Goal: Complete application form: Complete application form

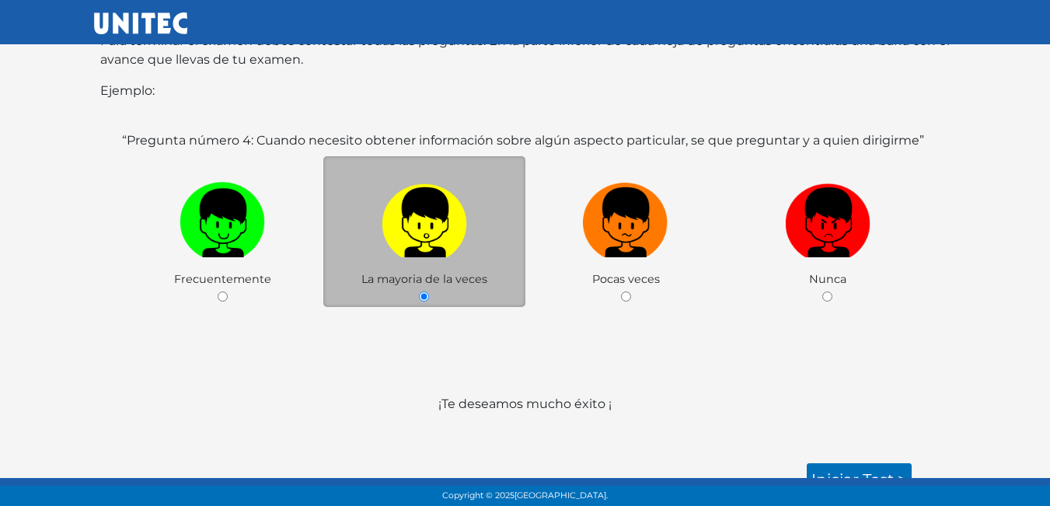
scroll to position [302, 0]
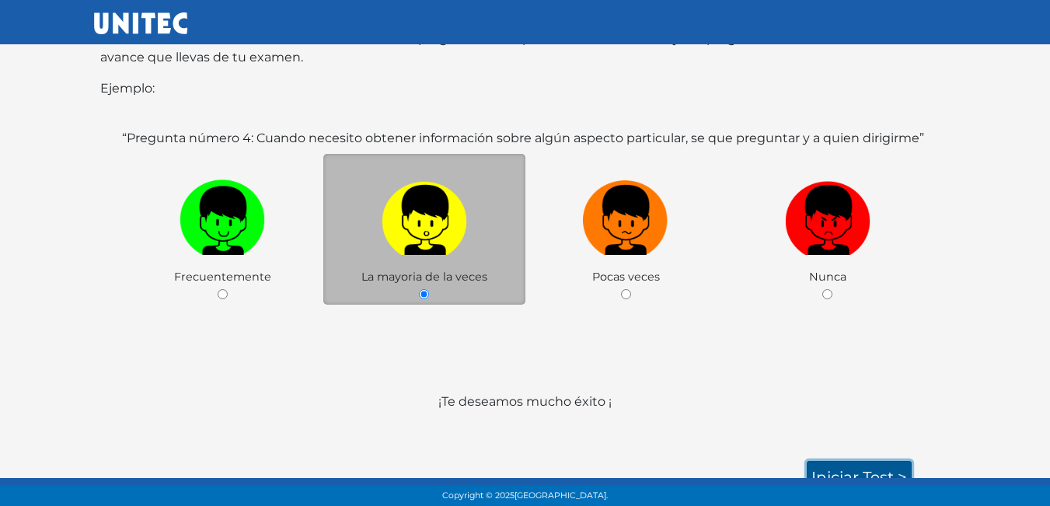
click at [844, 461] on link "Iniciar test >" at bounding box center [859, 477] width 105 height 33
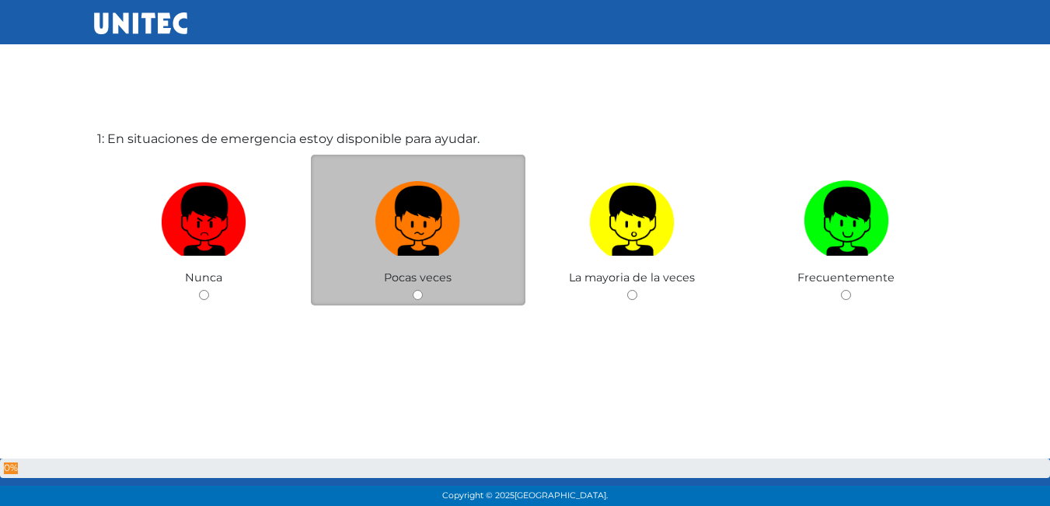
scroll to position [78, 0]
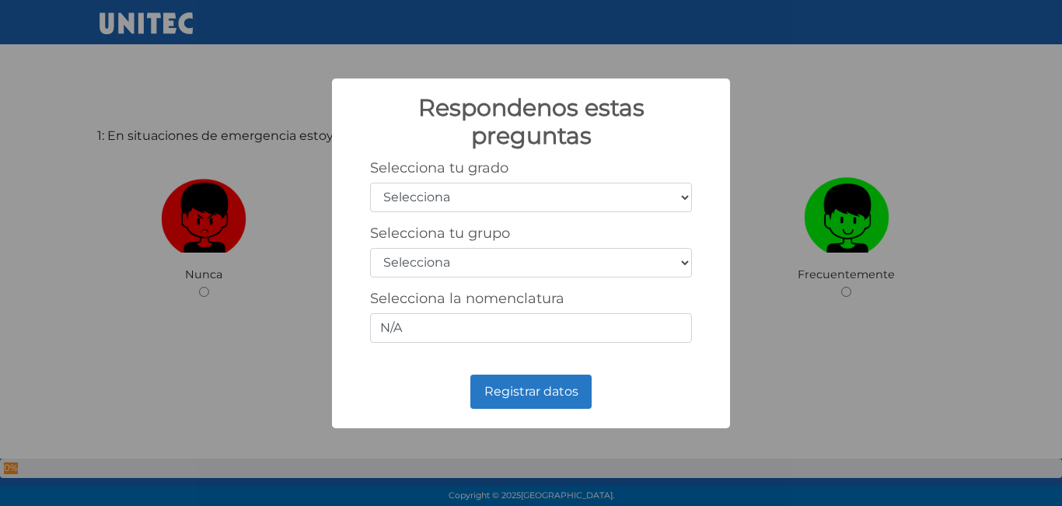
click at [684, 193] on select "Selecciona 1er grado 2do grado 3er grado 4to grado 5to grado 6to grado" at bounding box center [531, 198] width 322 height 30
select select "5"
click at [370, 183] on select "Selecciona 1er grado 2do grado 3er grado 4to grado 5to grado 6to grado" at bounding box center [531, 198] width 322 height 30
click at [681, 260] on select "Selecciona A B C D E F G H I J K L M N O P Q R S T U V W X Y Z" at bounding box center [531, 263] width 322 height 30
select select "a"
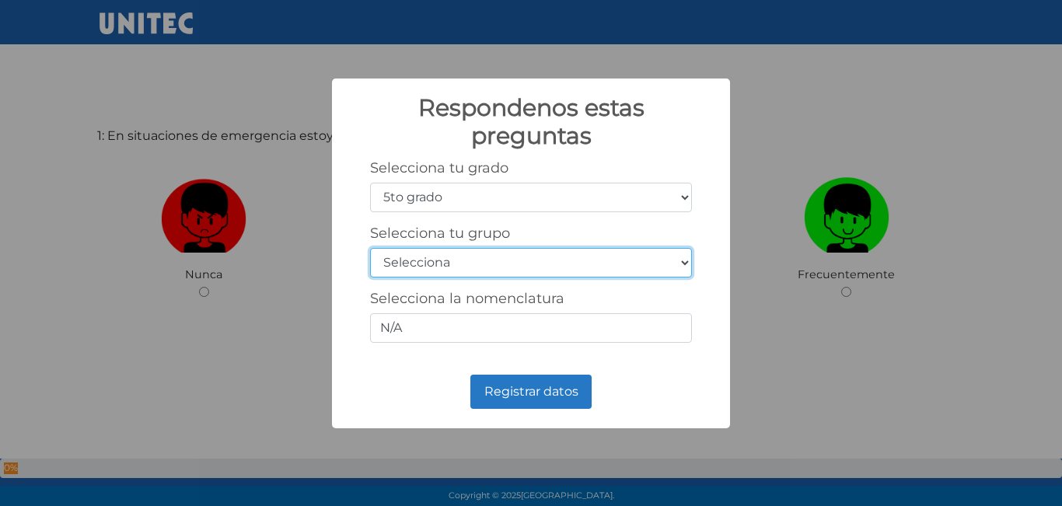
click at [370, 248] on select "Selecciona A B C D E F G H I J K L M N O P Q R S T U V W X Y Z" at bounding box center [531, 263] width 322 height 30
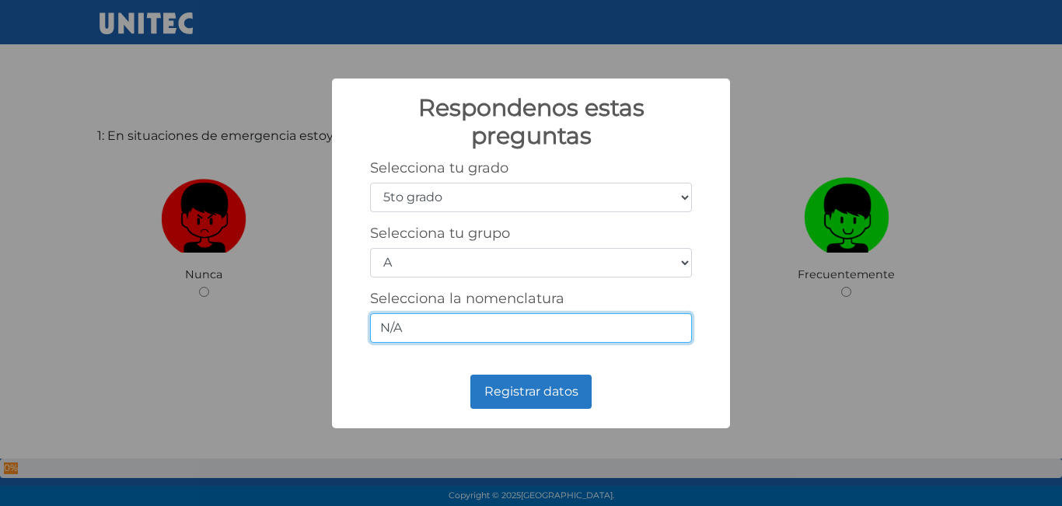
click at [596, 326] on input "N/A" at bounding box center [531, 328] width 322 height 30
type input "N"
type input "3"
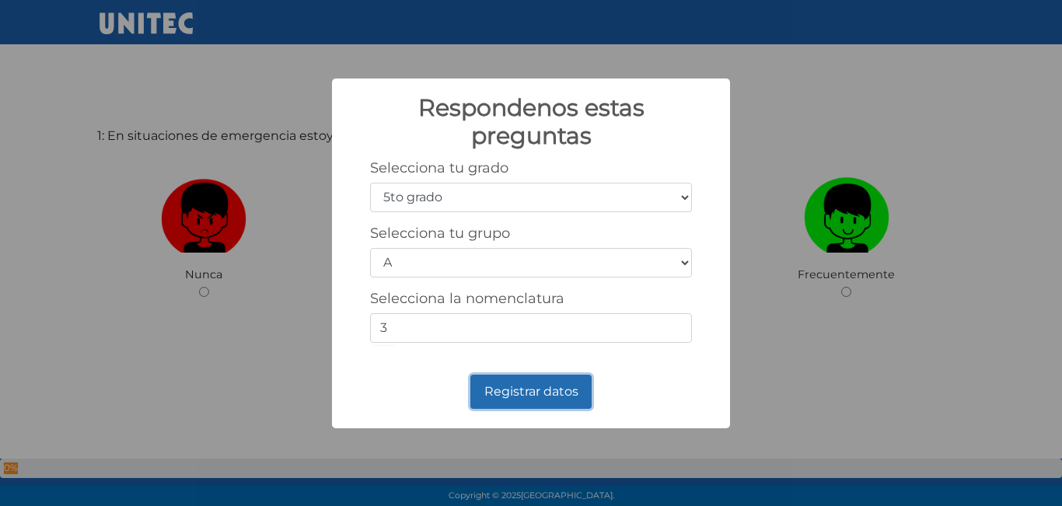
click at [535, 402] on button "Registrar datos" at bounding box center [530, 392] width 121 height 34
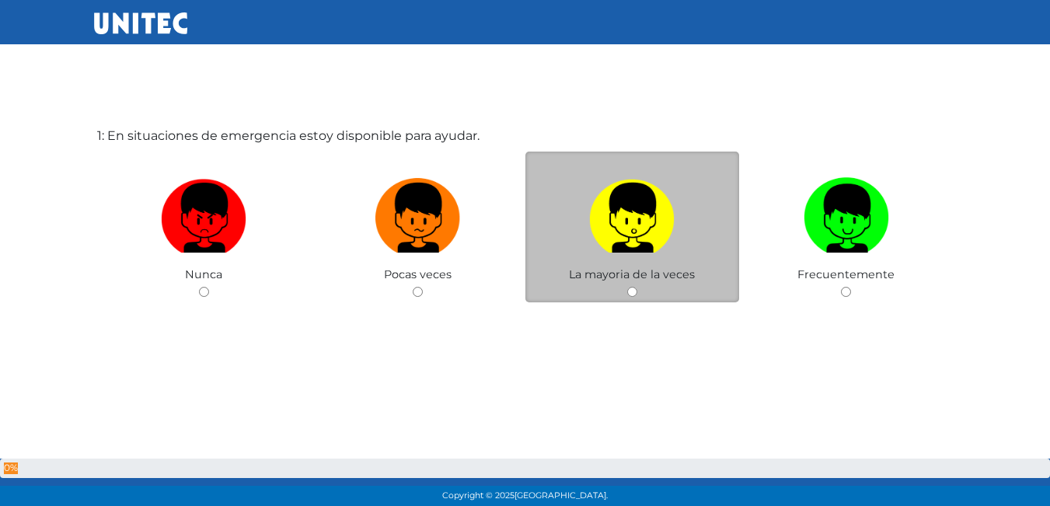
click at [633, 288] on input "radio" at bounding box center [632, 292] width 10 height 10
radio input "true"
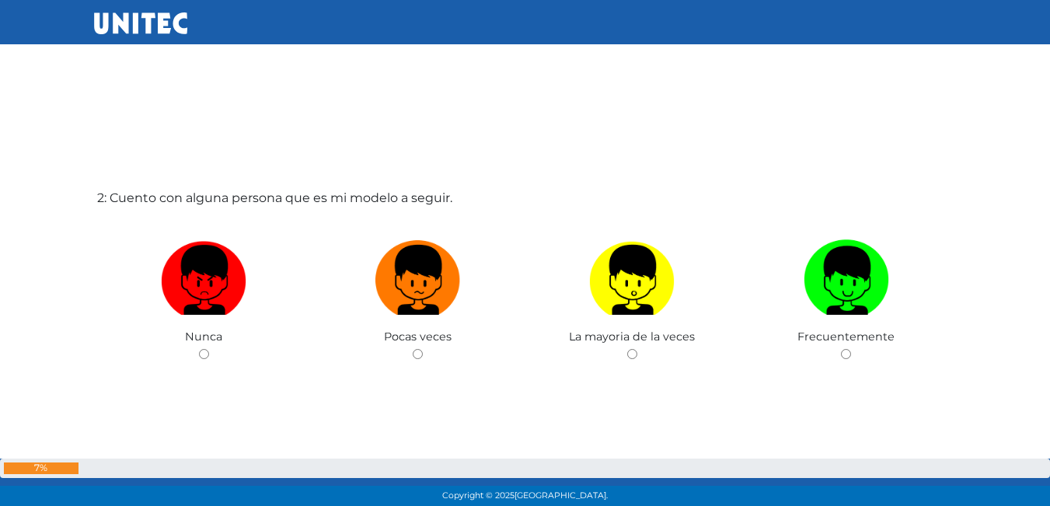
scroll to position [547, 0]
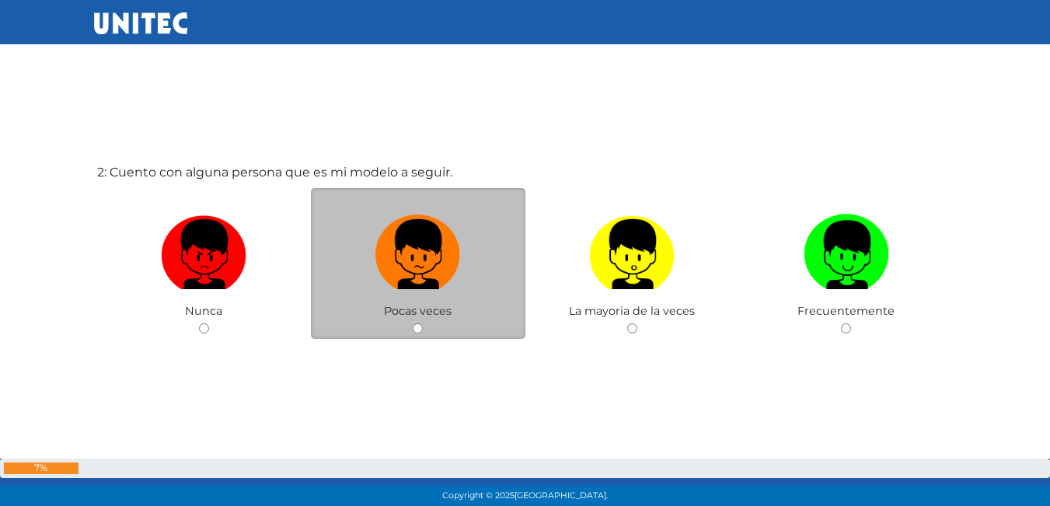
click at [419, 329] on input "radio" at bounding box center [418, 328] width 10 height 10
radio input "true"
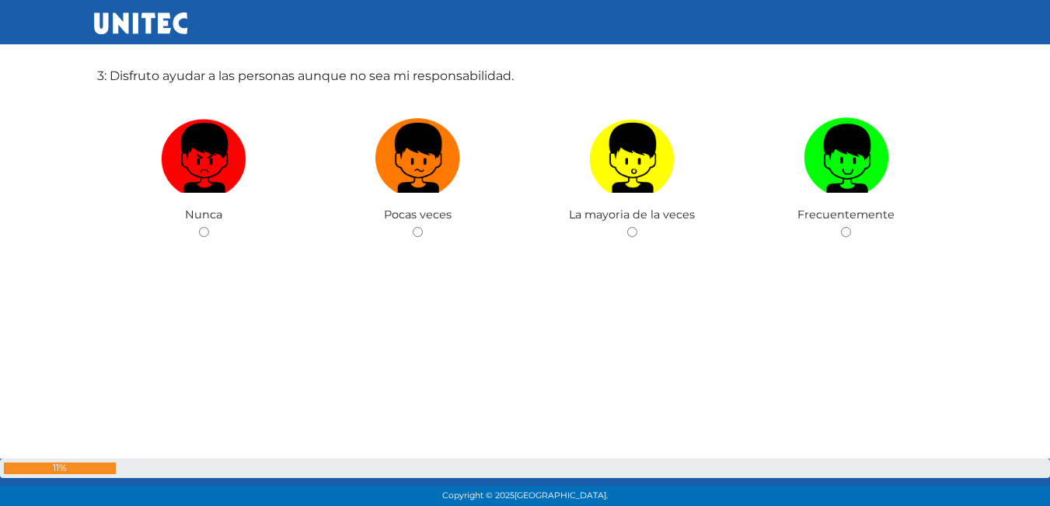
scroll to position [1072, 0]
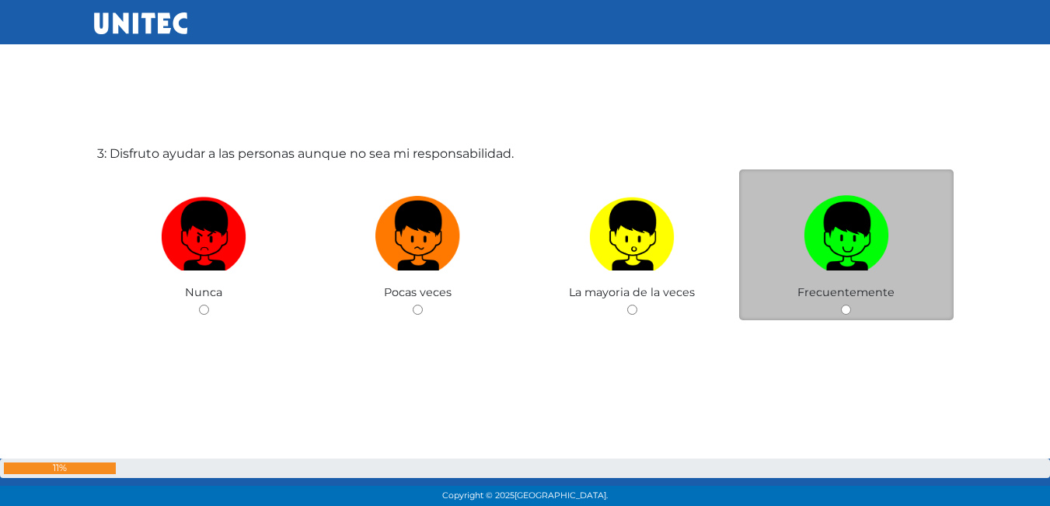
click at [835, 307] on div "Frecuentemente" at bounding box center [846, 245] width 214 height 152
click at [848, 304] on div "Frecuentemente" at bounding box center [846, 245] width 214 height 152
click at [845, 306] on input "radio" at bounding box center [846, 310] width 10 height 10
radio input "true"
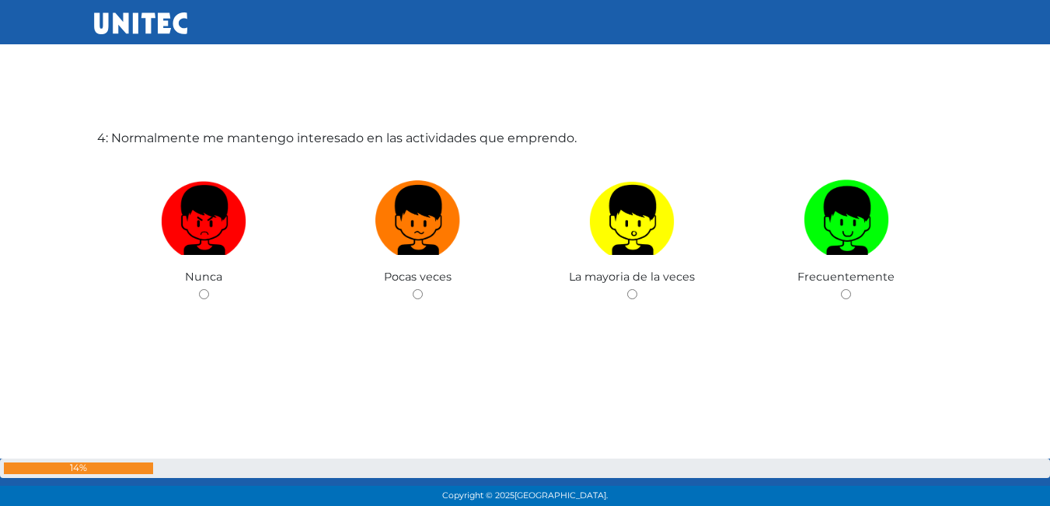
scroll to position [1595, 0]
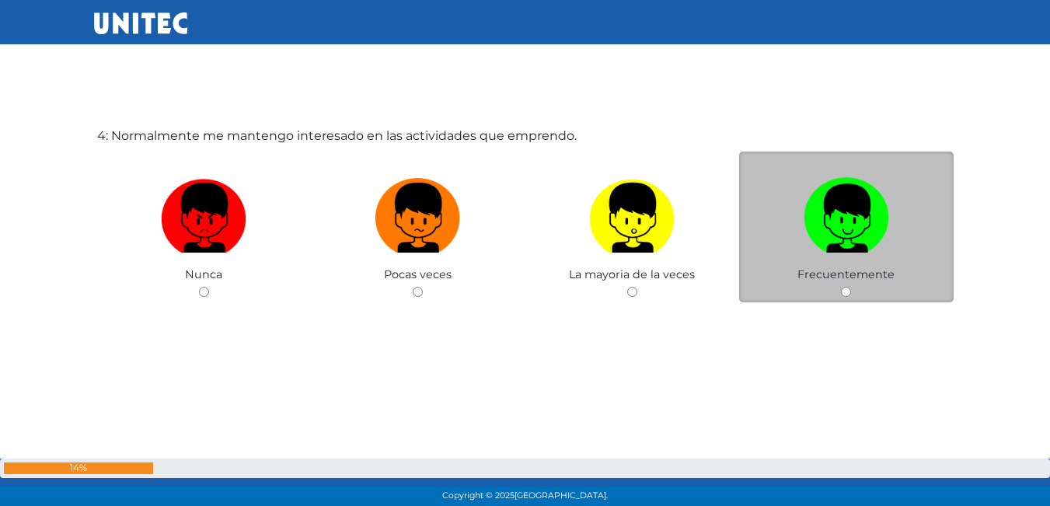
click at [846, 290] on input "radio" at bounding box center [846, 292] width 10 height 10
radio input "true"
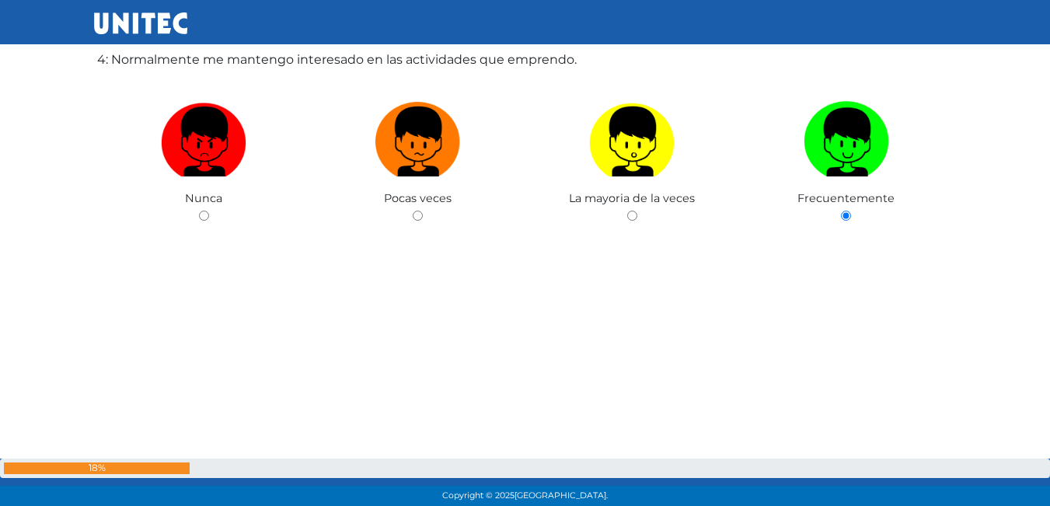
scroll to position [1675, 0]
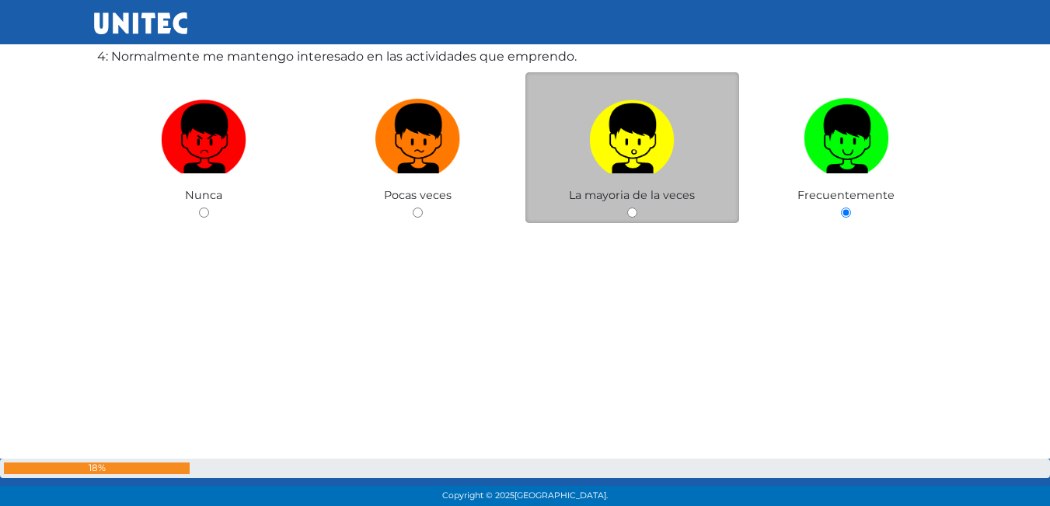
click at [632, 207] on input "radio" at bounding box center [632, 212] width 10 height 10
radio input "true"
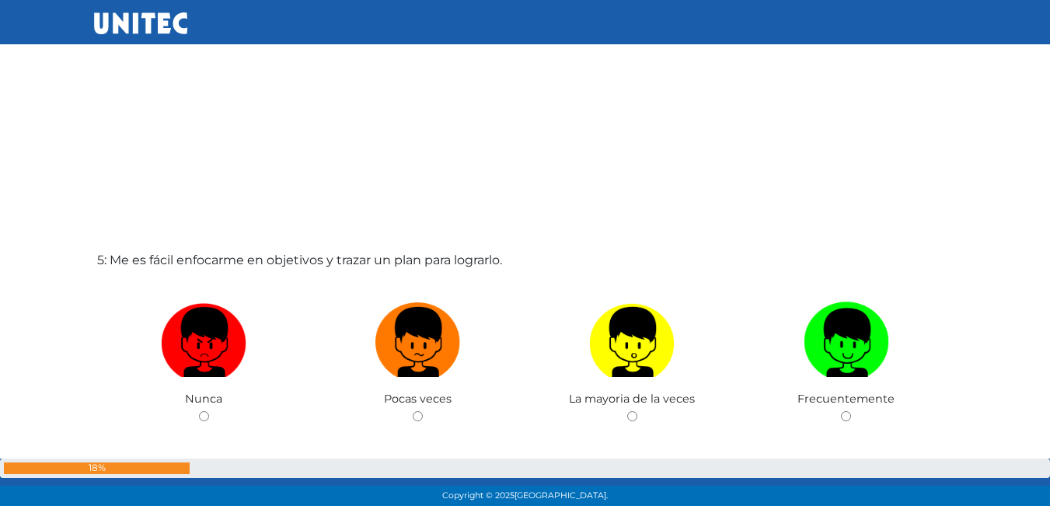
scroll to position [2071, 0]
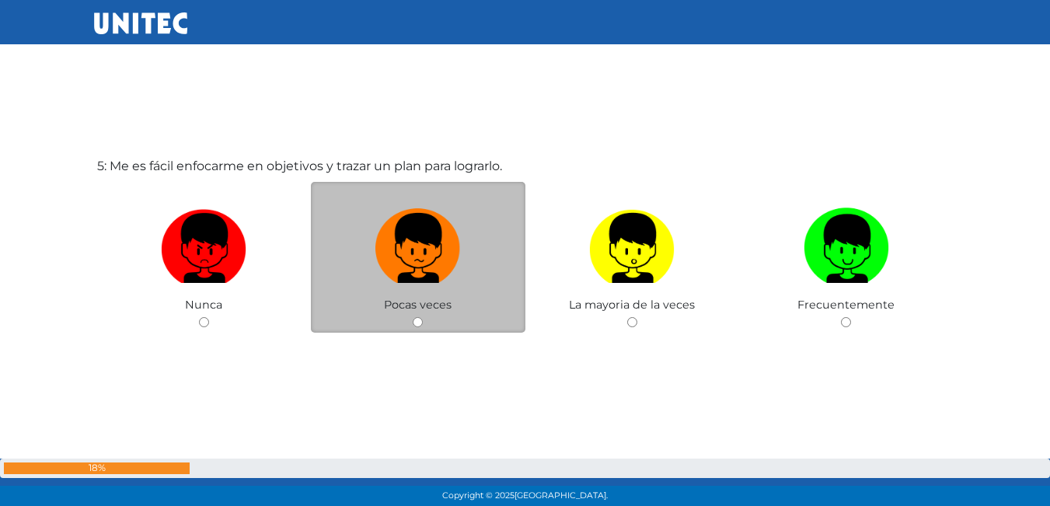
click at [418, 325] on input "radio" at bounding box center [418, 322] width 10 height 10
radio input "true"
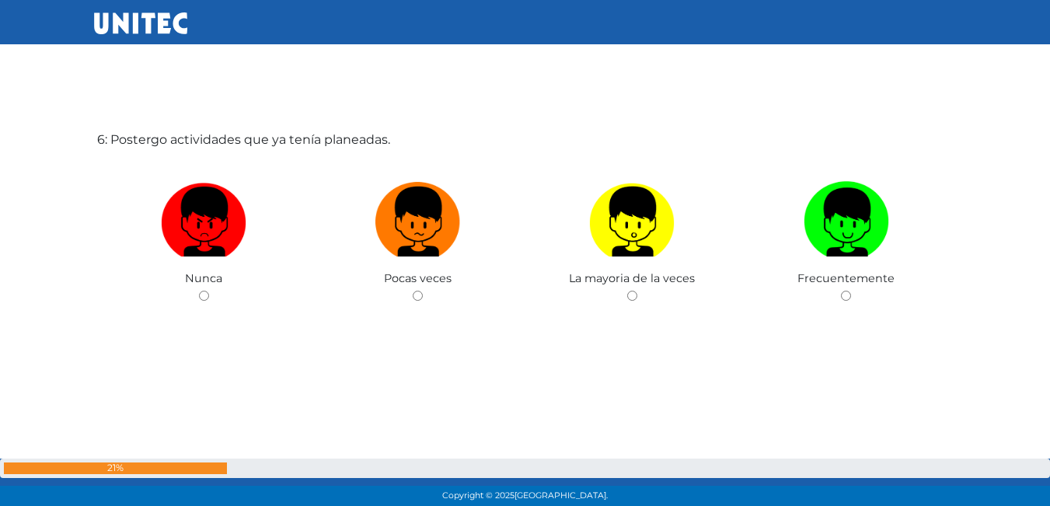
scroll to position [2607, 0]
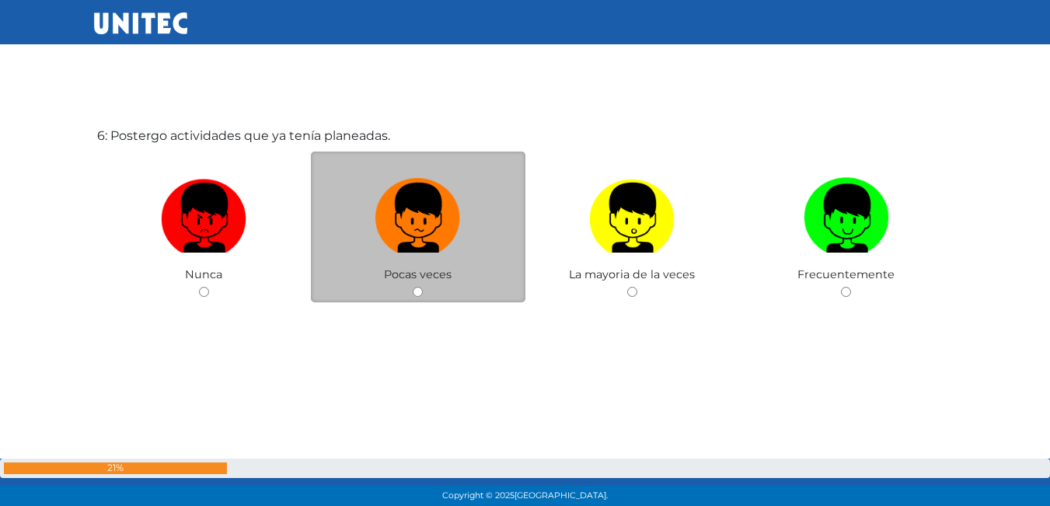
click at [419, 295] on input "radio" at bounding box center [418, 292] width 10 height 10
radio input "true"
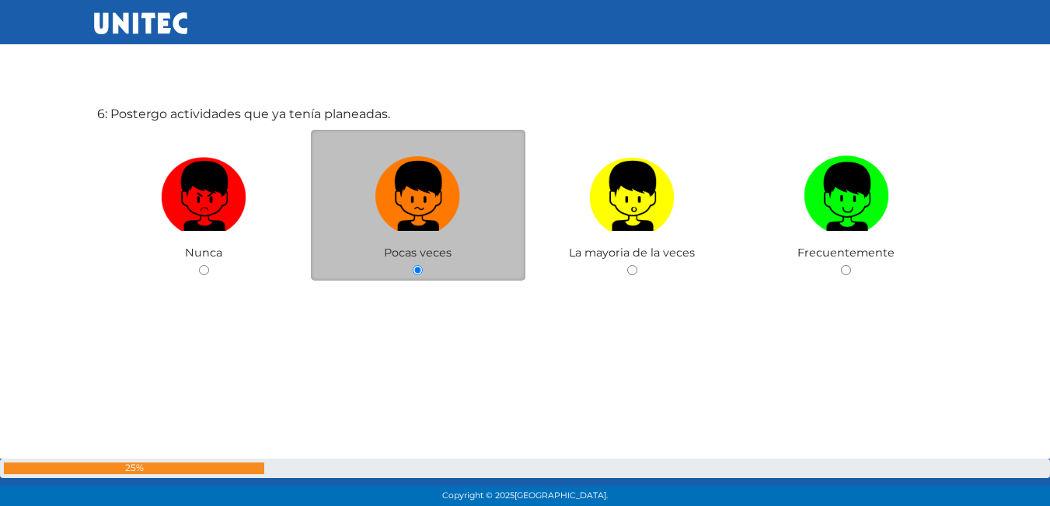
click at [419, 295] on div "6: Postergo actividades que ya tenía planeadas. Nunca Pocas veces La mayoria de…" at bounding box center [525, 231] width 863 height 506
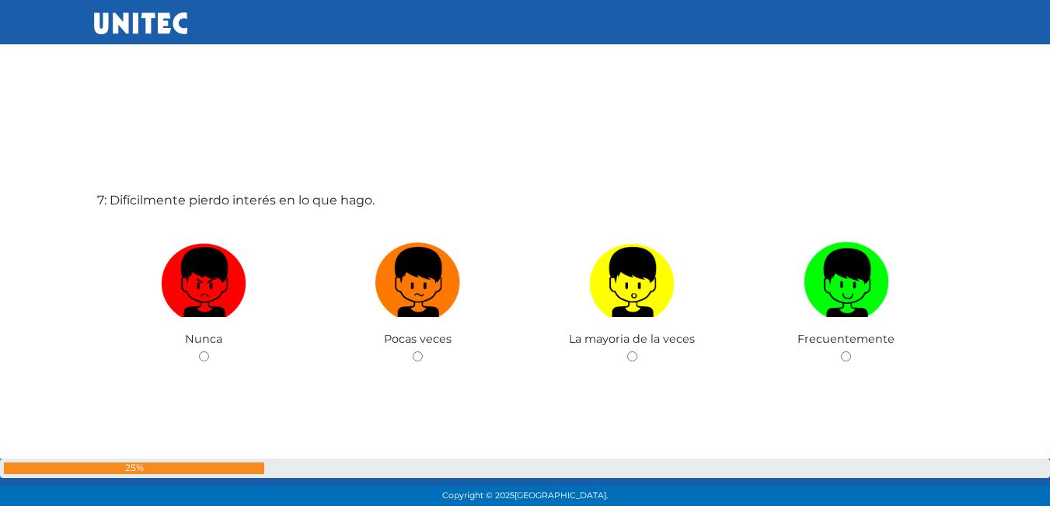
scroll to position [3076, 0]
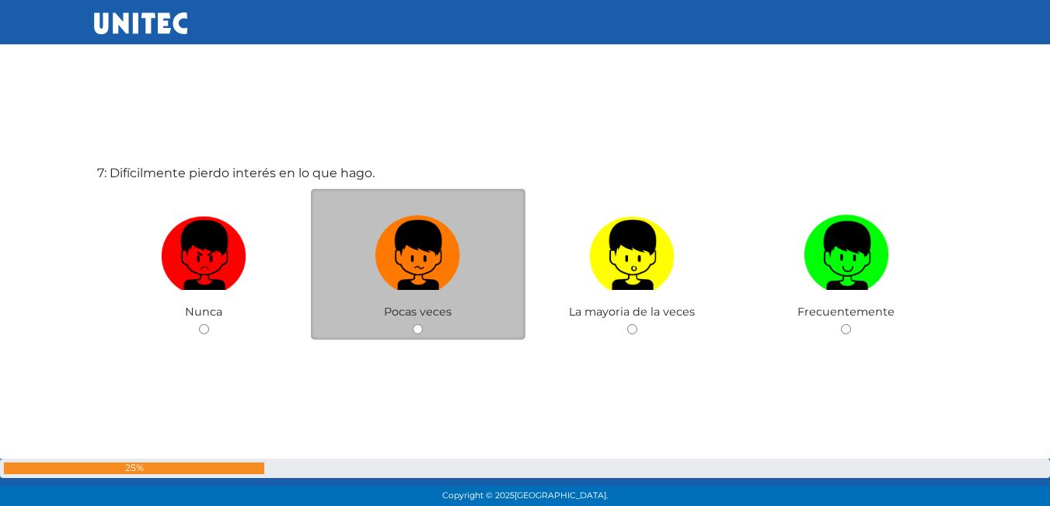
click at [396, 326] on div "Pocas veces" at bounding box center [418, 265] width 214 height 152
click at [419, 328] on input "radio" at bounding box center [418, 329] width 10 height 10
radio input "true"
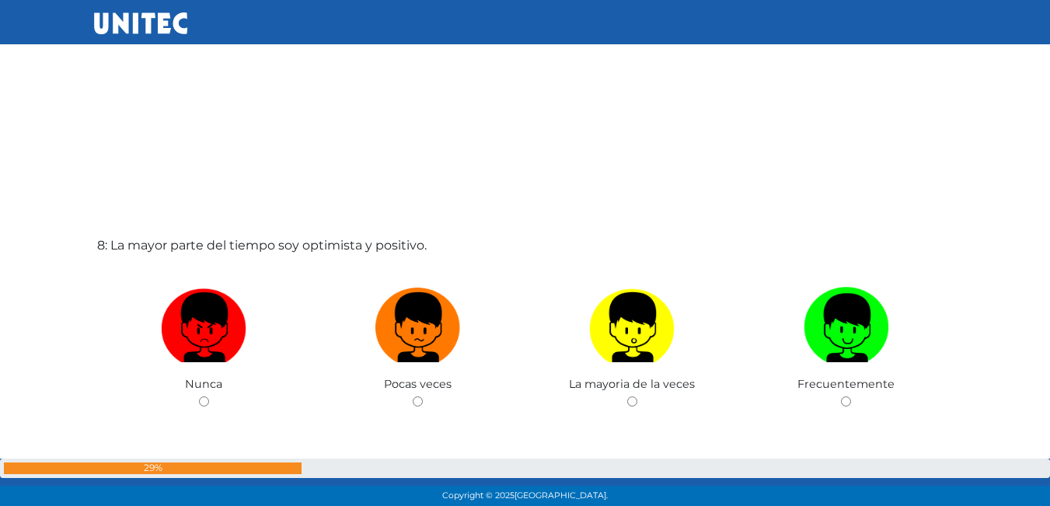
scroll to position [3537, 0]
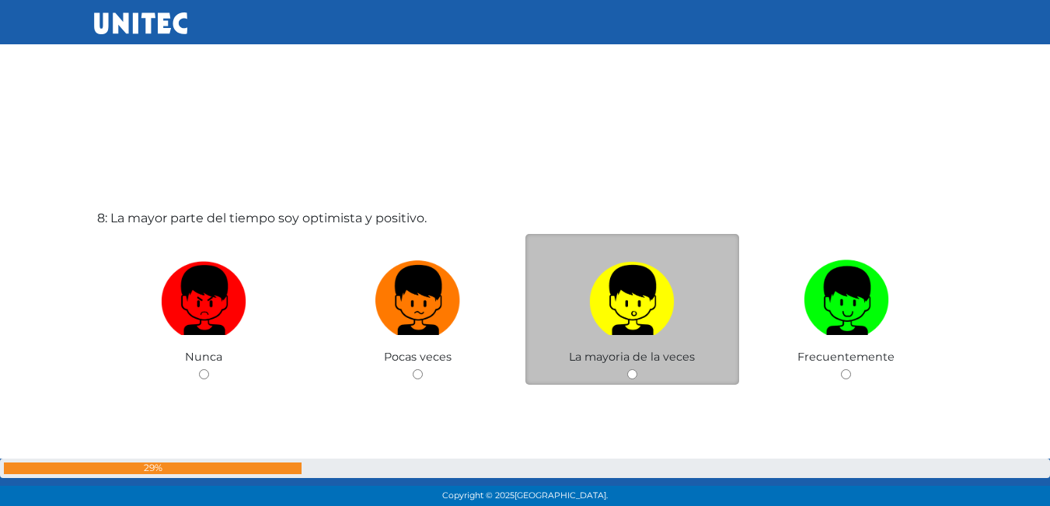
click at [637, 383] on div "La mayoria de la veces" at bounding box center [632, 310] width 214 height 152
click at [632, 370] on input "radio" at bounding box center [632, 374] width 10 height 10
radio input "true"
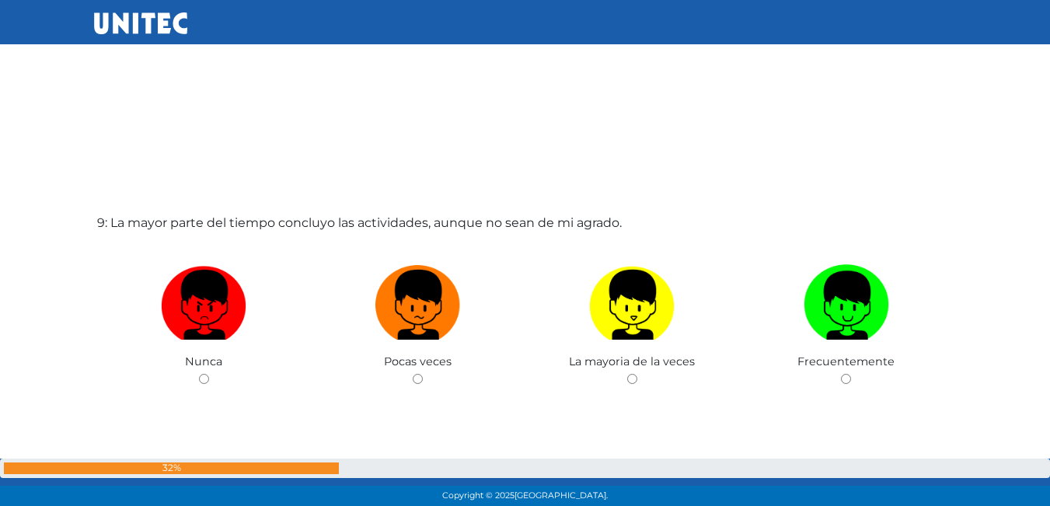
scroll to position [4065, 0]
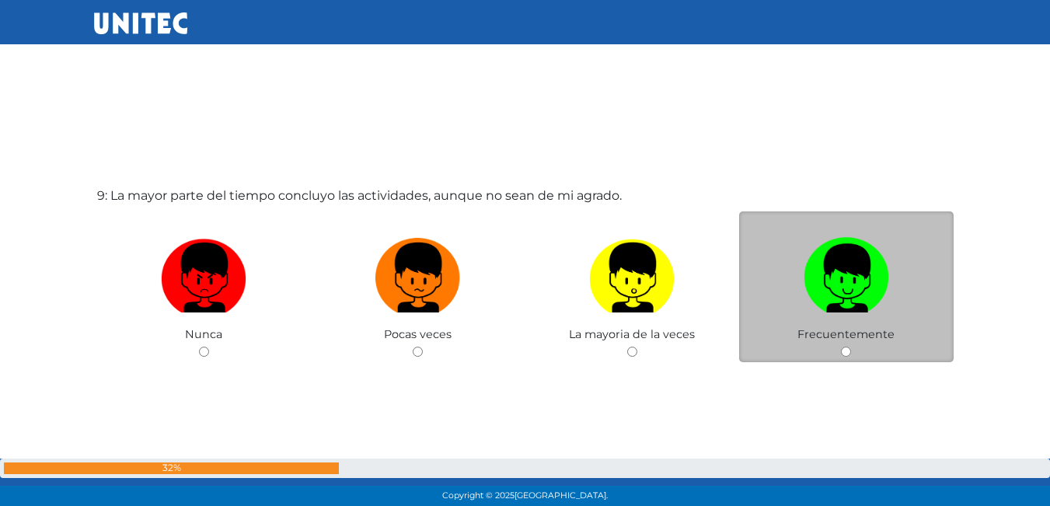
click at [846, 350] on input "radio" at bounding box center [846, 352] width 10 height 10
radio input "true"
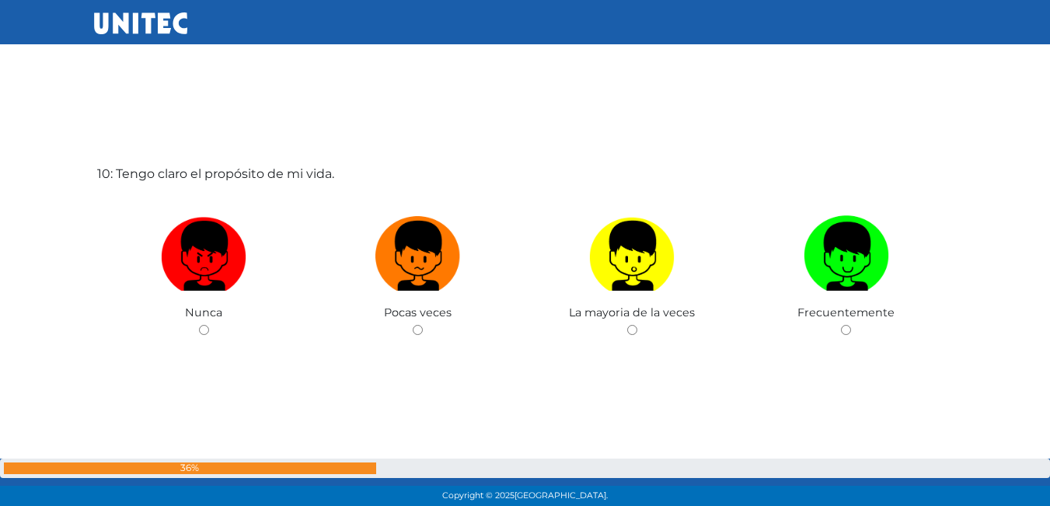
scroll to position [4610, 0]
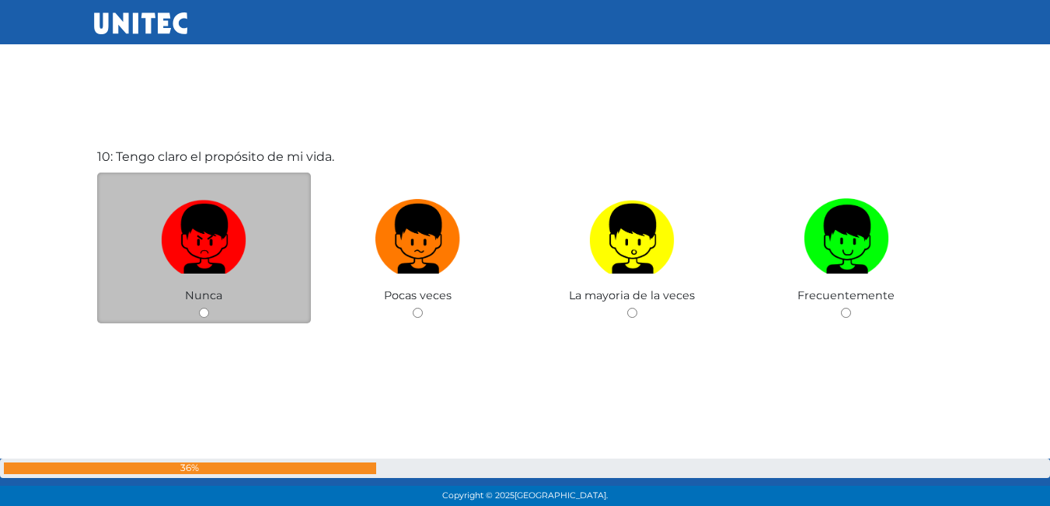
click at [205, 312] on input "radio" at bounding box center [204, 313] width 10 height 10
radio input "true"
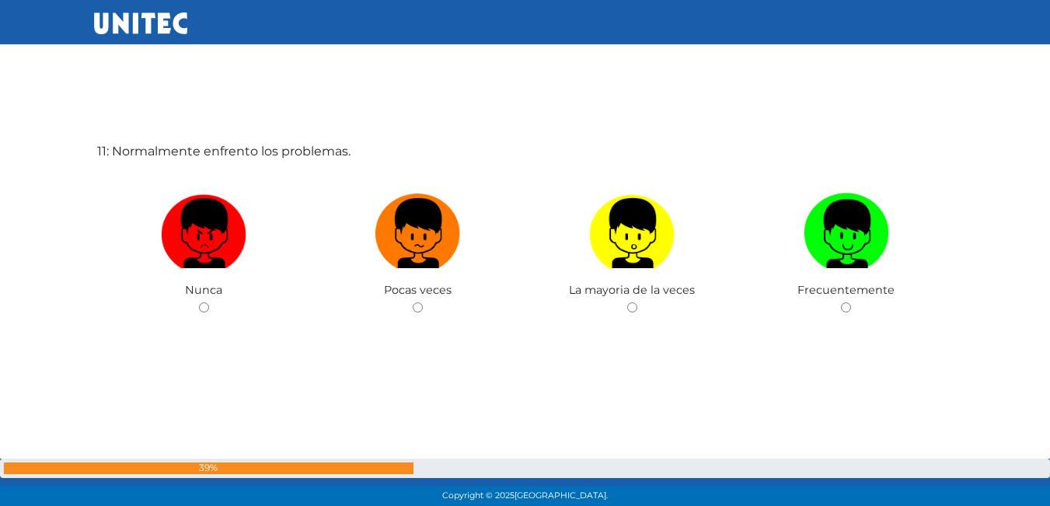
scroll to position [5137, 0]
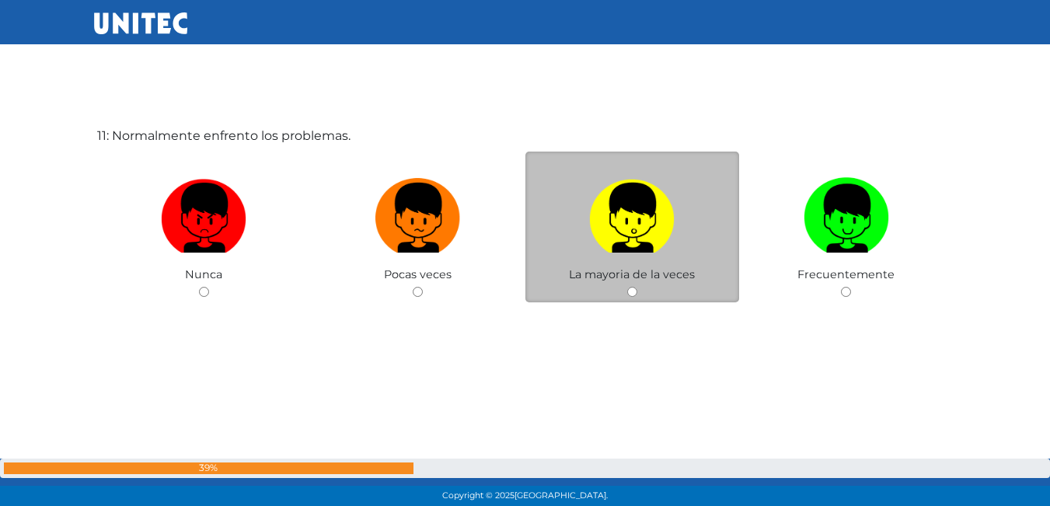
click at [629, 291] on input "radio" at bounding box center [632, 292] width 10 height 10
radio input "true"
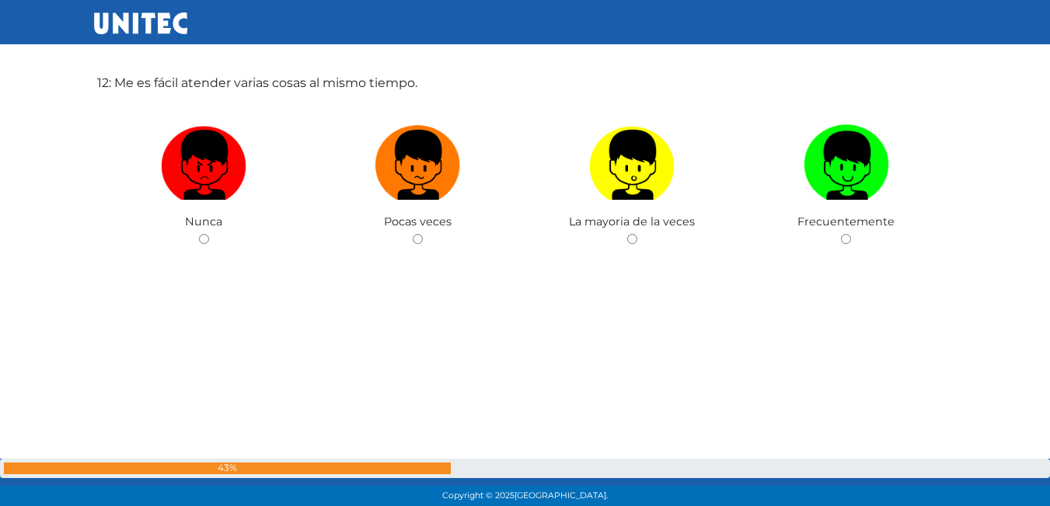
scroll to position [5618, 0]
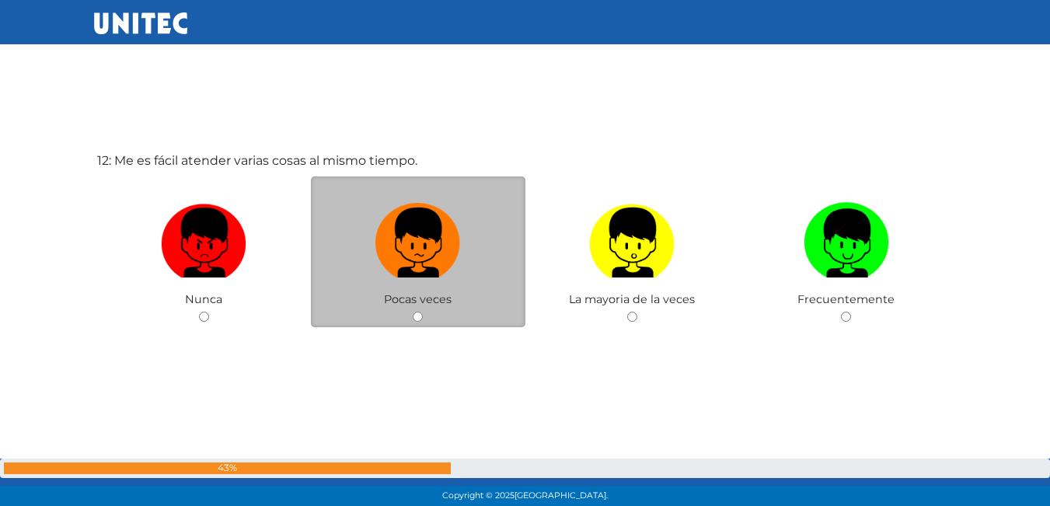
click at [417, 316] on input "radio" at bounding box center [418, 317] width 10 height 10
radio input "true"
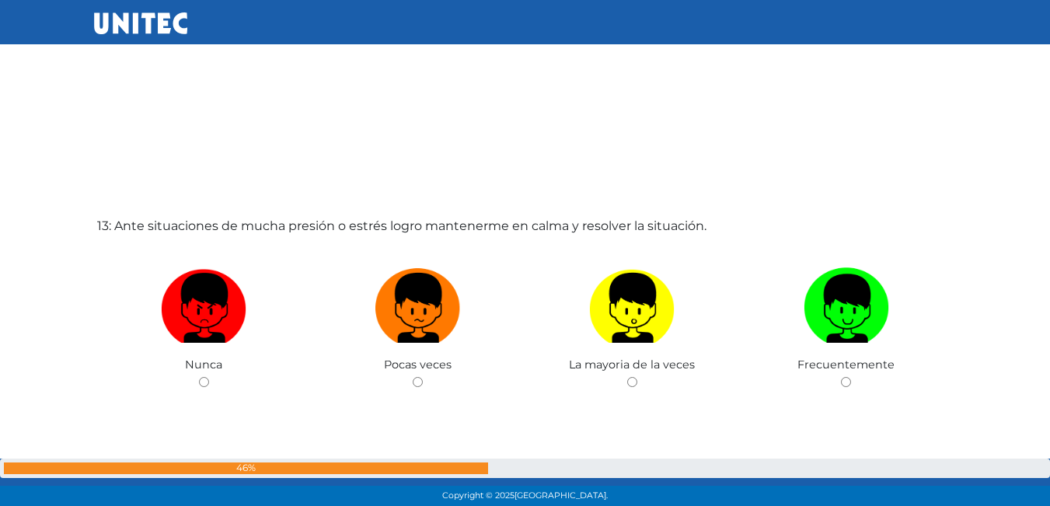
scroll to position [6086, 0]
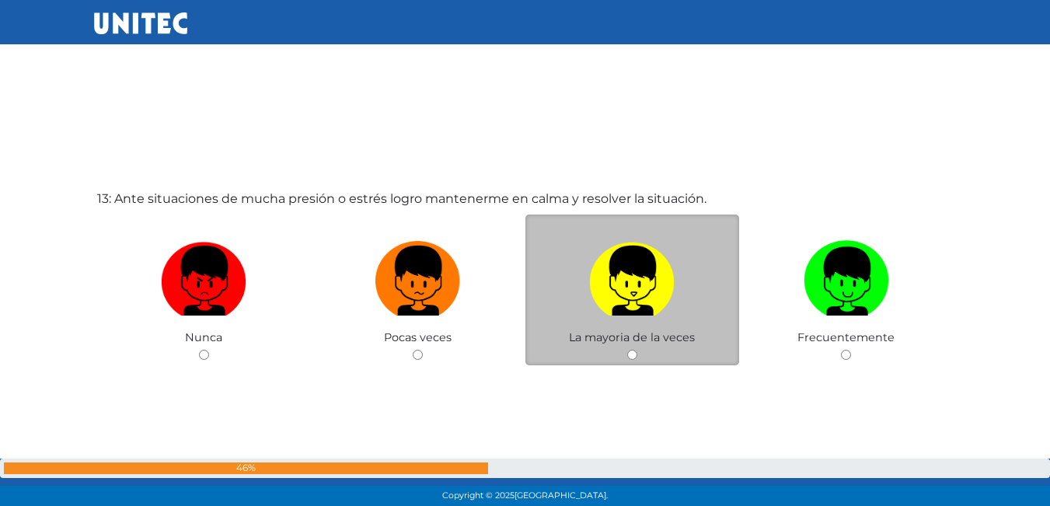
click at [636, 297] on img at bounding box center [631, 276] width 85 height 82
click at [636, 350] on input "radio" at bounding box center [632, 355] width 10 height 10
radio input "true"
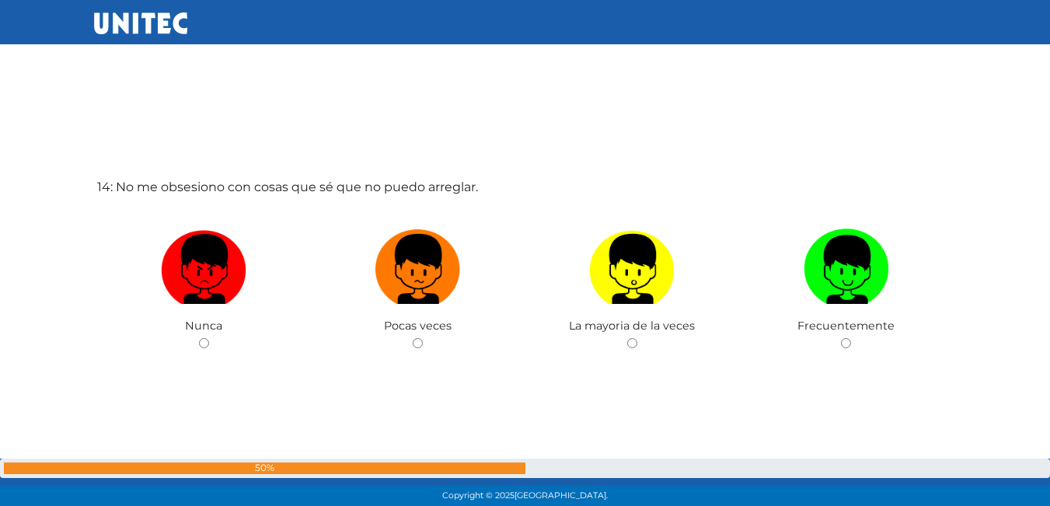
scroll to position [6630, 0]
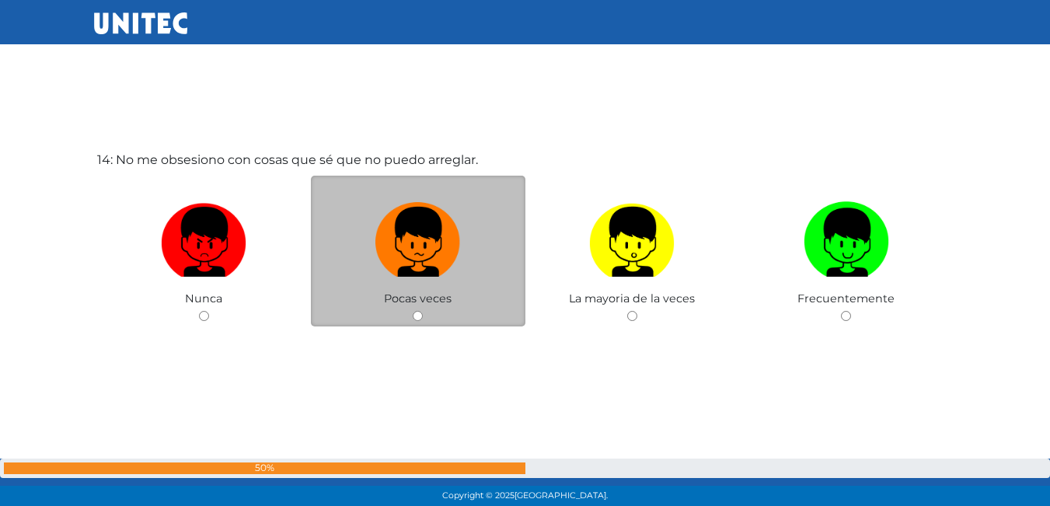
click at [457, 289] on label at bounding box center [418, 242] width 214 height 95
click at [423, 311] on input "radio" at bounding box center [418, 316] width 10 height 10
radio input "true"
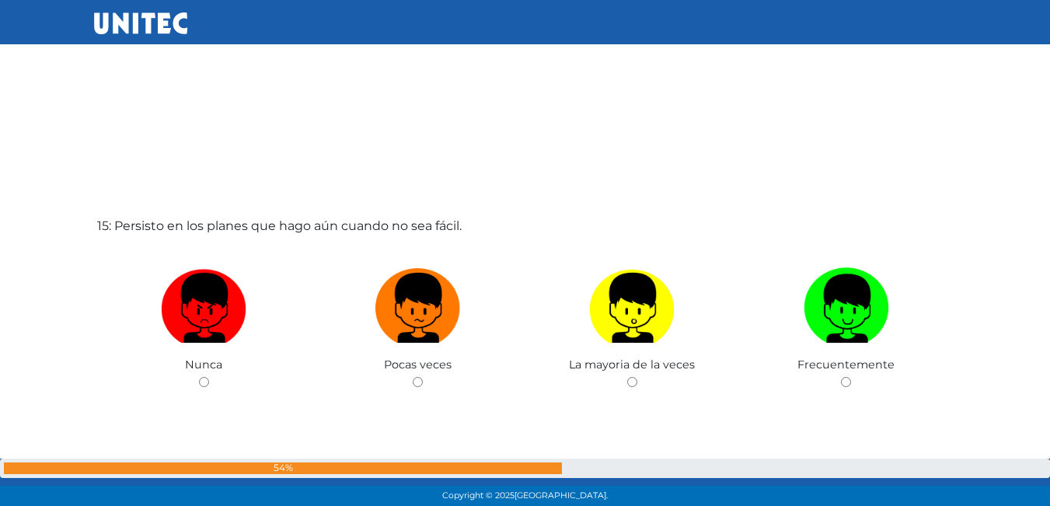
scroll to position [7097, 0]
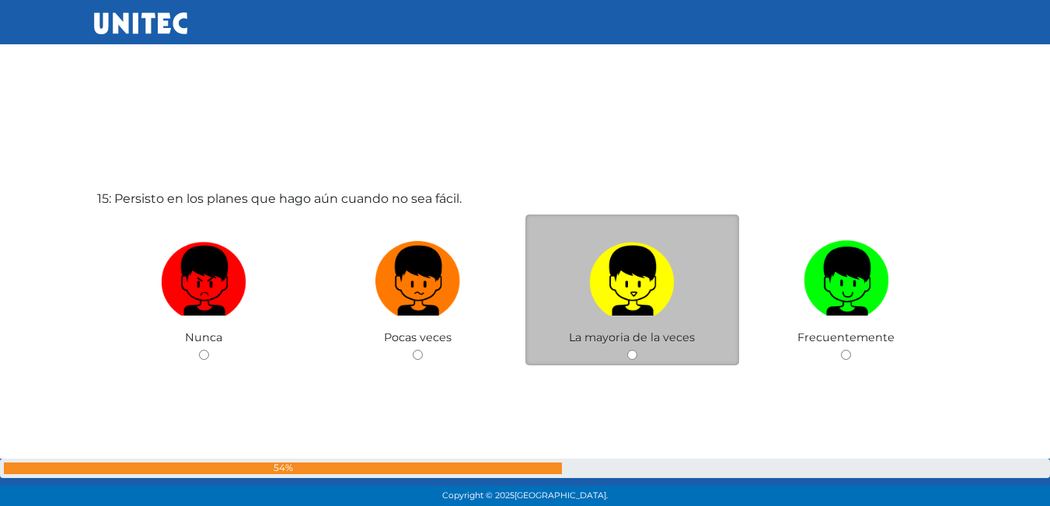
click at [643, 295] on img at bounding box center [631, 276] width 85 height 82
click at [637, 350] on input "radio" at bounding box center [632, 355] width 10 height 10
radio input "true"
click at [643, 295] on img at bounding box center [631, 276] width 85 height 82
click at [637, 350] on input "radio" at bounding box center [632, 355] width 10 height 10
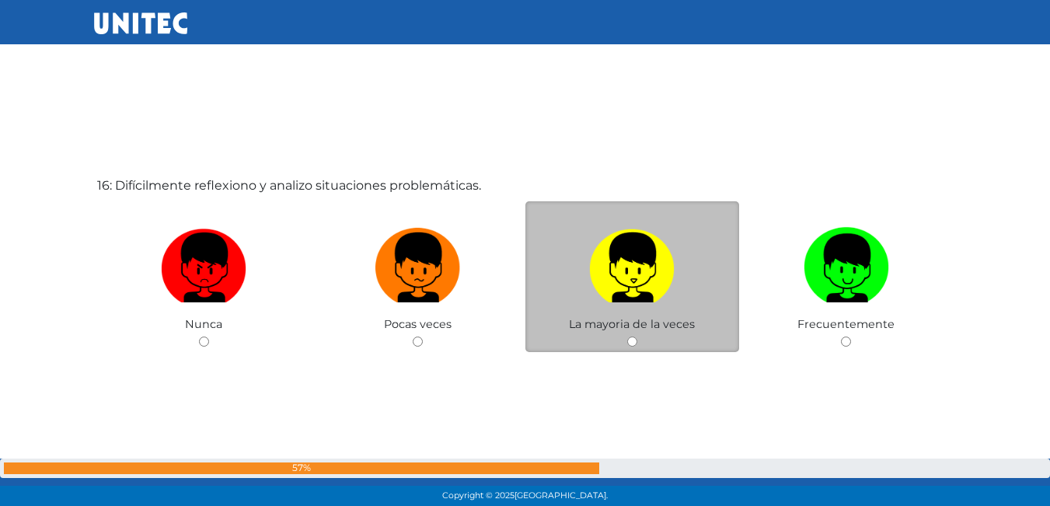
scroll to position [7666, 0]
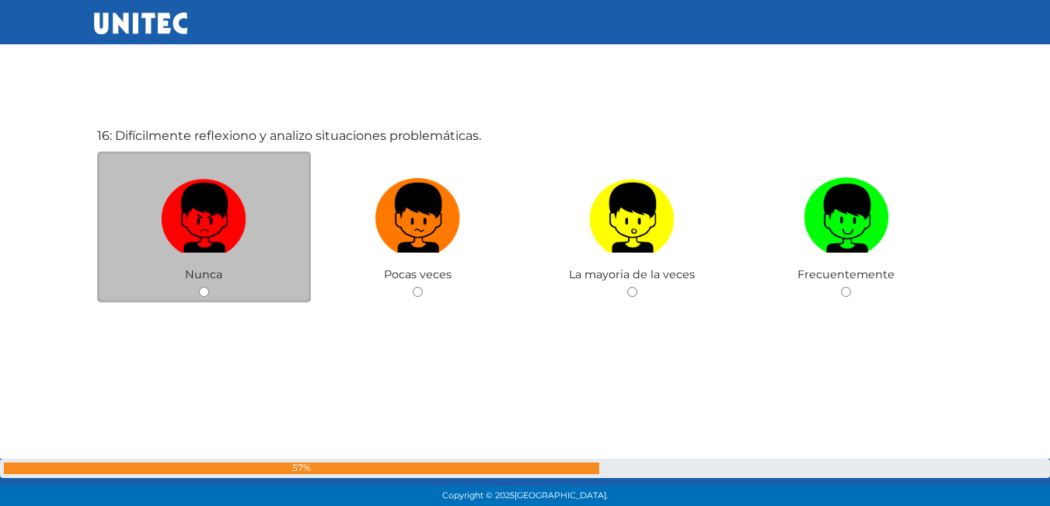
click at [259, 260] on label at bounding box center [204, 218] width 214 height 95
click at [209, 287] on input "radio" at bounding box center [204, 292] width 10 height 10
radio input "true"
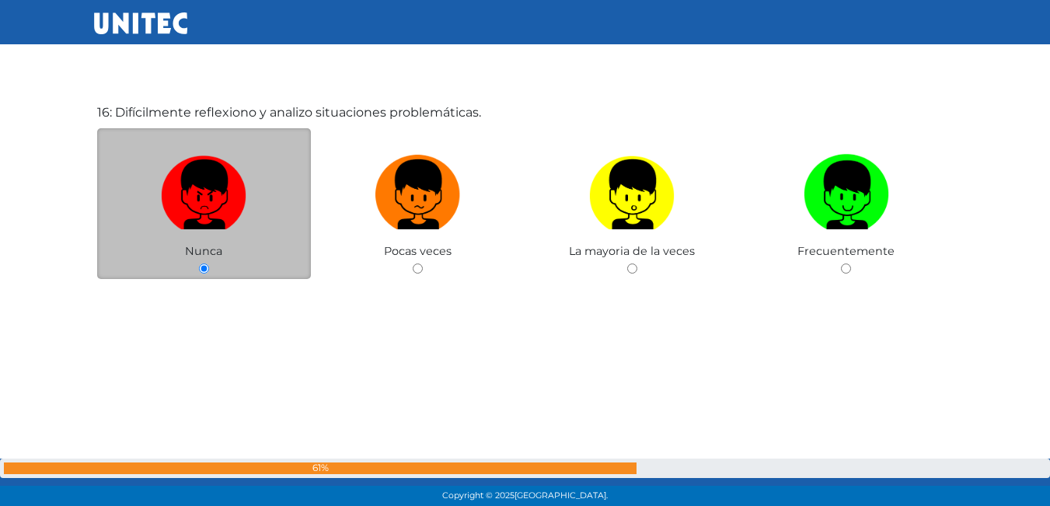
click at [259, 260] on div "Nunca" at bounding box center [204, 204] width 214 height 152
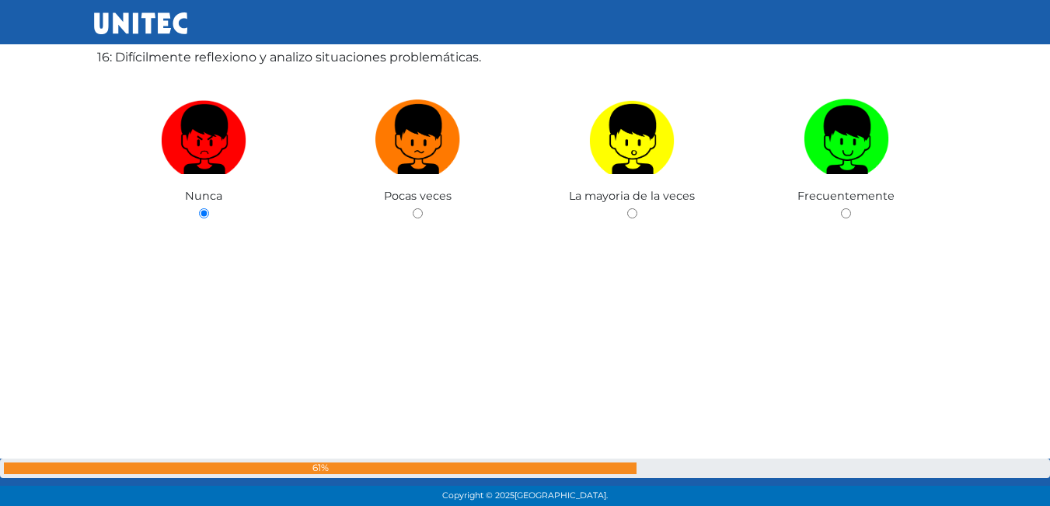
scroll to position [7746, 0]
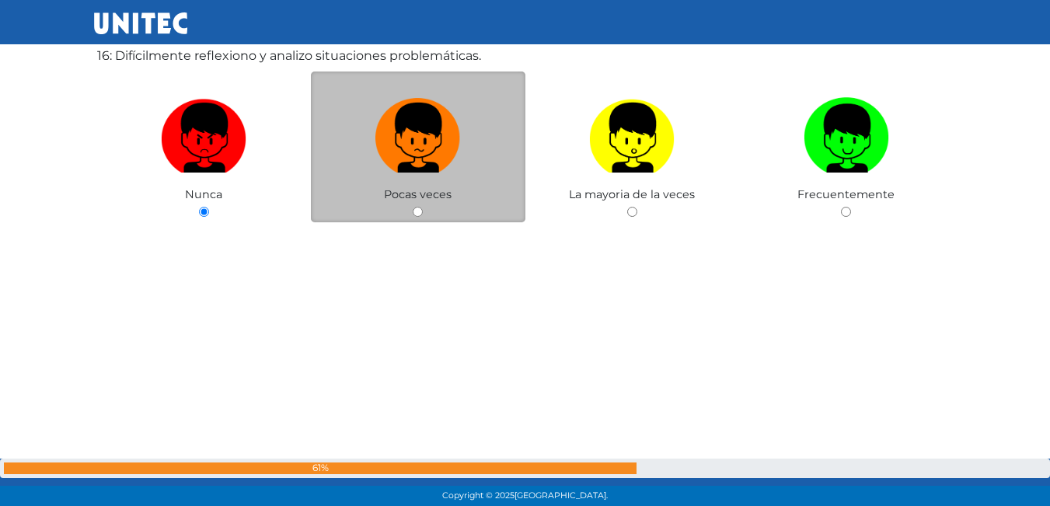
click at [406, 205] on div "Pocas veces" at bounding box center [418, 147] width 214 height 152
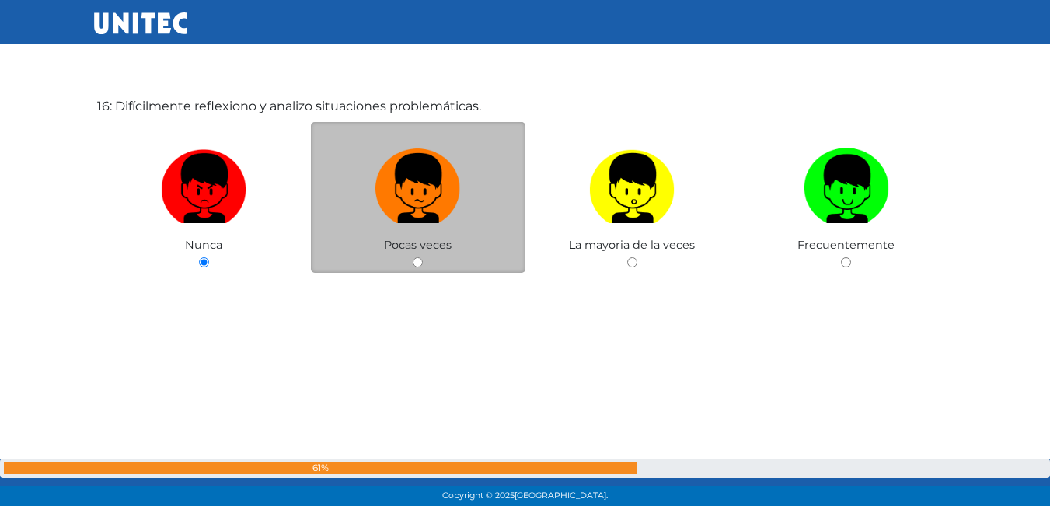
scroll to position [7668, 0]
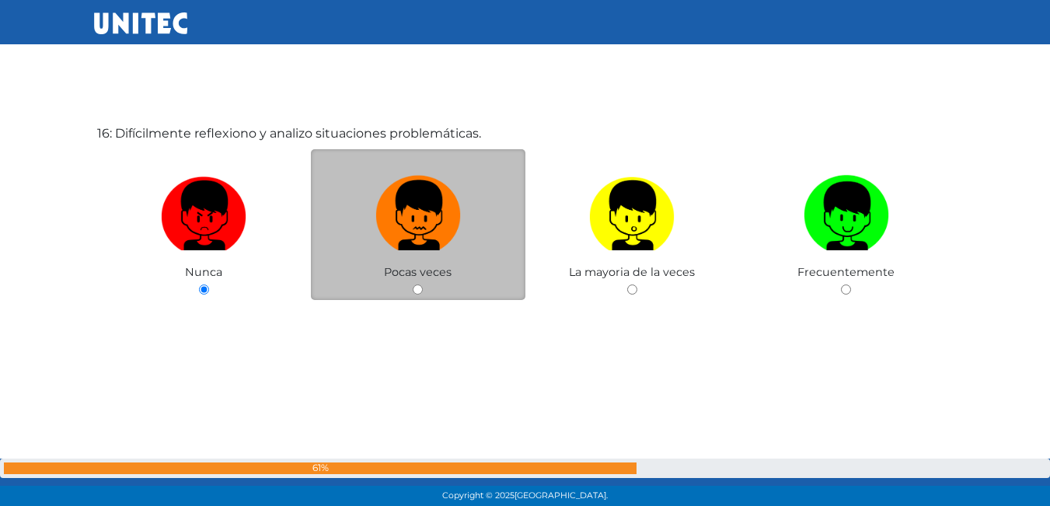
click at [424, 210] on img at bounding box center [417, 210] width 85 height 82
click at [423, 284] on input "radio" at bounding box center [418, 289] width 10 height 10
radio input "true"
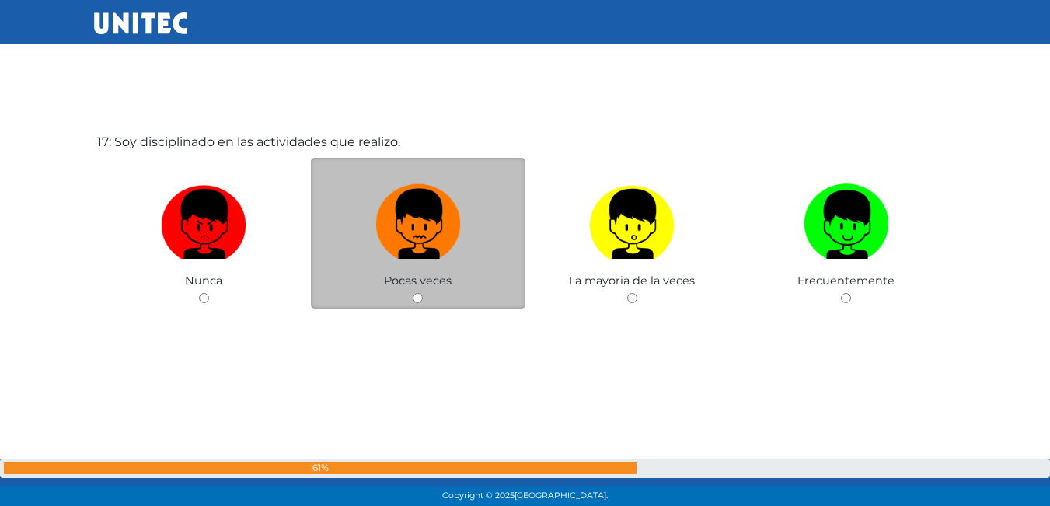
scroll to position [8172, 0]
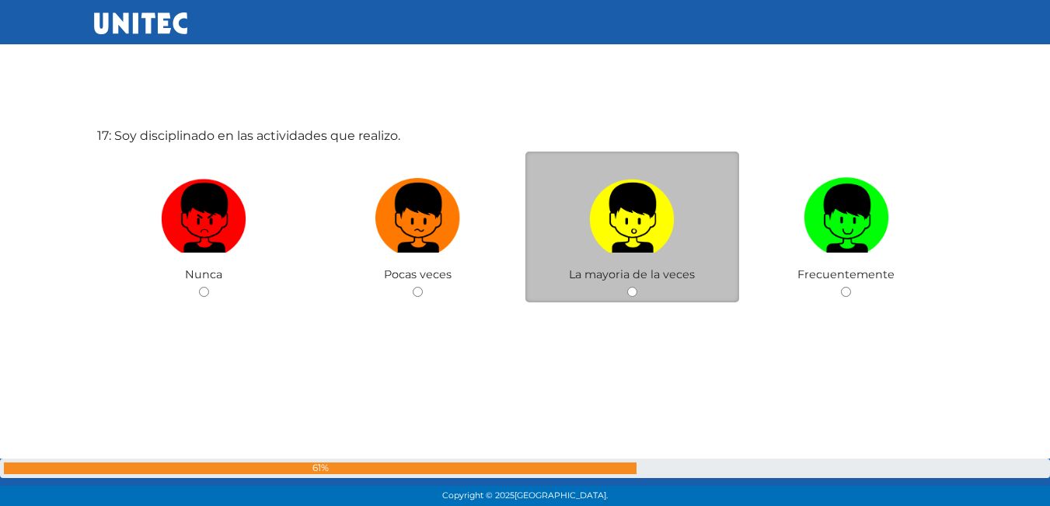
click at [633, 295] on input "radio" at bounding box center [632, 292] width 10 height 10
radio input "true"
click at [633, 295] on div "17: Soy disciplinado en las actividades que realizo. Nunca Pocas veces La mayor…" at bounding box center [525, 253] width 863 height 506
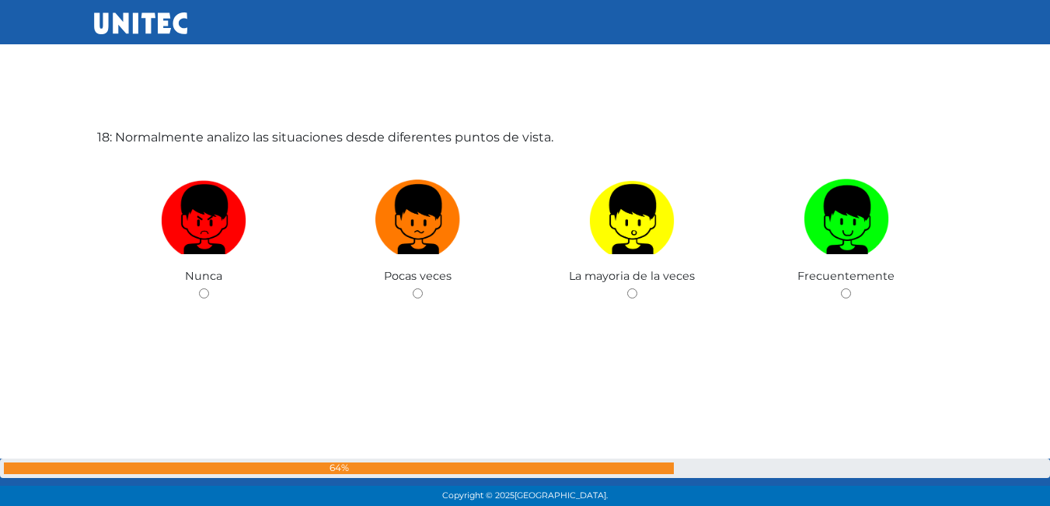
scroll to position [8678, 0]
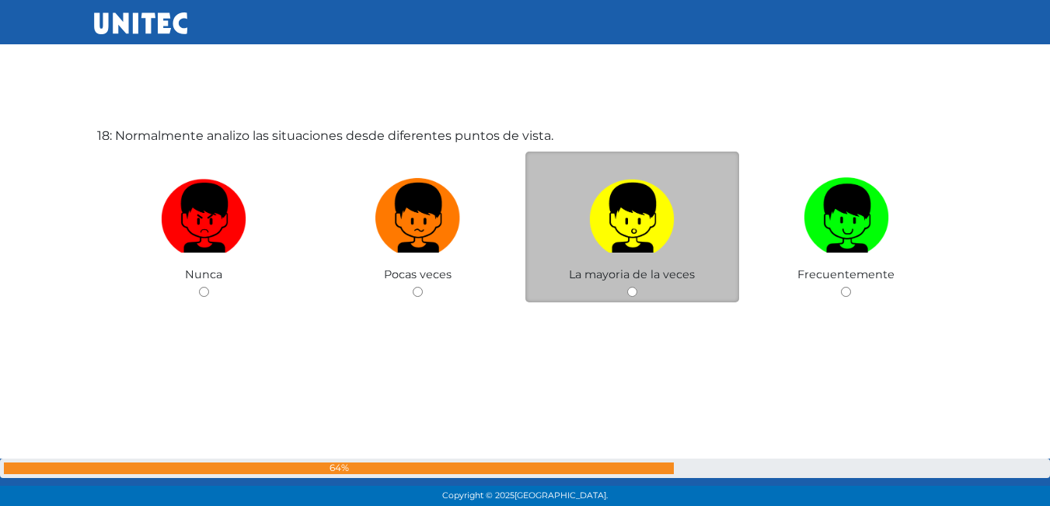
click at [587, 281] on span "La mayoria de la veces" at bounding box center [632, 274] width 126 height 14
click at [632, 291] on input "radio" at bounding box center [632, 292] width 10 height 10
radio input "true"
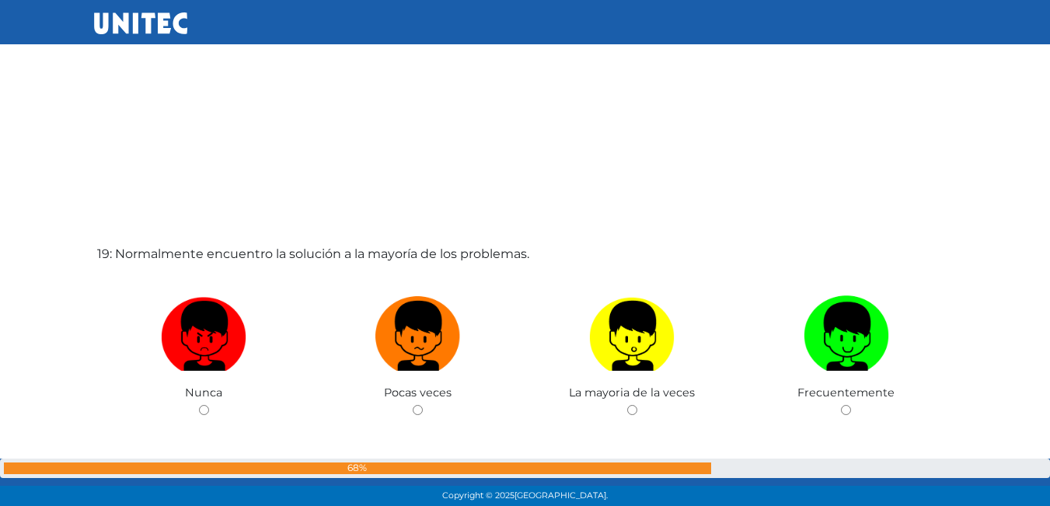
scroll to position [9066, 0]
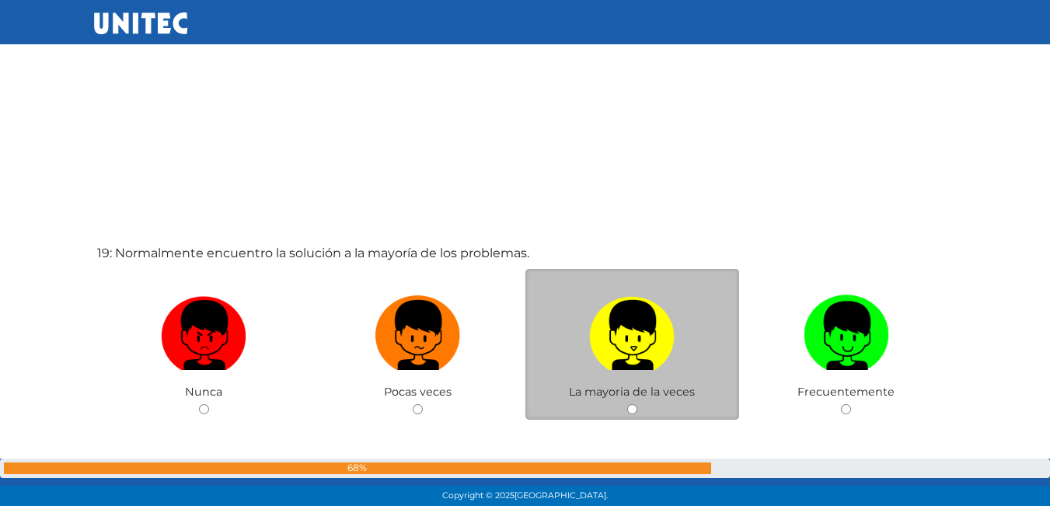
click at [624, 315] on img at bounding box center [631, 330] width 85 height 82
click at [627, 404] on input "radio" at bounding box center [632, 409] width 10 height 10
radio input "true"
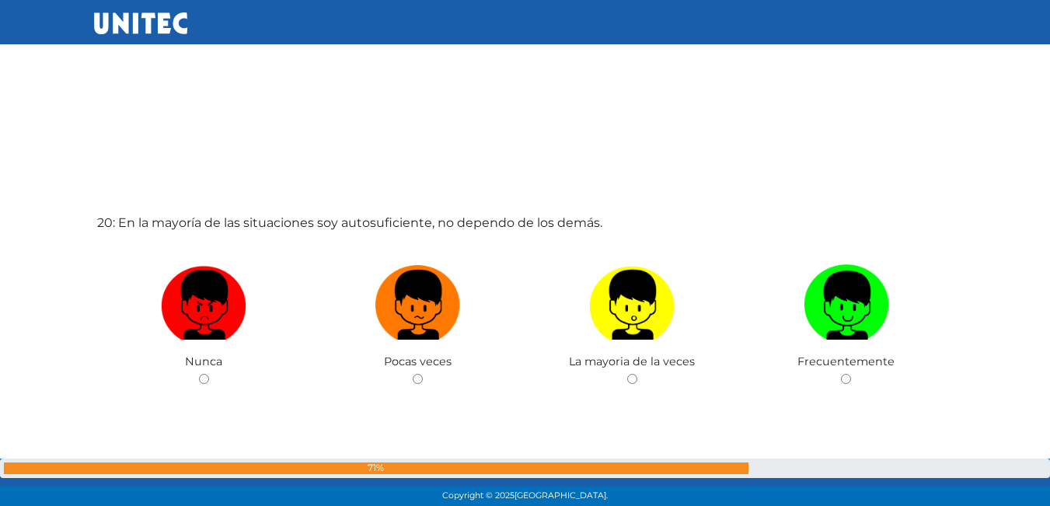
scroll to position [9608, 0]
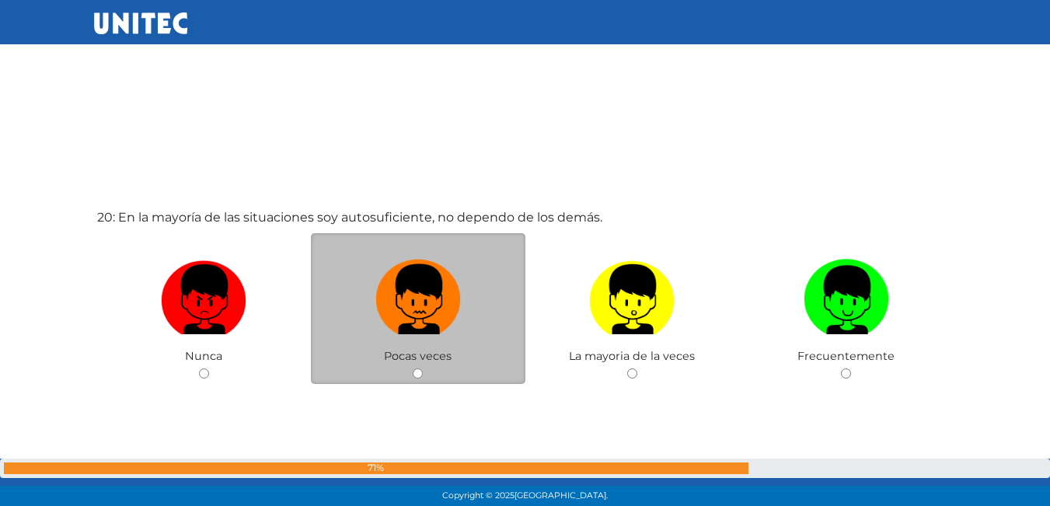
click at [452, 285] on img at bounding box center [417, 294] width 85 height 82
click at [423, 368] on input "radio" at bounding box center [418, 373] width 10 height 10
radio input "true"
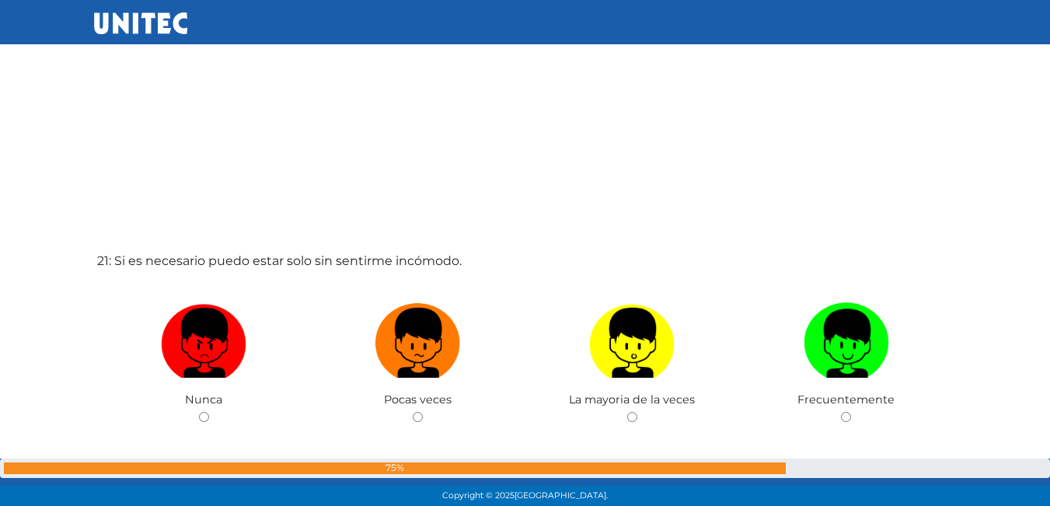
scroll to position [10148, 0]
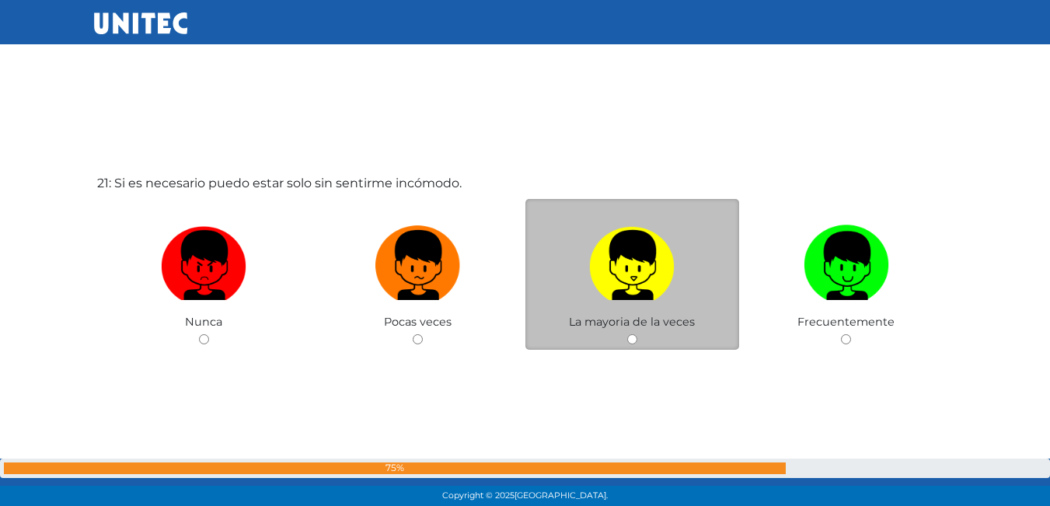
click at [618, 282] on img at bounding box center [631, 260] width 85 height 82
click at [627, 334] on input "radio" at bounding box center [632, 339] width 10 height 10
radio input "true"
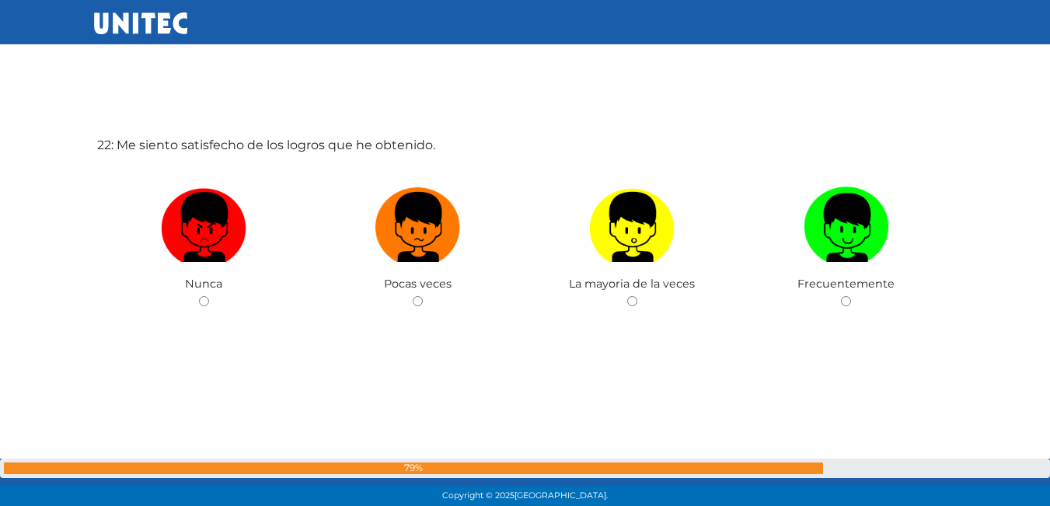
scroll to position [10702, 0]
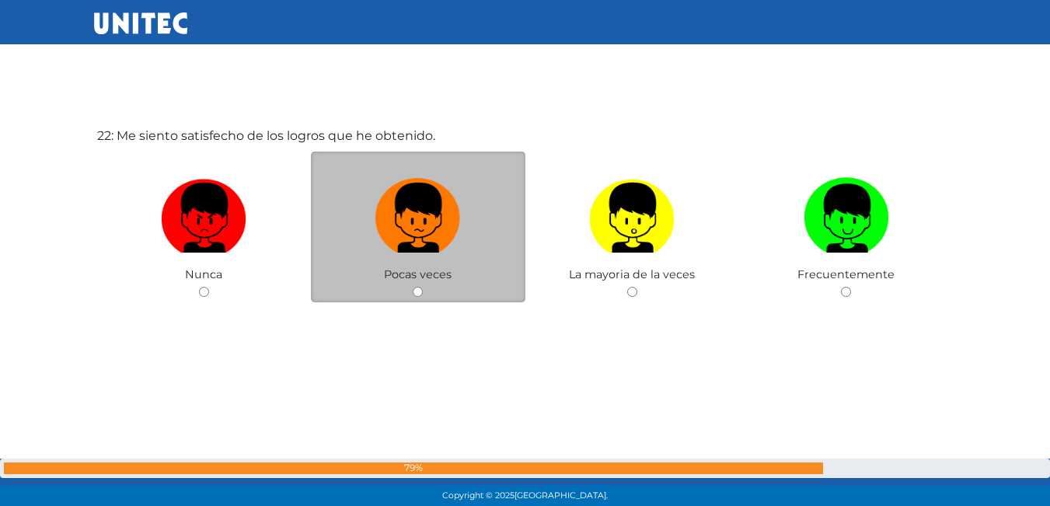
click at [399, 262] on label at bounding box center [418, 218] width 214 height 95
click at [413, 287] on input "radio" at bounding box center [418, 292] width 10 height 10
radio input "true"
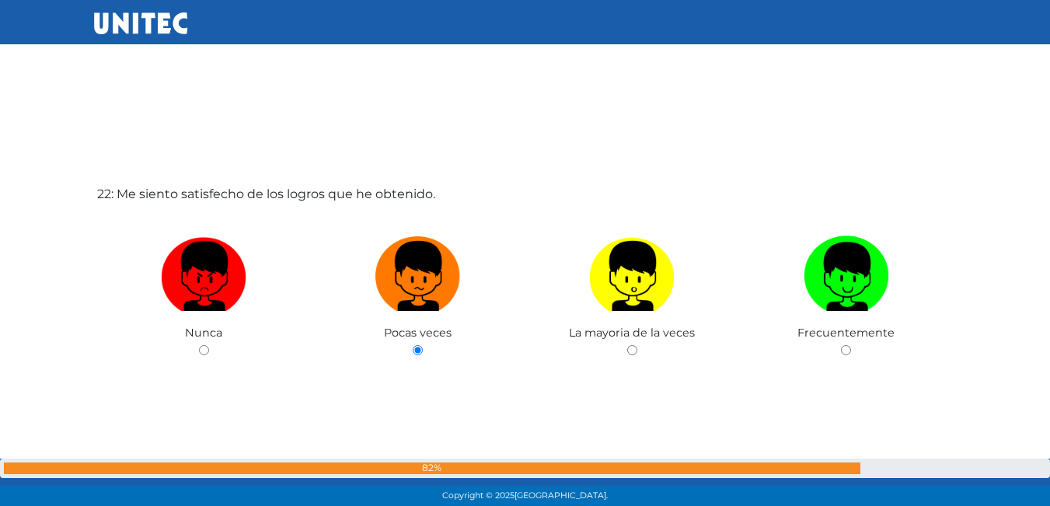
scroll to position [10625, 0]
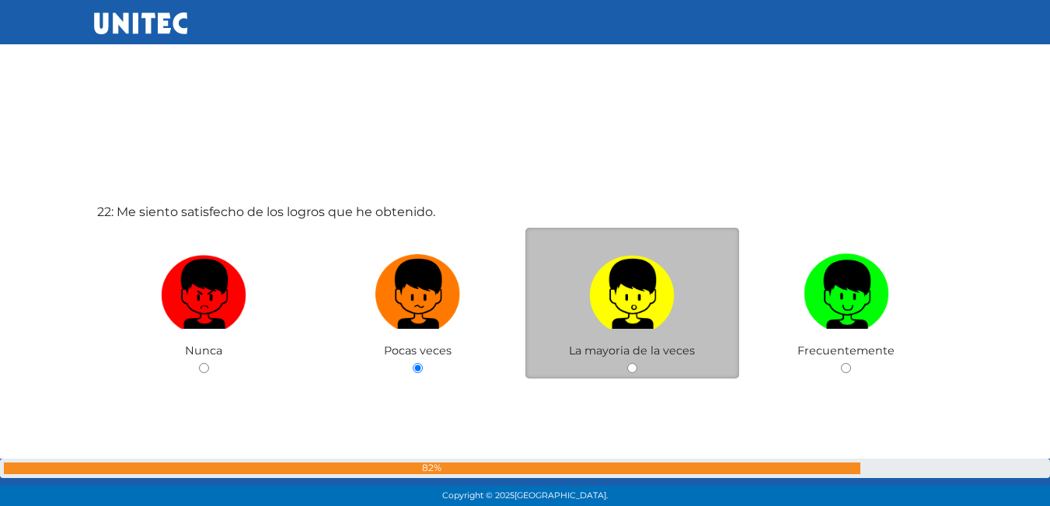
click at [628, 332] on label at bounding box center [632, 294] width 214 height 95
click at [628, 363] on input "radio" at bounding box center [632, 368] width 10 height 10
radio input "true"
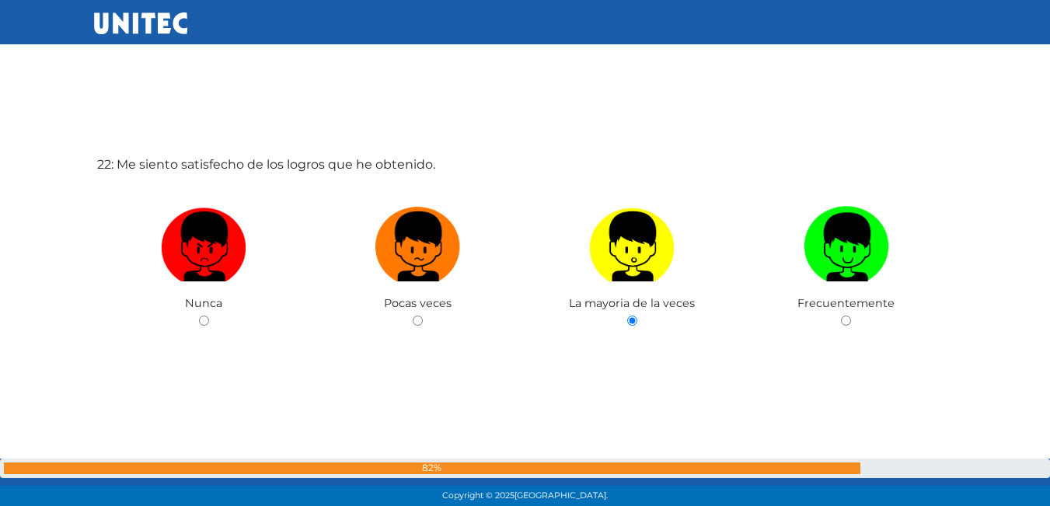
scroll to position [10663, 0]
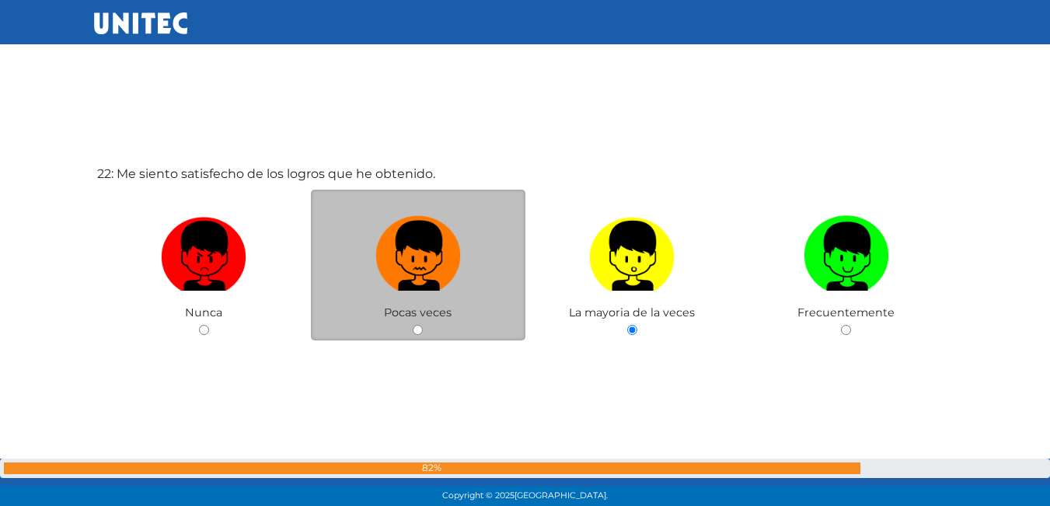
click at [458, 269] on img at bounding box center [417, 251] width 85 height 82
click at [423, 325] on input "radio" at bounding box center [418, 330] width 10 height 10
radio input "true"
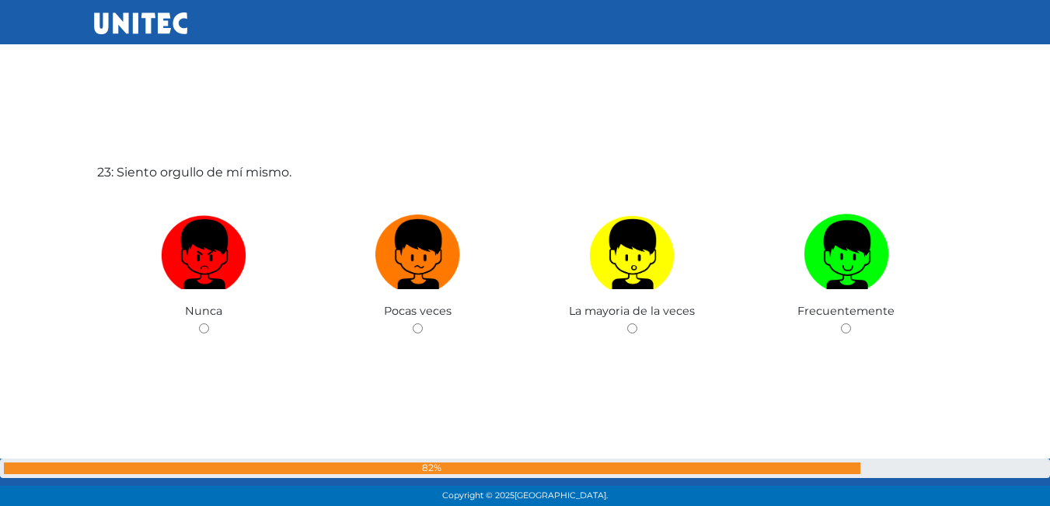
scroll to position [11195, 0]
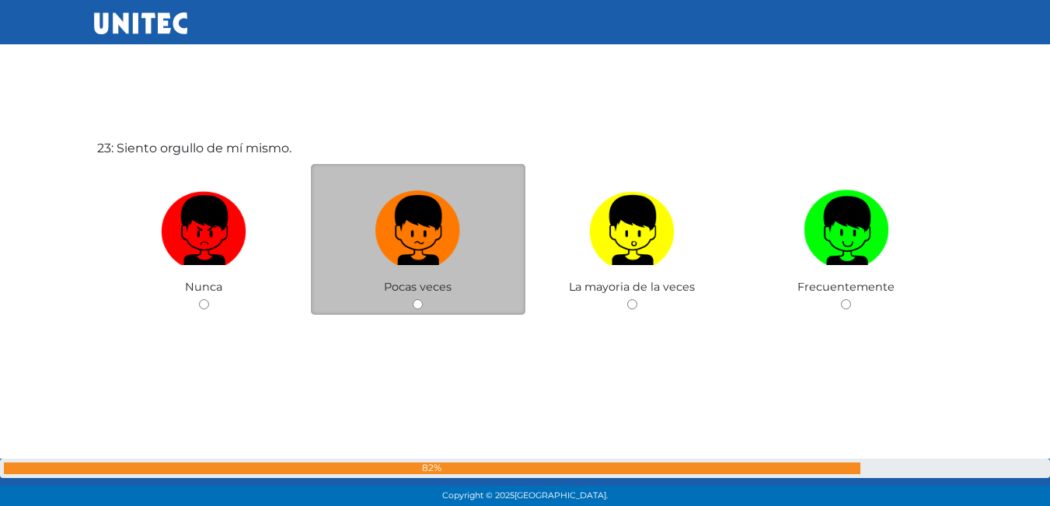
click at [390, 270] on label at bounding box center [418, 230] width 214 height 95
click at [413, 299] on input "radio" at bounding box center [418, 304] width 10 height 10
radio input "true"
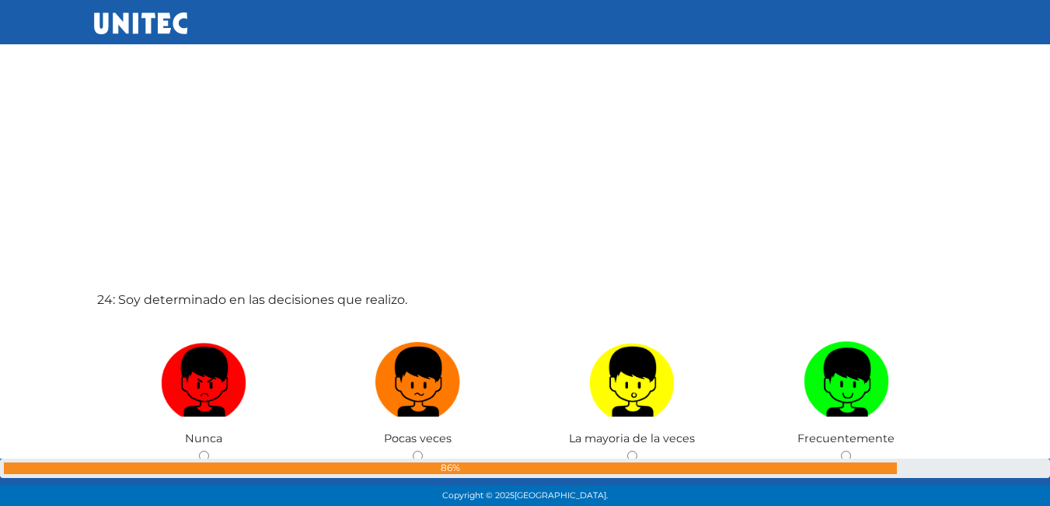
scroll to position [11573, 0]
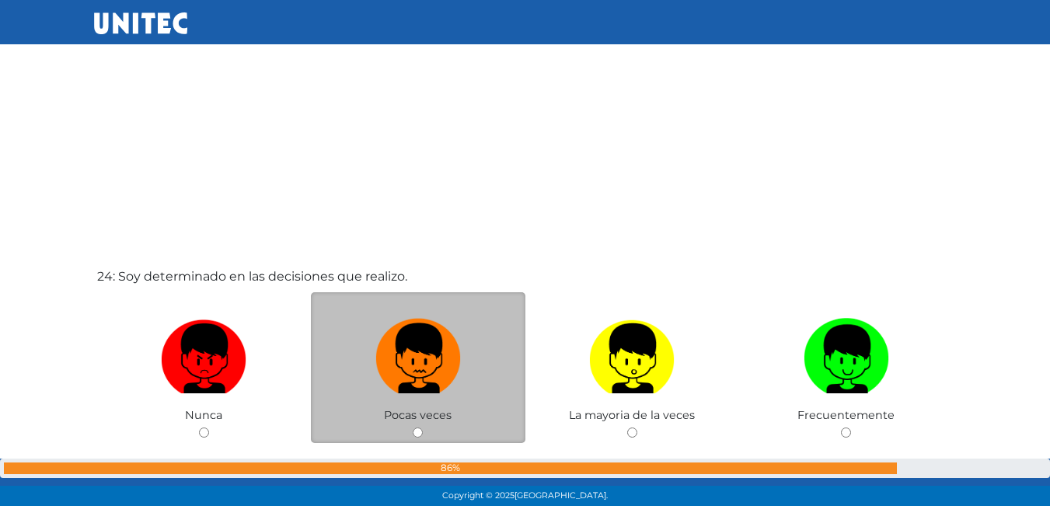
click at [431, 361] on img at bounding box center [417, 353] width 85 height 82
click at [423, 427] on input "radio" at bounding box center [418, 432] width 10 height 10
radio input "true"
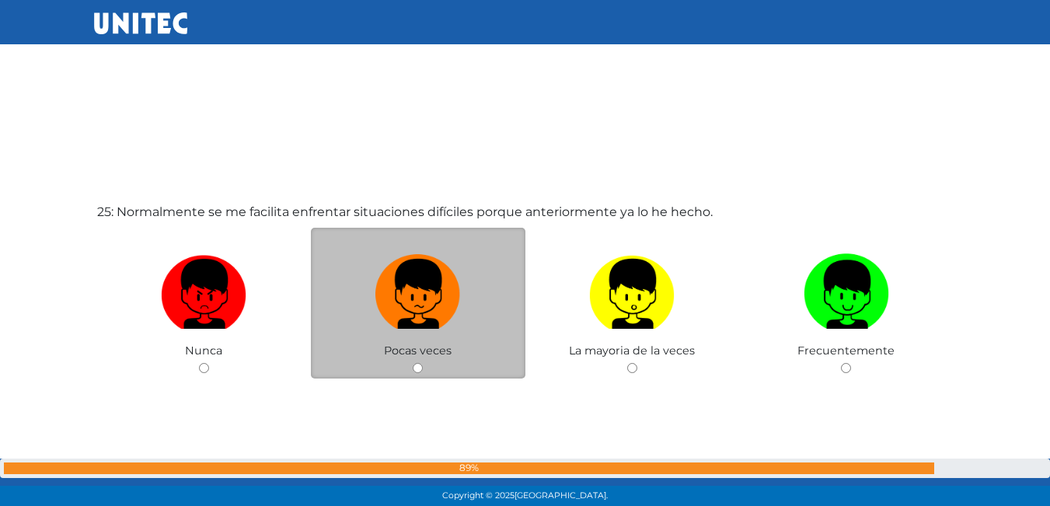
scroll to position [12169, 0]
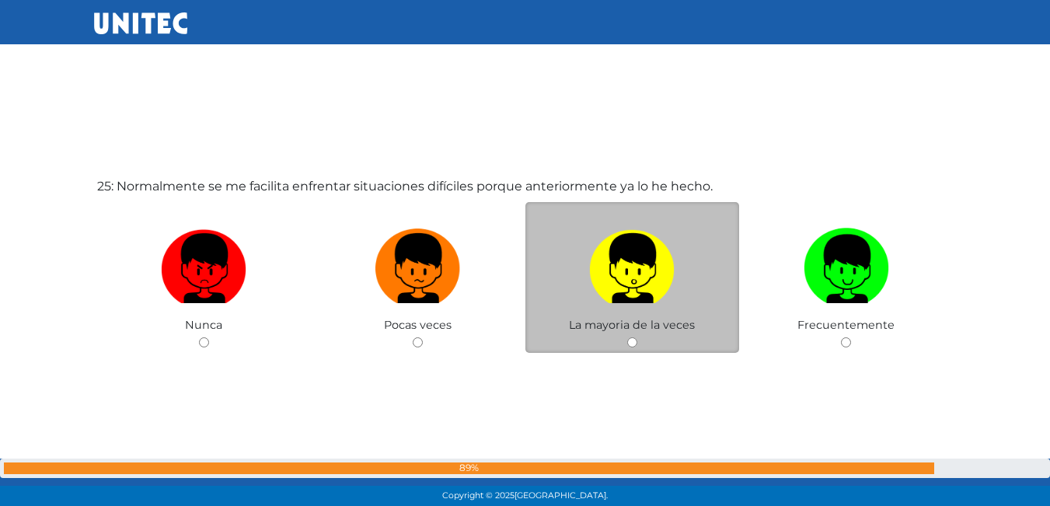
click at [578, 259] on label at bounding box center [632, 268] width 214 height 95
click at [627, 337] on input "radio" at bounding box center [632, 342] width 10 height 10
radio input "true"
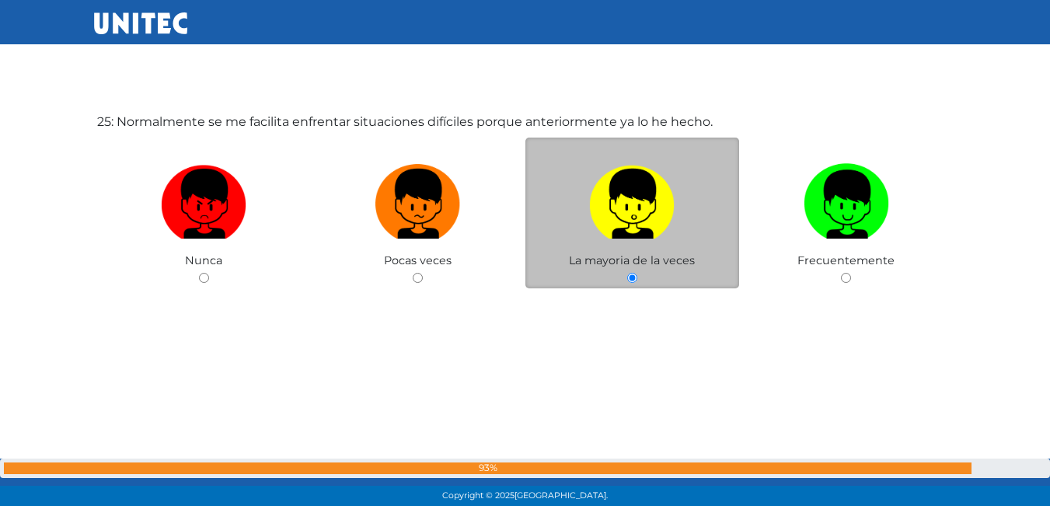
scroll to position [12247, 0]
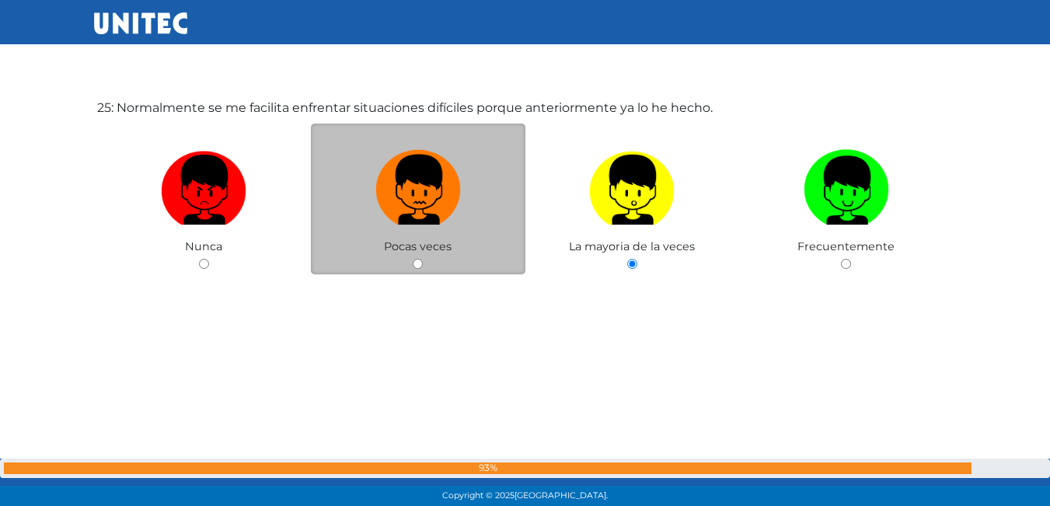
click at [427, 216] on img at bounding box center [417, 185] width 85 height 82
click at [423, 259] on input "radio" at bounding box center [418, 264] width 10 height 10
radio input "true"
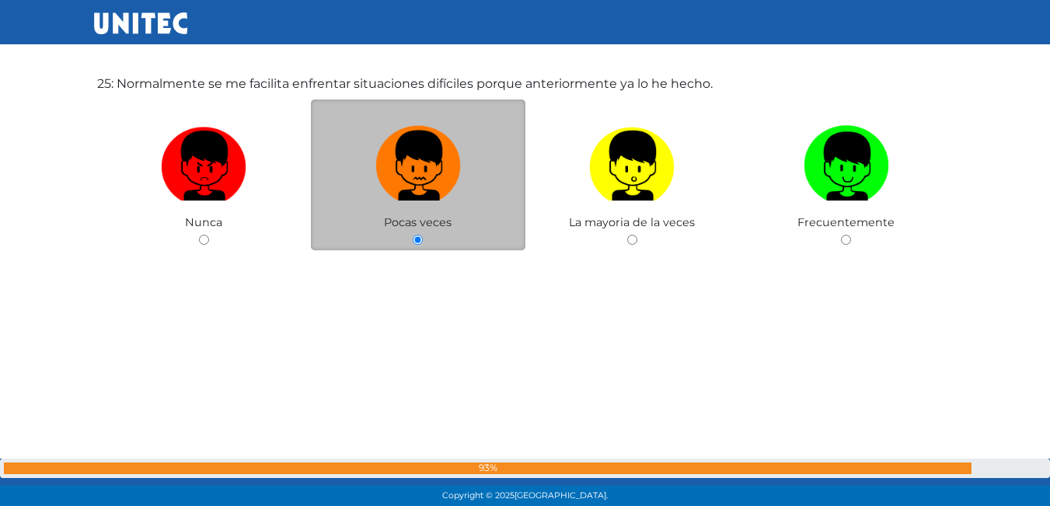
click at [427, 216] on div "Pocas veces" at bounding box center [418, 175] width 214 height 152
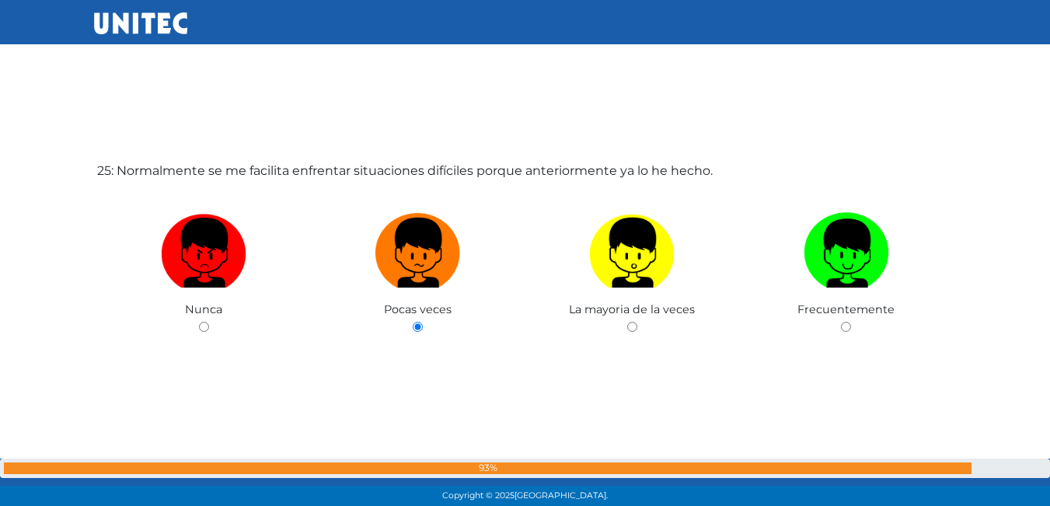
scroll to position [12173, 0]
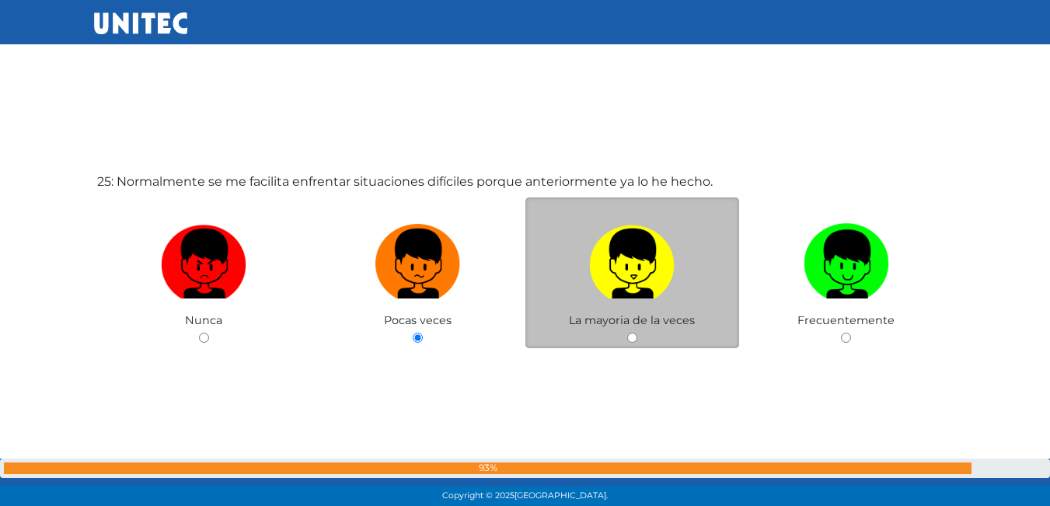
click at [612, 270] on img at bounding box center [631, 259] width 85 height 82
click at [627, 333] on input "radio" at bounding box center [632, 338] width 10 height 10
radio input "true"
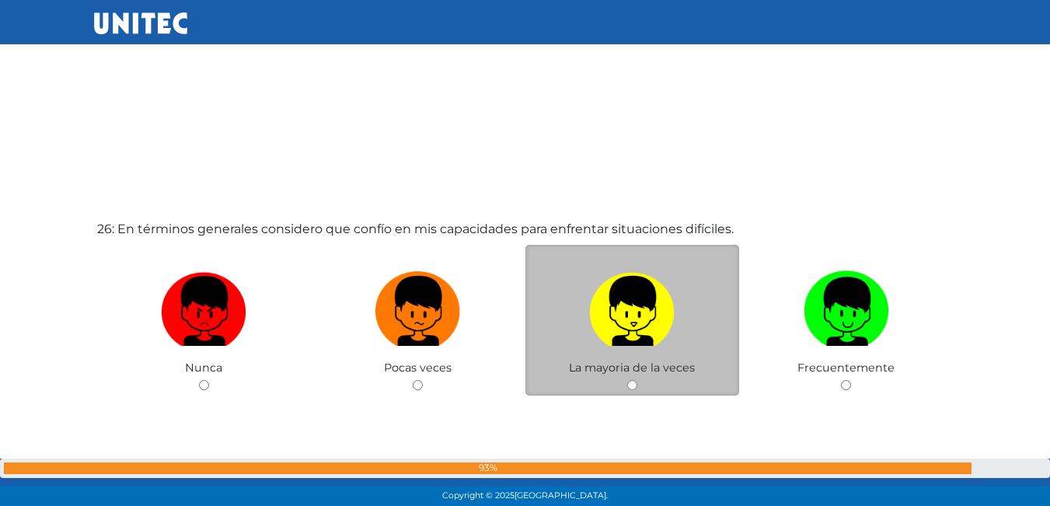
scroll to position [12640, 0]
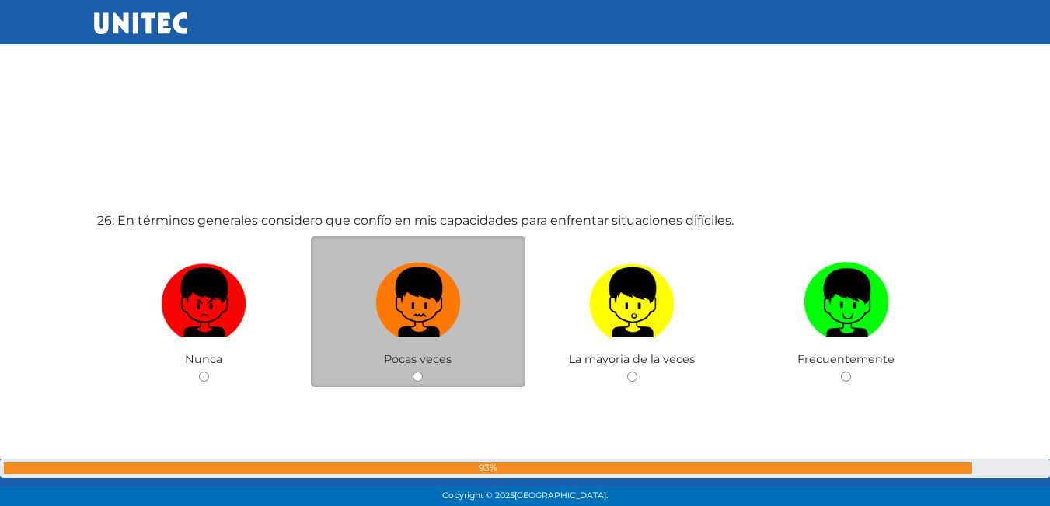
click at [421, 293] on img at bounding box center [417, 297] width 85 height 82
click at [421, 371] on input "radio" at bounding box center [418, 376] width 10 height 10
radio input "true"
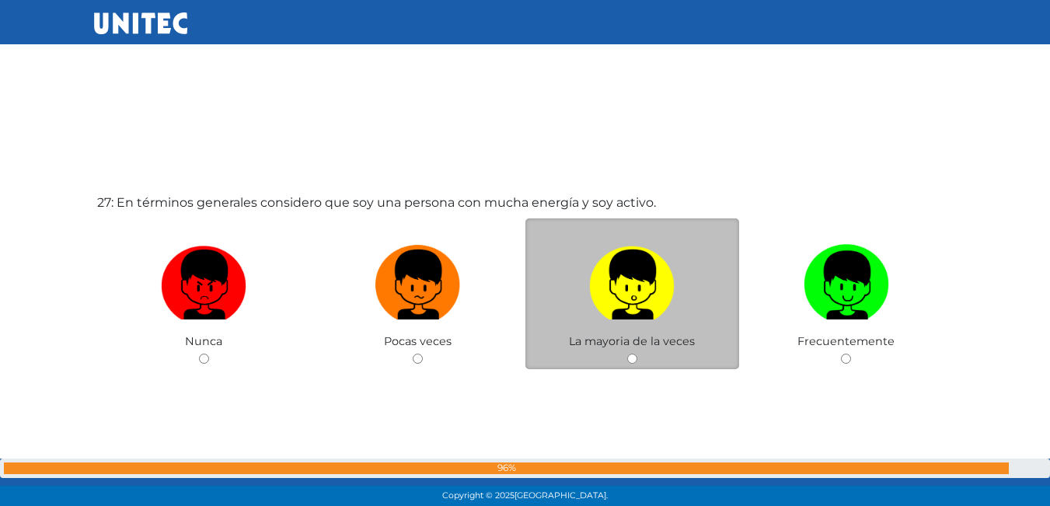
scroll to position [13185, 0]
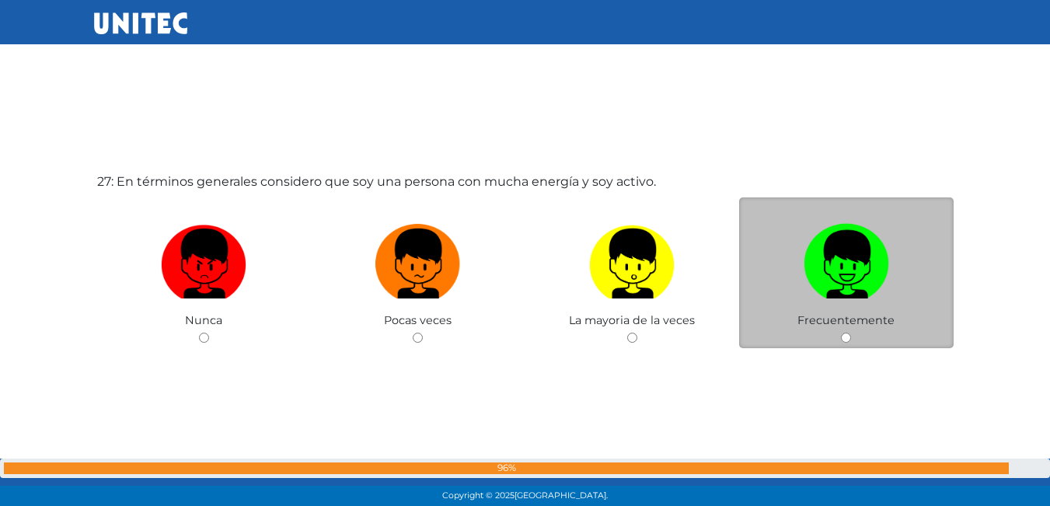
click at [874, 253] on img at bounding box center [846, 259] width 85 height 82
click at [851, 333] on input "radio" at bounding box center [846, 338] width 10 height 10
radio input "true"
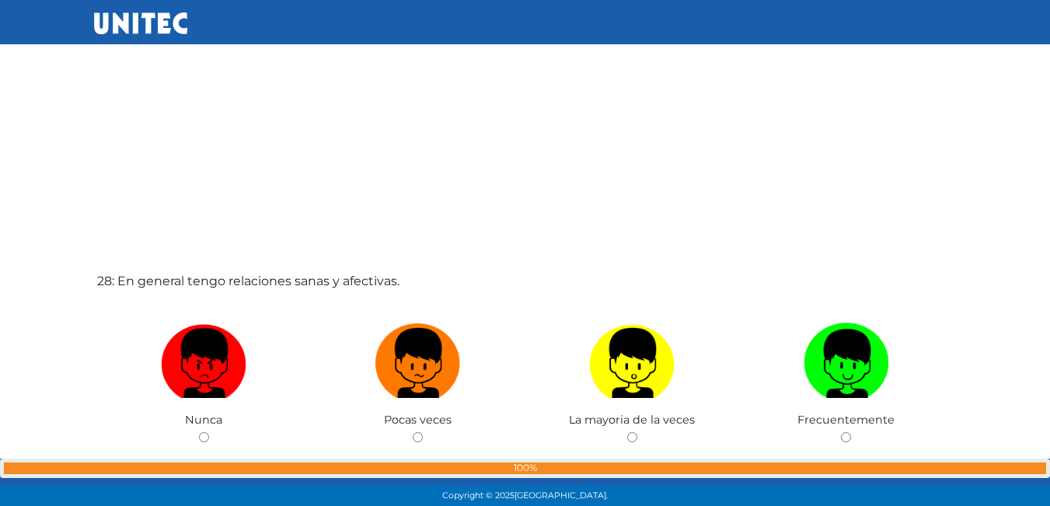
scroll to position [13652, 0]
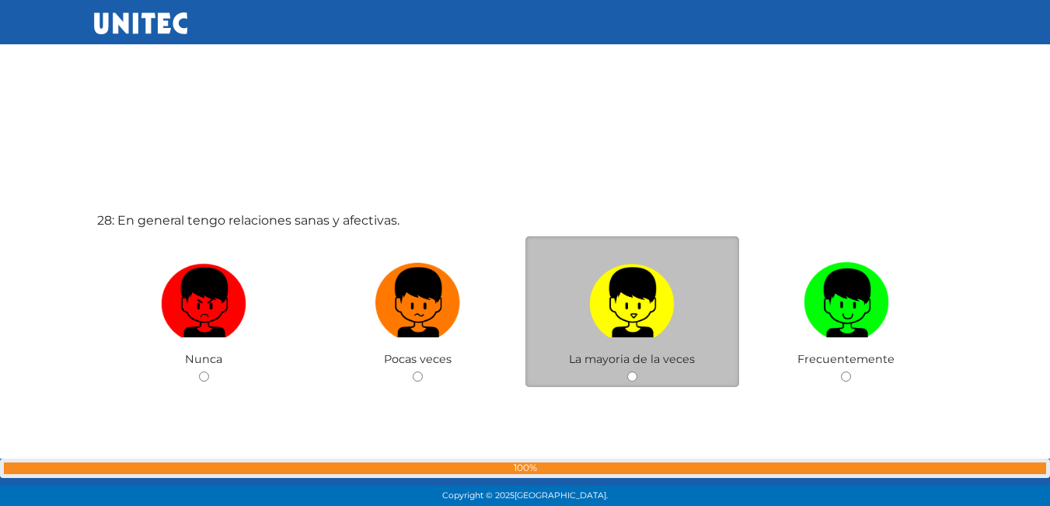
click at [601, 313] on img at bounding box center [631, 297] width 85 height 82
click at [627, 371] on input "radio" at bounding box center [632, 376] width 10 height 10
radio input "true"
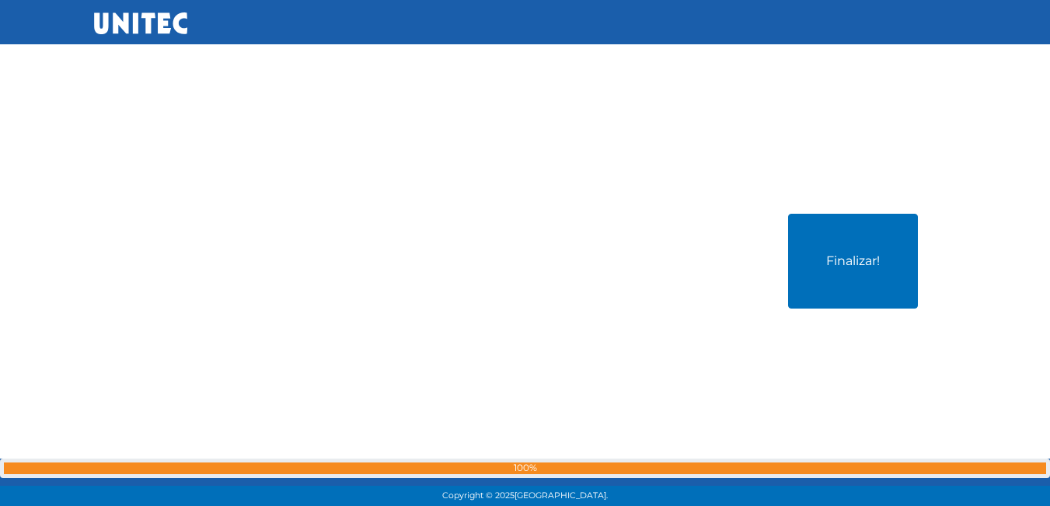
scroll to position [14181, 0]
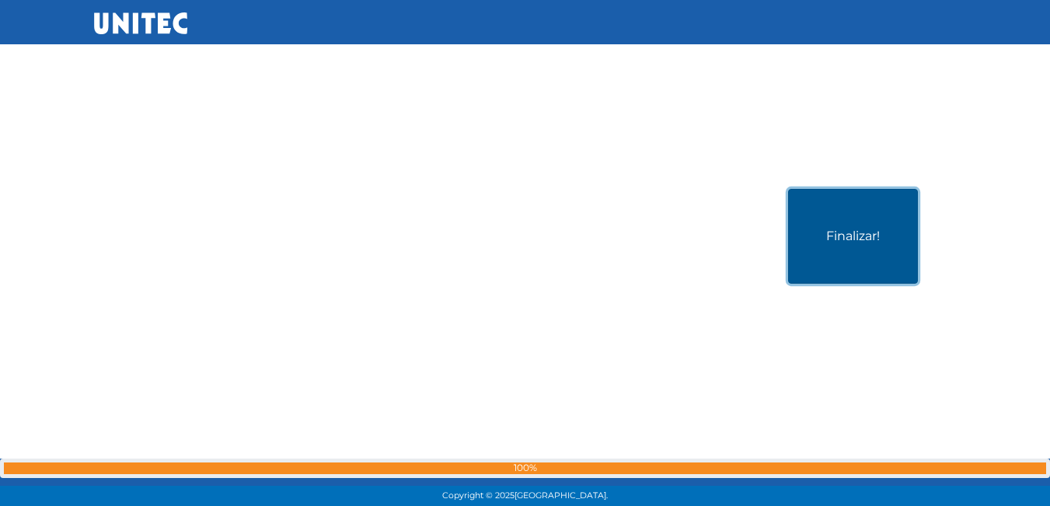
click at [828, 241] on button "Finalizar!" at bounding box center [853, 236] width 130 height 95
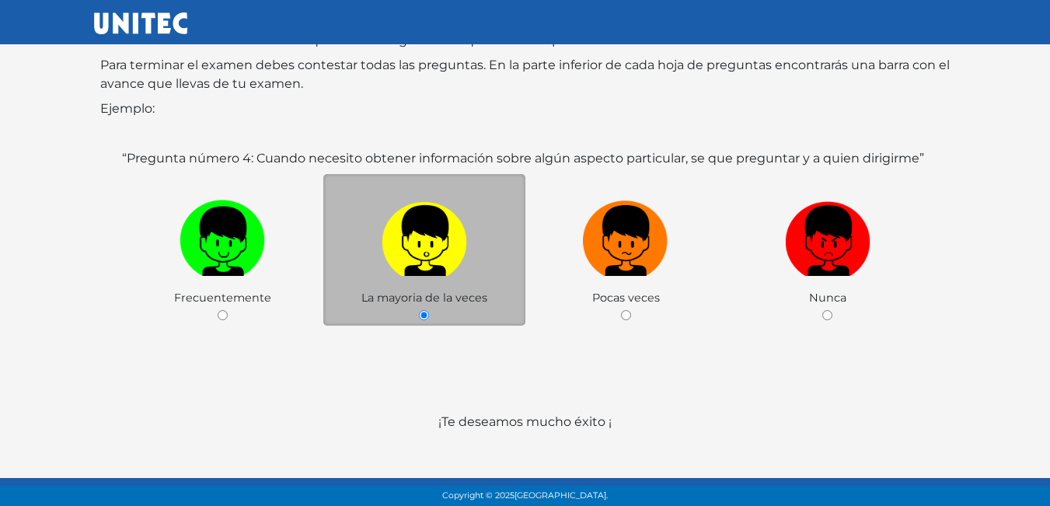
scroll to position [232, 0]
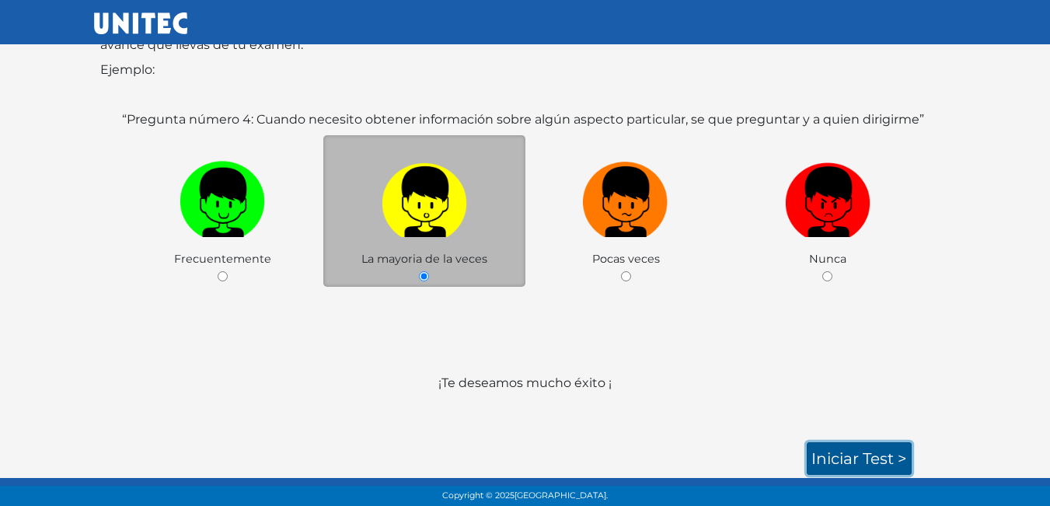
click at [842, 450] on link "Iniciar test >" at bounding box center [859, 458] width 105 height 33
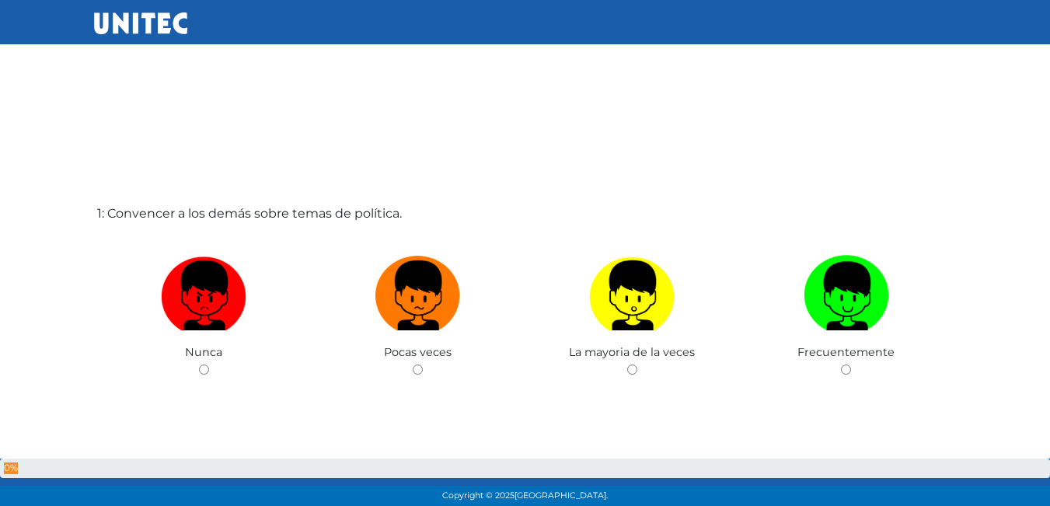
scroll to position [2, 0]
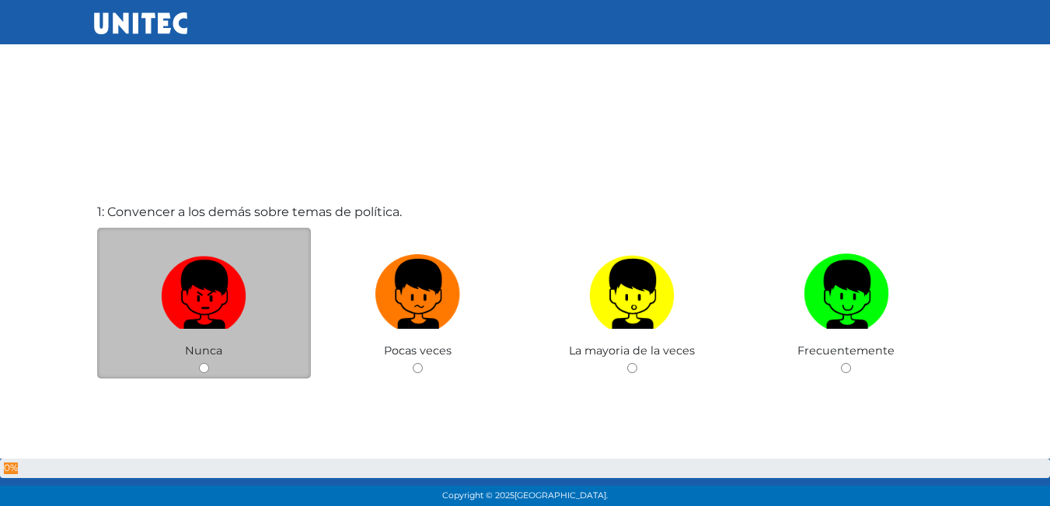
click at [243, 301] on img at bounding box center [203, 289] width 85 height 82
click at [209, 363] on input "radio" at bounding box center [204, 368] width 10 height 10
radio input "true"
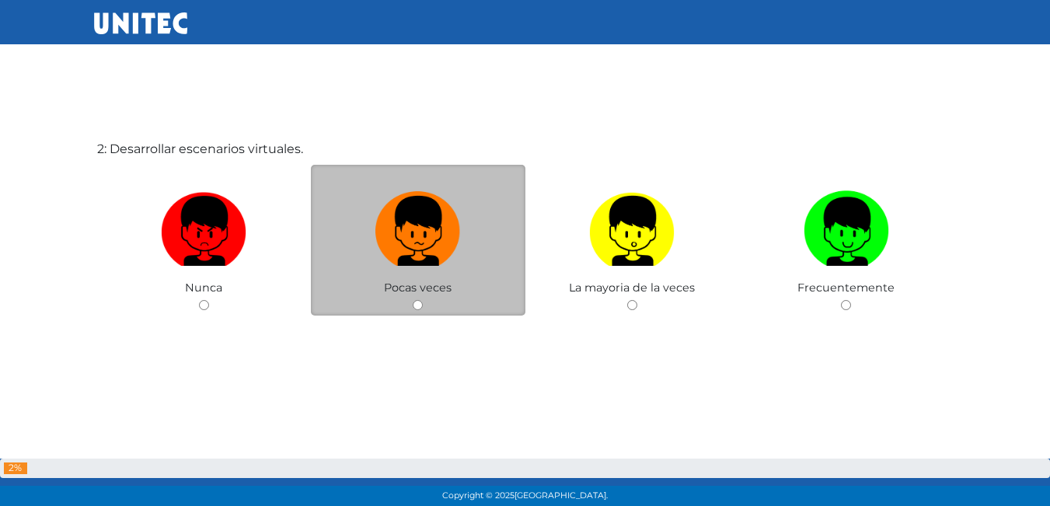
scroll to position [584, 0]
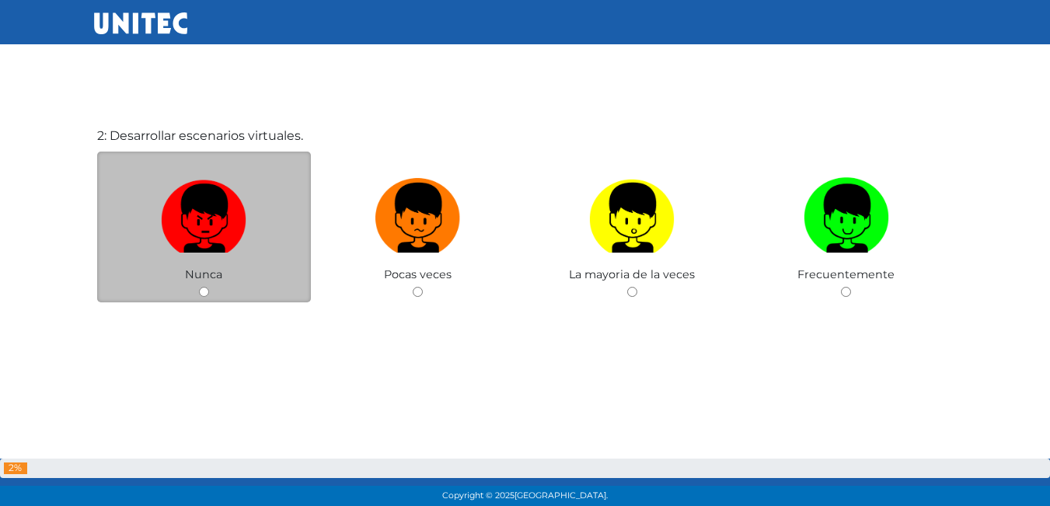
click at [211, 218] on img at bounding box center [203, 213] width 85 height 82
click at [209, 287] on input "radio" at bounding box center [204, 292] width 10 height 10
radio input "true"
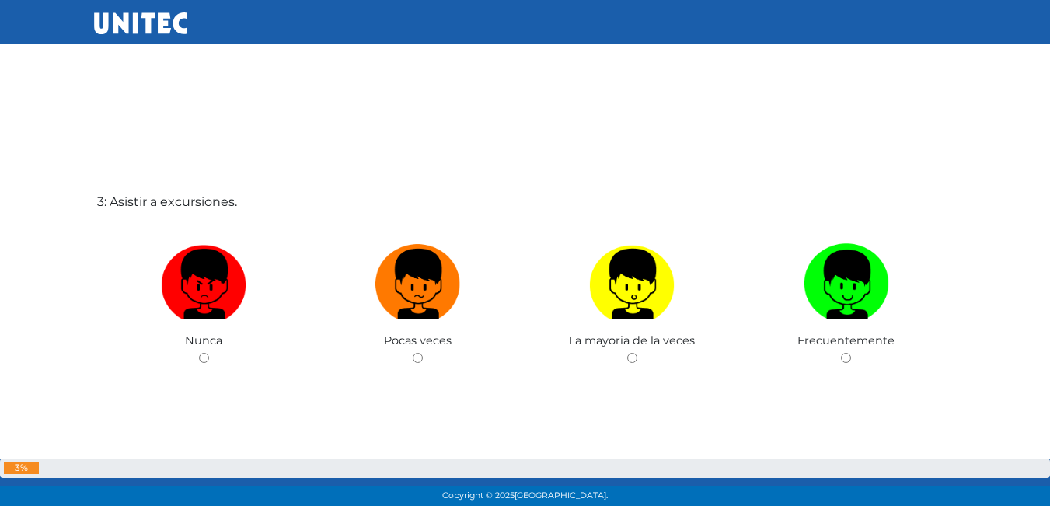
scroll to position [1051, 0]
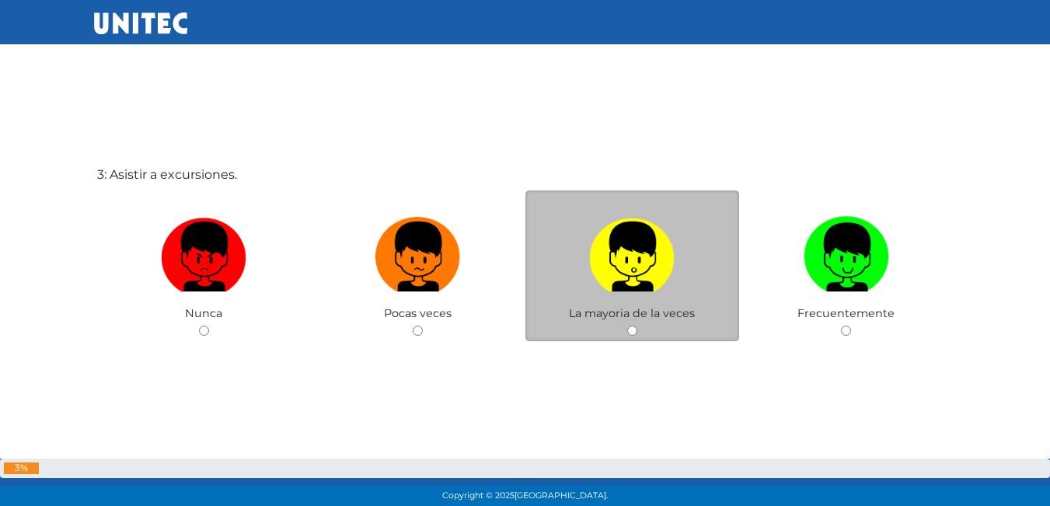
click at [682, 281] on label at bounding box center [632, 257] width 214 height 95
click at [637, 326] on input "radio" at bounding box center [632, 331] width 10 height 10
radio input "true"
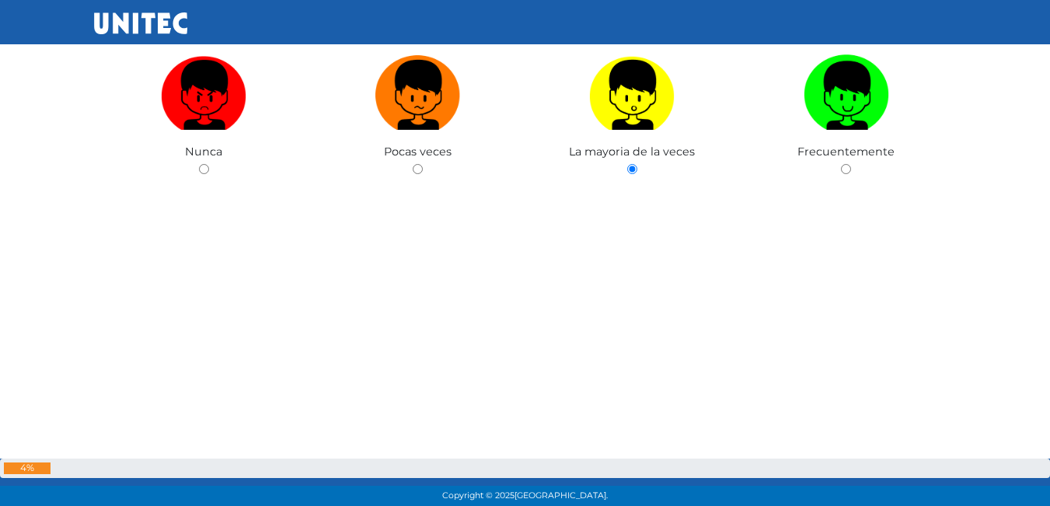
scroll to position [1208, 0]
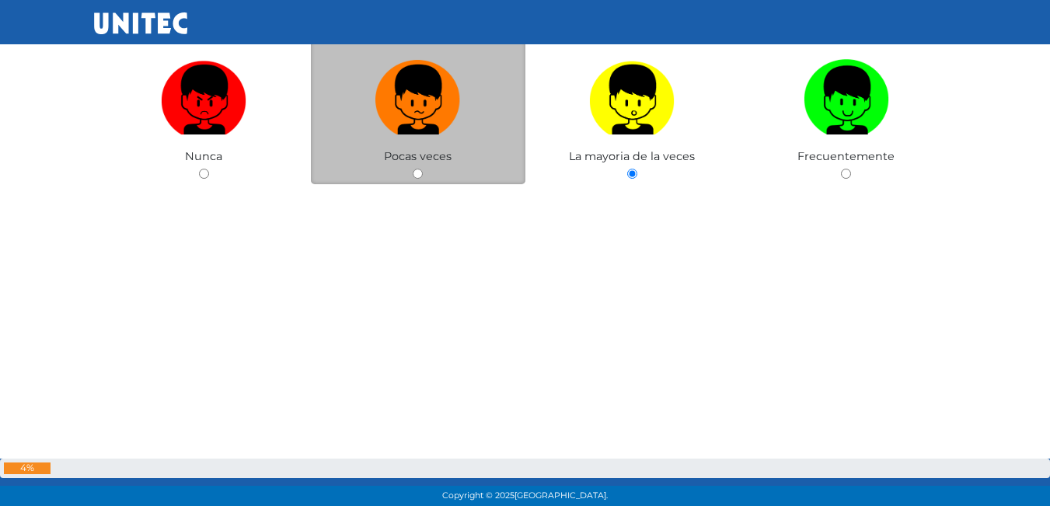
click at [434, 166] on div "Pocas veces" at bounding box center [418, 109] width 214 height 152
click at [417, 175] on input "radio" at bounding box center [418, 174] width 10 height 10
radio input "true"
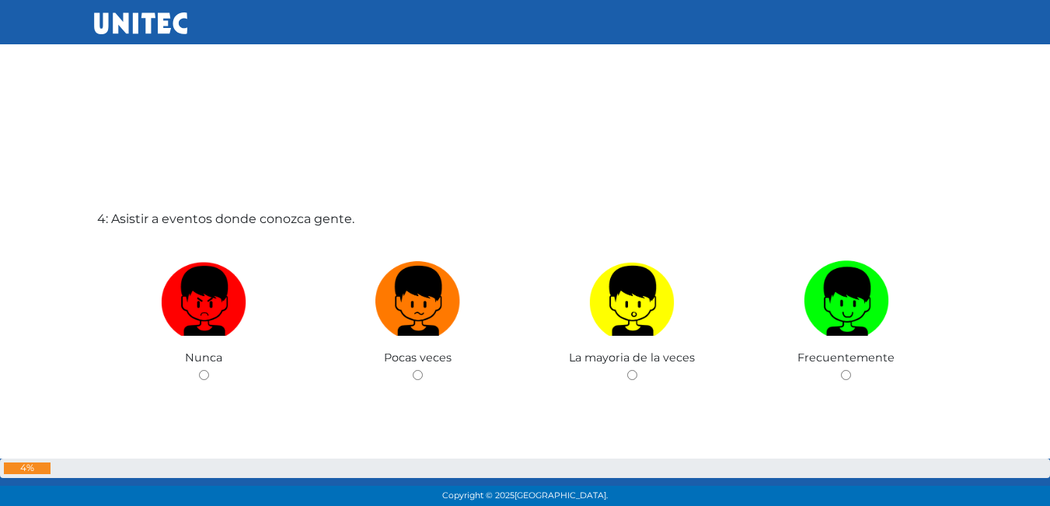
scroll to position [1596, 0]
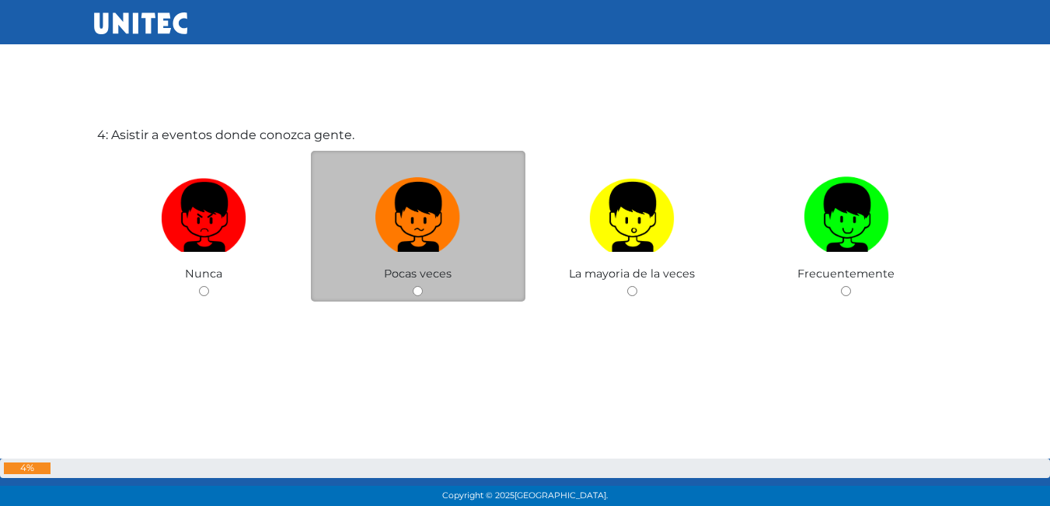
click at [414, 290] on input "radio" at bounding box center [418, 291] width 10 height 10
radio input "true"
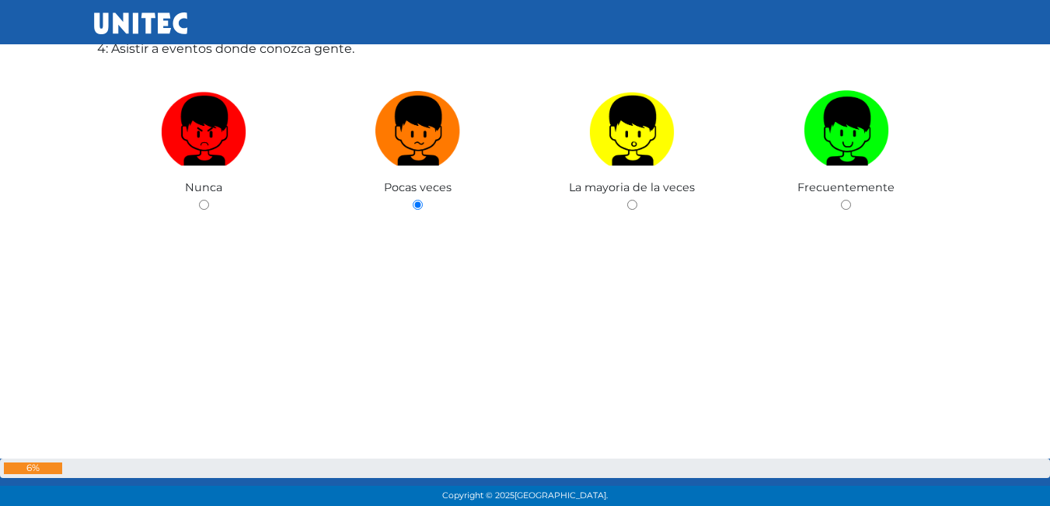
scroll to position [1678, 0]
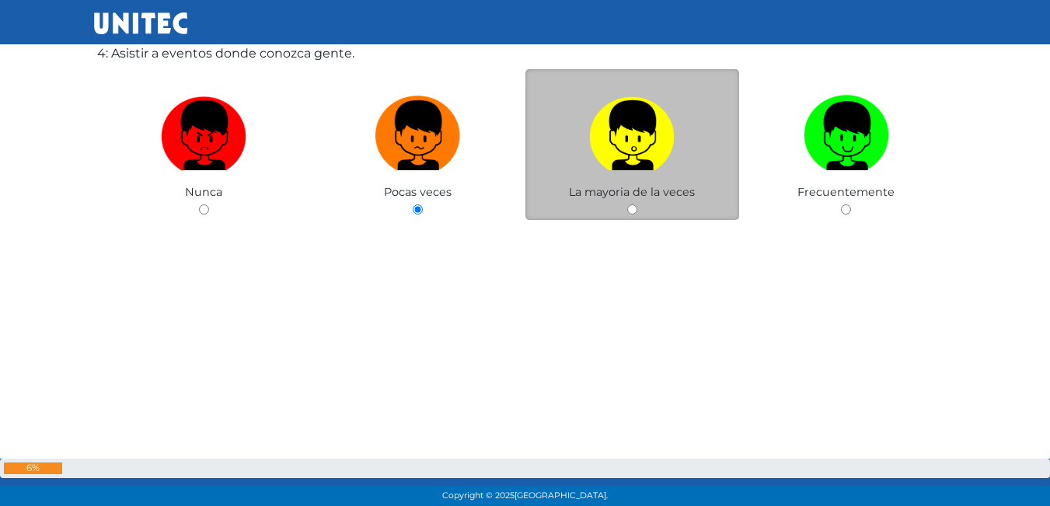
click at [628, 212] on input "radio" at bounding box center [632, 209] width 10 height 10
radio input "true"
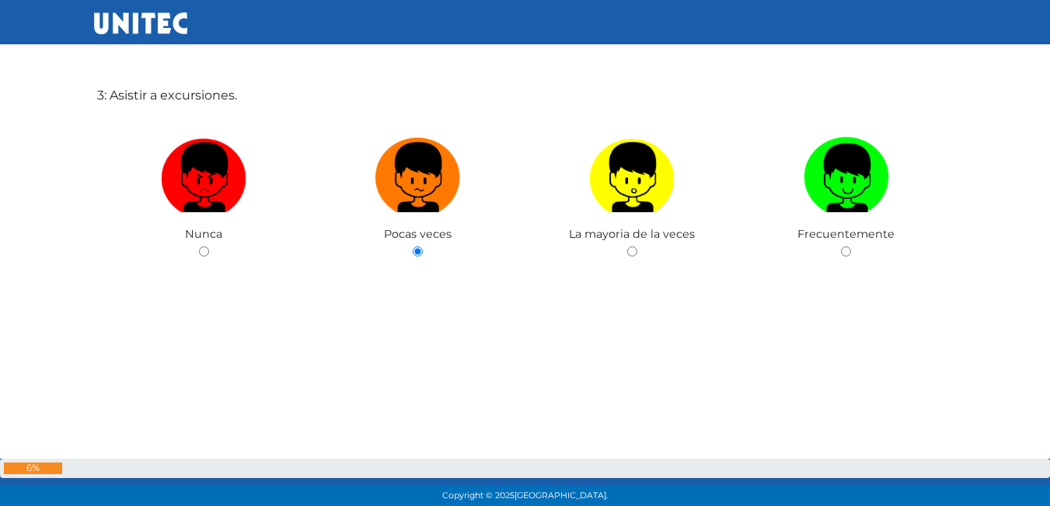
scroll to position [1107, 0]
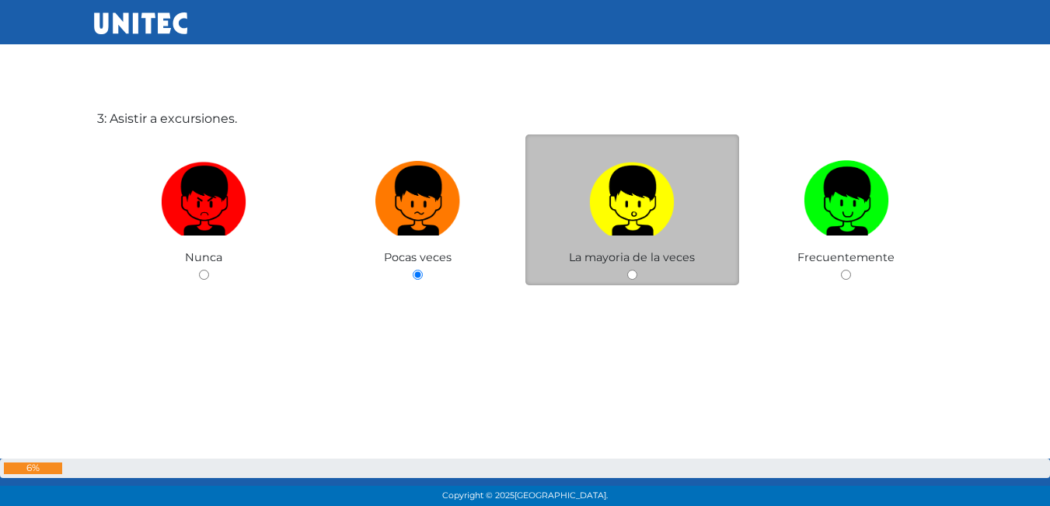
click at [629, 272] on input "radio" at bounding box center [632, 275] width 10 height 10
radio input "true"
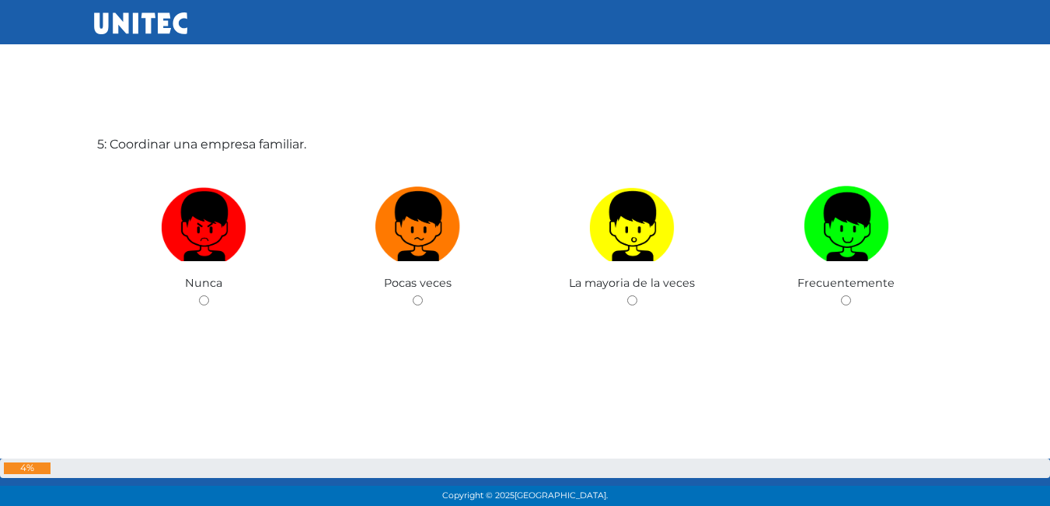
scroll to position [2134, 0]
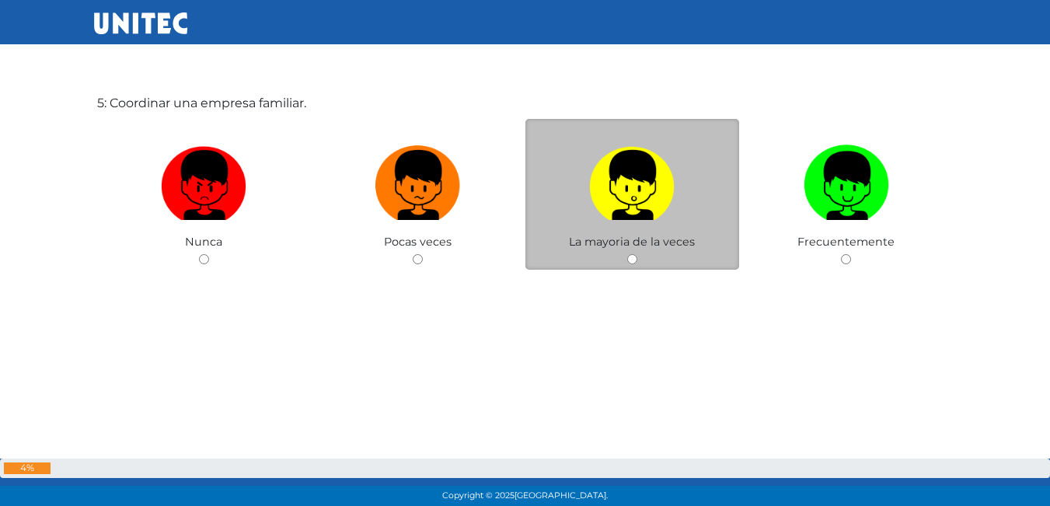
click at [708, 247] on div "La mayoria de la veces" at bounding box center [632, 195] width 214 height 152
click at [630, 260] on input "radio" at bounding box center [632, 259] width 10 height 10
radio input "true"
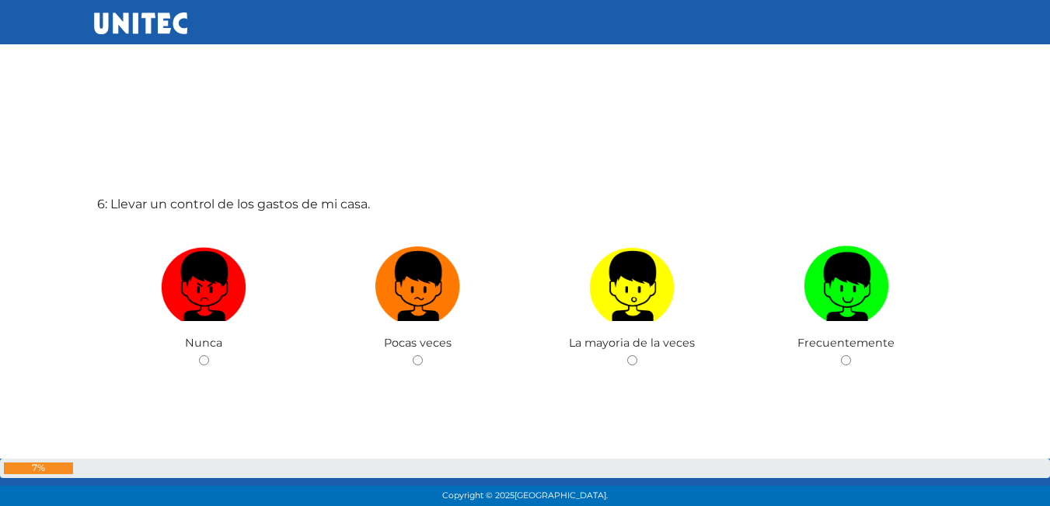
scroll to position [2529, 0]
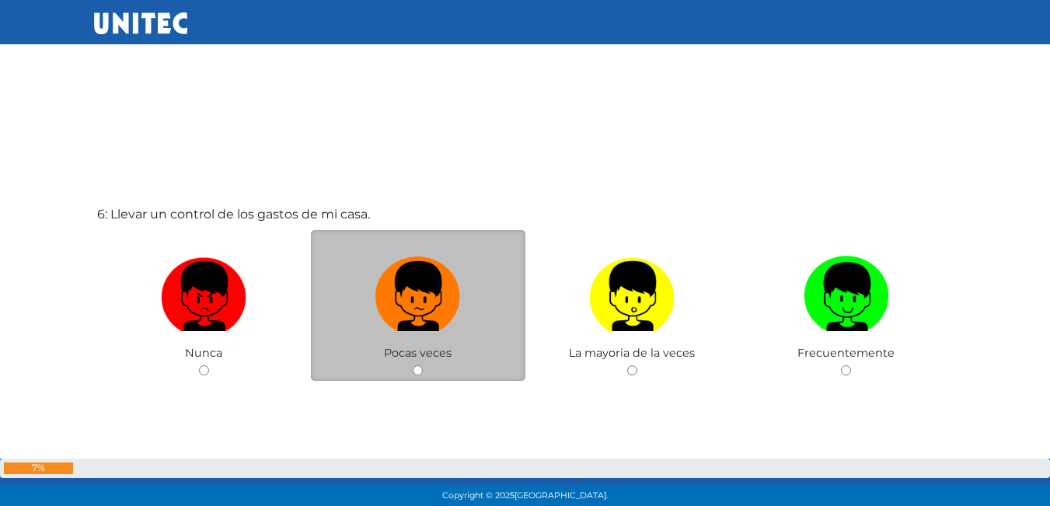
click at [420, 366] on input "radio" at bounding box center [418, 370] width 10 height 10
radio input "true"
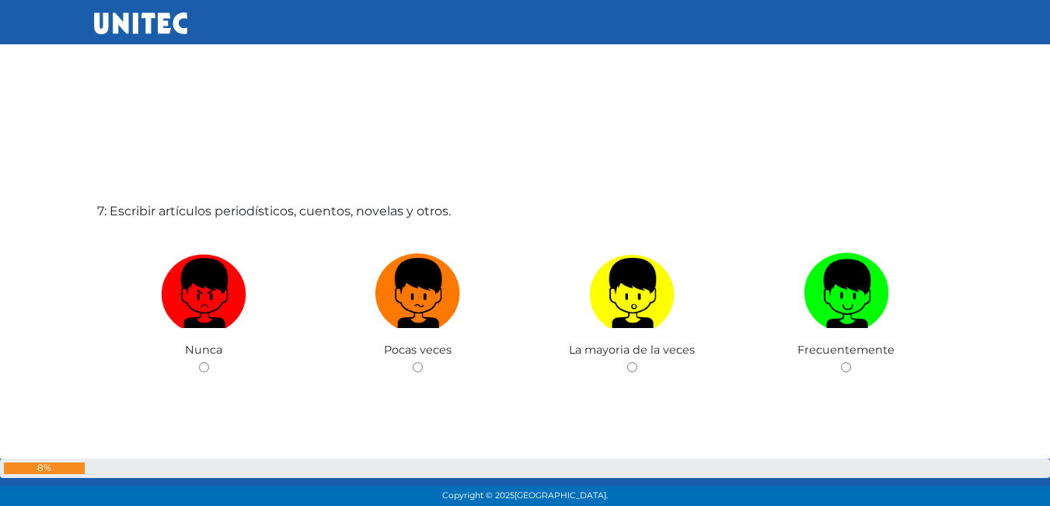
scroll to position [3065, 0]
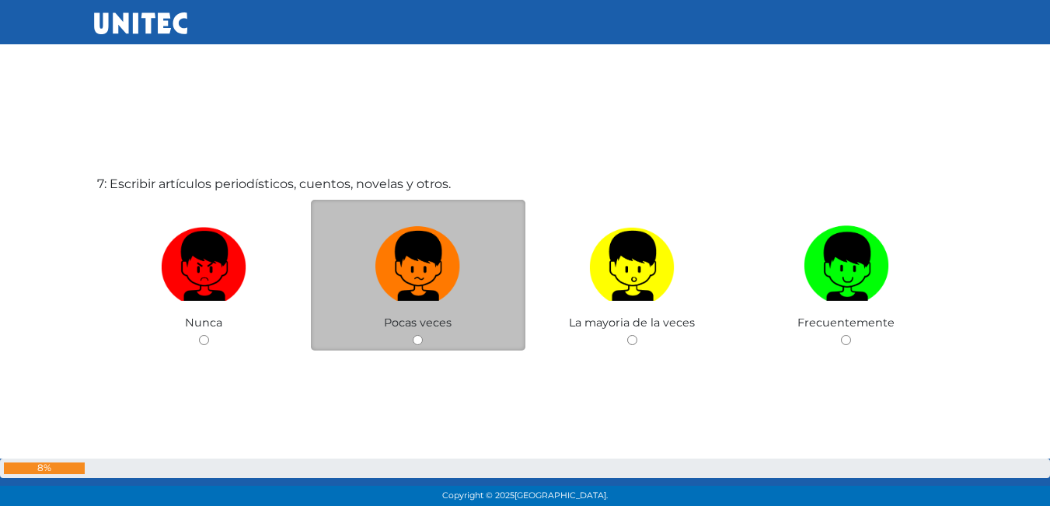
click at [415, 336] on input "radio" at bounding box center [418, 340] width 10 height 10
radio input "true"
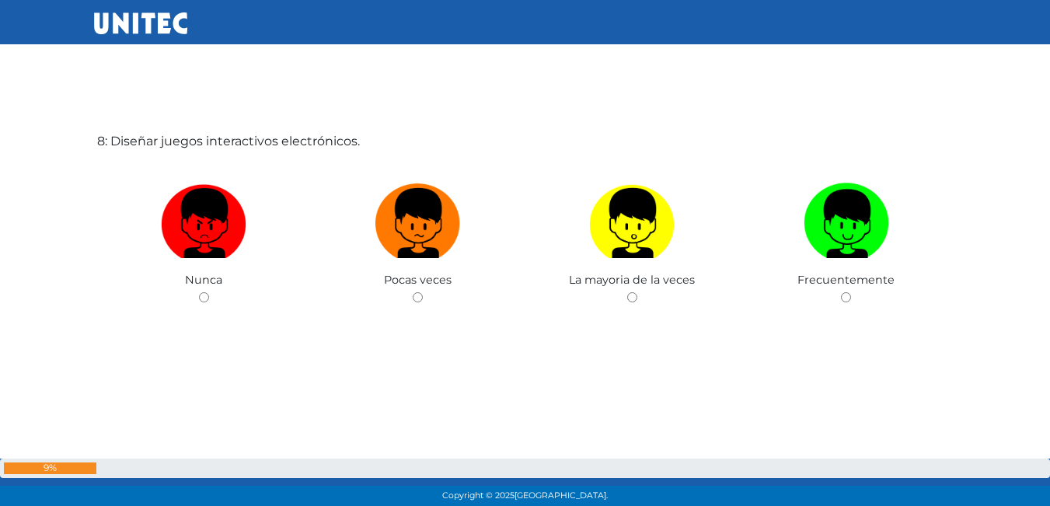
scroll to position [3619, 0]
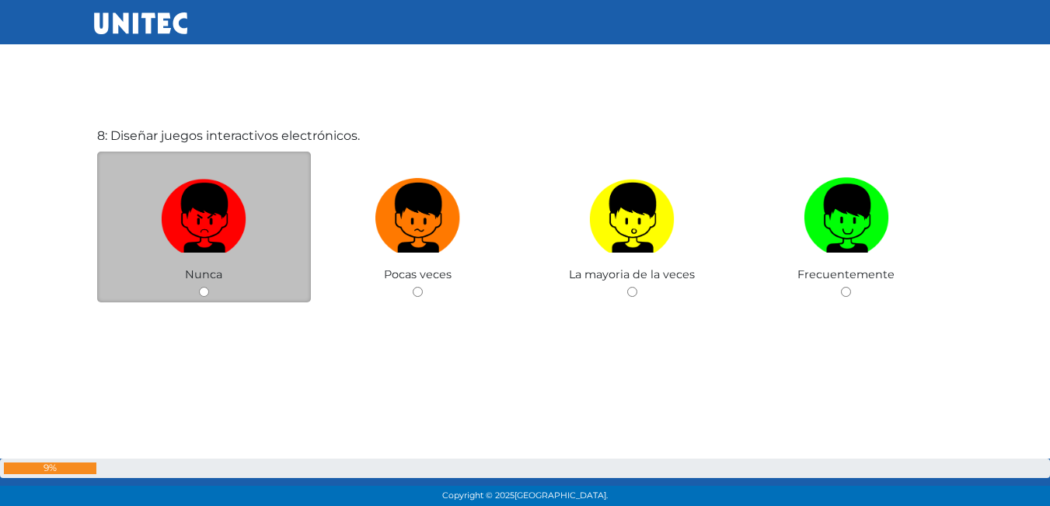
click at [202, 285] on div "Nunca" at bounding box center [204, 228] width 214 height 152
click at [203, 295] on input "radio" at bounding box center [204, 292] width 10 height 10
radio input "true"
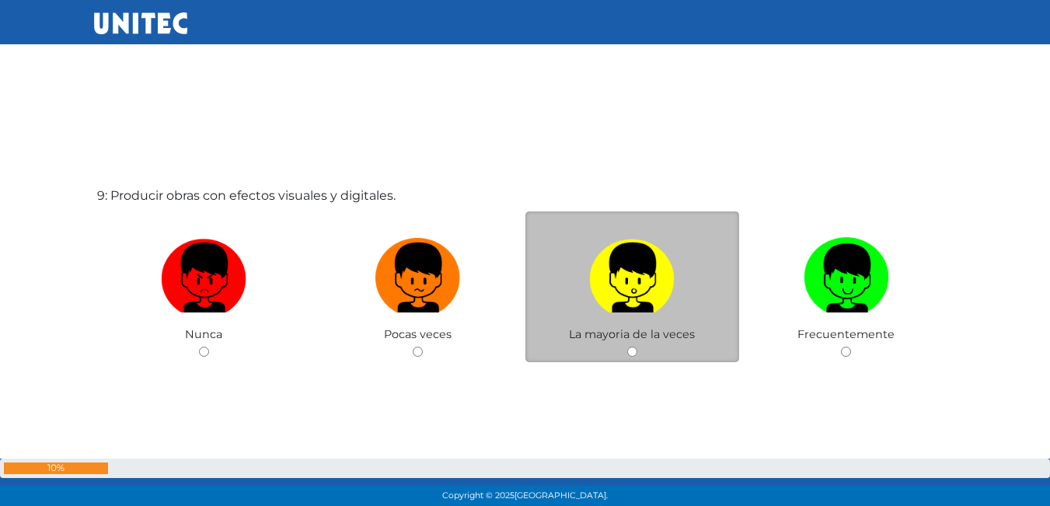
scroll to position [4088, 0]
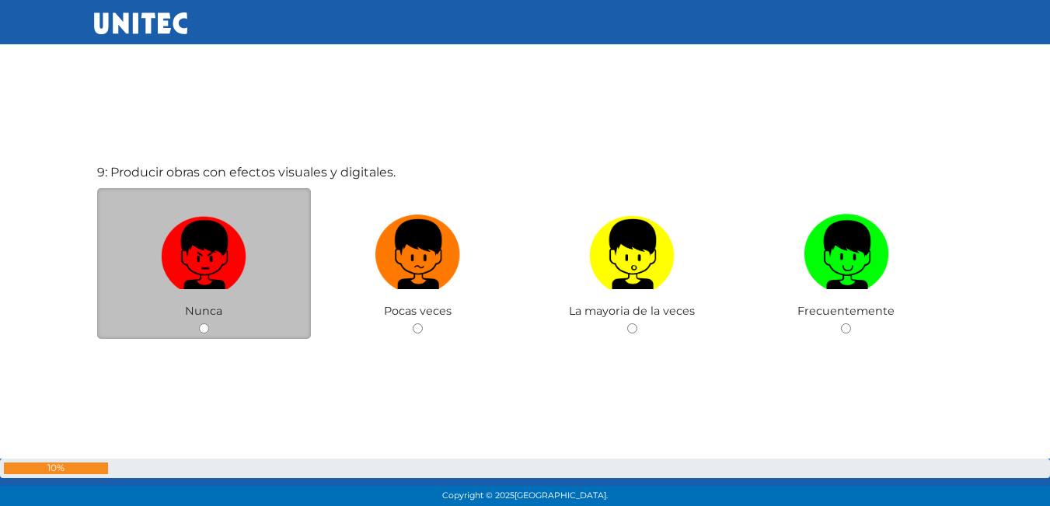
click at [219, 280] on img at bounding box center [203, 249] width 85 height 82
click at [209, 323] on input "radio" at bounding box center [204, 328] width 10 height 10
radio input "true"
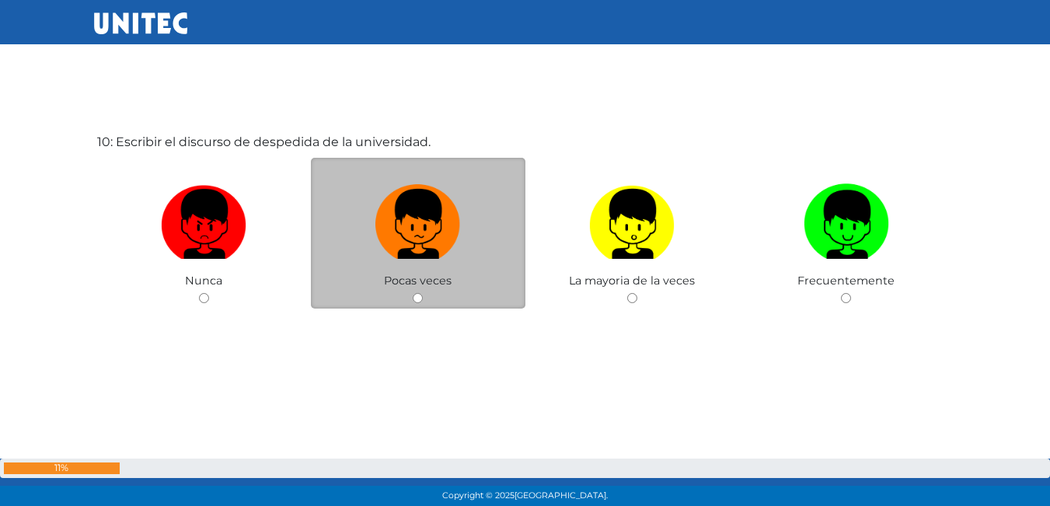
scroll to position [4631, 0]
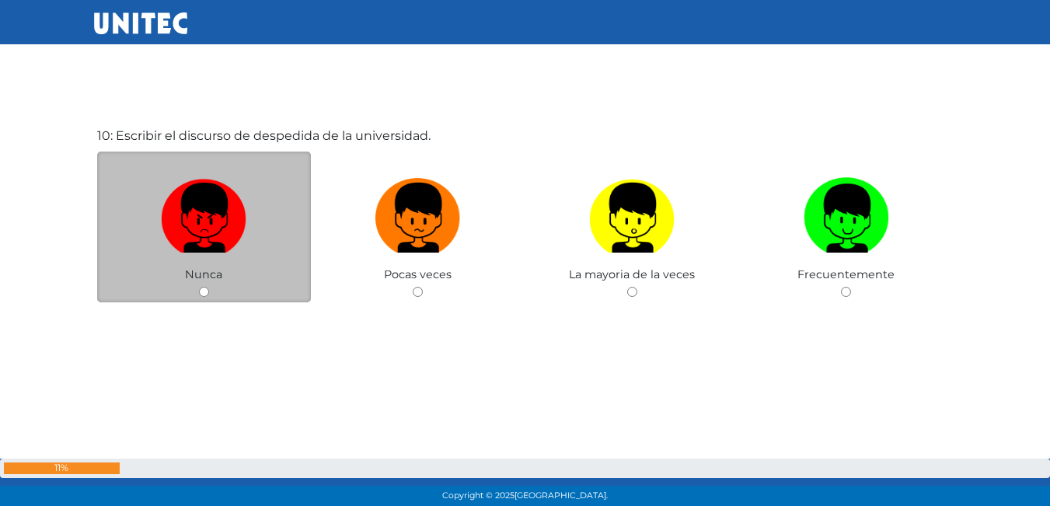
click at [214, 277] on span "Nunca" at bounding box center [203, 274] width 37 height 14
click at [217, 287] on div "Nunca" at bounding box center [204, 228] width 214 height 152
click at [197, 291] on div "Nunca" at bounding box center [204, 228] width 214 height 152
click at [199, 293] on input "radio" at bounding box center [204, 292] width 10 height 10
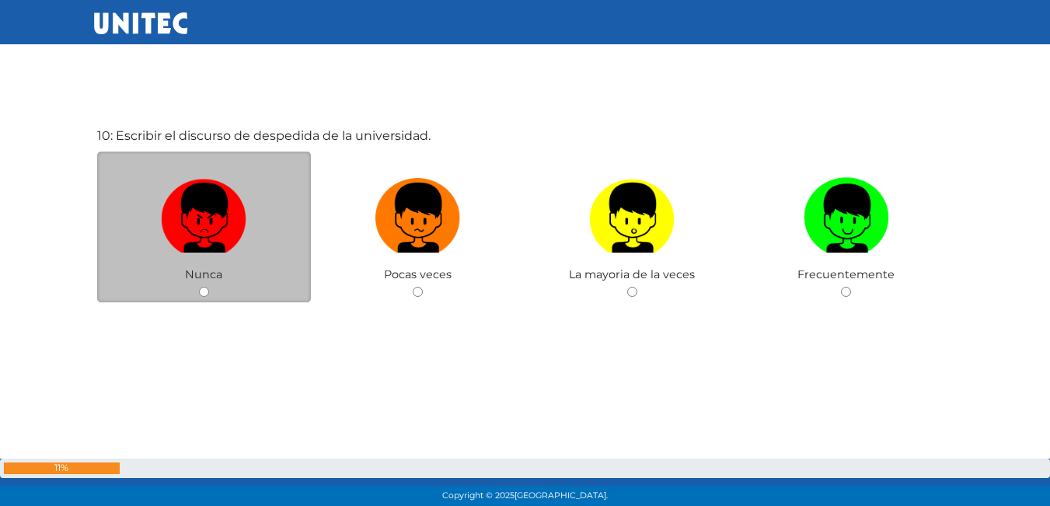
radio input "true"
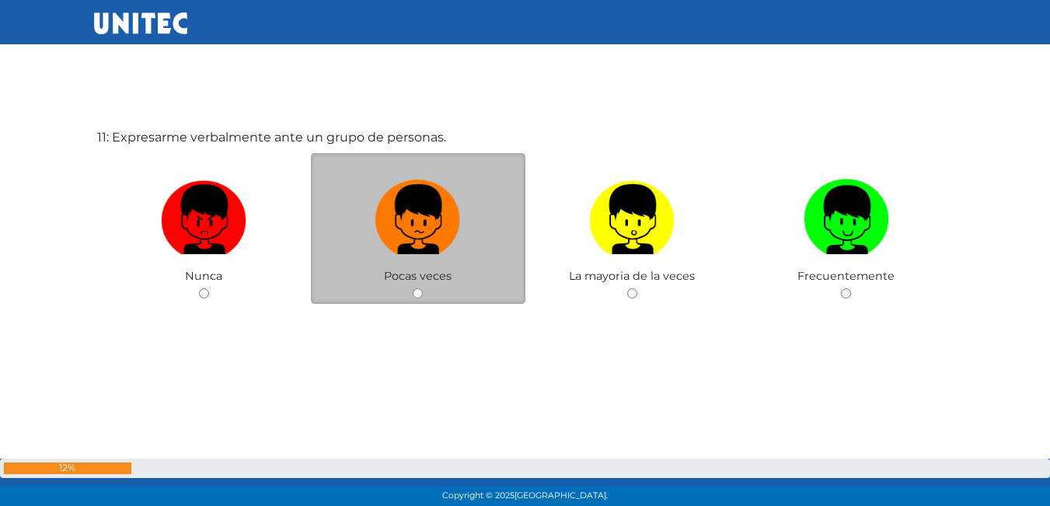
scroll to position [5137, 0]
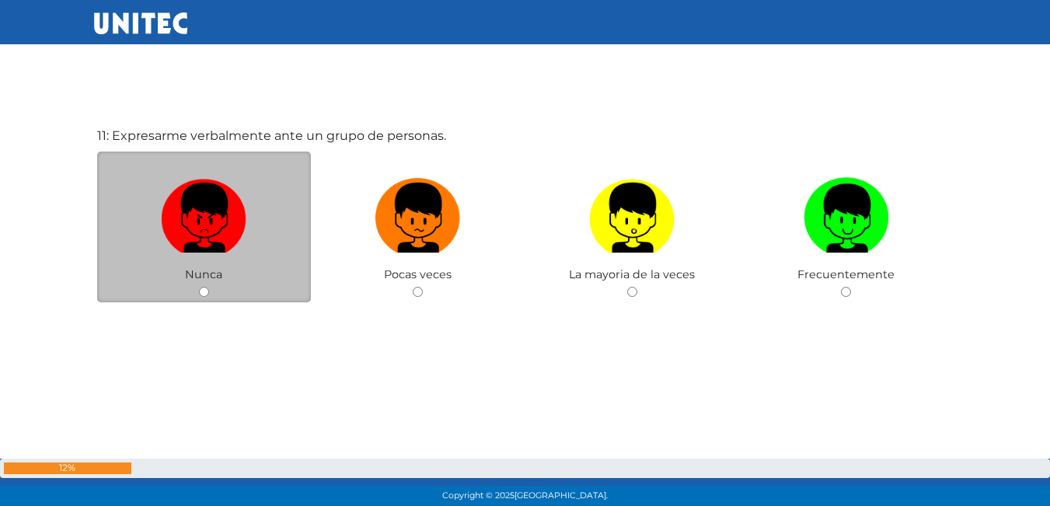
click at [204, 294] on input "radio" at bounding box center [204, 292] width 10 height 10
radio input "true"
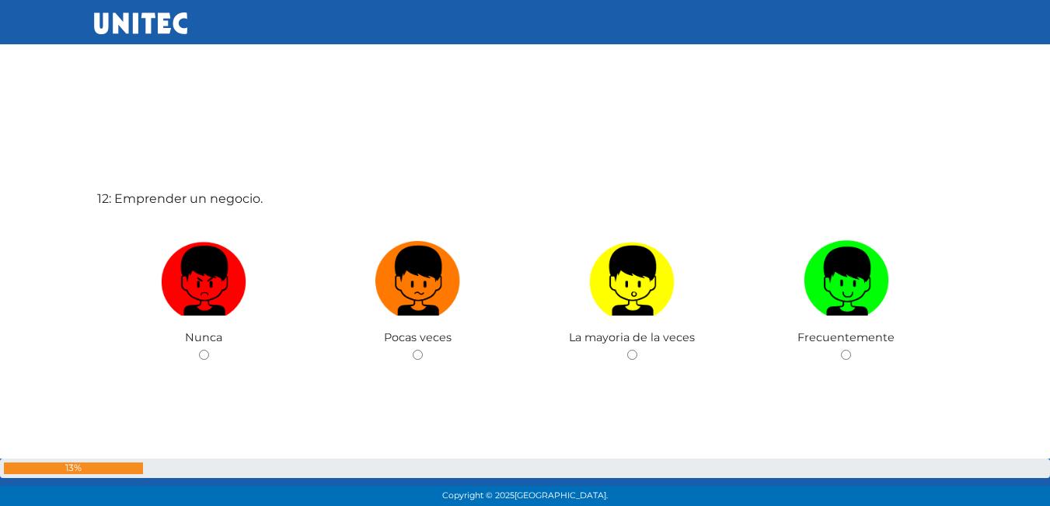
scroll to position [5607, 0]
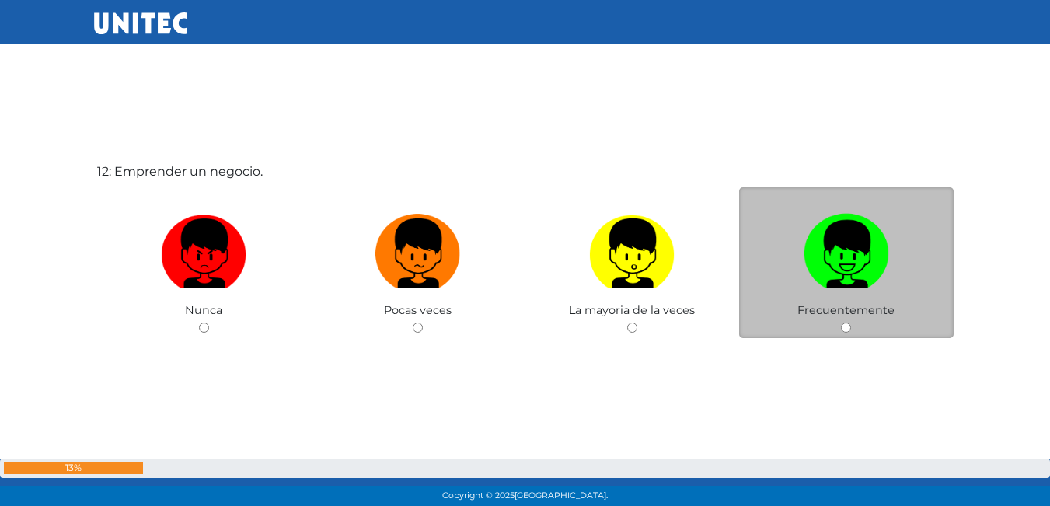
click at [848, 285] on img at bounding box center [846, 248] width 85 height 82
click at [848, 322] on input "radio" at bounding box center [846, 327] width 10 height 10
radio input "true"
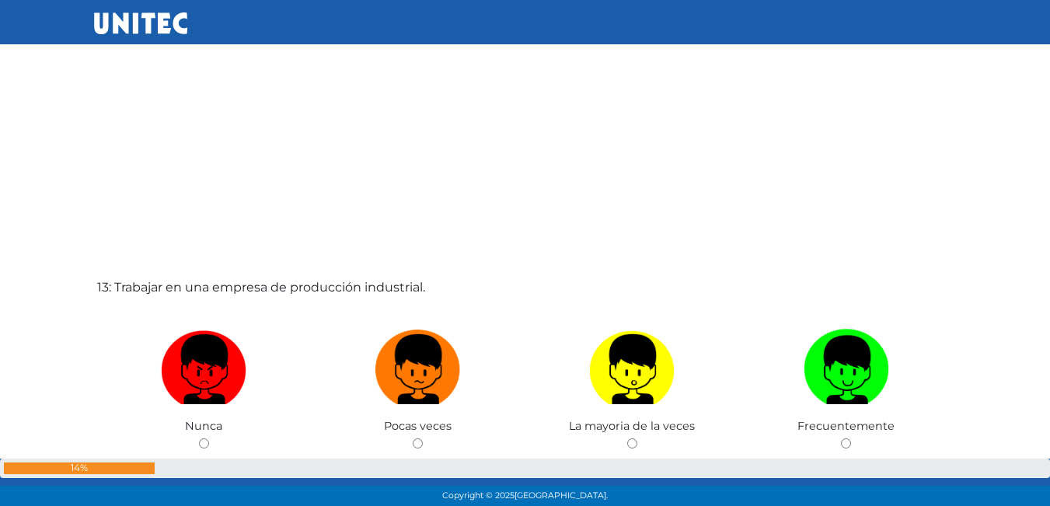
scroll to position [6075, 0]
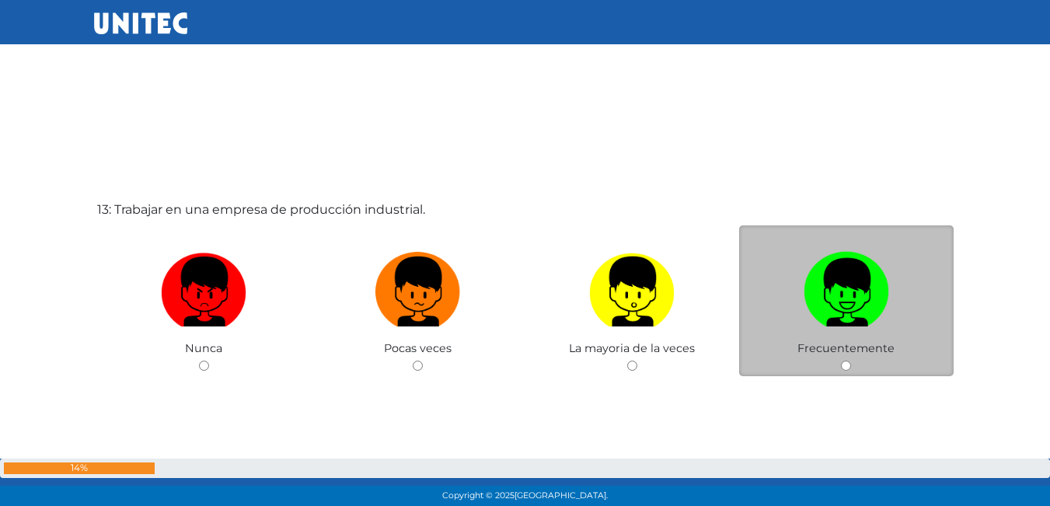
click at [845, 316] on img at bounding box center [846, 287] width 85 height 82
click at [845, 361] on input "radio" at bounding box center [846, 366] width 10 height 10
radio input "true"
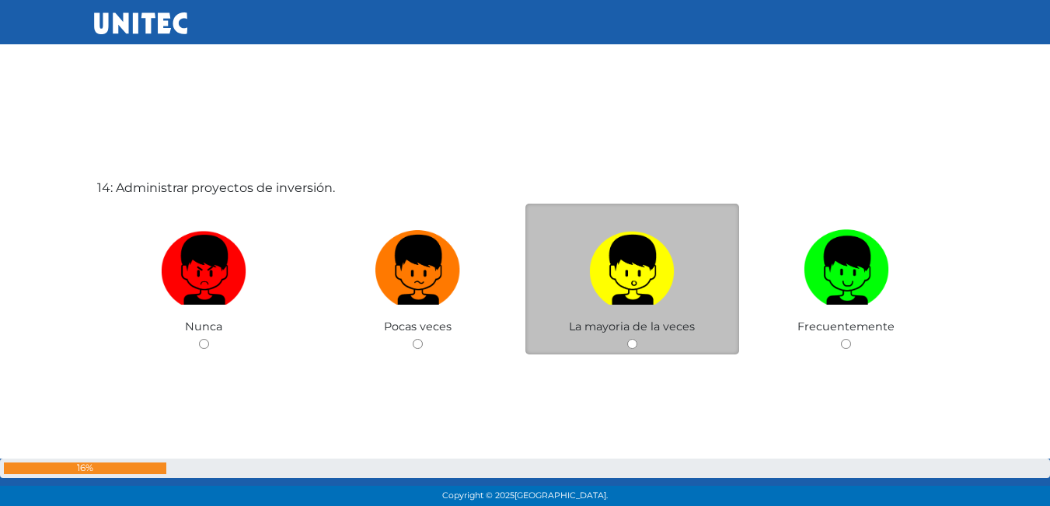
scroll to position [6654, 0]
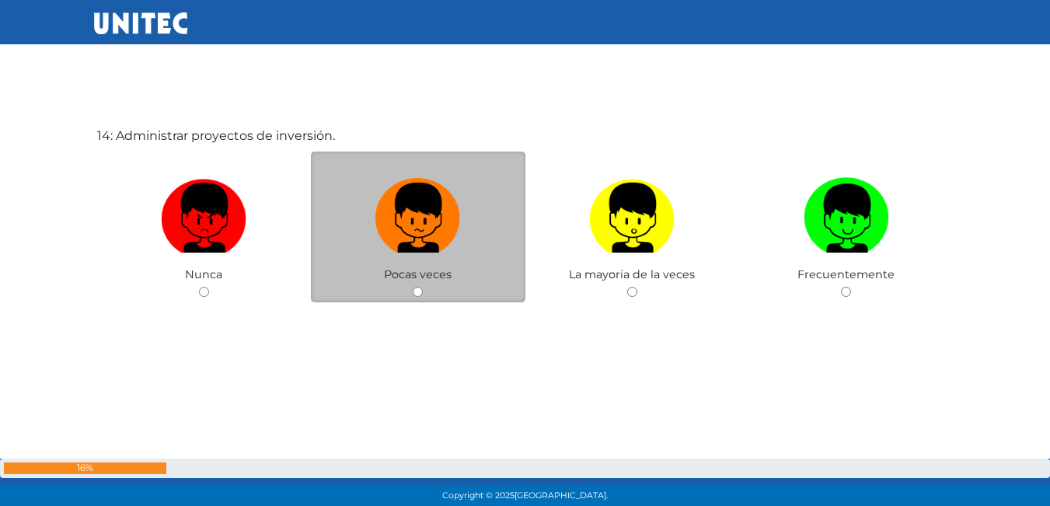
click at [418, 291] on input "radio" at bounding box center [418, 292] width 10 height 10
radio input "true"
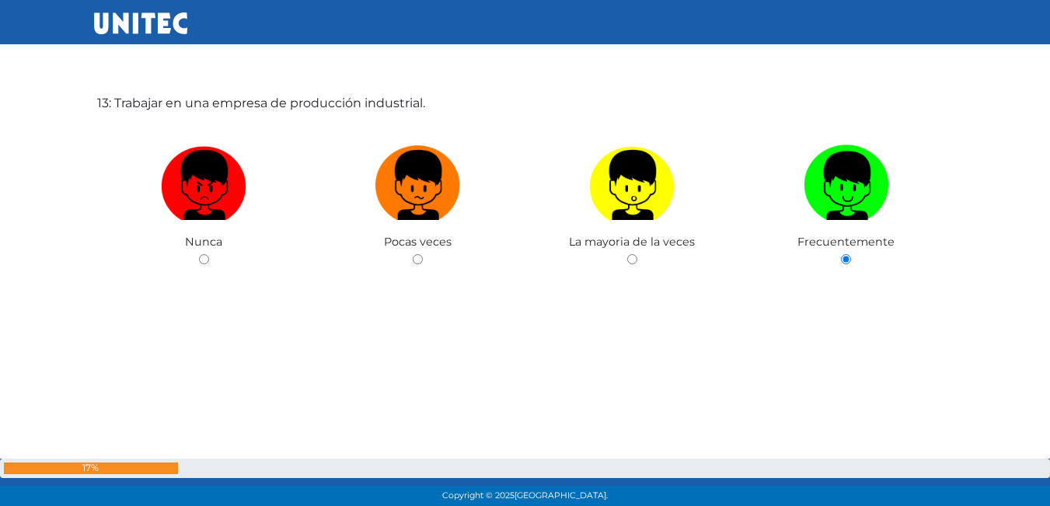
scroll to position [6192, 0]
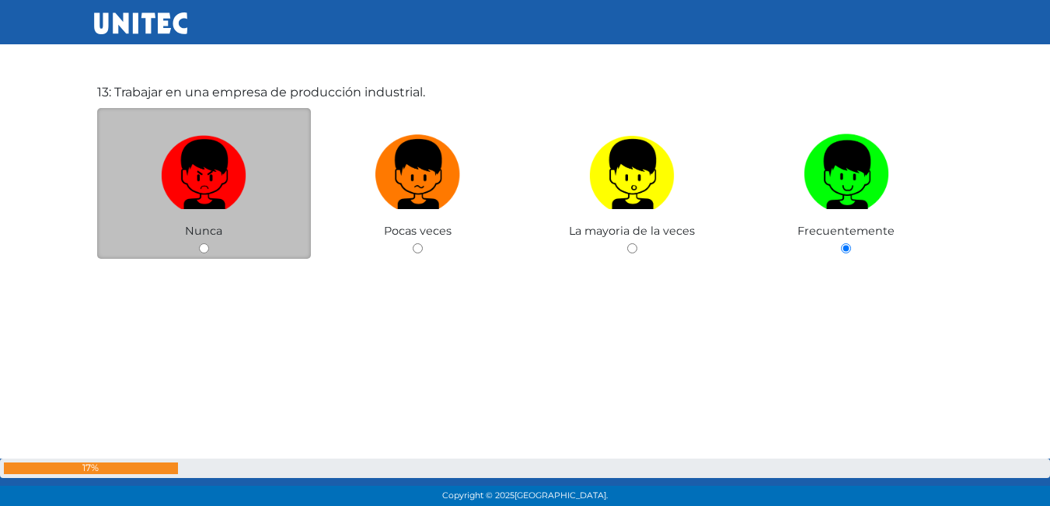
click at [202, 246] on input "radio" at bounding box center [204, 248] width 10 height 10
radio input "true"
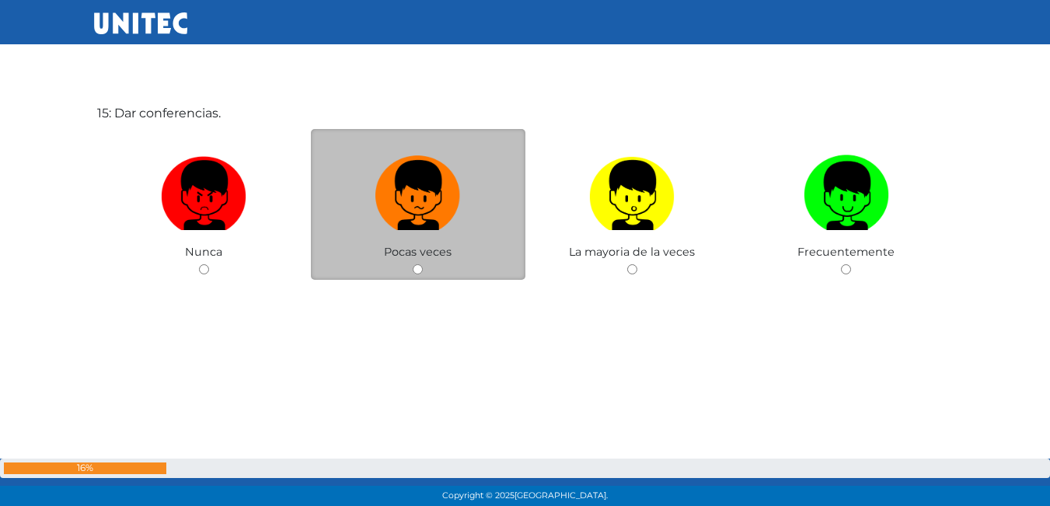
scroll to position [7200, 0]
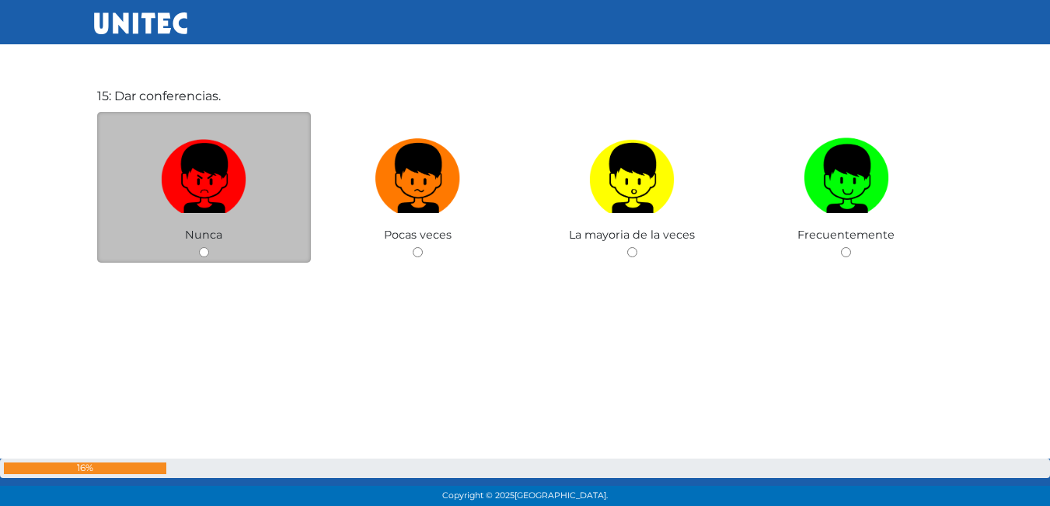
click at [201, 246] on div "Nunca" at bounding box center [204, 188] width 214 height 152
click at [208, 251] on input "radio" at bounding box center [204, 252] width 10 height 10
radio input "true"
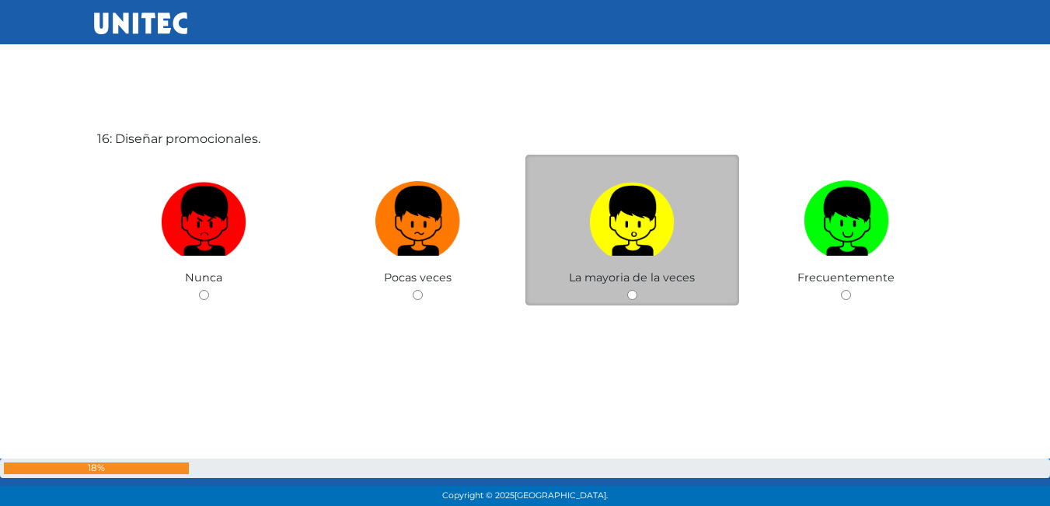
scroll to position [7666, 0]
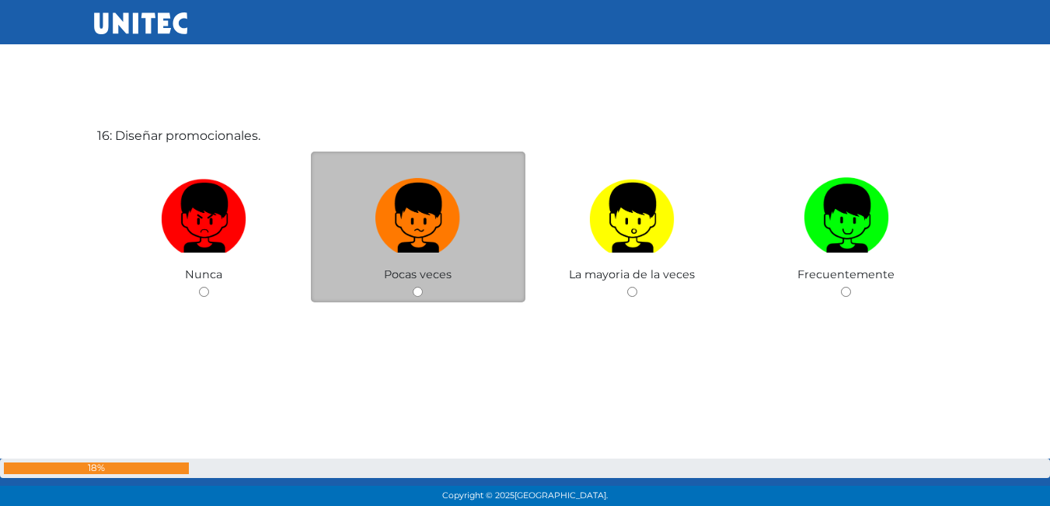
click at [416, 296] on input "radio" at bounding box center [418, 292] width 10 height 10
radio input "true"
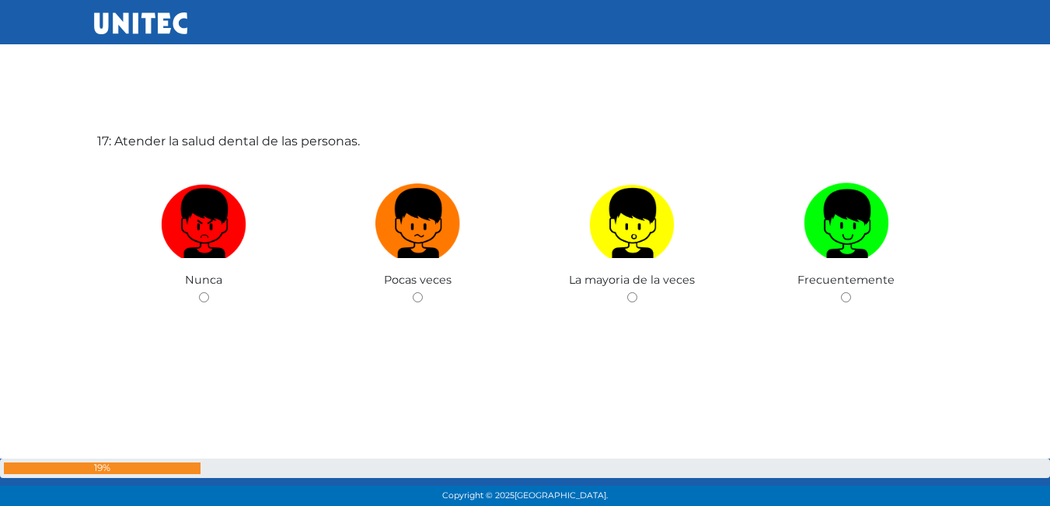
scroll to position [8172, 0]
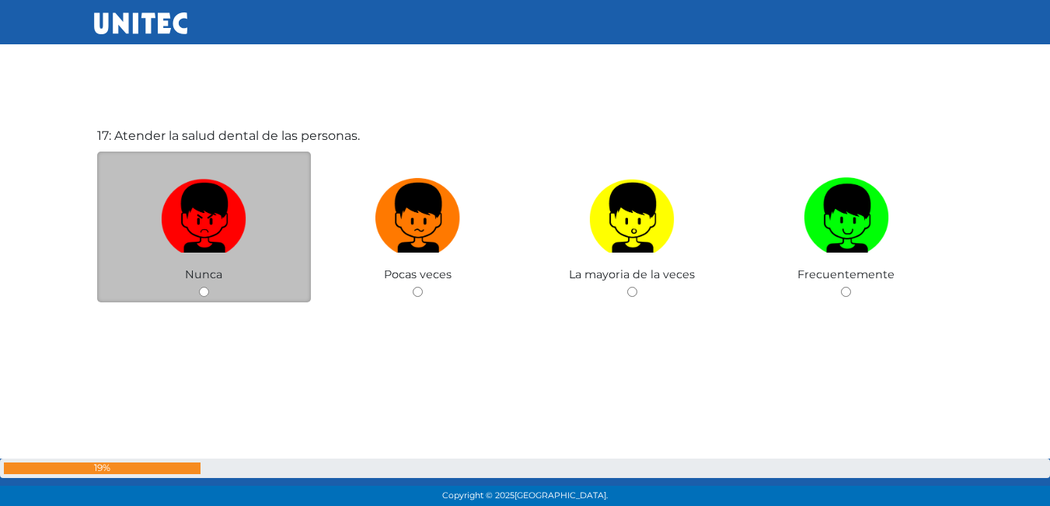
click at [202, 289] on input "radio" at bounding box center [204, 292] width 10 height 10
radio input "true"
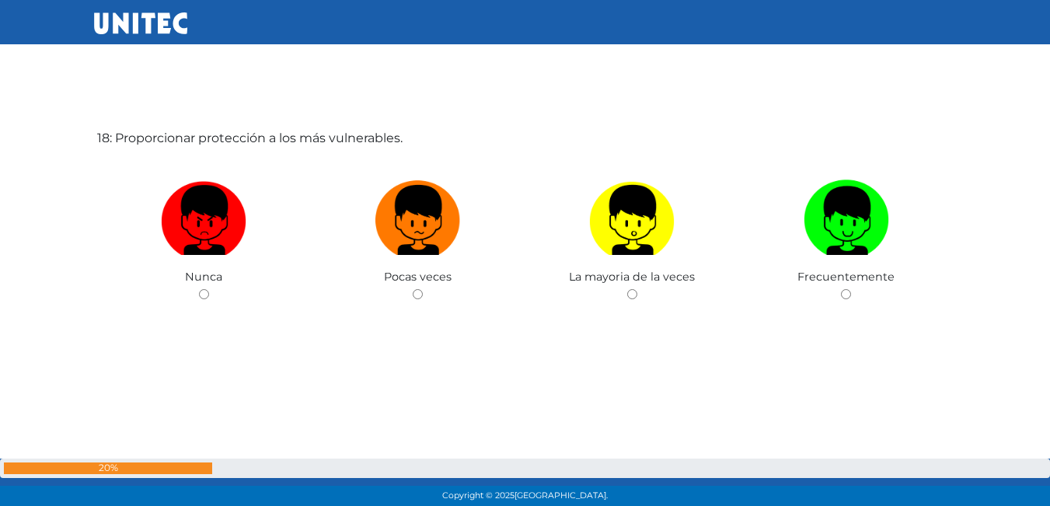
scroll to position [8678, 0]
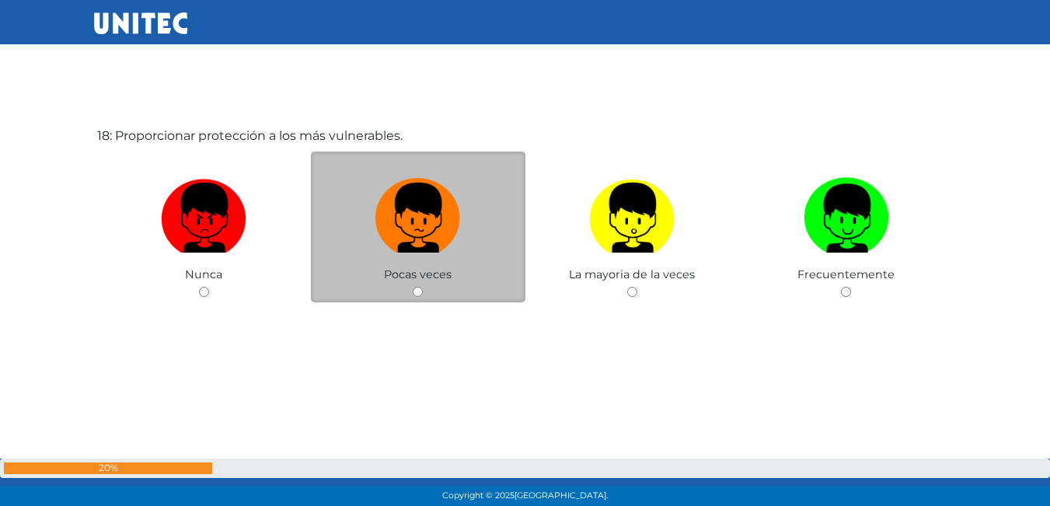
click at [413, 292] on input "radio" at bounding box center [418, 292] width 10 height 10
radio input "true"
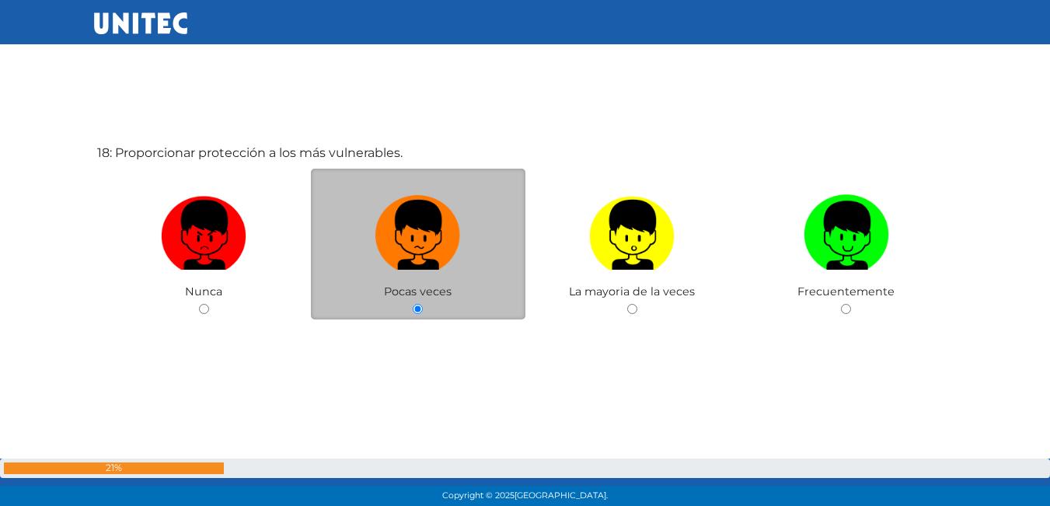
scroll to position [8583, 0]
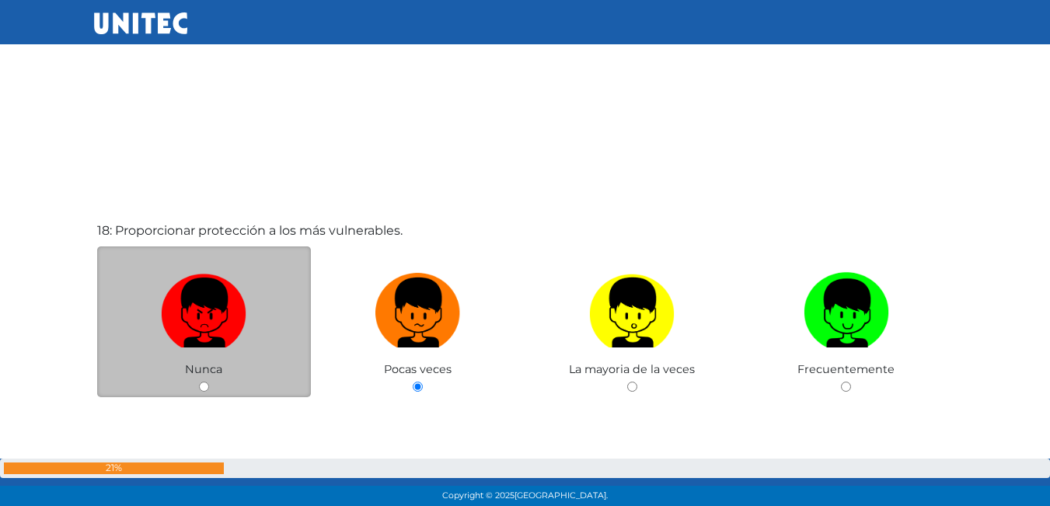
click at [208, 388] on input "radio" at bounding box center [204, 387] width 10 height 10
radio input "true"
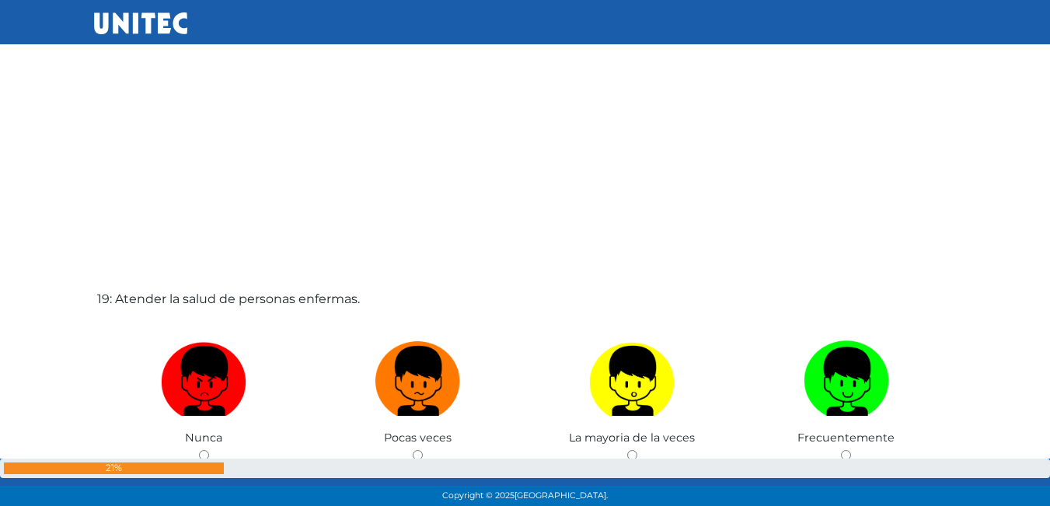
scroll to position [9048, 0]
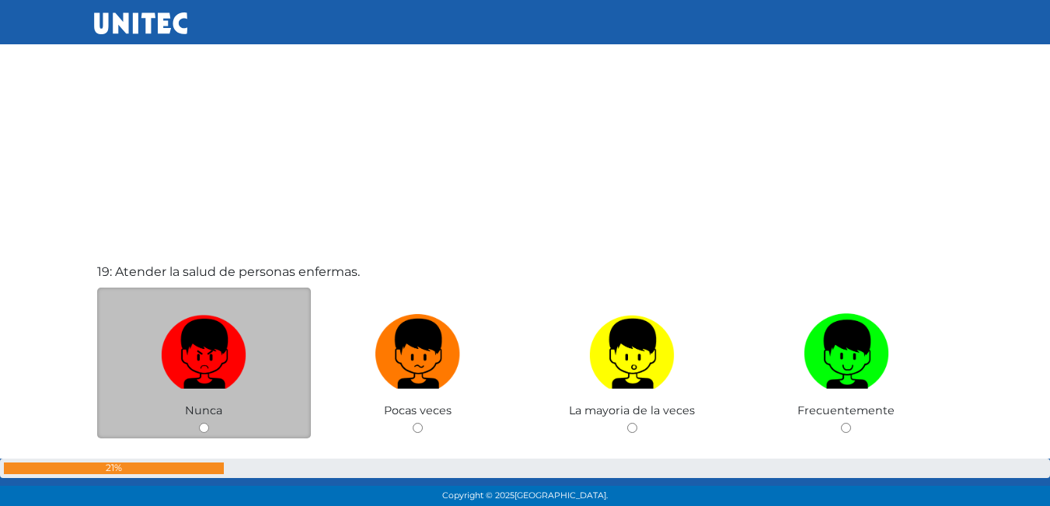
click at [208, 420] on div "Nunca" at bounding box center [204, 364] width 214 height 152
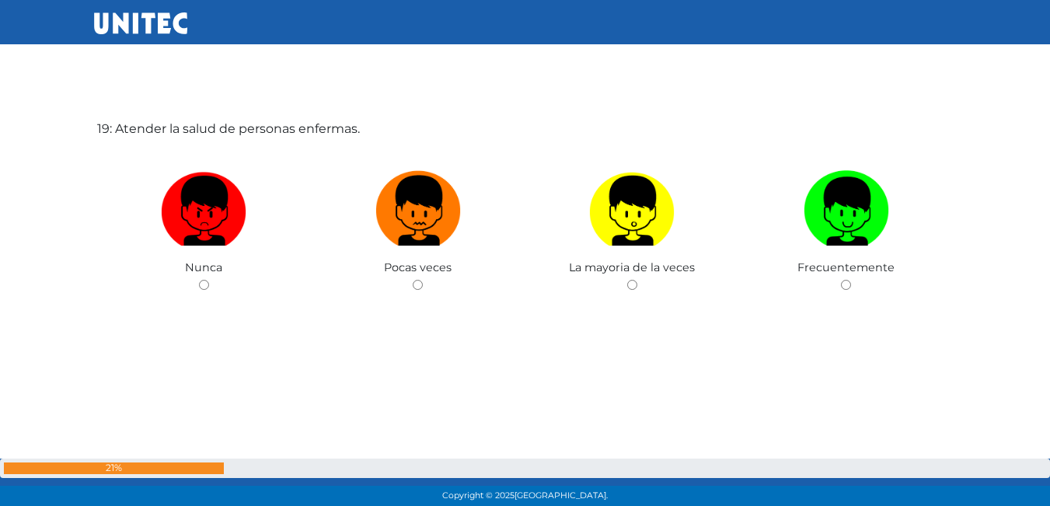
scroll to position [9203, 0]
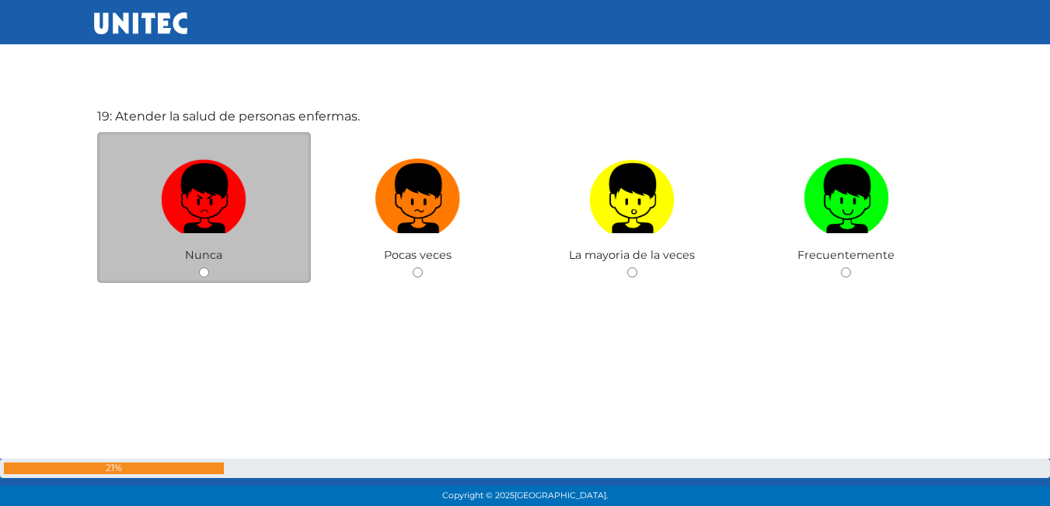
click at [204, 278] on div "Nunca" at bounding box center [204, 208] width 214 height 152
click at [204, 265] on div "Nunca" at bounding box center [204, 208] width 214 height 152
click at [199, 266] on div "Nunca" at bounding box center [204, 208] width 214 height 152
click at [221, 207] on img at bounding box center [203, 193] width 85 height 82
click at [209, 267] on input "radio" at bounding box center [204, 272] width 10 height 10
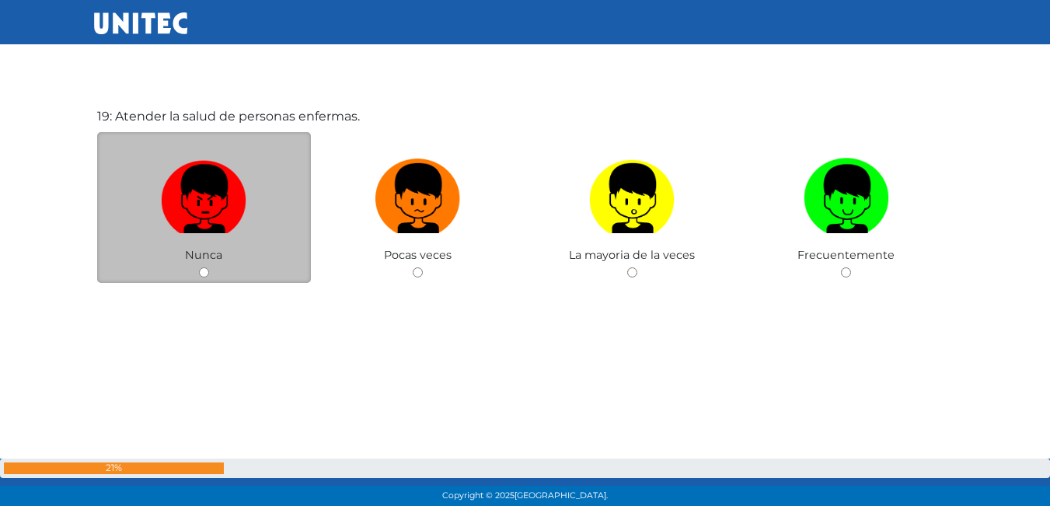
radio input "true"
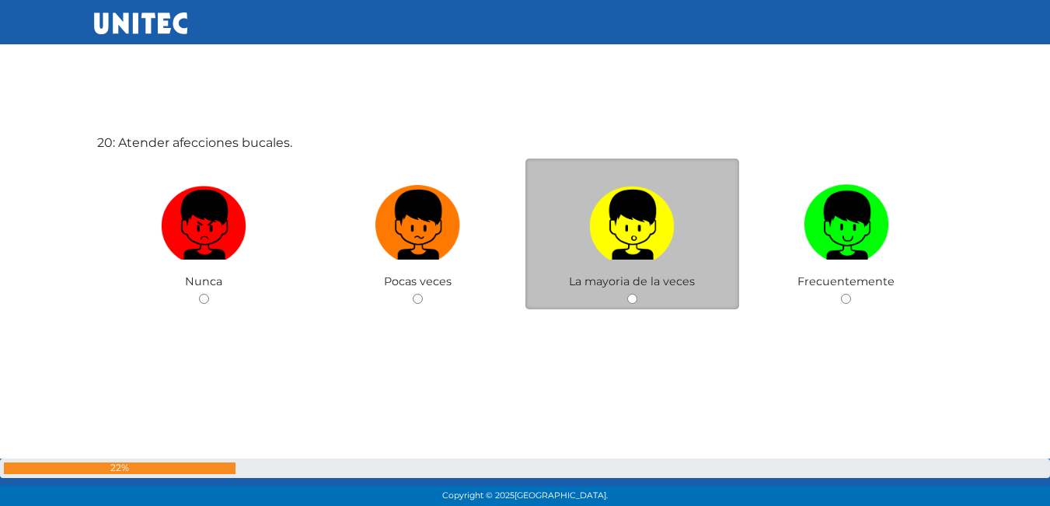
scroll to position [9690, 0]
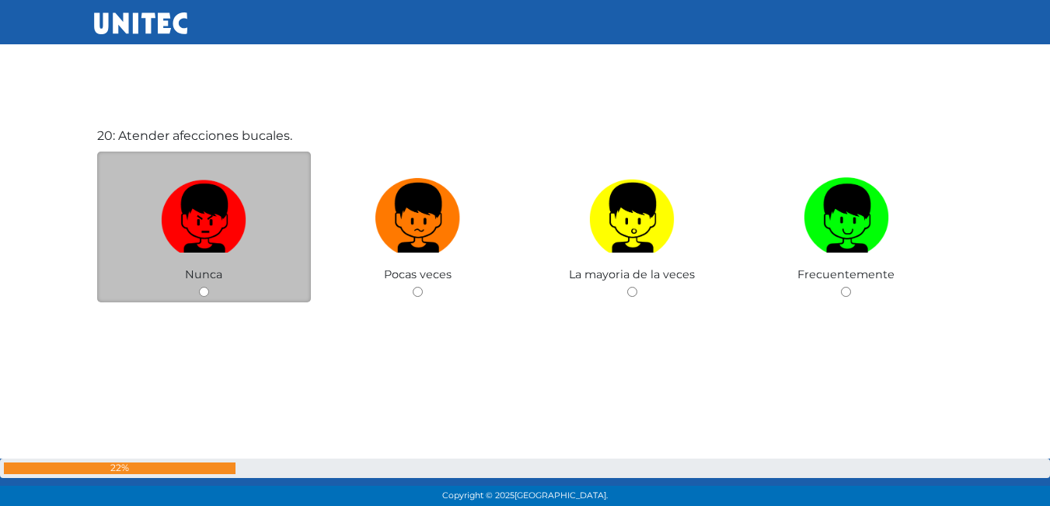
click at [224, 208] on img at bounding box center [203, 213] width 85 height 82
click at [209, 287] on input "radio" at bounding box center [204, 292] width 10 height 10
radio input "true"
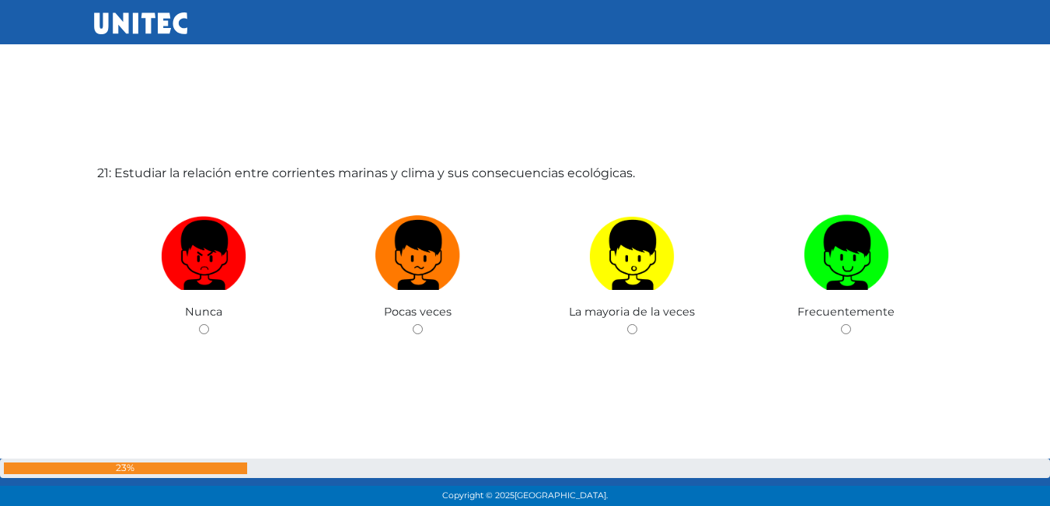
scroll to position [10159, 0]
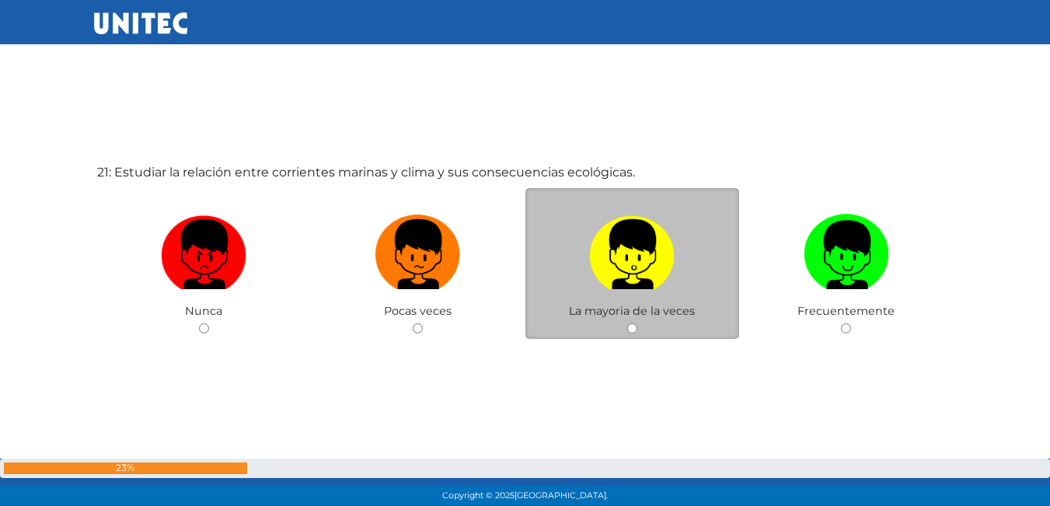
click at [570, 262] on label at bounding box center [632, 254] width 214 height 95
click at [627, 323] on input "radio" at bounding box center [632, 328] width 10 height 10
radio input "true"
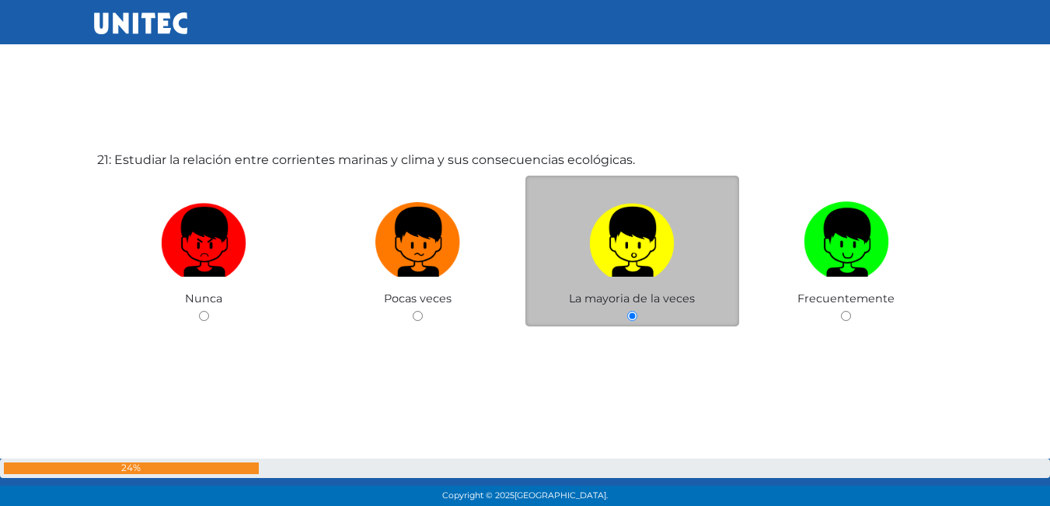
click at [570, 262] on label at bounding box center [632, 242] width 214 height 95
click at [627, 311] on input "radio" at bounding box center [632, 316] width 10 height 10
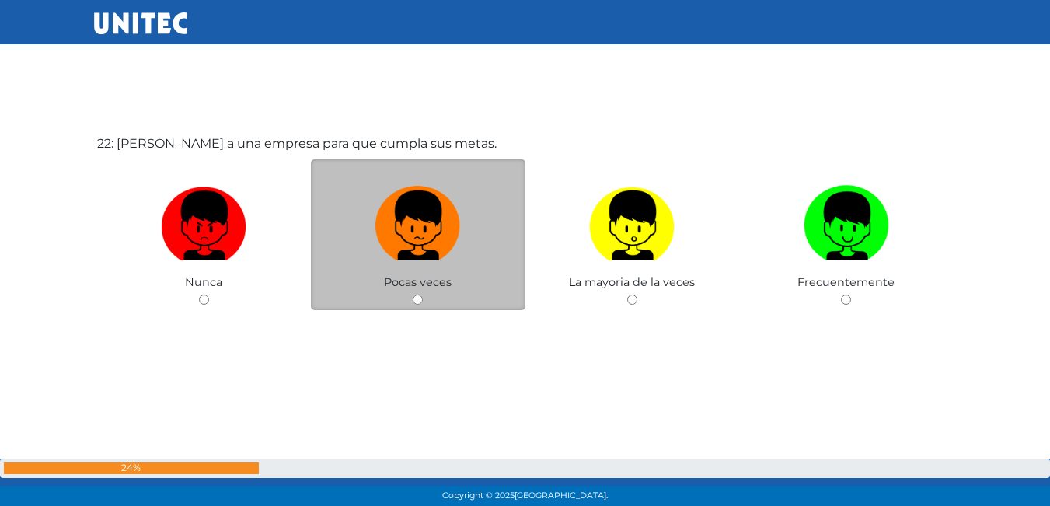
scroll to position [10702, 0]
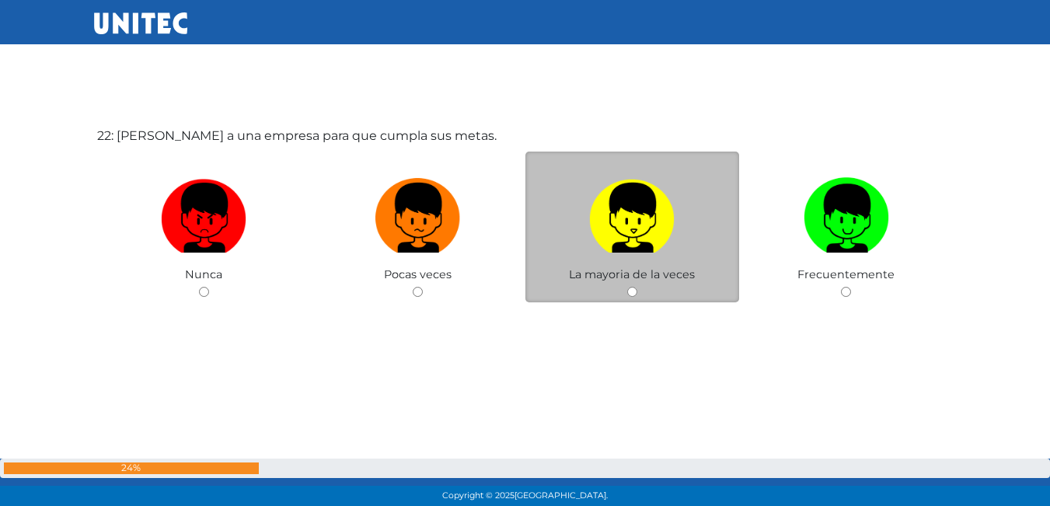
click at [590, 234] on img at bounding box center [631, 213] width 85 height 82
click at [627, 287] on input "radio" at bounding box center [632, 292] width 10 height 10
radio input "true"
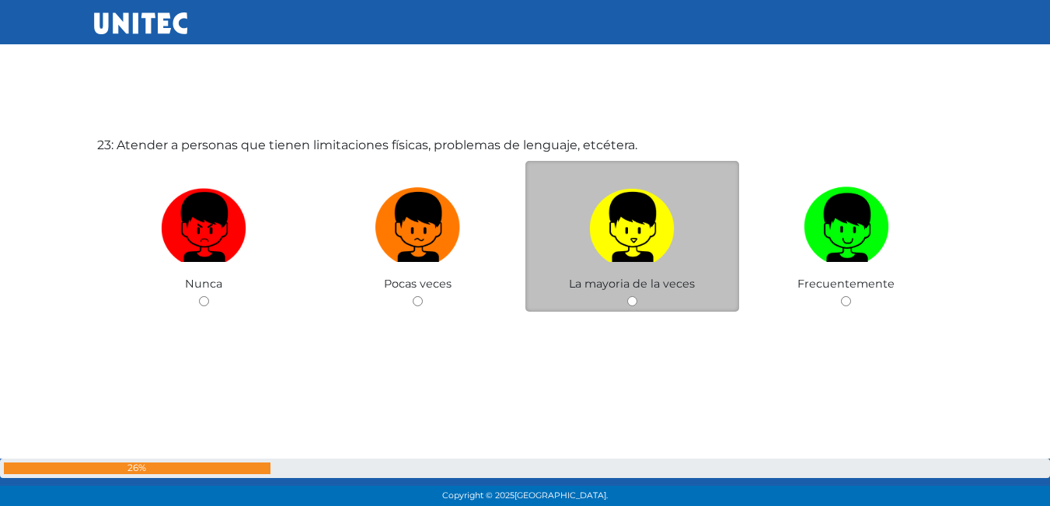
scroll to position [11207, 0]
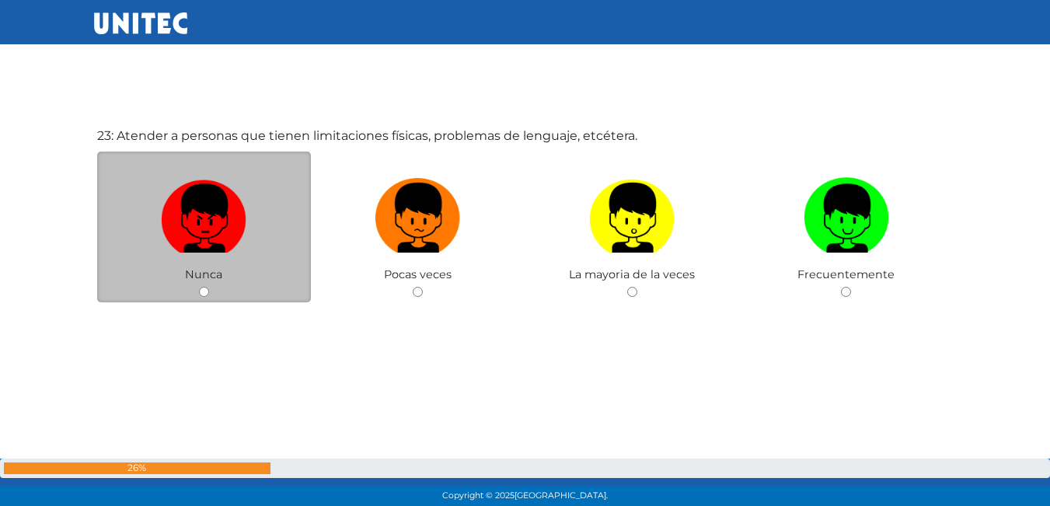
click at [218, 213] on img at bounding box center [203, 213] width 85 height 82
click at [209, 287] on input "radio" at bounding box center [204, 292] width 10 height 10
radio input "true"
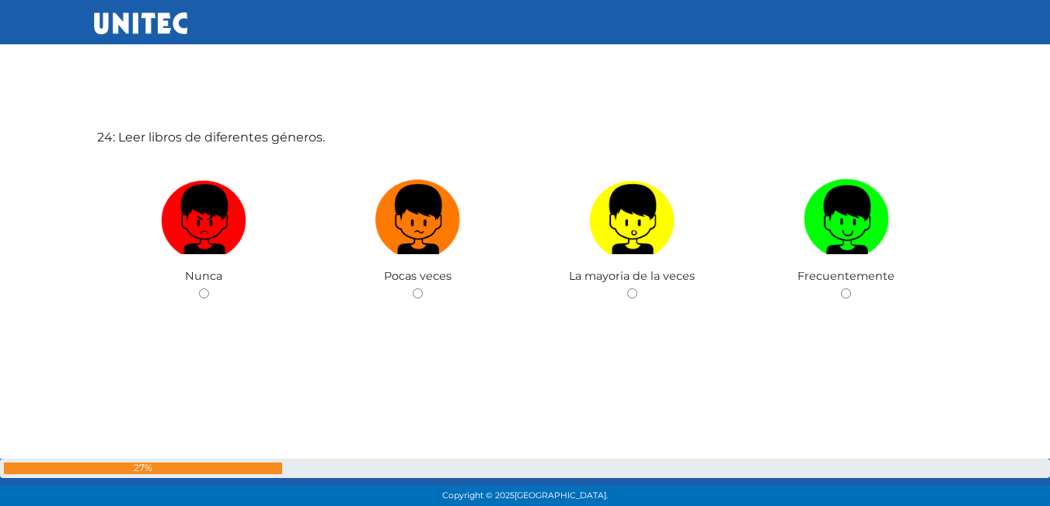
scroll to position [11713, 0]
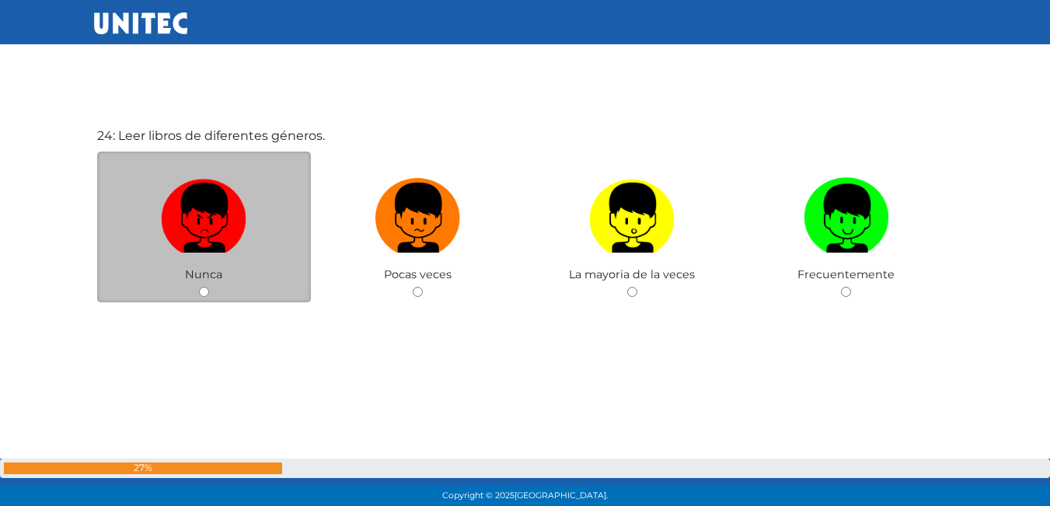
click at [196, 256] on label at bounding box center [204, 218] width 214 height 95
click at [199, 287] on input "radio" at bounding box center [204, 292] width 10 height 10
radio input "true"
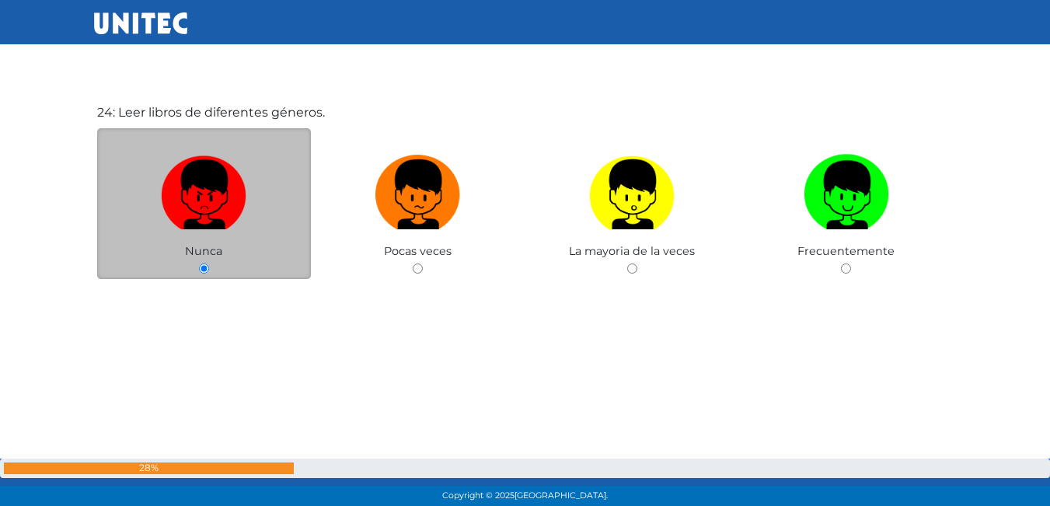
click at [196, 256] on div "Nunca" at bounding box center [204, 204] width 214 height 152
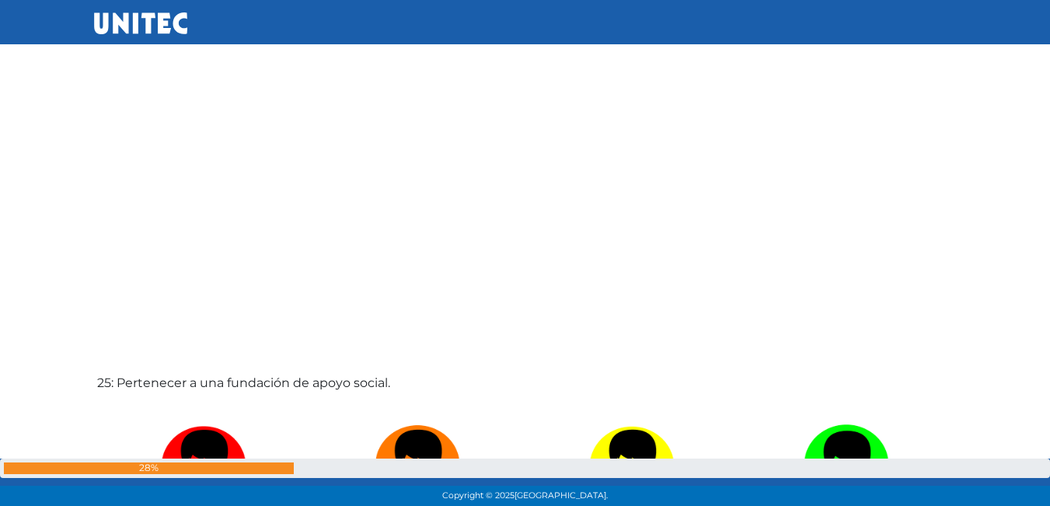
scroll to position [11908, 0]
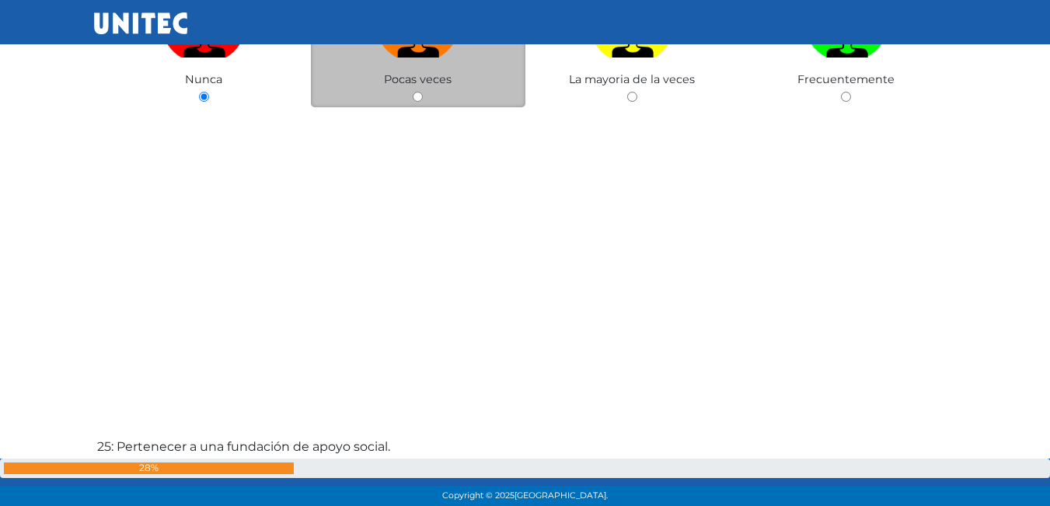
click at [416, 84] on span "Pocas veces" at bounding box center [418, 79] width 68 height 14
click at [420, 96] on input "radio" at bounding box center [418, 97] width 10 height 10
radio input "true"
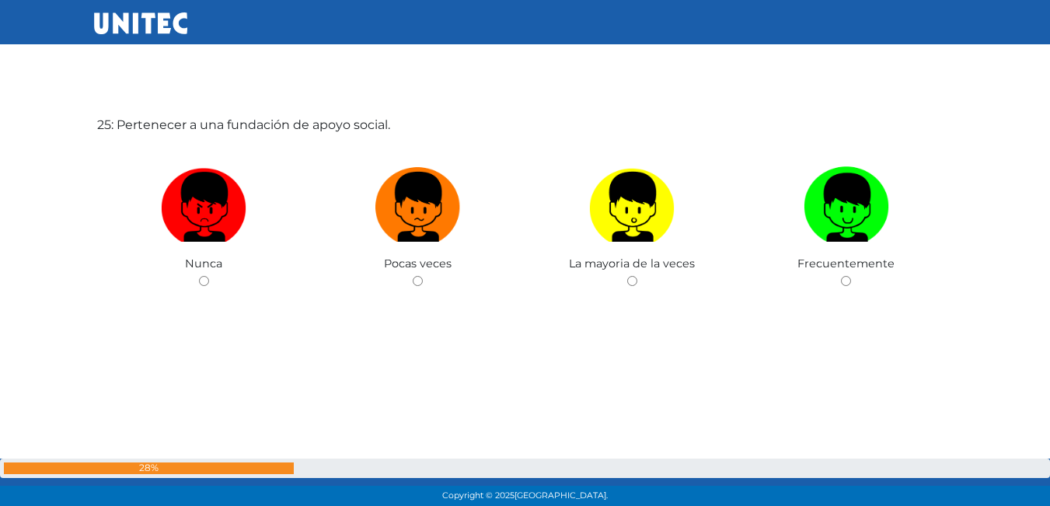
scroll to position [12236, 0]
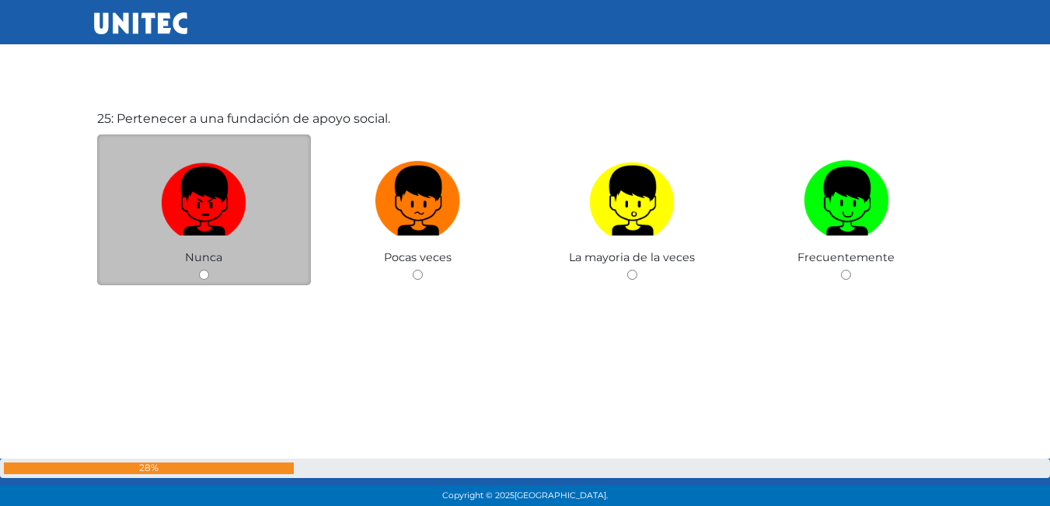
click at [214, 210] on img at bounding box center [203, 196] width 85 height 82
click at [209, 270] on input "radio" at bounding box center [204, 275] width 10 height 10
radio input "true"
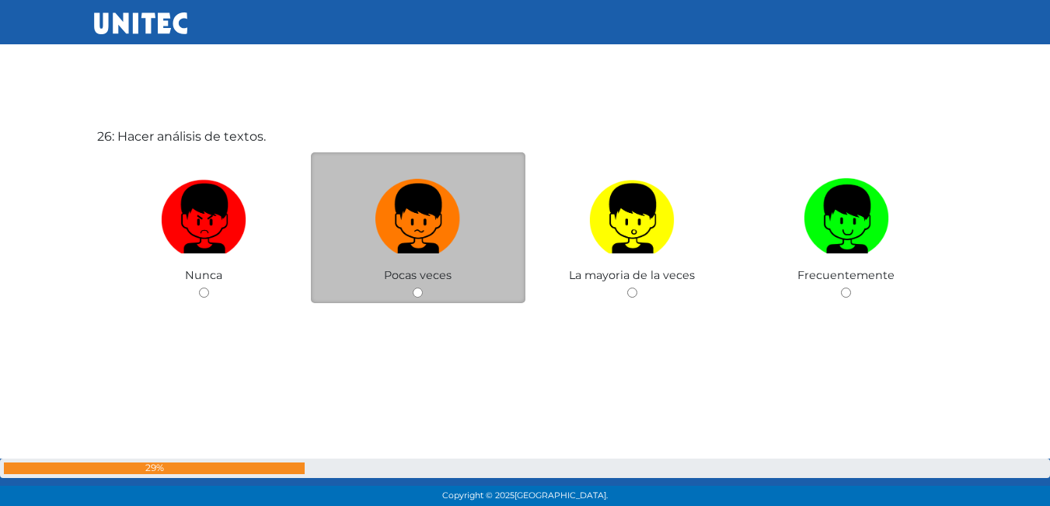
scroll to position [12725, 0]
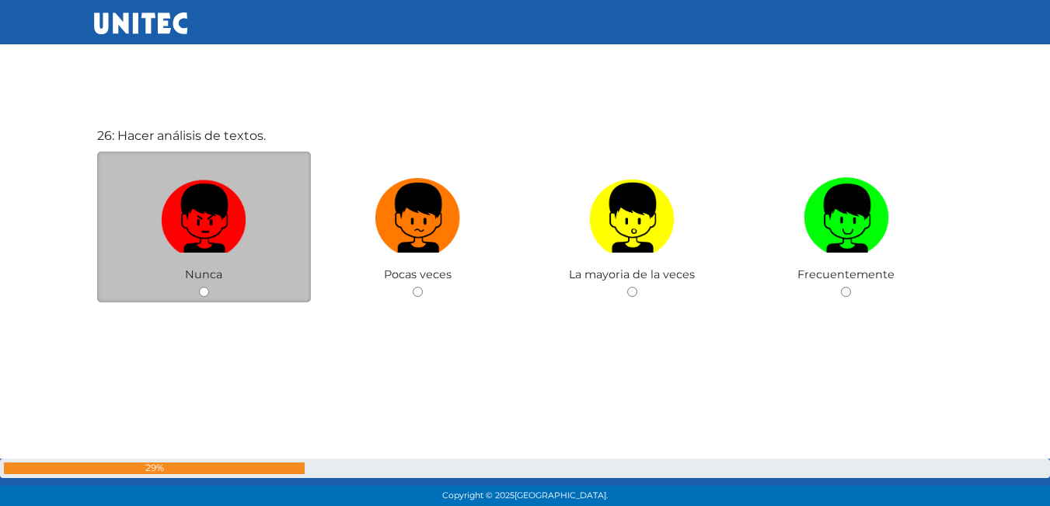
click at [220, 213] on img at bounding box center [203, 213] width 85 height 82
click at [209, 287] on input "radio" at bounding box center [204, 292] width 10 height 10
radio input "true"
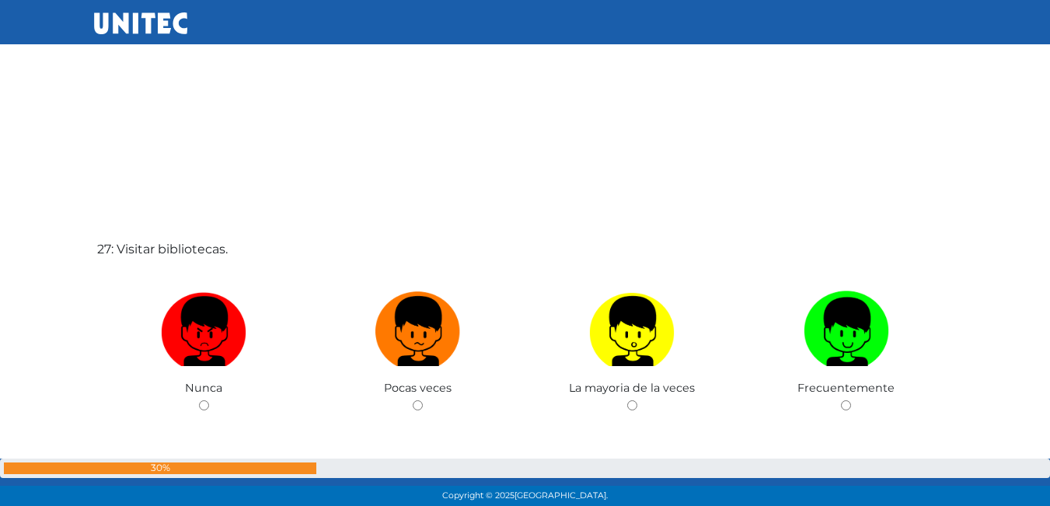
scroll to position [13195, 0]
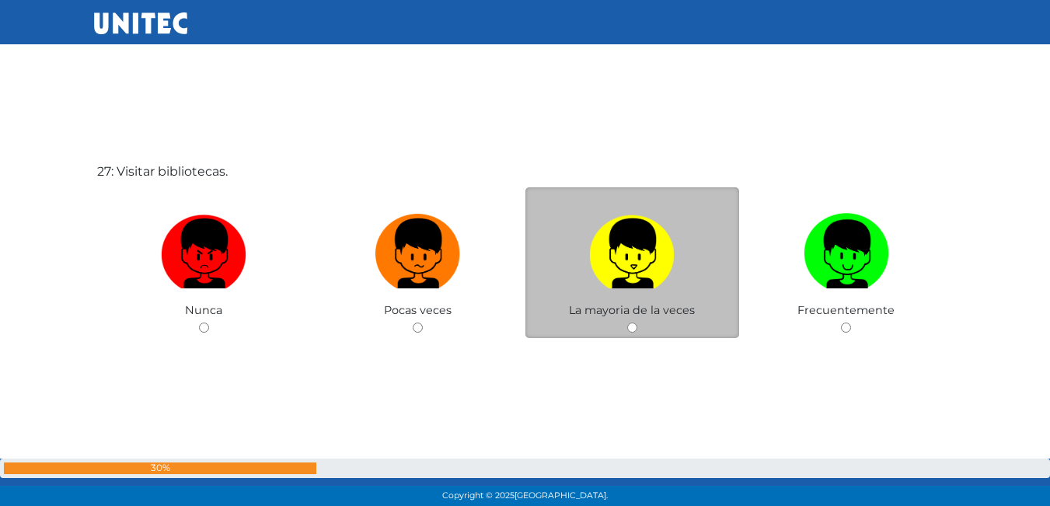
click at [613, 283] on img at bounding box center [631, 248] width 85 height 82
click at [627, 322] on input "radio" at bounding box center [632, 327] width 10 height 10
radio input "true"
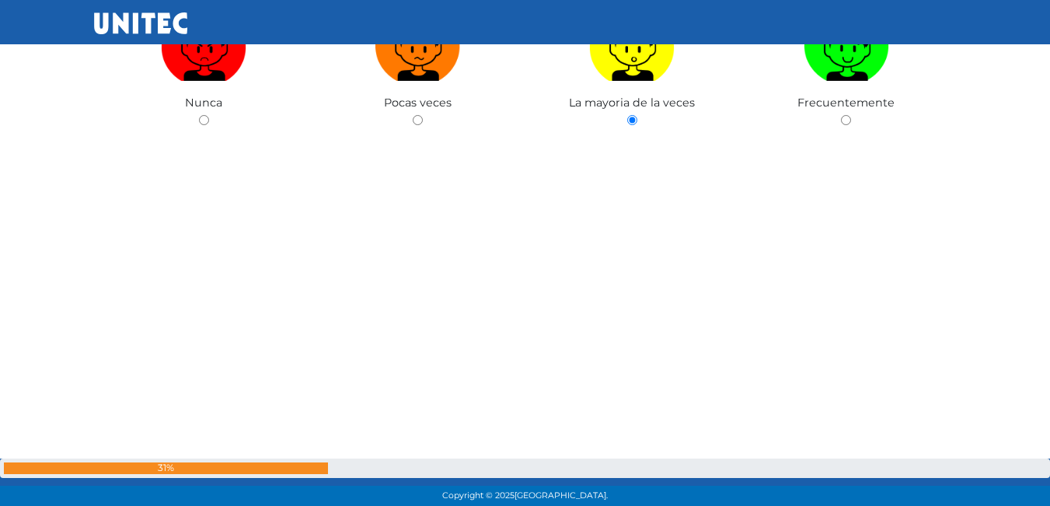
scroll to position [13430, 0]
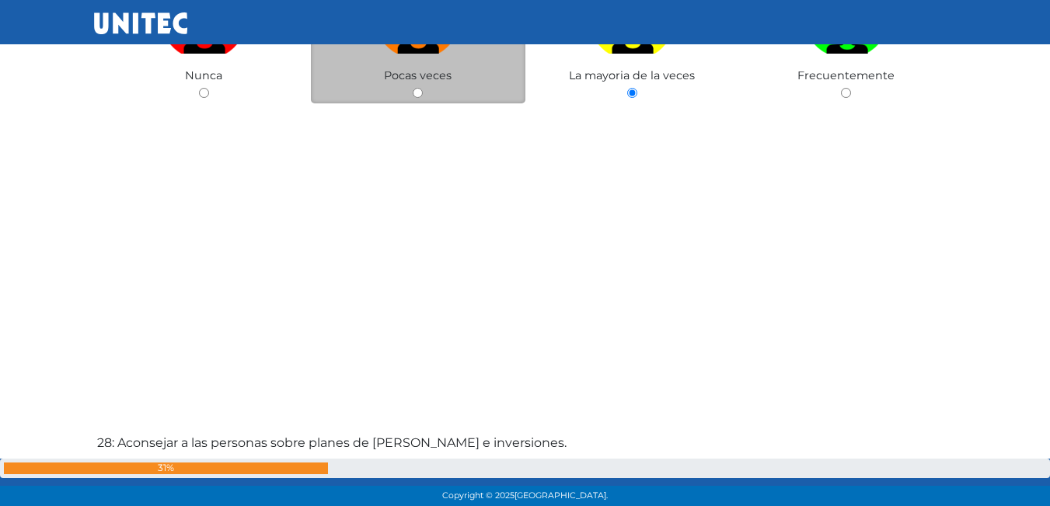
click at [427, 78] on span "Pocas veces" at bounding box center [418, 75] width 68 height 14
click at [462, 77] on div "Pocas veces" at bounding box center [418, 29] width 214 height 152
click at [413, 92] on input "radio" at bounding box center [418, 93] width 10 height 10
radio input "true"
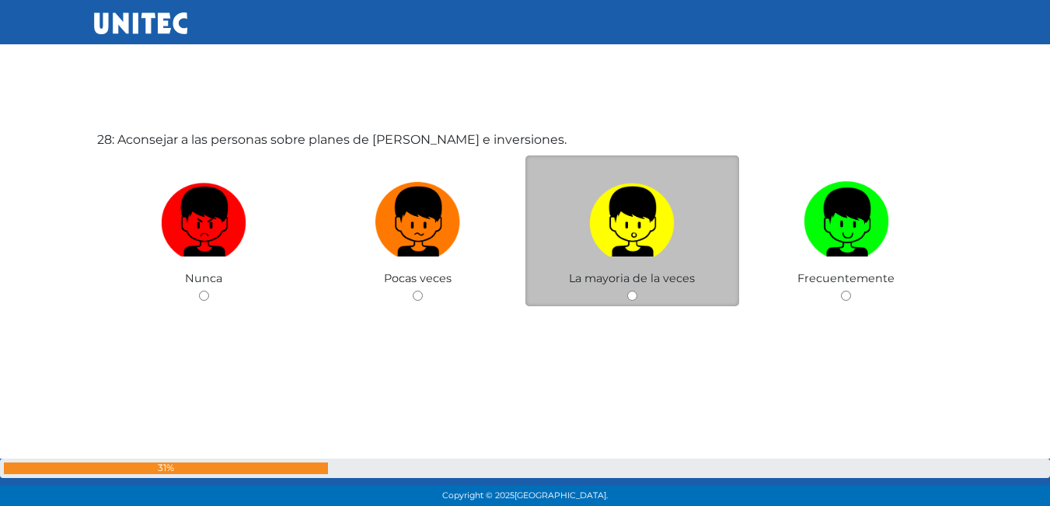
scroll to position [13737, 0]
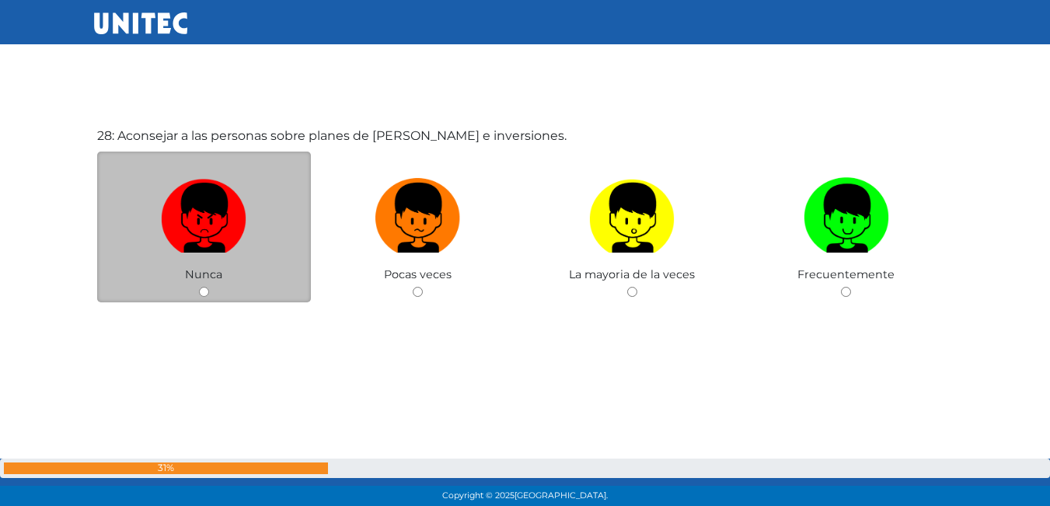
click at [251, 212] on label at bounding box center [204, 218] width 214 height 95
click at [209, 287] on input "radio" at bounding box center [204, 292] width 10 height 10
radio input "true"
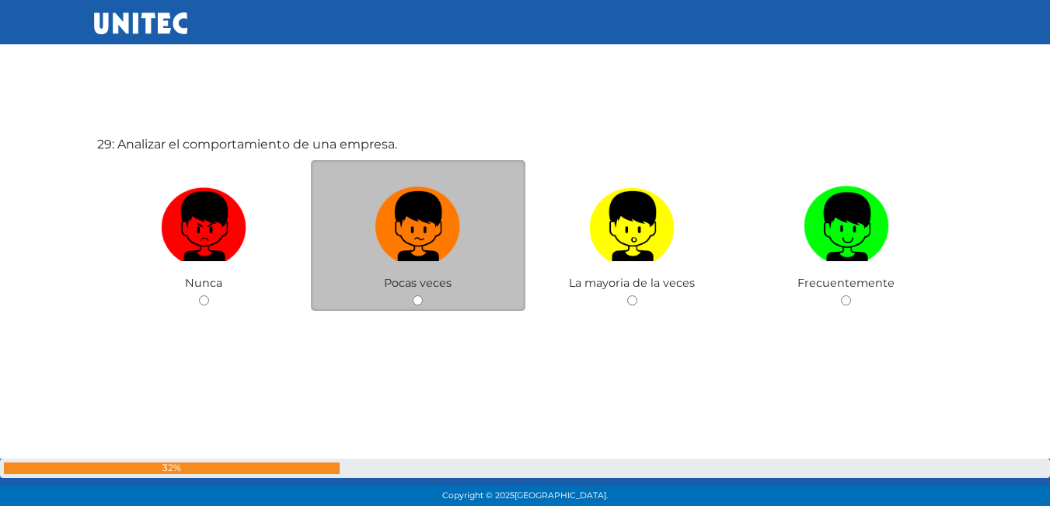
scroll to position [14243, 0]
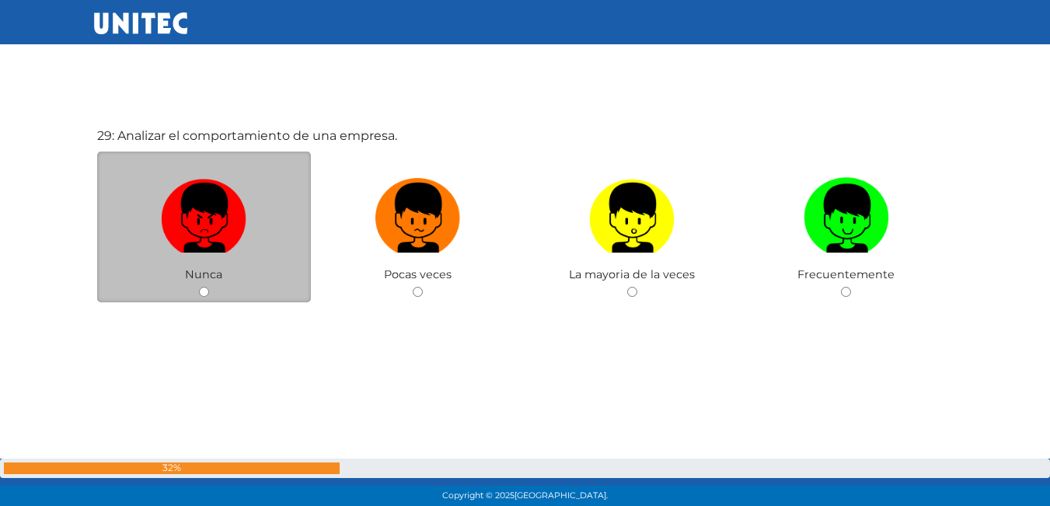
click at [271, 197] on label at bounding box center [204, 218] width 214 height 95
click at [209, 287] on input "radio" at bounding box center [204, 292] width 10 height 10
radio input "true"
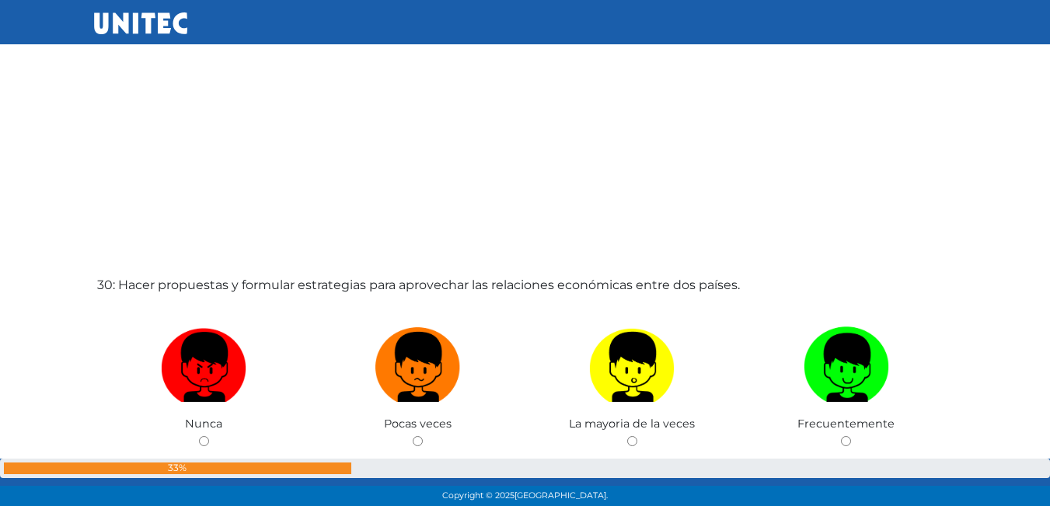
scroll to position [14634, 0]
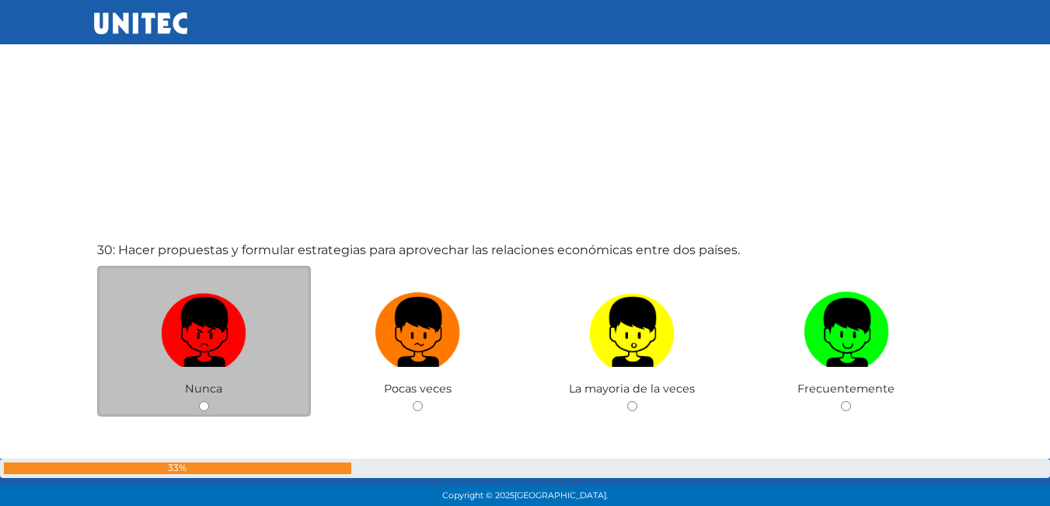
click at [253, 331] on label at bounding box center [204, 332] width 214 height 95
click at [209, 401] on input "radio" at bounding box center [204, 406] width 10 height 10
radio input "true"
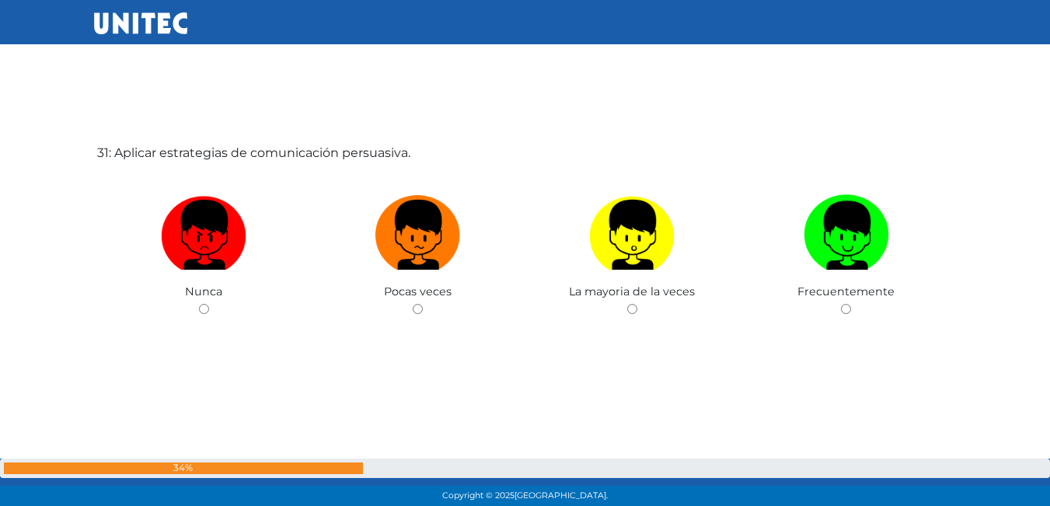
scroll to position [15255, 0]
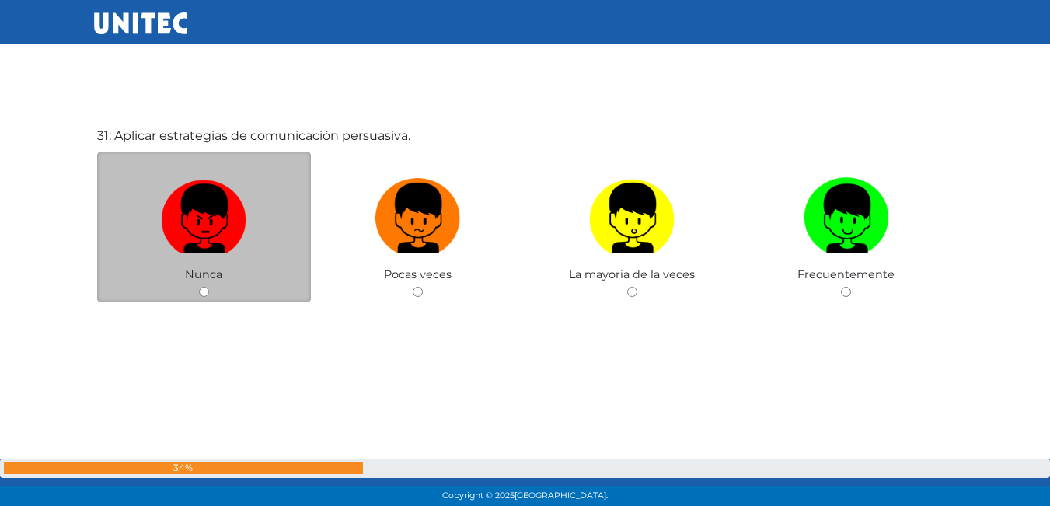
click at [215, 225] on img at bounding box center [203, 213] width 85 height 82
click at [209, 287] on input "radio" at bounding box center [204, 292] width 10 height 10
radio input "true"
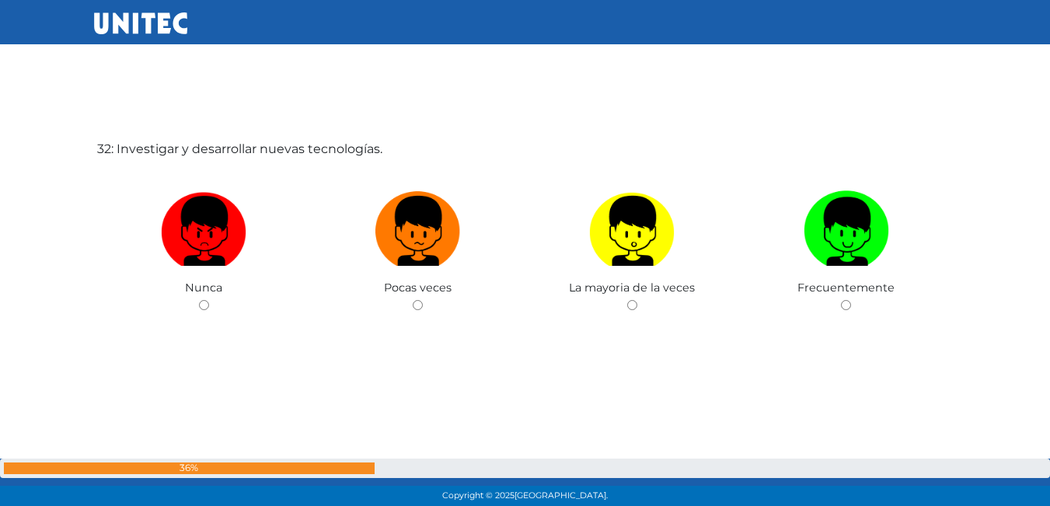
scroll to position [15760, 0]
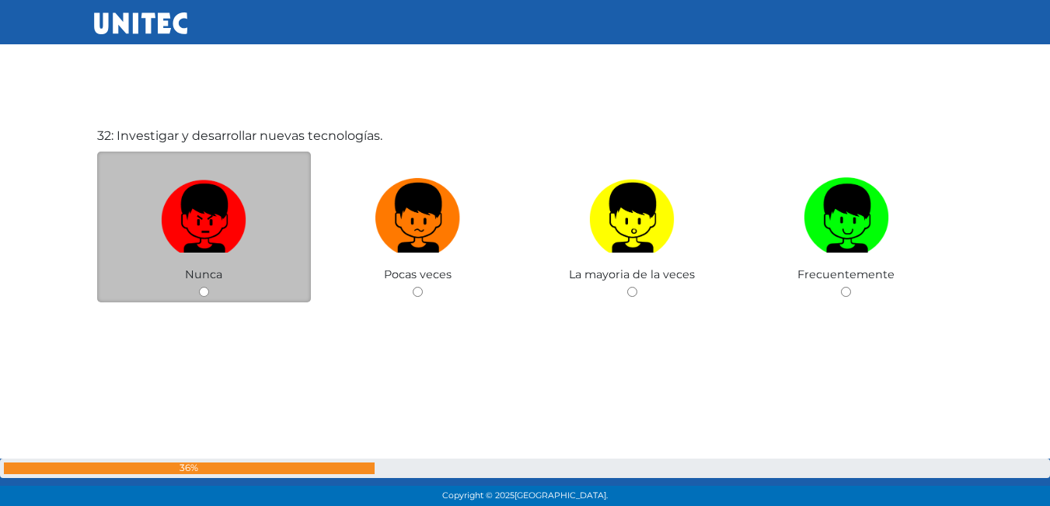
click at [220, 226] on img at bounding box center [203, 213] width 85 height 82
click at [209, 287] on input "radio" at bounding box center [204, 292] width 10 height 10
radio input "true"
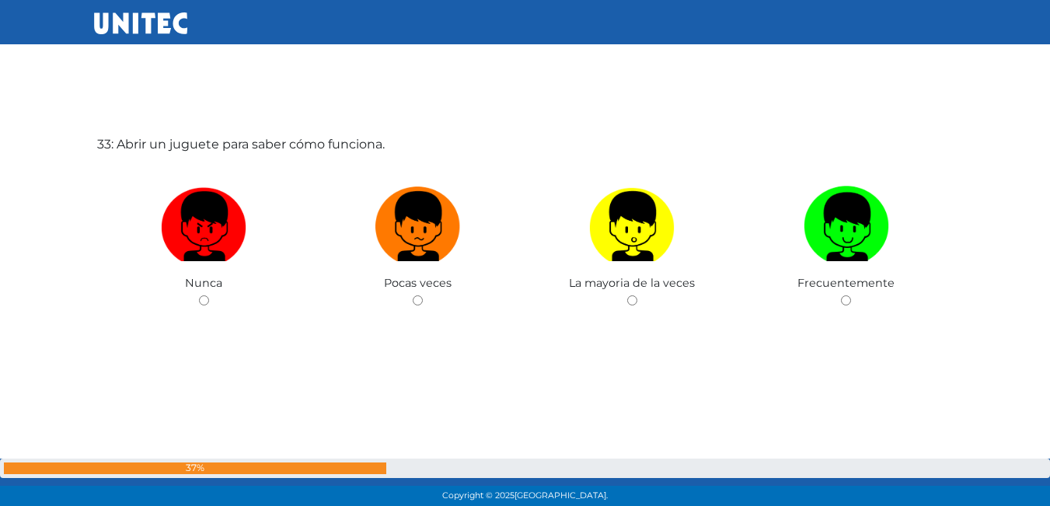
scroll to position [16266, 0]
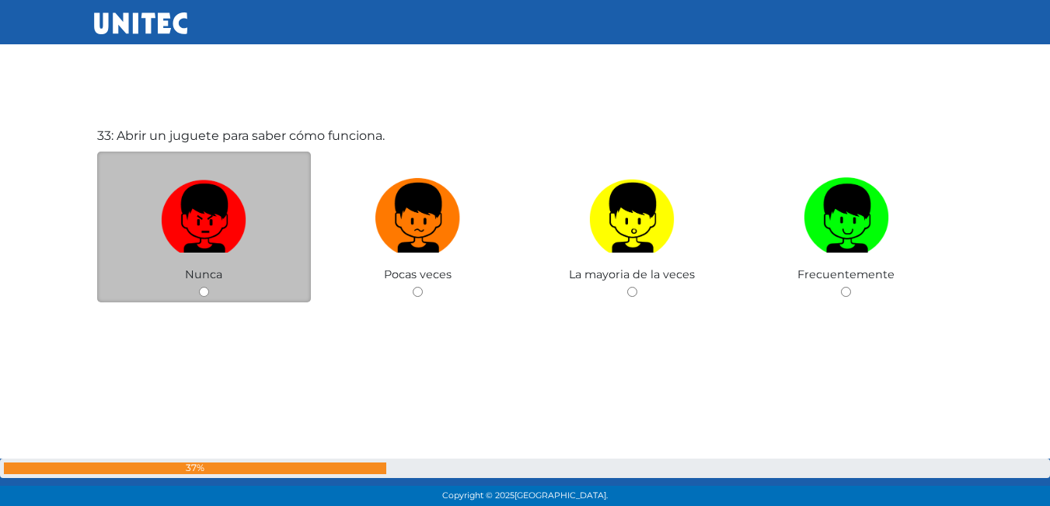
click at [238, 218] on img at bounding box center [203, 213] width 85 height 82
click at [209, 287] on input "radio" at bounding box center [204, 292] width 10 height 10
radio input "true"
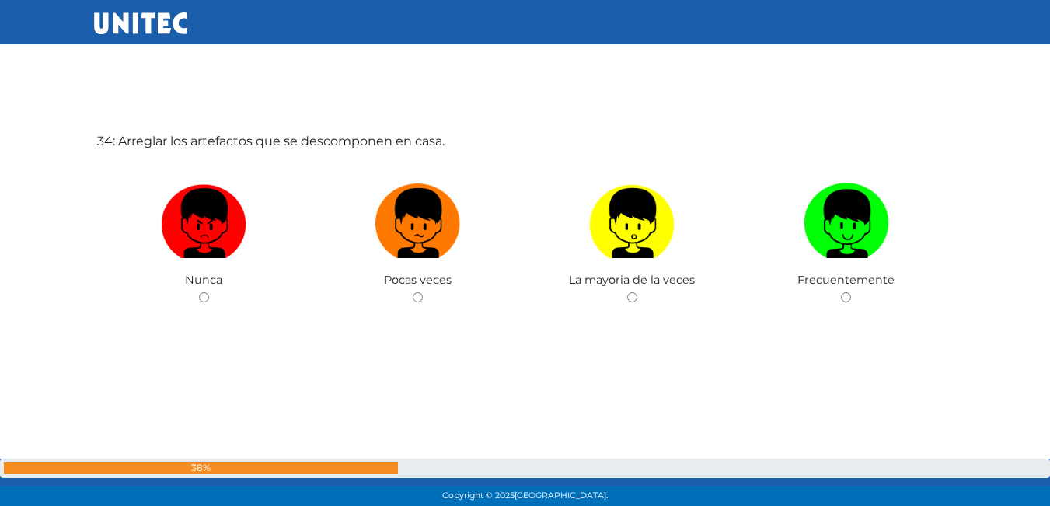
scroll to position [16772, 0]
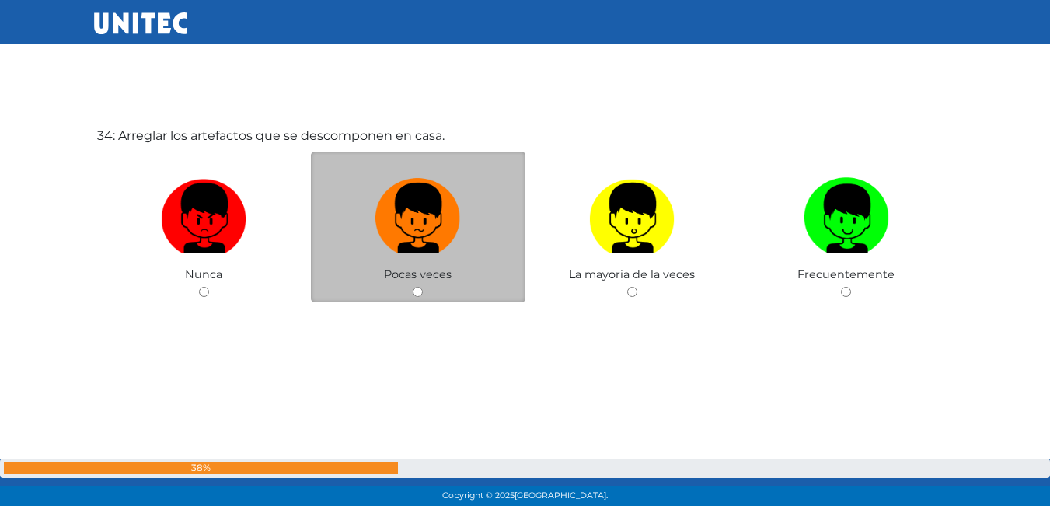
click at [497, 177] on label at bounding box center [418, 218] width 214 height 95
click at [423, 287] on input "radio" at bounding box center [418, 292] width 10 height 10
radio input "true"
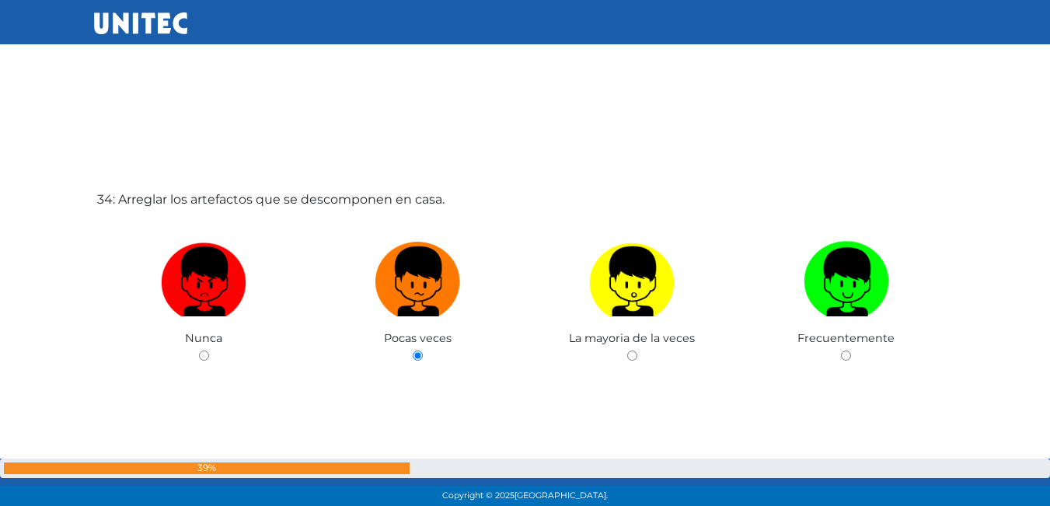
scroll to position [16787, 0]
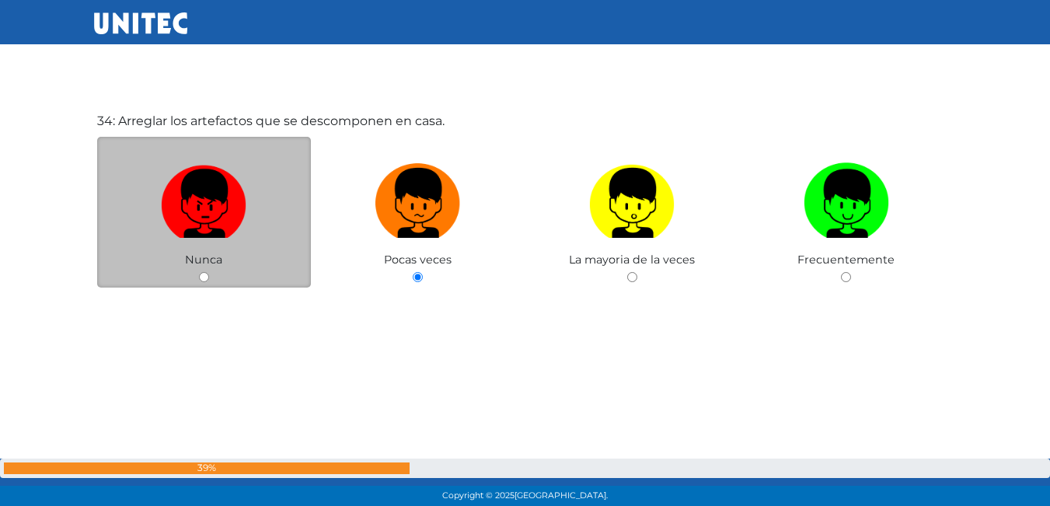
click at [197, 190] on img at bounding box center [203, 198] width 85 height 82
click at [199, 272] on input "radio" at bounding box center [204, 277] width 10 height 10
radio input "true"
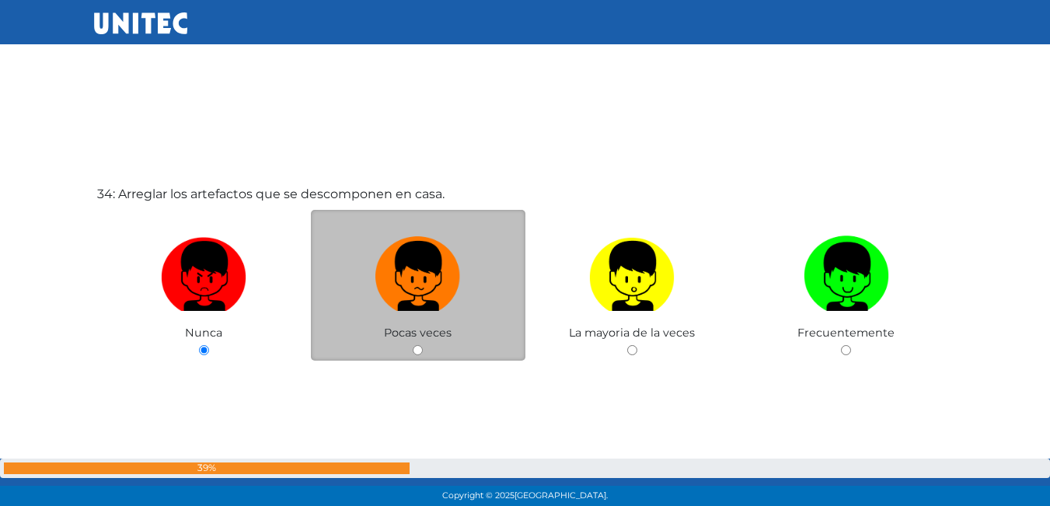
scroll to position [16712, 0]
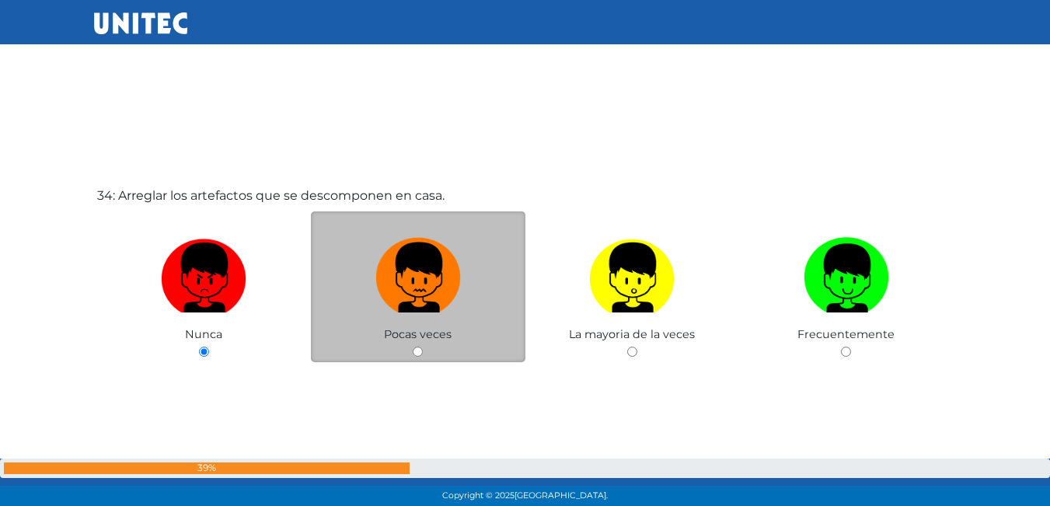
click at [417, 262] on img at bounding box center [417, 273] width 85 height 82
click at [417, 347] on input "radio" at bounding box center [418, 352] width 10 height 10
radio input "true"
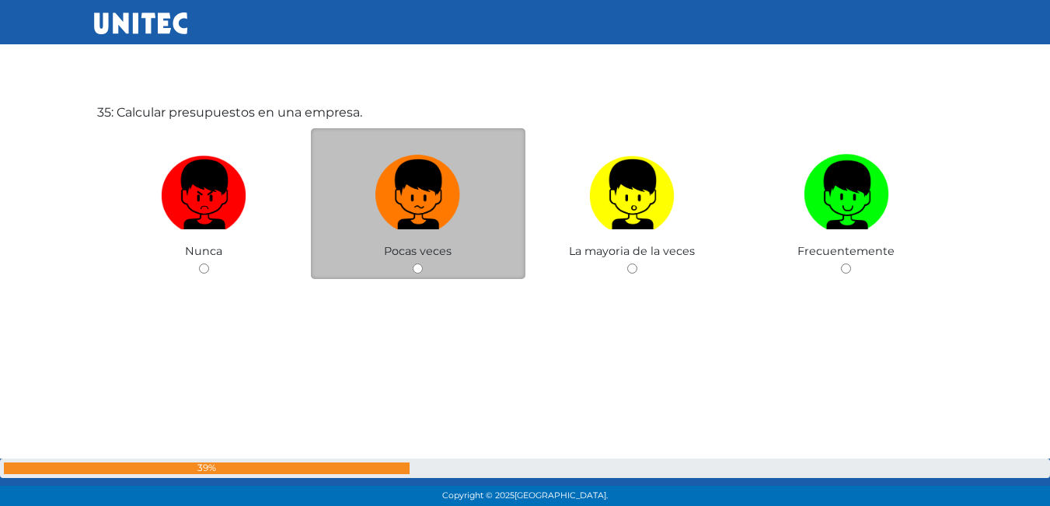
scroll to position [17314, 0]
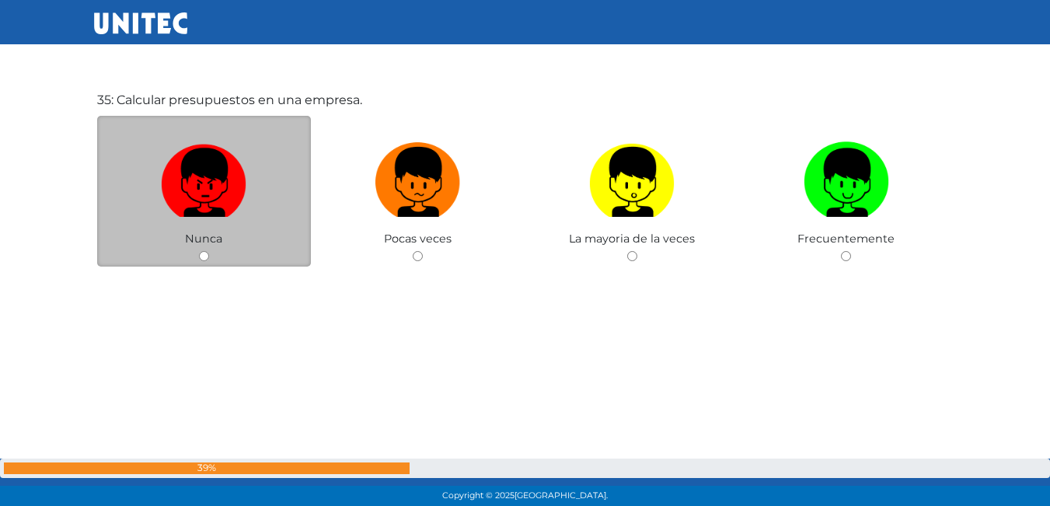
click at [215, 170] on img at bounding box center [203, 177] width 85 height 82
click at [209, 251] on input "radio" at bounding box center [204, 256] width 10 height 10
radio input "true"
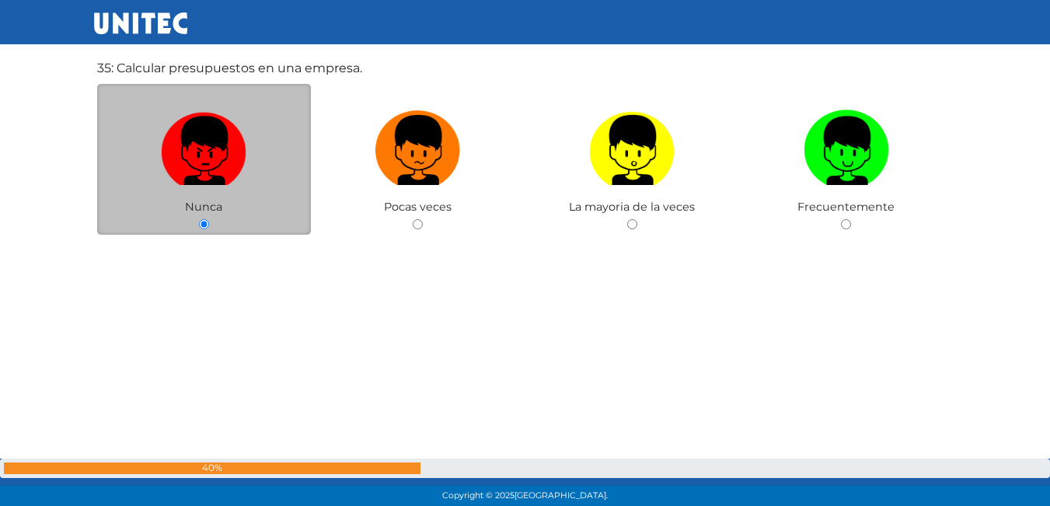
click at [215, 170] on img at bounding box center [203, 145] width 85 height 82
click at [209, 219] on input "radio" at bounding box center [204, 224] width 10 height 10
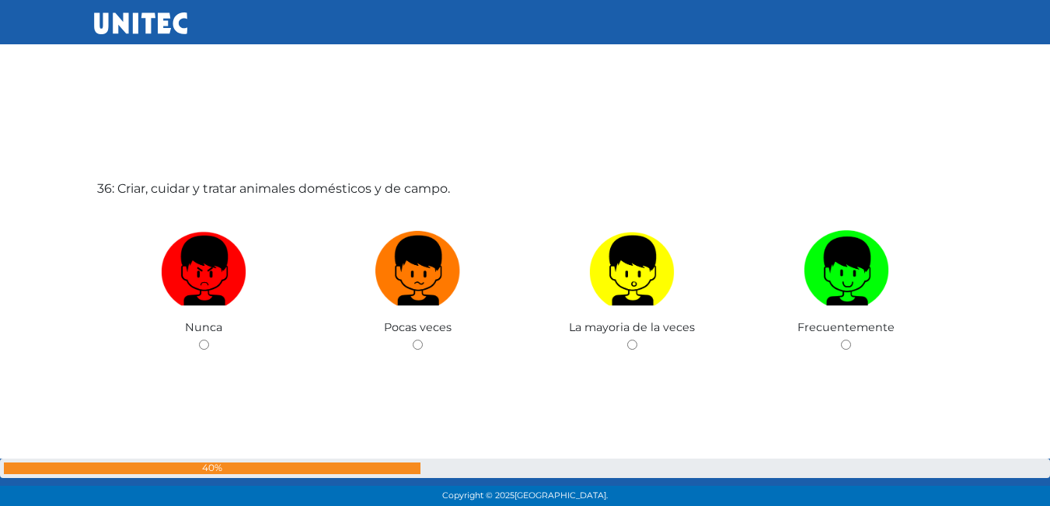
scroll to position [17784, 0]
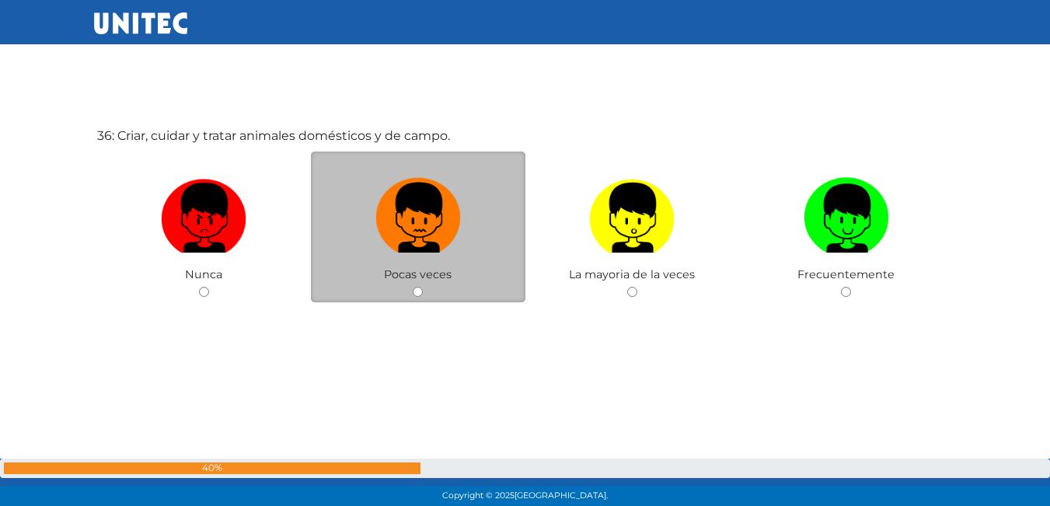
click at [420, 228] on img at bounding box center [417, 213] width 85 height 82
click at [420, 287] on input "radio" at bounding box center [418, 292] width 10 height 10
radio input "true"
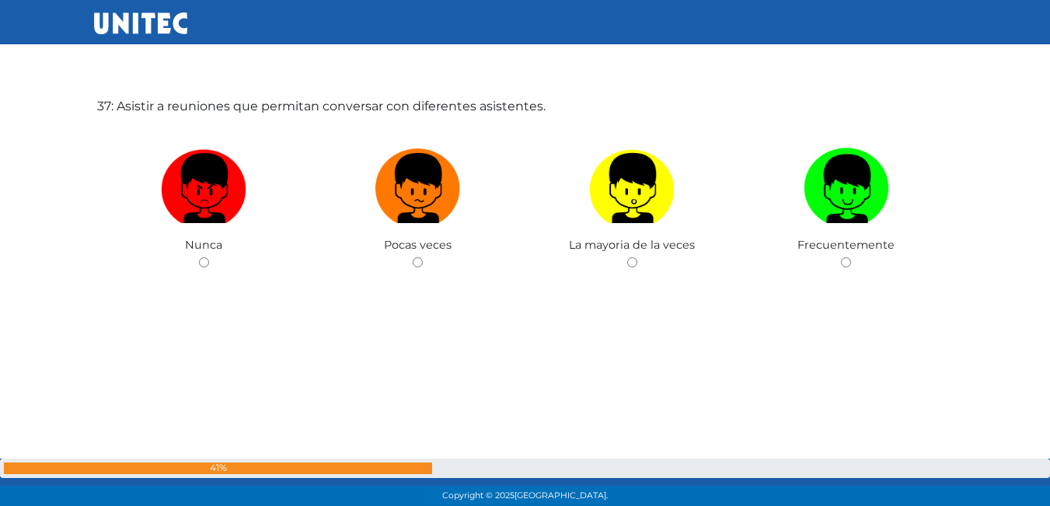
scroll to position [18330, 0]
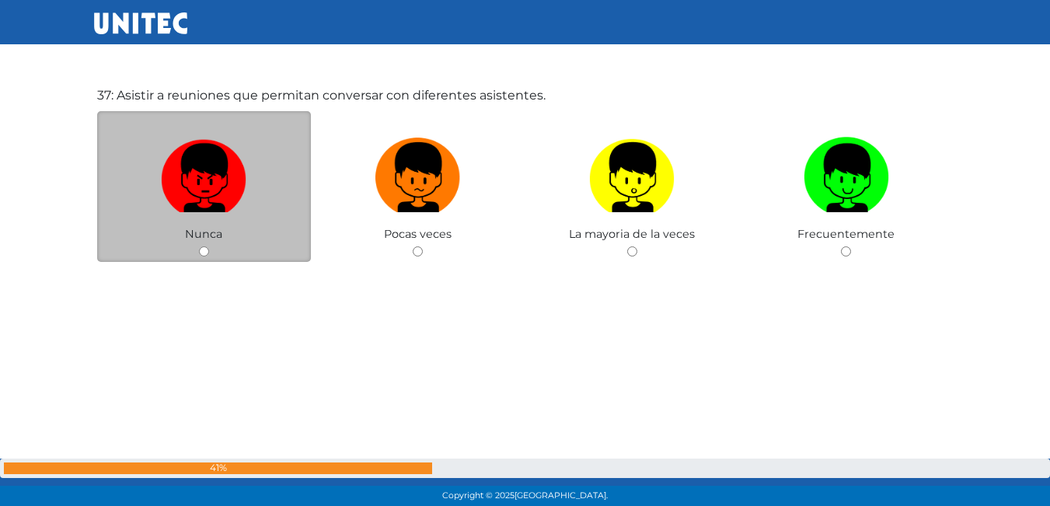
click at [231, 186] on img at bounding box center [203, 172] width 85 height 82
click at [209, 246] on input "radio" at bounding box center [204, 251] width 10 height 10
radio input "true"
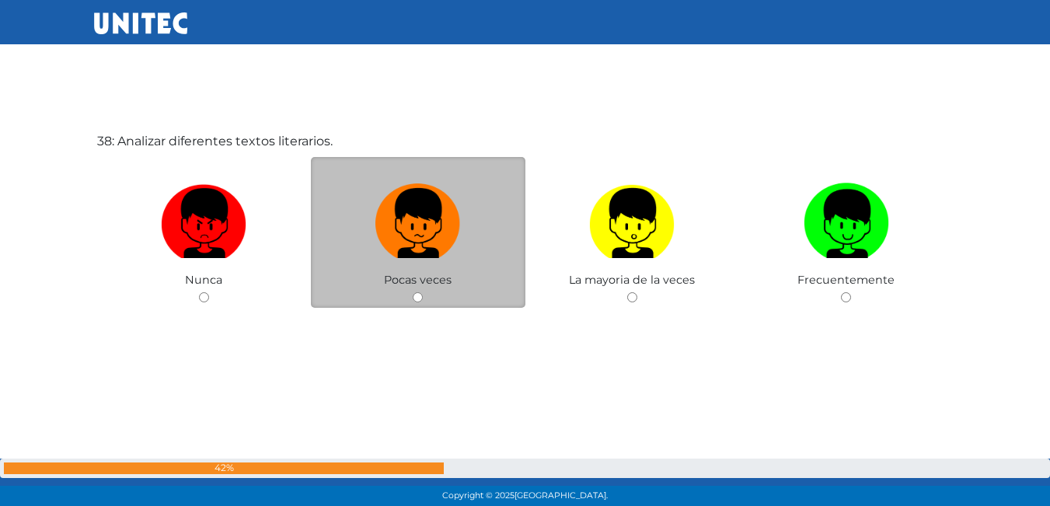
scroll to position [18796, 0]
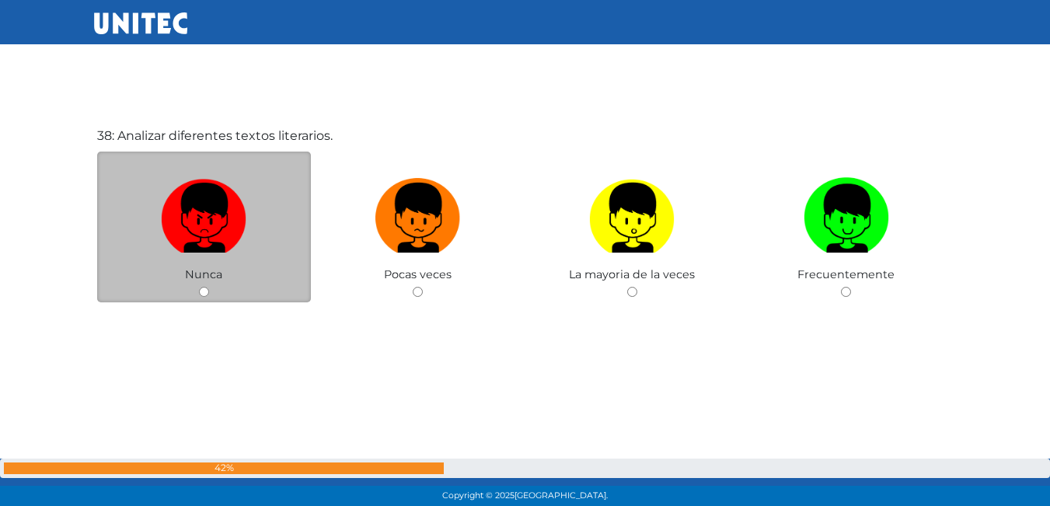
click at [248, 199] on label at bounding box center [204, 218] width 214 height 95
click at [209, 287] on input "radio" at bounding box center [204, 292] width 10 height 10
radio input "true"
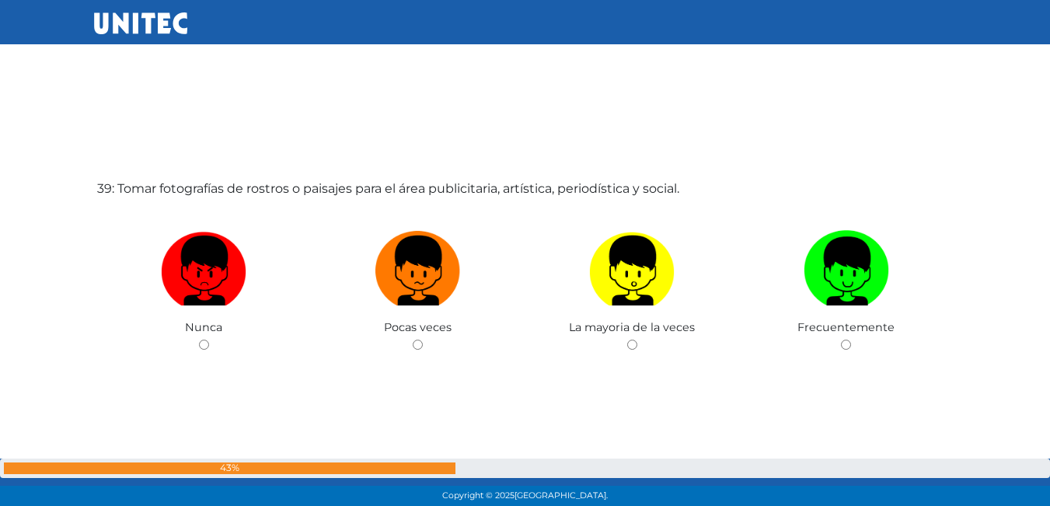
scroll to position [19264, 0]
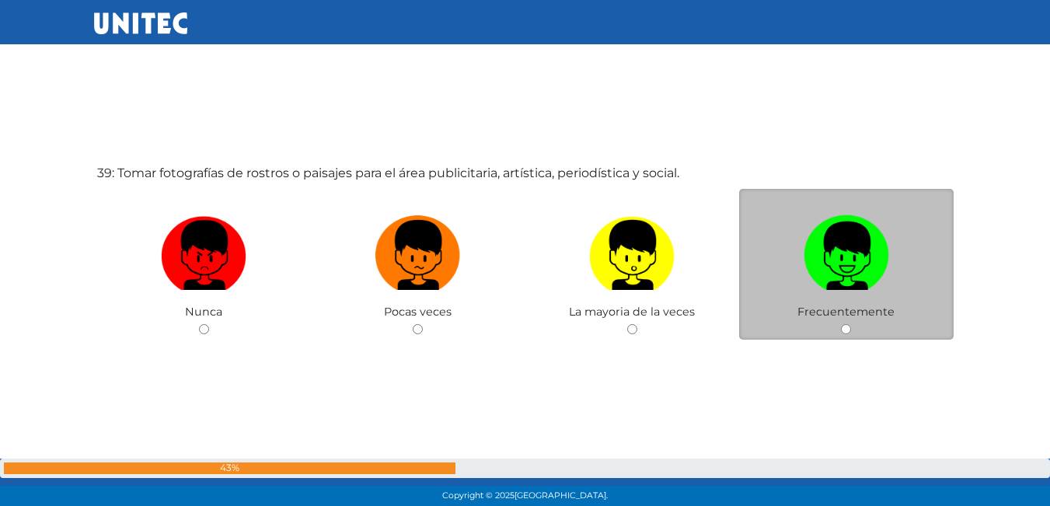
click at [843, 267] on img at bounding box center [846, 250] width 85 height 82
click at [843, 324] on input "radio" at bounding box center [846, 329] width 10 height 10
radio input "true"
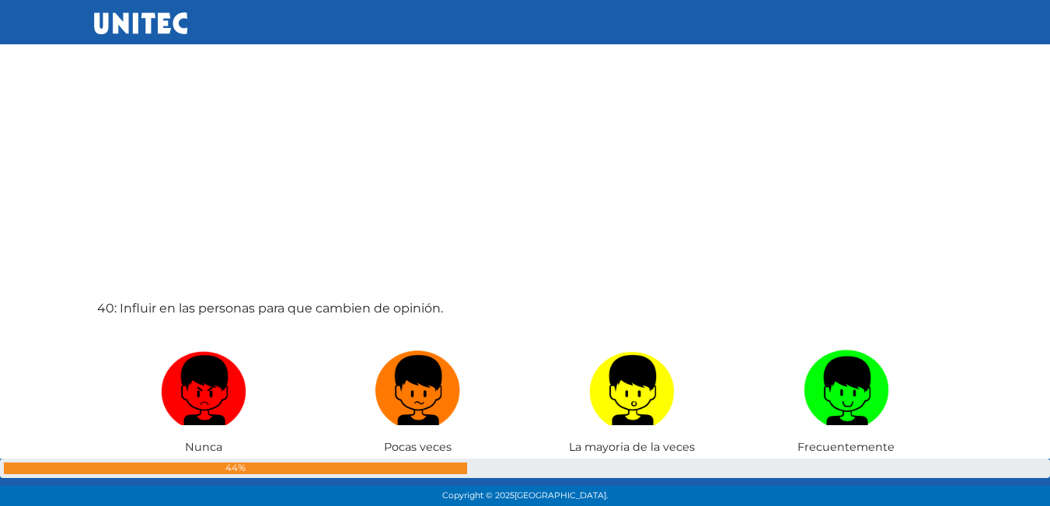
scroll to position [19733, 0]
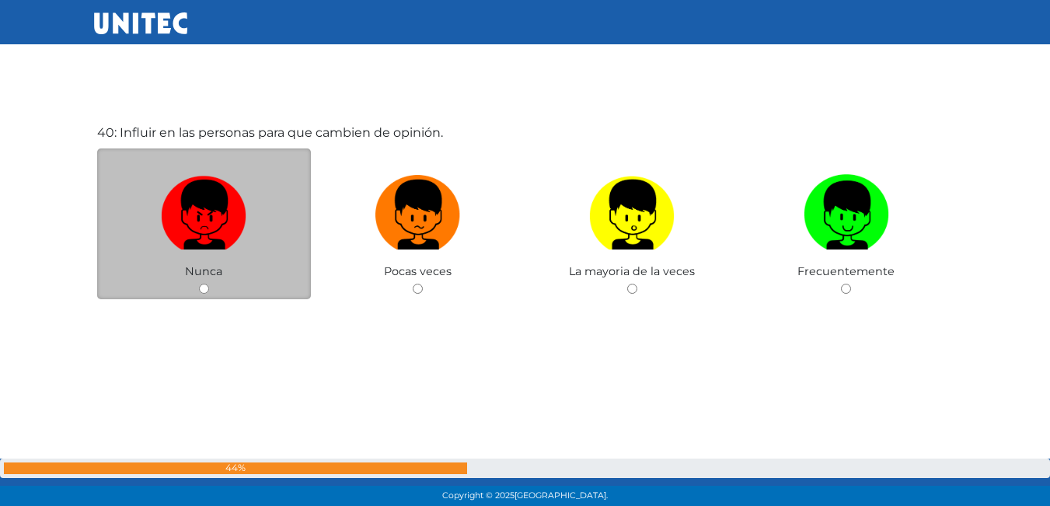
click at [203, 253] on label at bounding box center [204, 215] width 214 height 95
click at [203, 284] on input "radio" at bounding box center [204, 289] width 10 height 10
radio input "true"
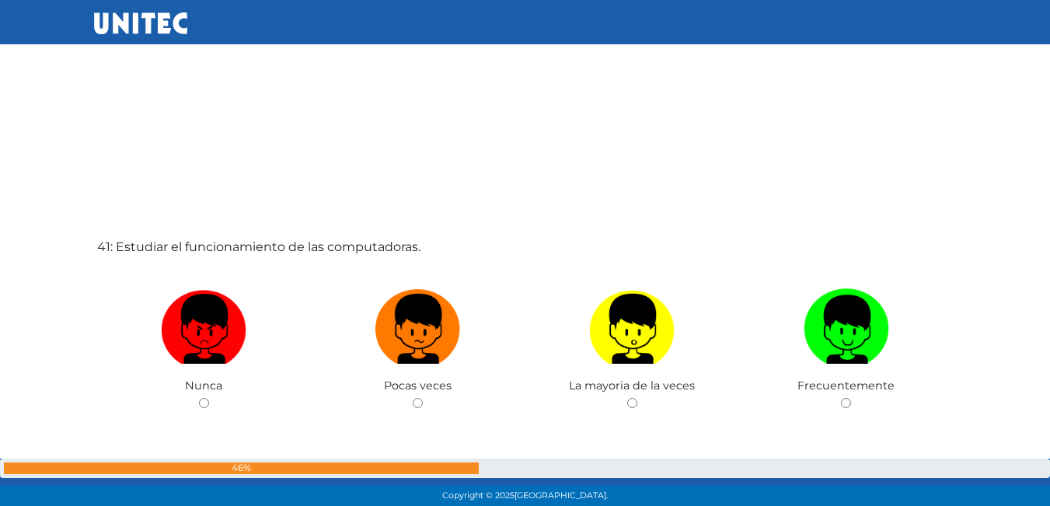
scroll to position [20280, 0]
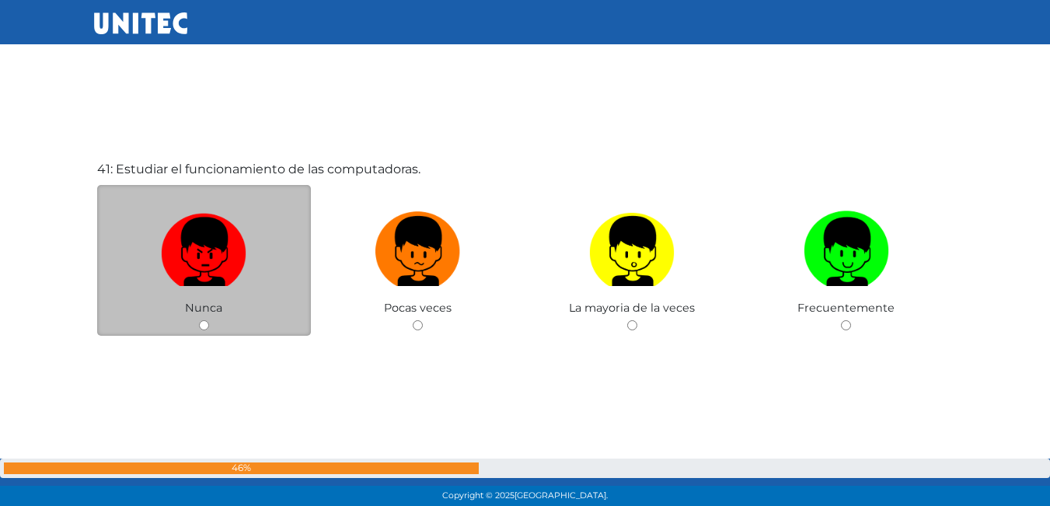
click at [194, 245] on img at bounding box center [203, 246] width 85 height 82
click at [199, 320] on input "radio" at bounding box center [204, 325] width 10 height 10
radio input "true"
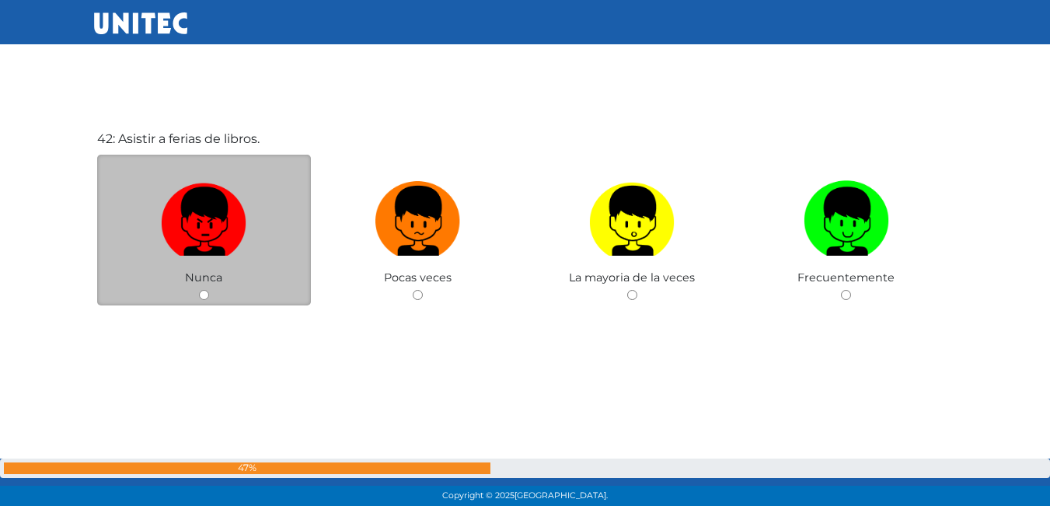
scroll to position [20819, 0]
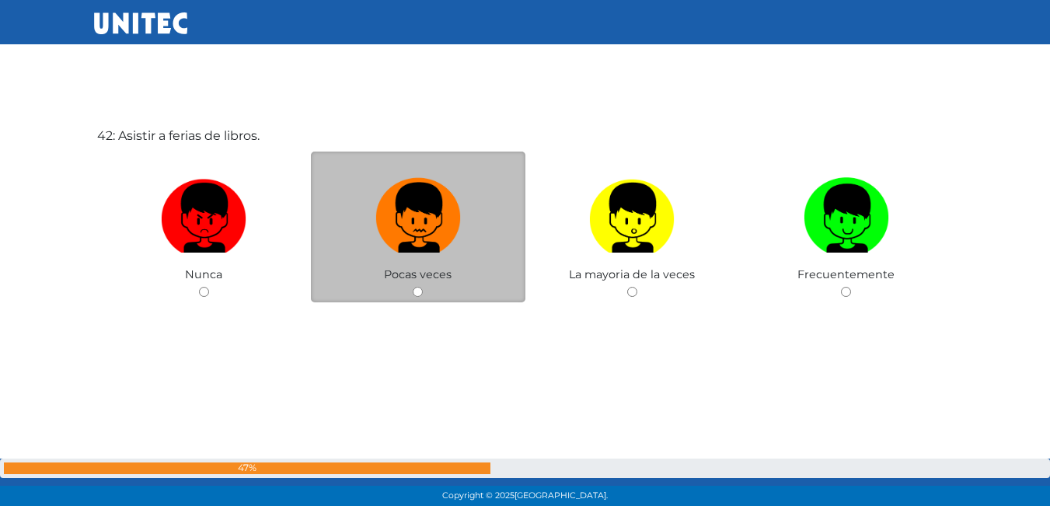
drag, startPoint x: 460, startPoint y: 214, endPoint x: 448, endPoint y: 211, distance: 12.3
click at [458, 215] on img at bounding box center [417, 213] width 85 height 82
click at [423, 287] on input "radio" at bounding box center [418, 292] width 10 height 10
radio input "true"
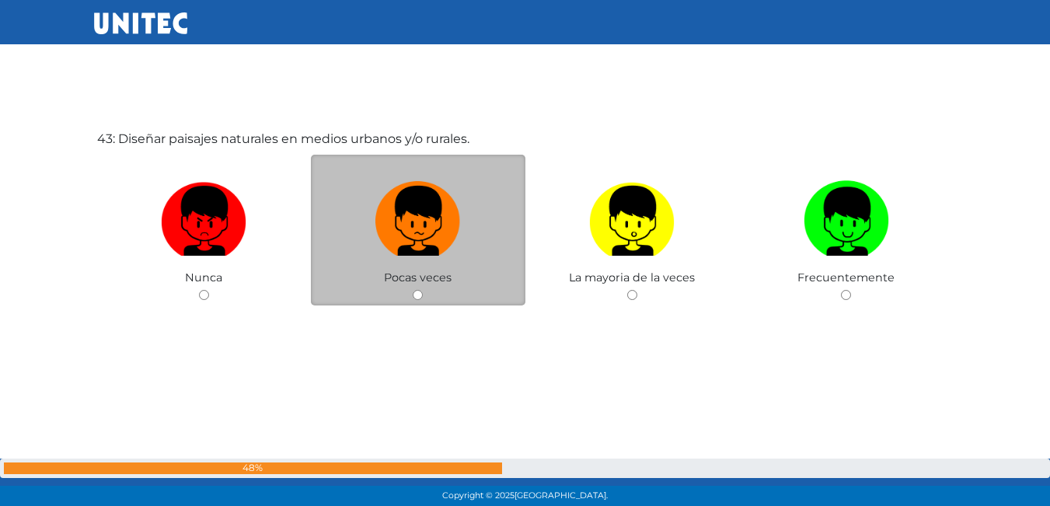
scroll to position [21325, 0]
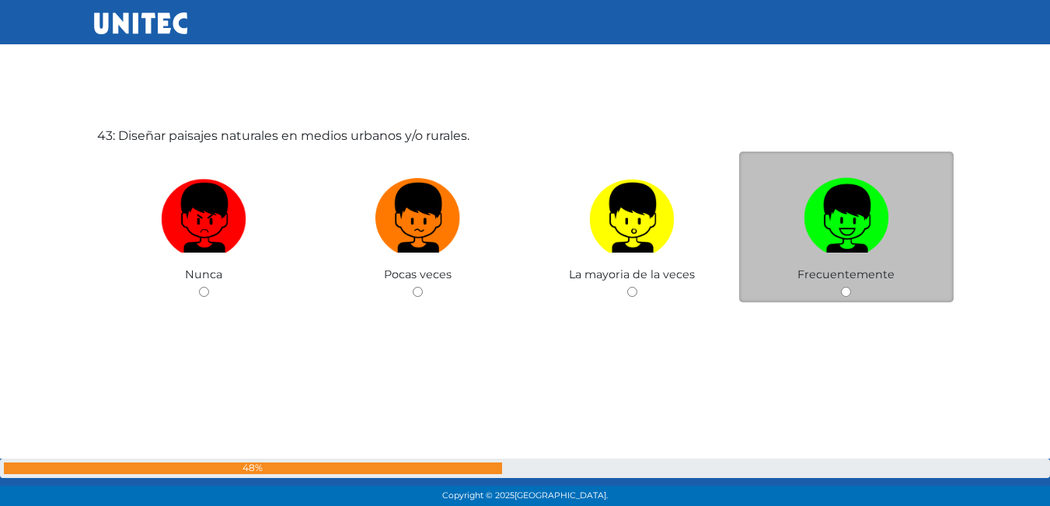
click at [841, 234] on img at bounding box center [846, 213] width 85 height 82
click at [841, 287] on input "radio" at bounding box center [846, 292] width 10 height 10
radio input "true"
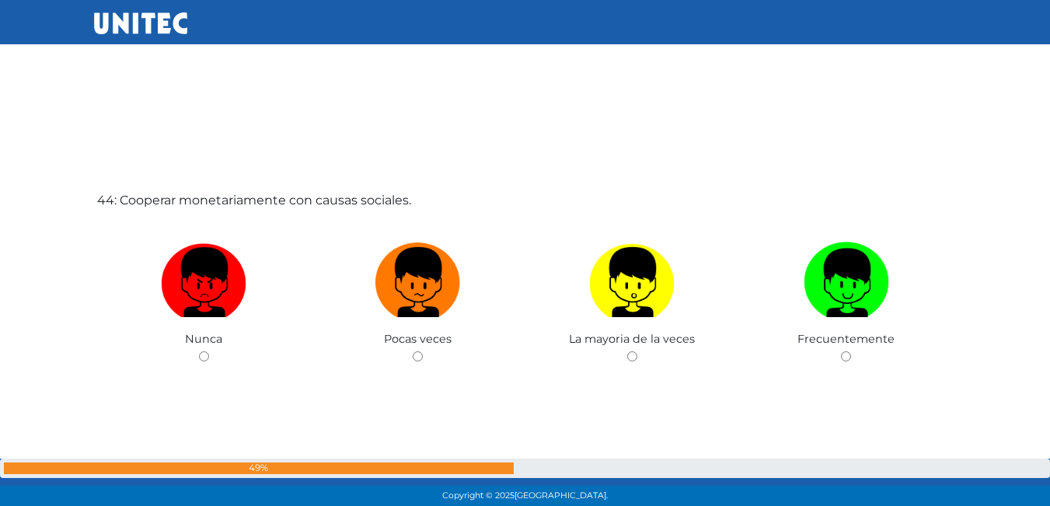
scroll to position [21794, 0]
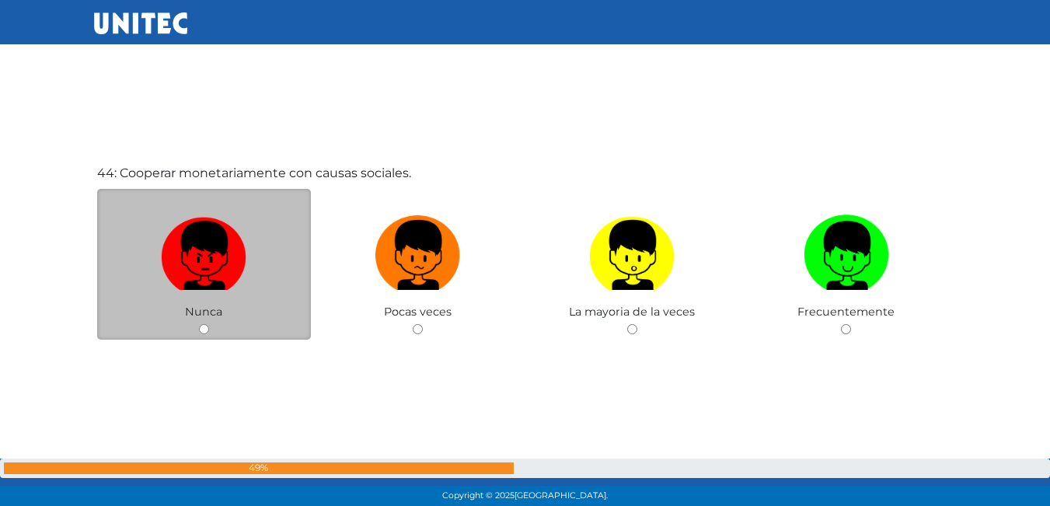
click at [226, 280] on img at bounding box center [203, 250] width 85 height 82
click at [209, 324] on input "radio" at bounding box center [204, 329] width 10 height 10
radio input "true"
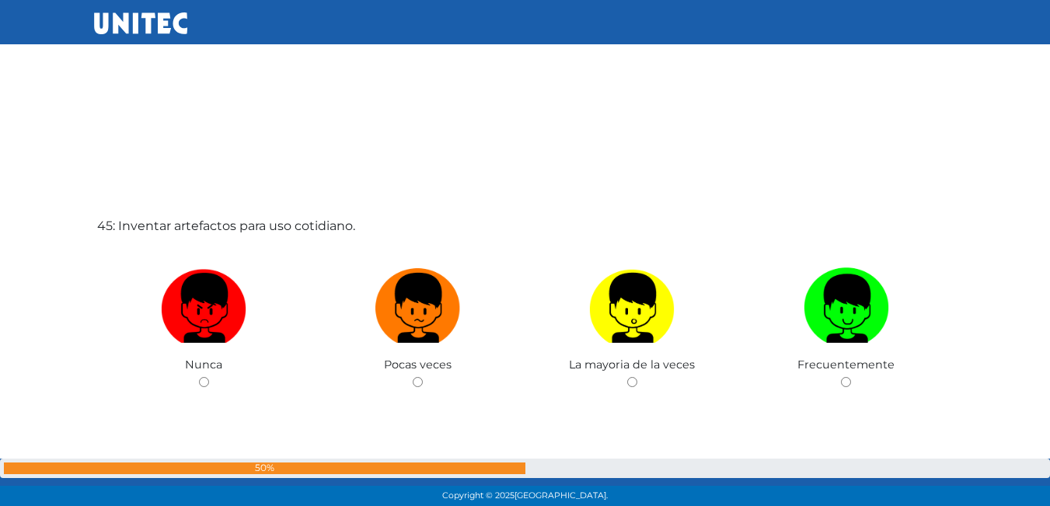
scroll to position [22262, 0]
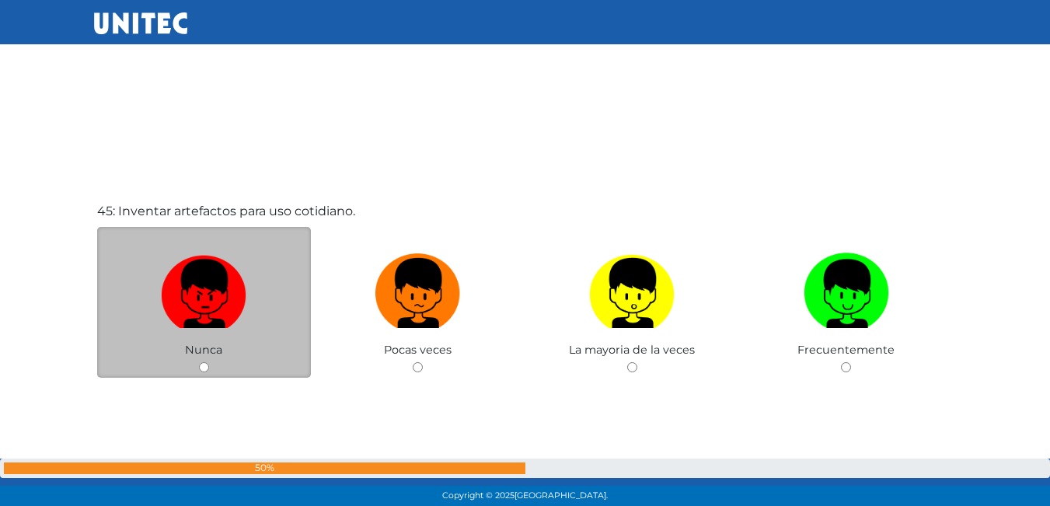
click at [219, 288] on img at bounding box center [203, 288] width 85 height 82
click at [209, 362] on input "radio" at bounding box center [204, 367] width 10 height 10
radio input "true"
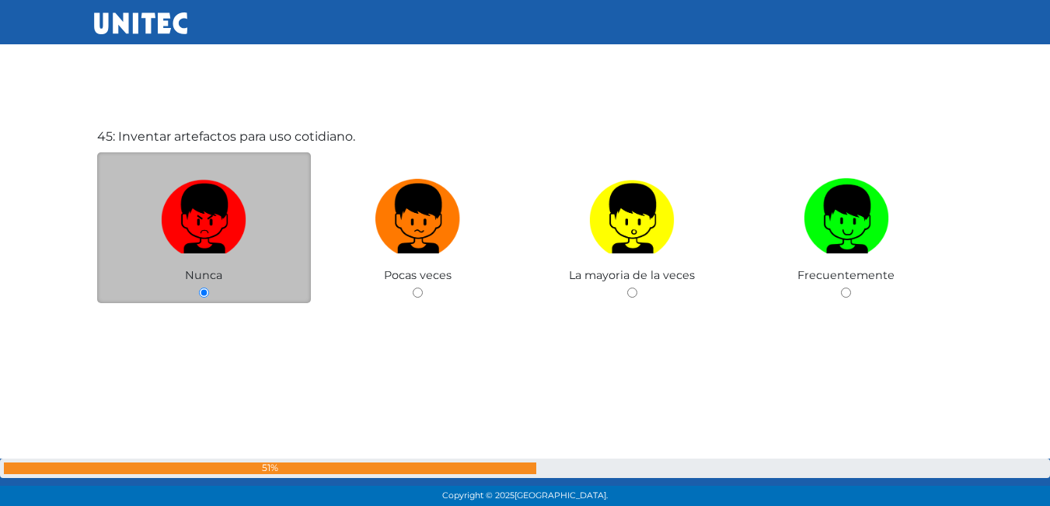
scroll to position [22339, 0]
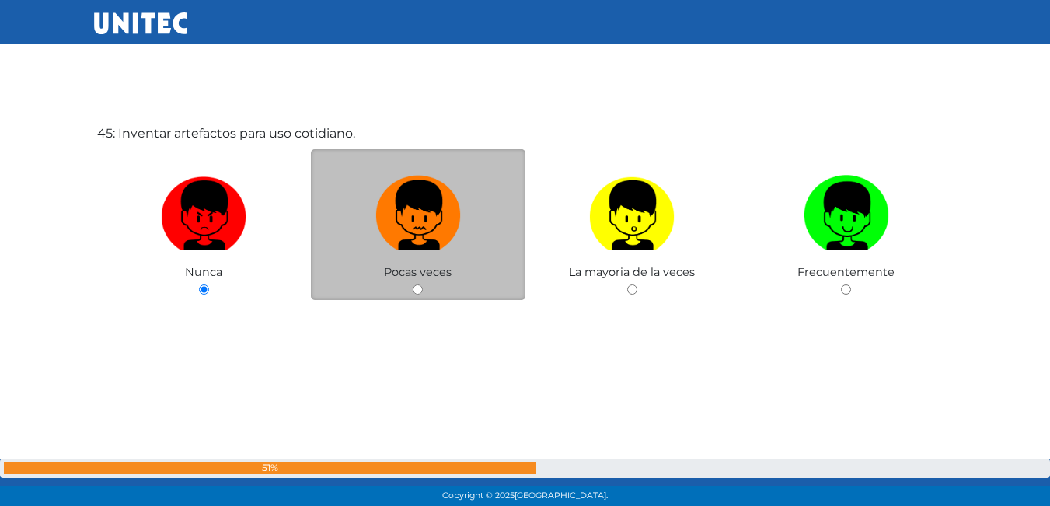
click at [459, 242] on img at bounding box center [417, 210] width 85 height 82
click at [423, 284] on input "radio" at bounding box center [418, 289] width 10 height 10
radio input "true"
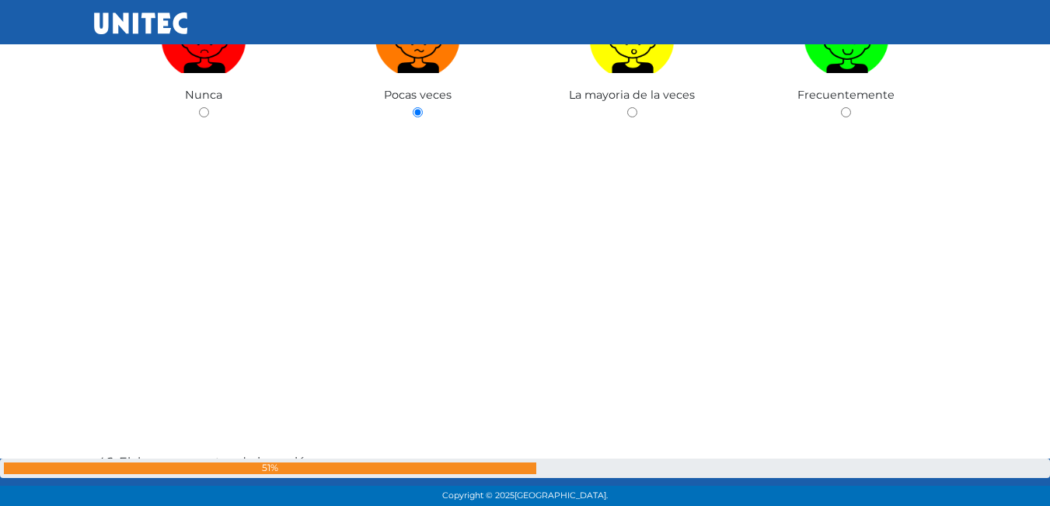
scroll to position [22731, 0]
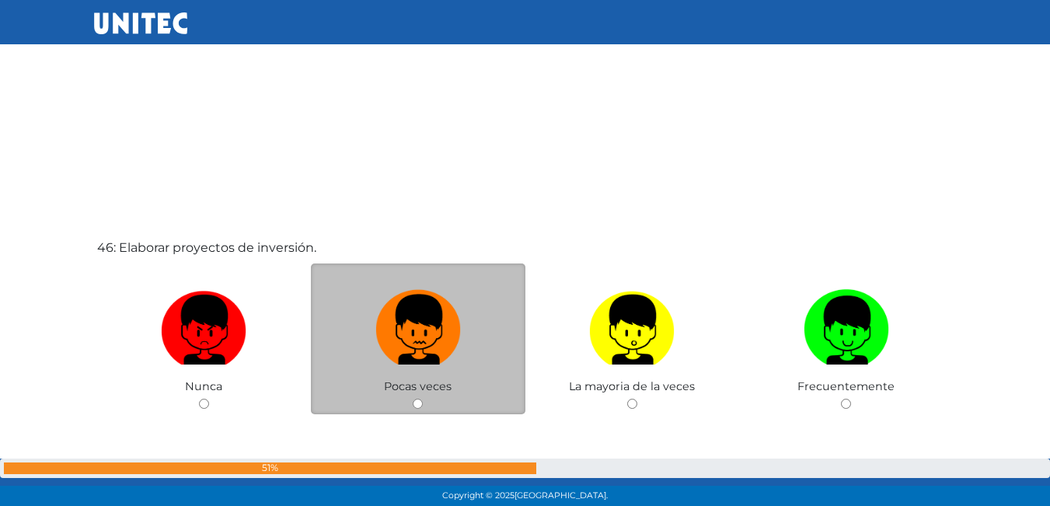
click at [430, 342] on img at bounding box center [417, 325] width 85 height 82
click at [423, 399] on input "radio" at bounding box center [418, 404] width 10 height 10
radio input "true"
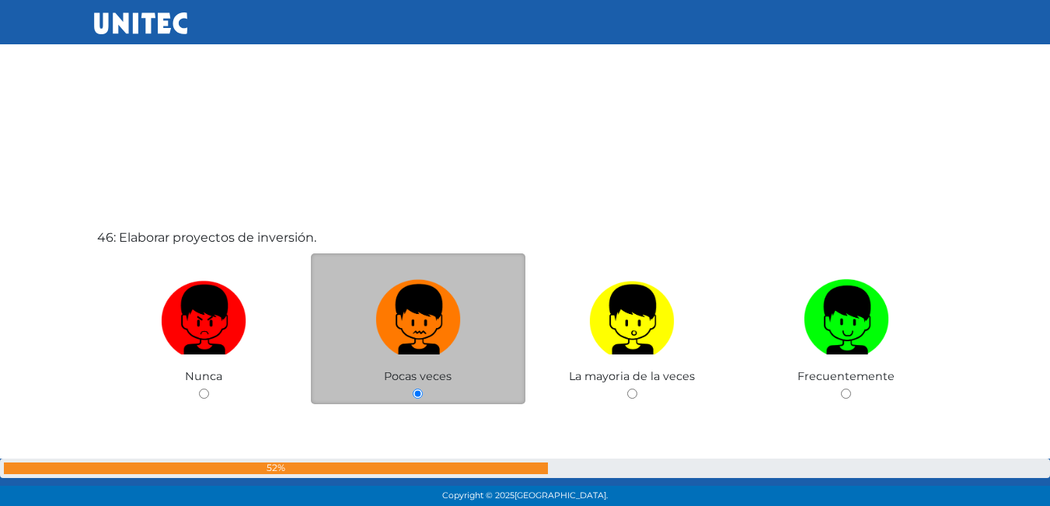
click at [430, 342] on img at bounding box center [417, 315] width 85 height 82
click at [423, 389] on input "radio" at bounding box center [418, 394] width 10 height 10
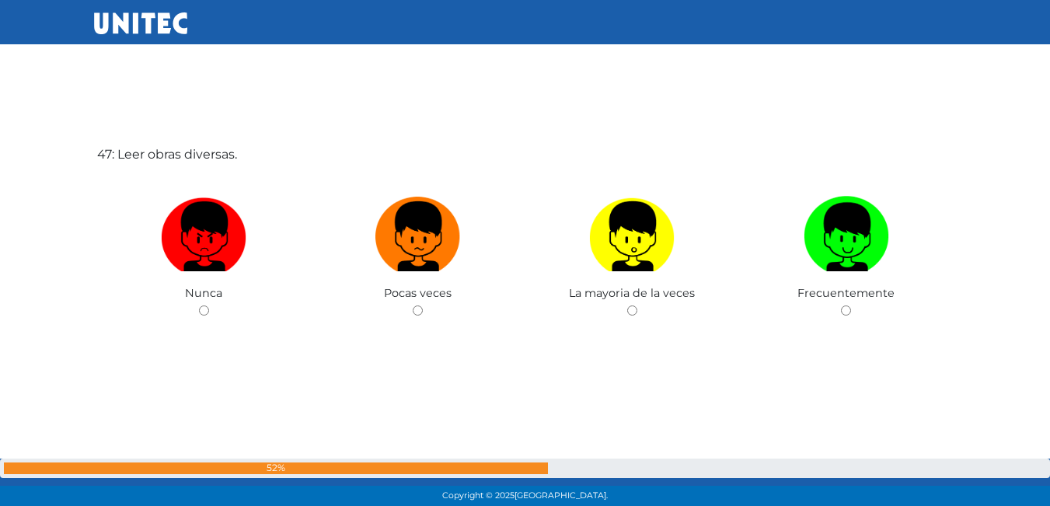
scroll to position [23349, 0]
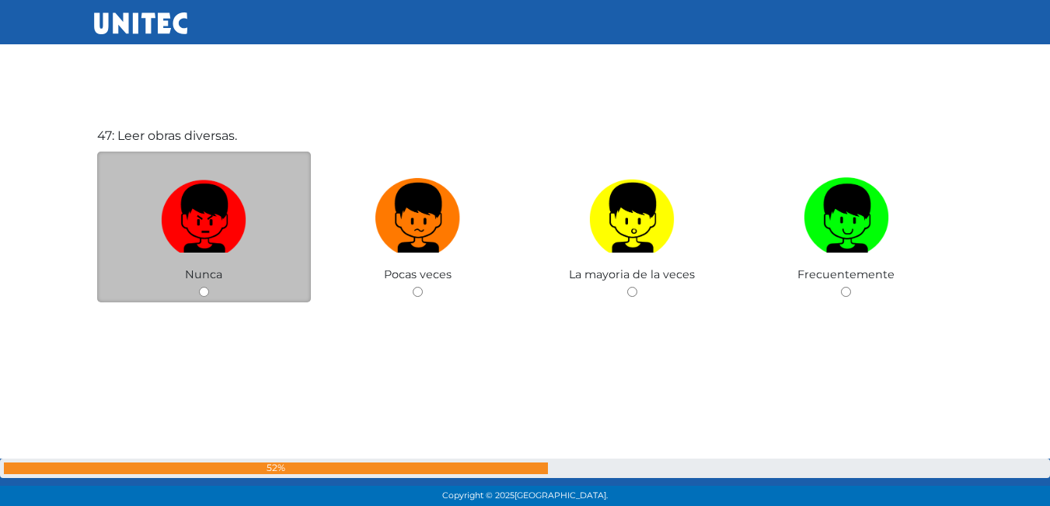
click at [196, 204] on img at bounding box center [203, 213] width 85 height 82
click at [199, 287] on input "radio" at bounding box center [204, 292] width 10 height 10
radio input "true"
click at [196, 204] on img at bounding box center [203, 213] width 85 height 82
click at [199, 287] on input "radio" at bounding box center [204, 292] width 10 height 10
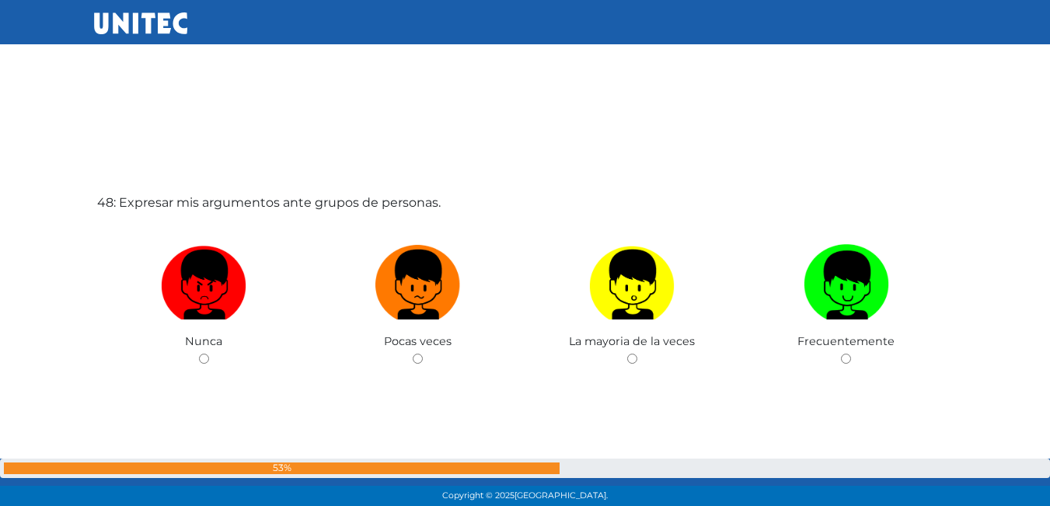
scroll to position [23815, 0]
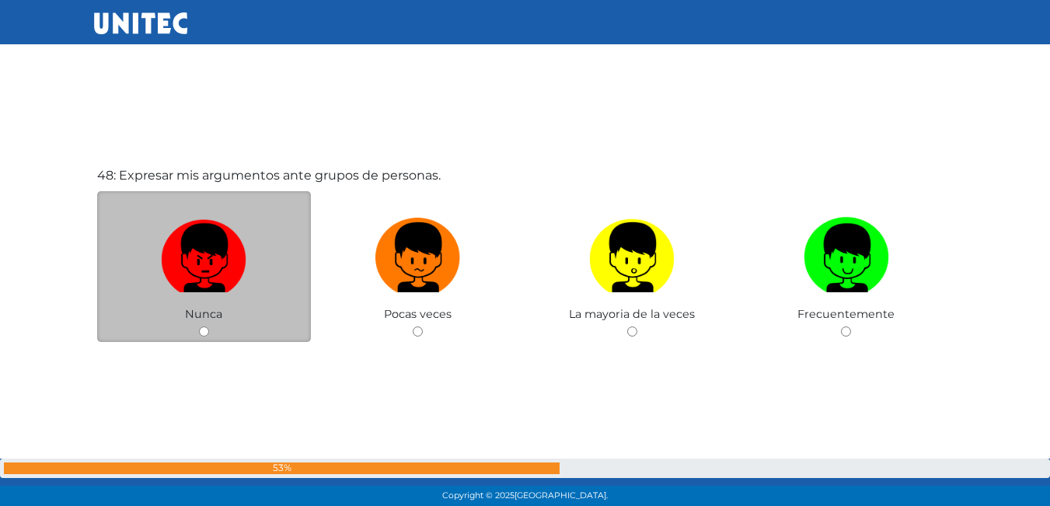
click at [206, 233] on img at bounding box center [203, 252] width 85 height 82
click at [206, 326] on input "radio" at bounding box center [204, 331] width 10 height 10
radio input "true"
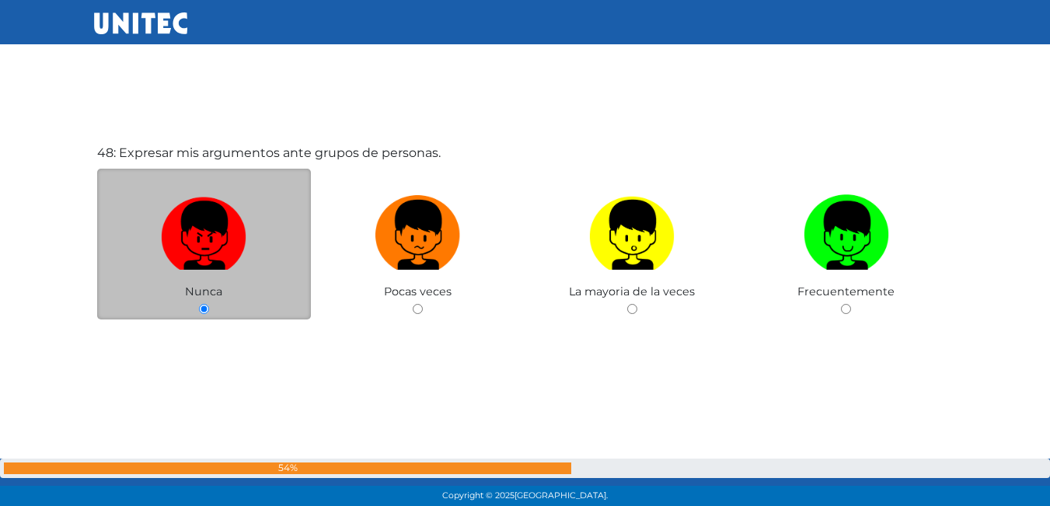
click at [206, 233] on img at bounding box center [203, 230] width 85 height 82
click at [206, 304] on input "radio" at bounding box center [204, 309] width 10 height 10
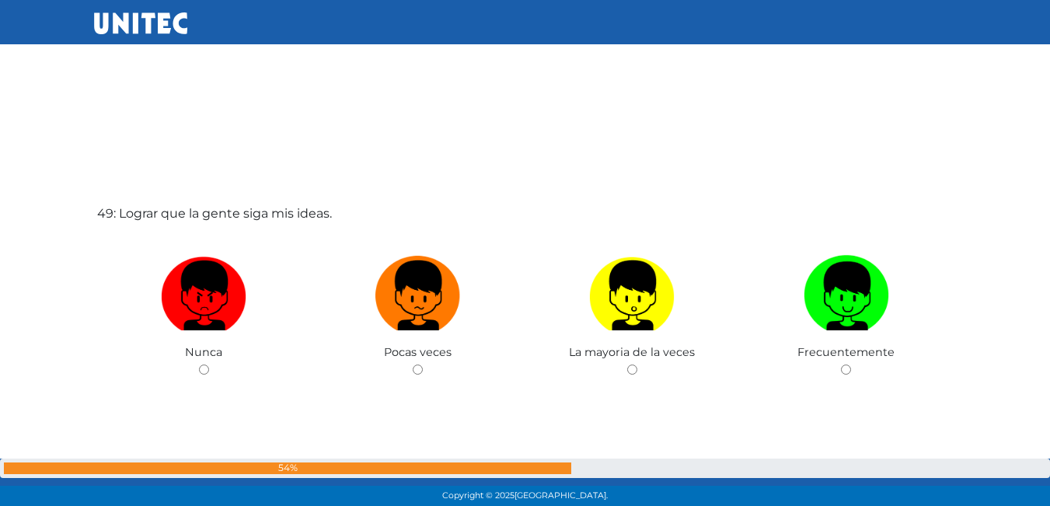
scroll to position [24288, 0]
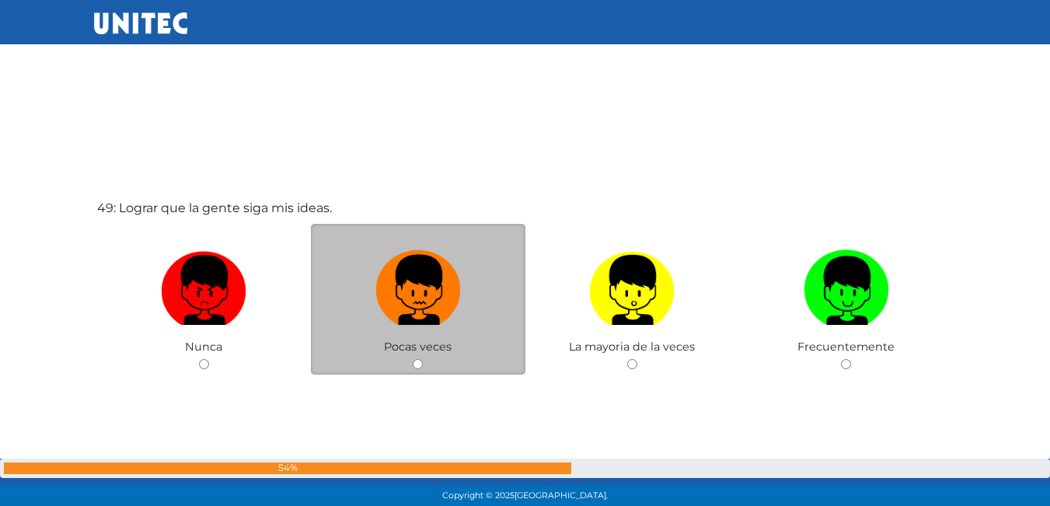
click at [431, 301] on img at bounding box center [417, 285] width 85 height 82
click at [423, 359] on input "radio" at bounding box center [418, 364] width 10 height 10
radio input "true"
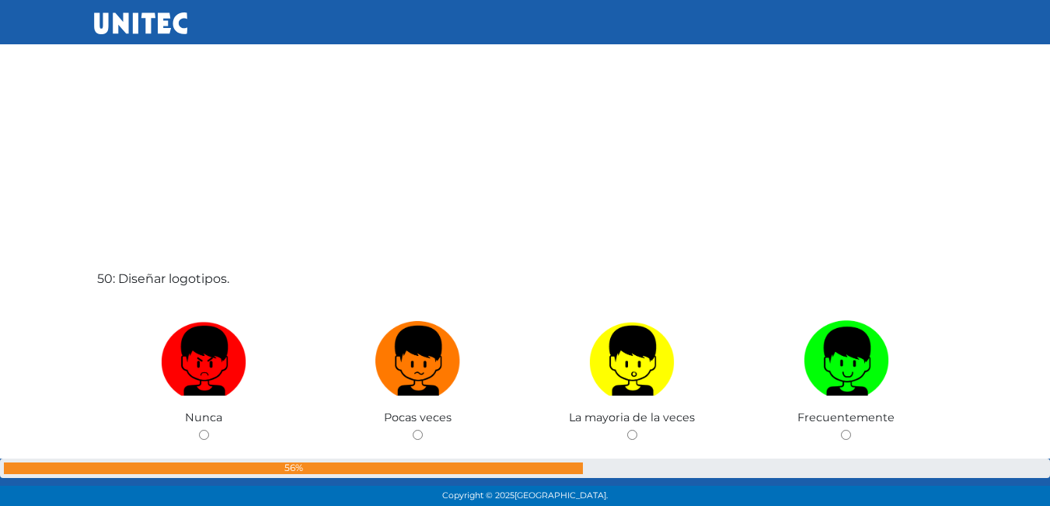
scroll to position [24755, 0]
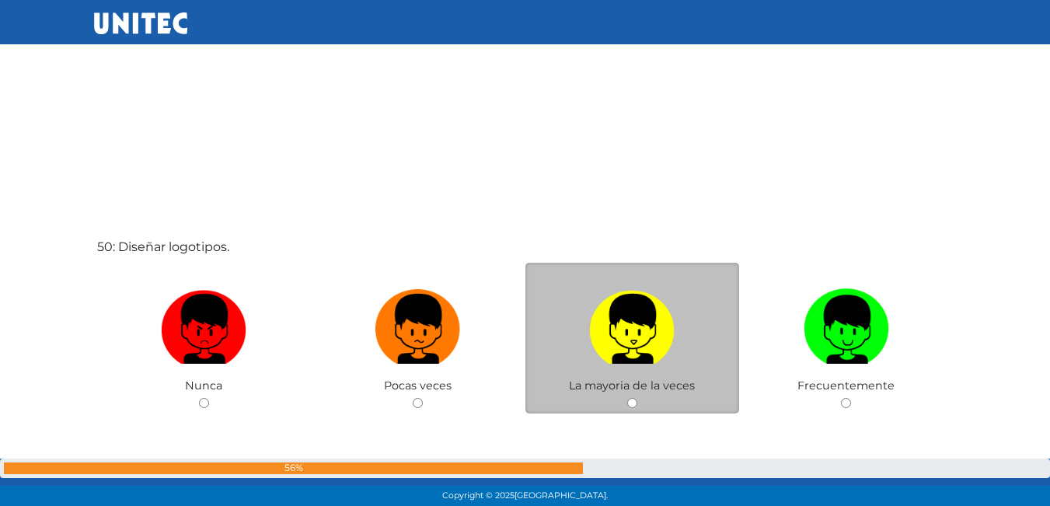
click at [589, 321] on img at bounding box center [631, 324] width 85 height 82
click at [627, 398] on input "radio" at bounding box center [632, 403] width 10 height 10
radio input "true"
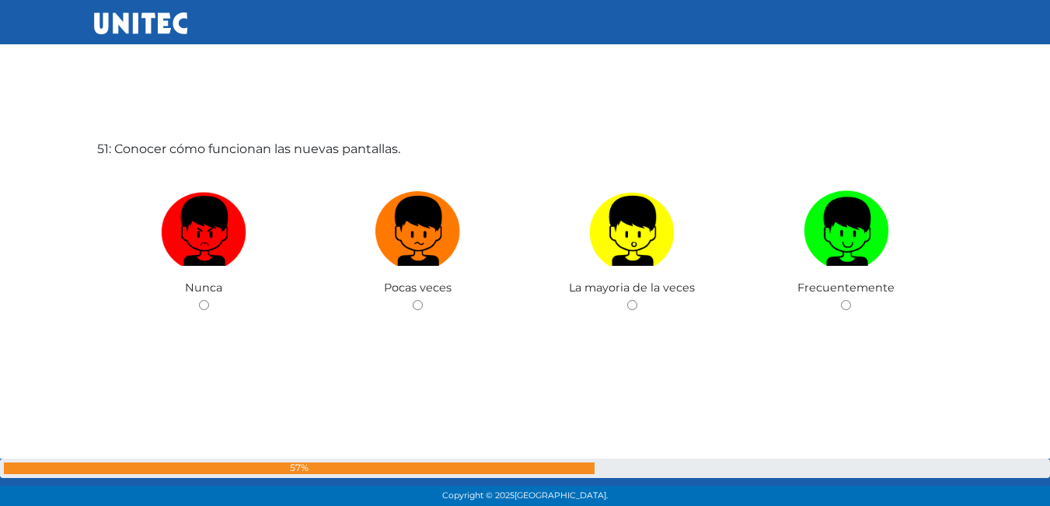
scroll to position [25372, 0]
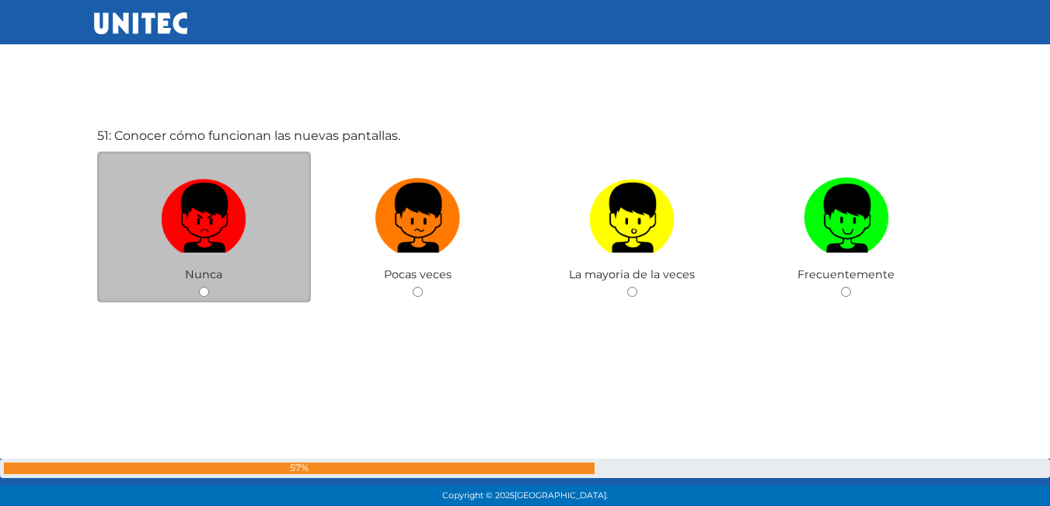
click at [258, 248] on label at bounding box center [204, 218] width 214 height 95
click at [209, 287] on input "radio" at bounding box center [204, 292] width 10 height 10
radio input "true"
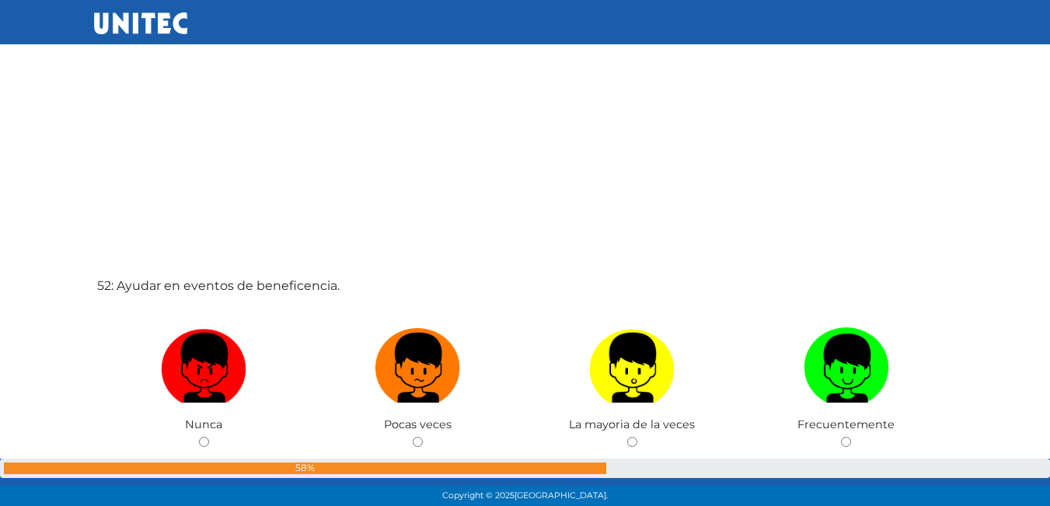
scroll to position [25763, 0]
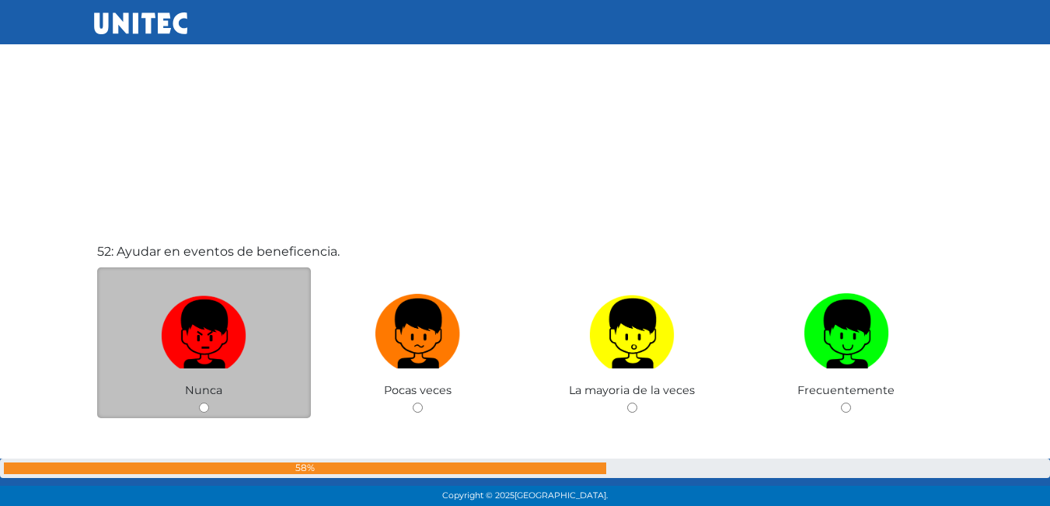
click at [201, 342] on img at bounding box center [203, 329] width 85 height 82
click at [201, 403] on input "radio" at bounding box center [204, 408] width 10 height 10
radio input "true"
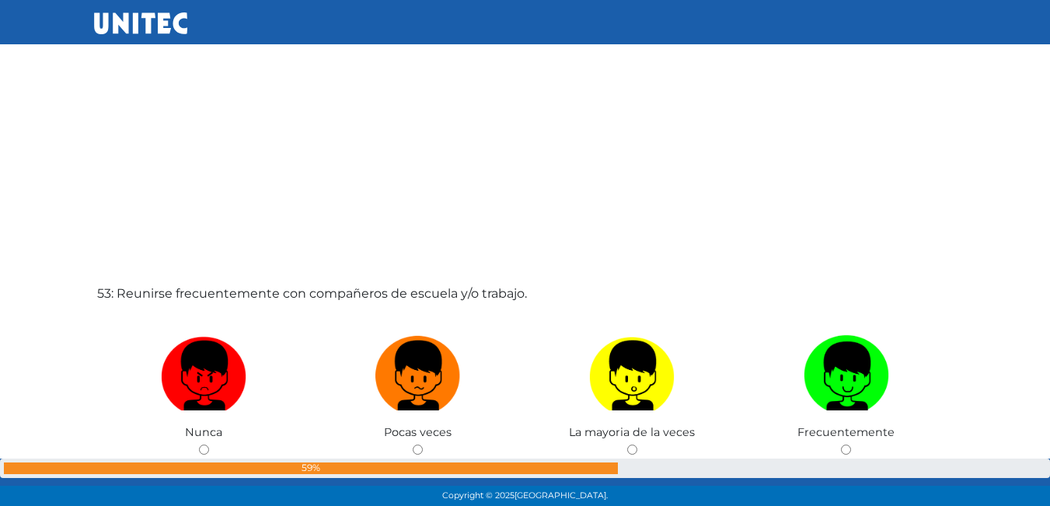
scroll to position [26304, 0]
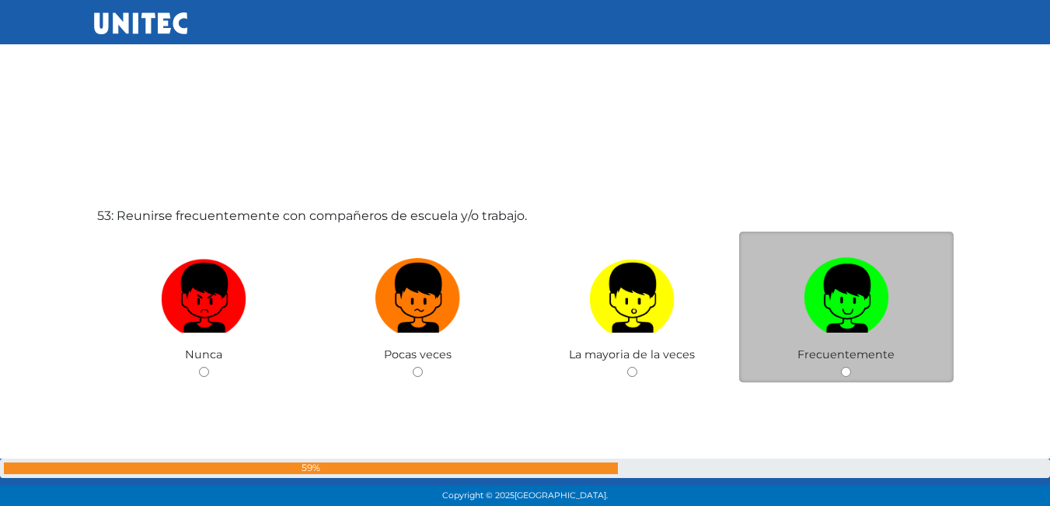
click at [797, 325] on label at bounding box center [846, 298] width 214 height 95
click at [841, 367] on input "radio" at bounding box center [846, 372] width 10 height 10
radio input "true"
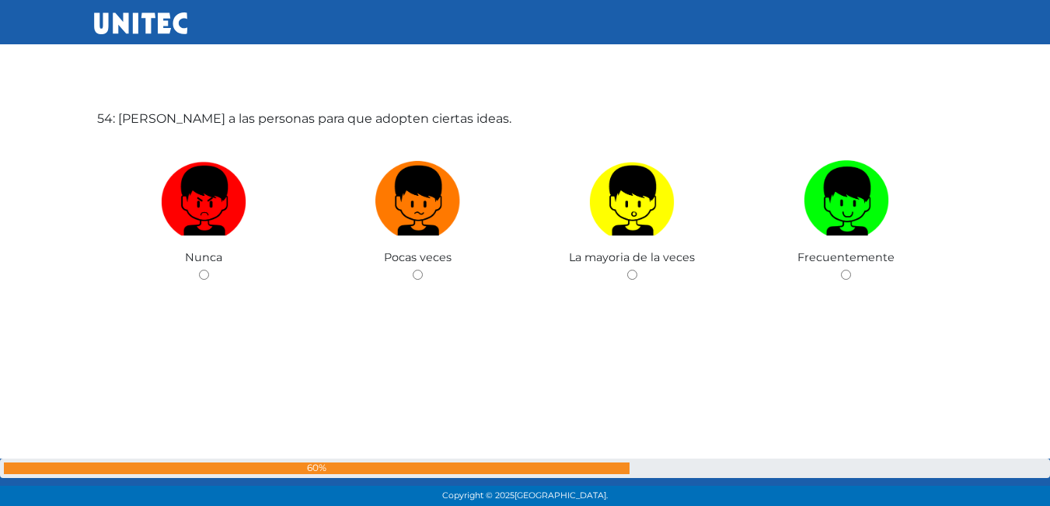
scroll to position [26910, 0]
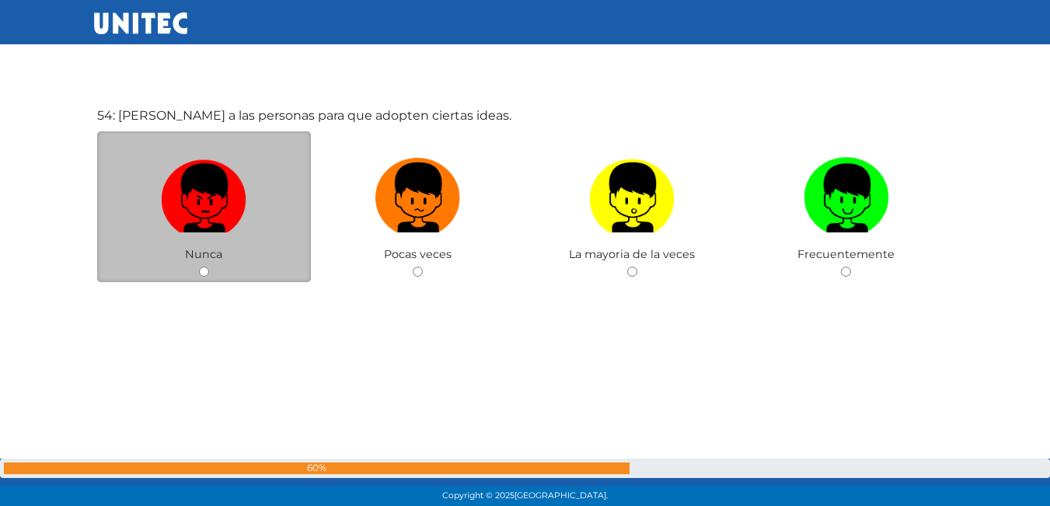
click at [235, 224] on img at bounding box center [203, 193] width 85 height 82
click at [209, 267] on input "radio" at bounding box center [204, 272] width 10 height 10
radio input "true"
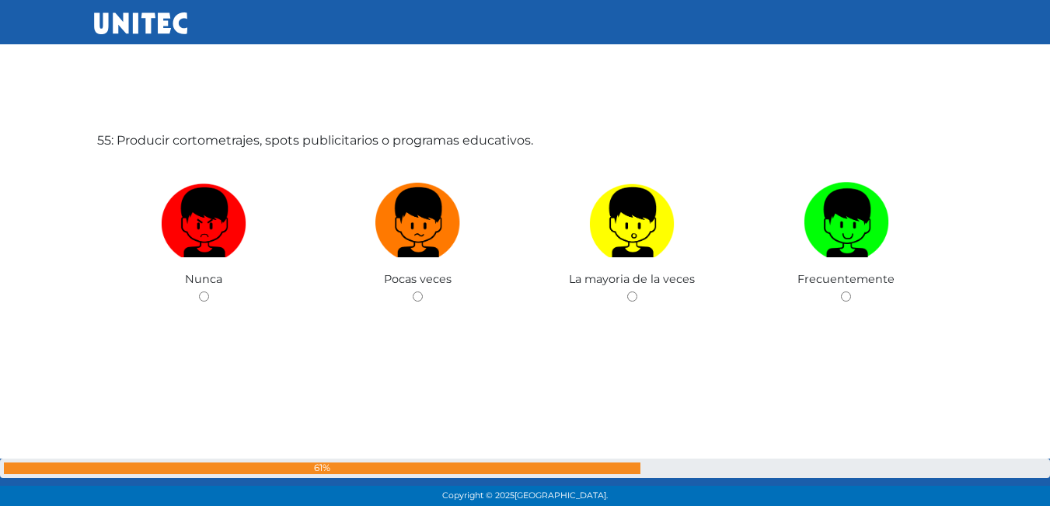
scroll to position [27396, 0]
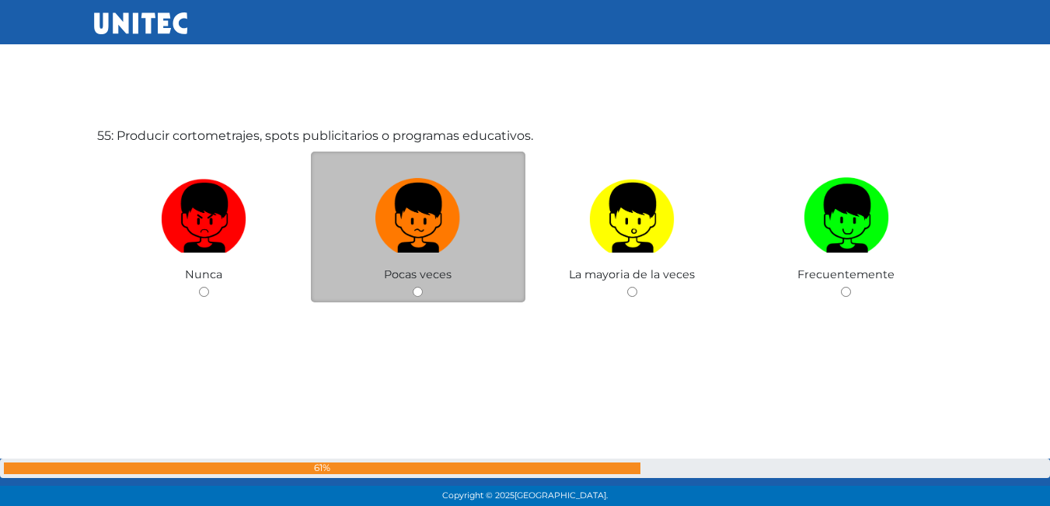
click at [489, 228] on label at bounding box center [418, 218] width 214 height 95
click at [423, 287] on input "radio" at bounding box center [418, 292] width 10 height 10
radio input "true"
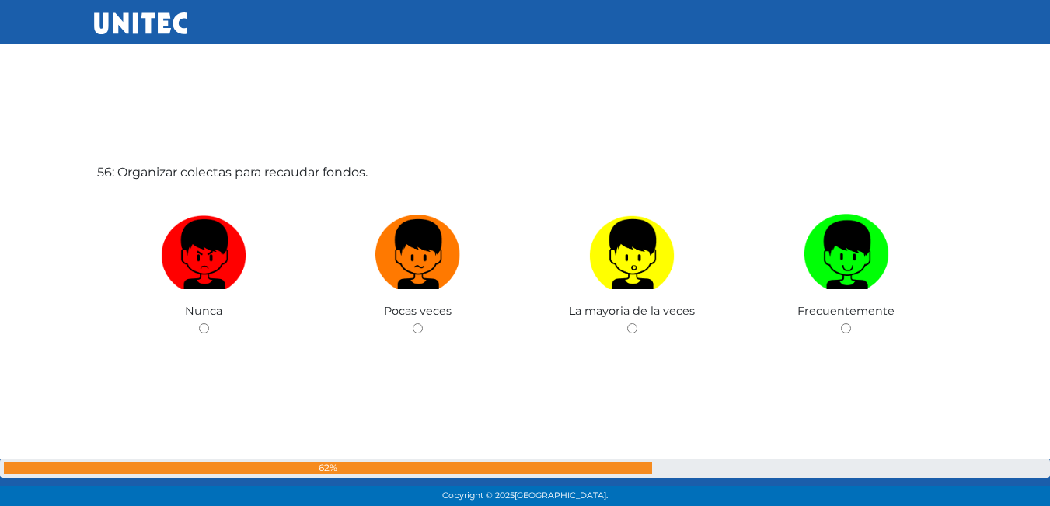
scroll to position [27902, 0]
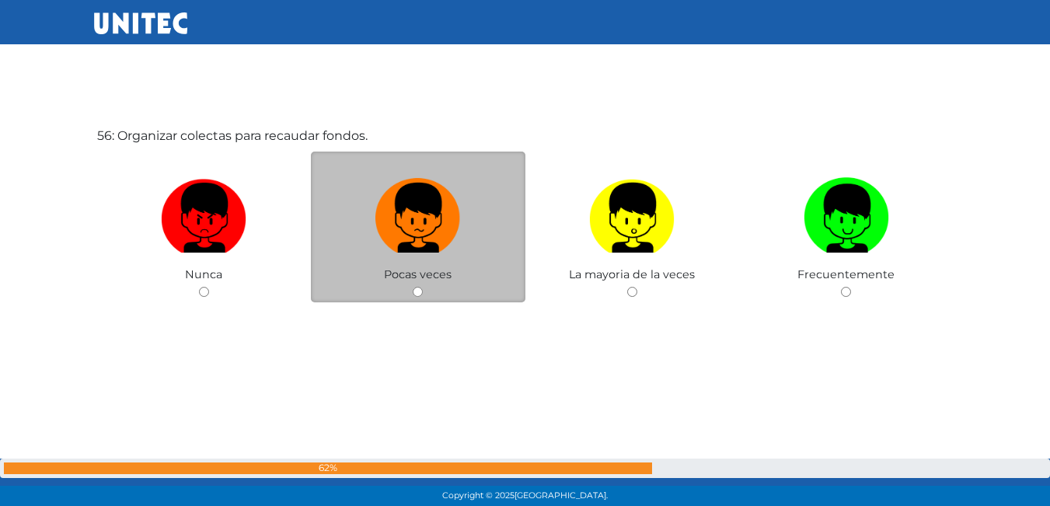
click at [517, 256] on label at bounding box center [418, 218] width 214 height 95
click at [423, 287] on input "radio" at bounding box center [418, 292] width 10 height 10
radio input "true"
click at [517, 256] on div "Pocas veces" at bounding box center [418, 228] width 214 height 152
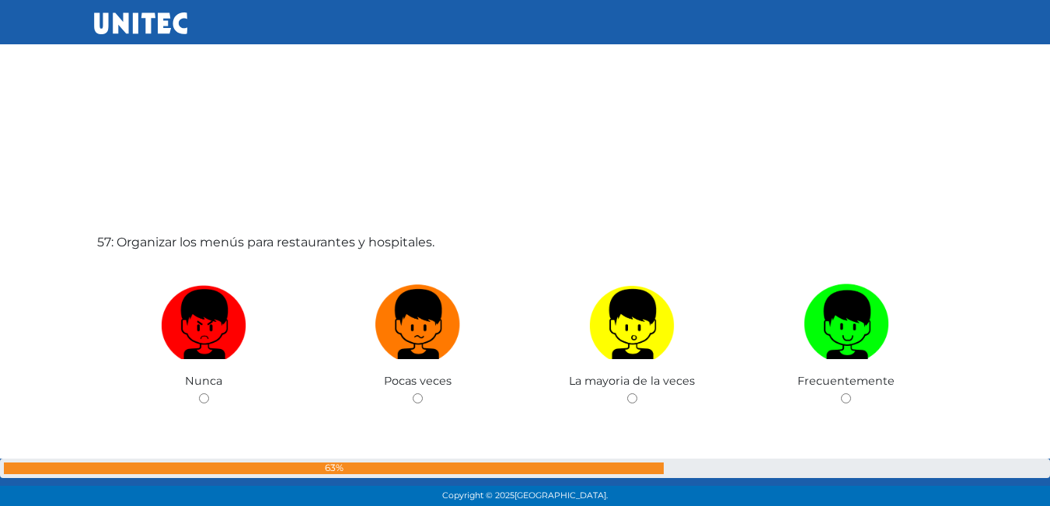
scroll to position [28371, 0]
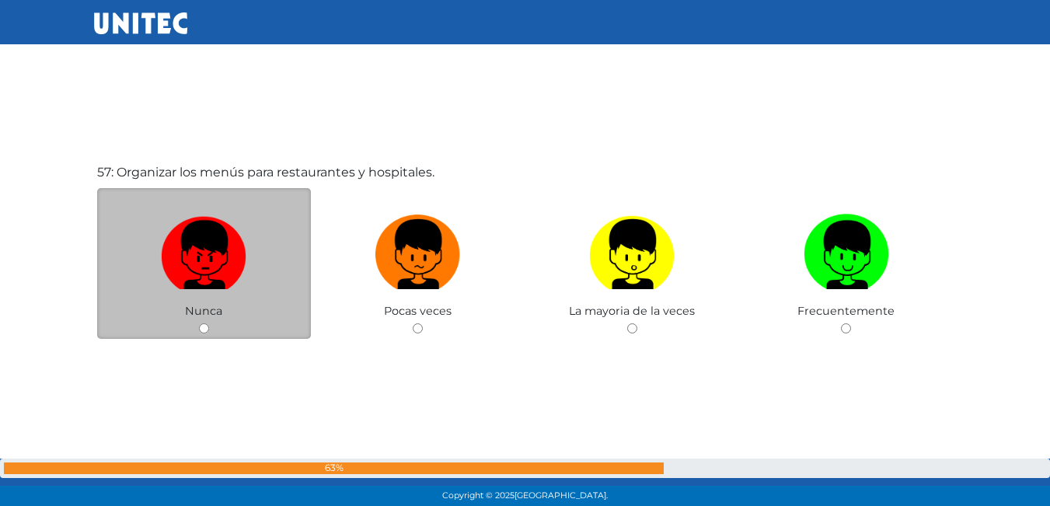
click at [235, 242] on img at bounding box center [203, 249] width 85 height 82
click at [209, 323] on input "radio" at bounding box center [204, 328] width 10 height 10
radio input "true"
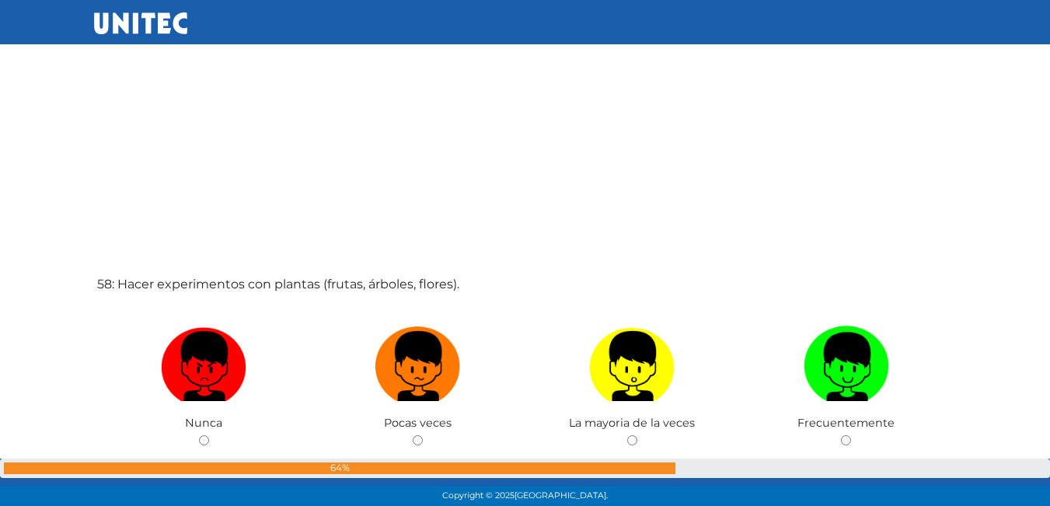
scroll to position [28840, 0]
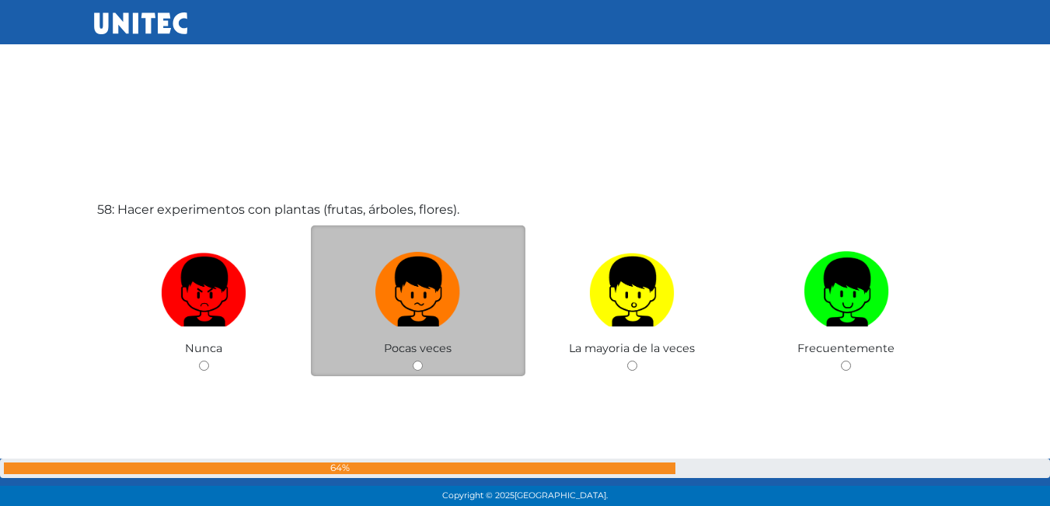
click at [483, 300] on label at bounding box center [418, 292] width 214 height 95
click at [423, 361] on input "radio" at bounding box center [418, 366] width 10 height 10
radio input "true"
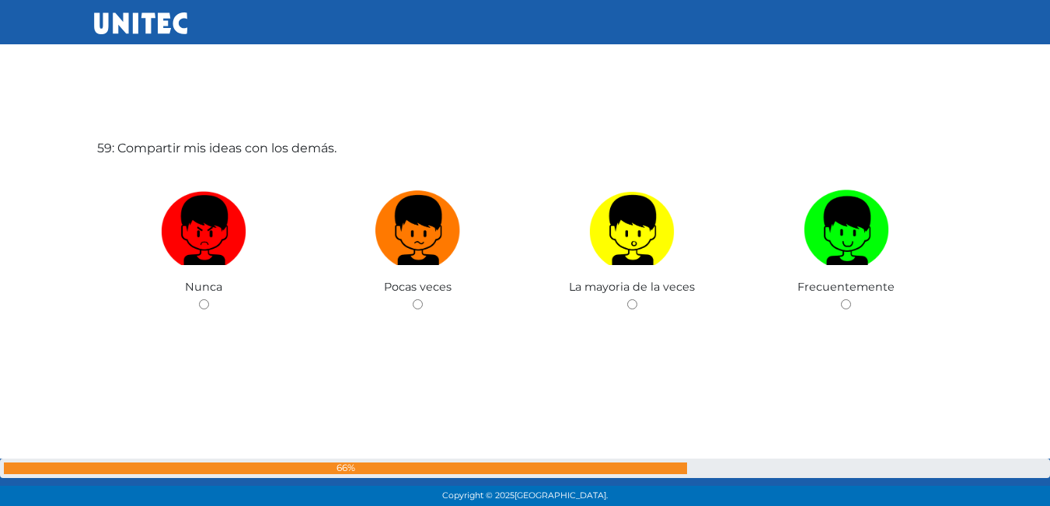
scroll to position [29420, 0]
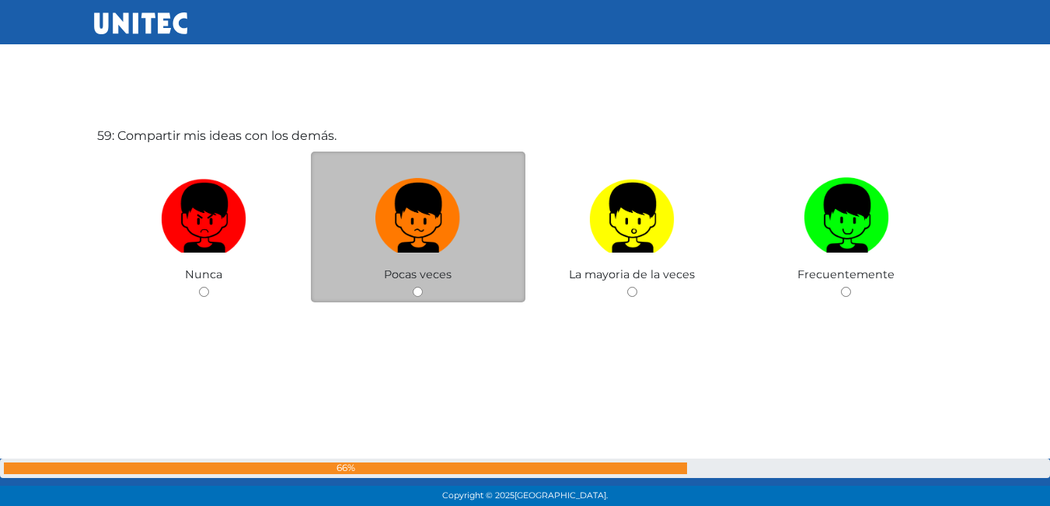
click at [502, 286] on div "Pocas veces" at bounding box center [418, 228] width 214 height 152
click at [472, 260] on label at bounding box center [418, 218] width 214 height 95
click at [423, 287] on input "radio" at bounding box center [418, 292] width 10 height 10
radio input "true"
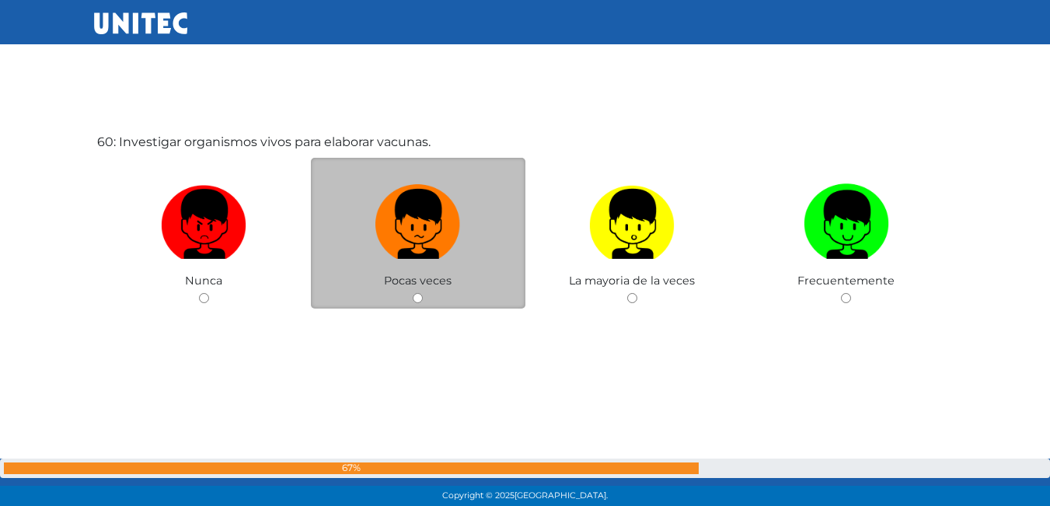
scroll to position [29926, 0]
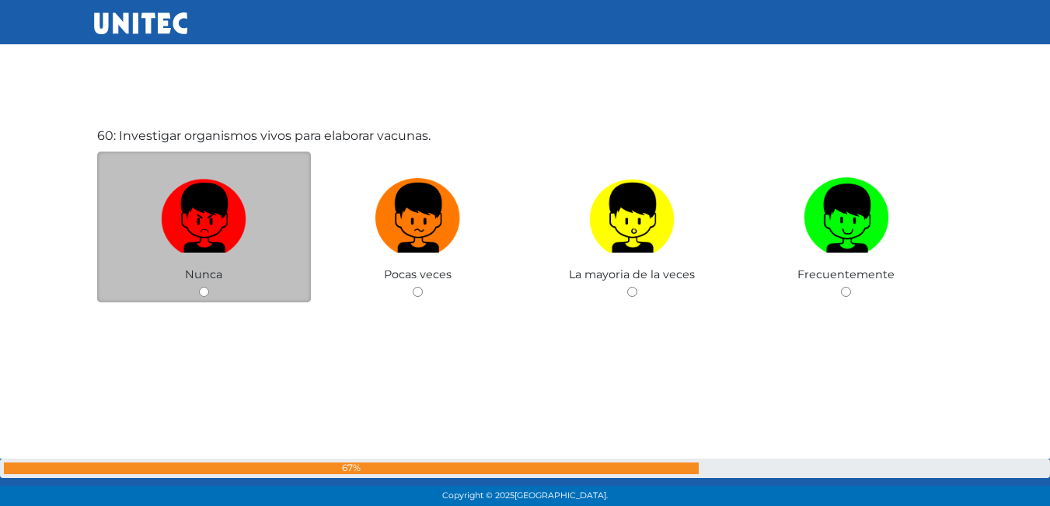
click at [276, 204] on label at bounding box center [204, 218] width 214 height 95
click at [209, 287] on input "radio" at bounding box center [204, 292] width 10 height 10
radio input "true"
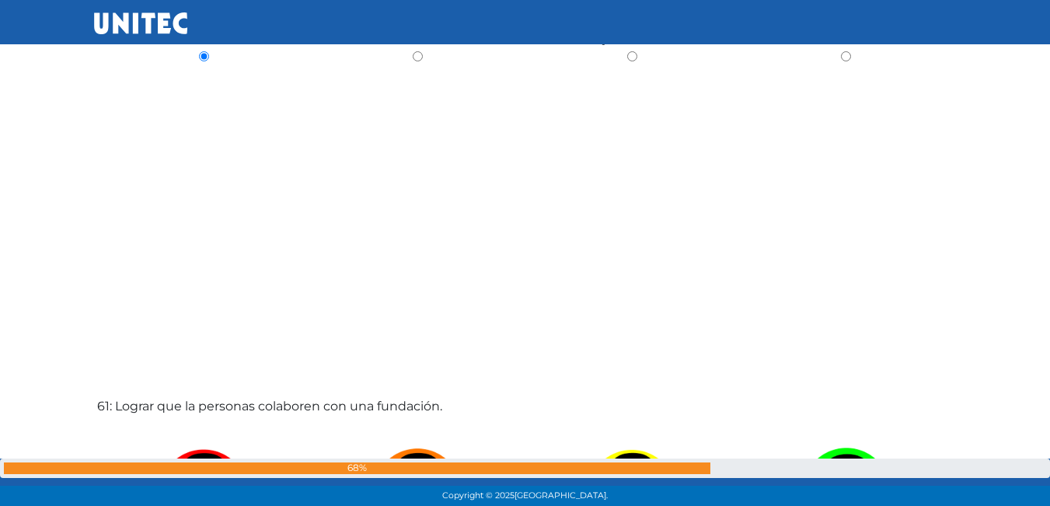
scroll to position [30396, 0]
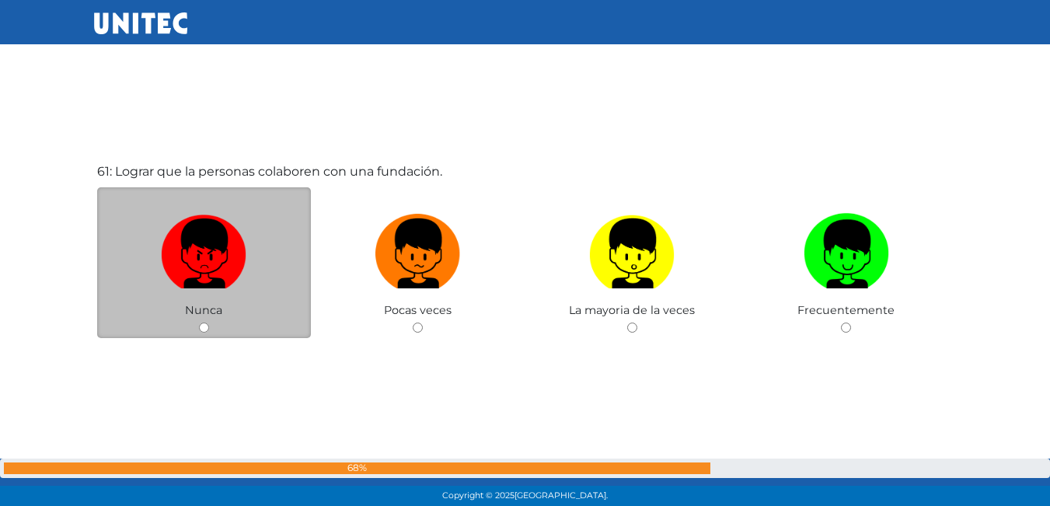
click at [263, 277] on label at bounding box center [204, 254] width 214 height 95
click at [209, 322] on input "radio" at bounding box center [204, 327] width 10 height 10
radio input "true"
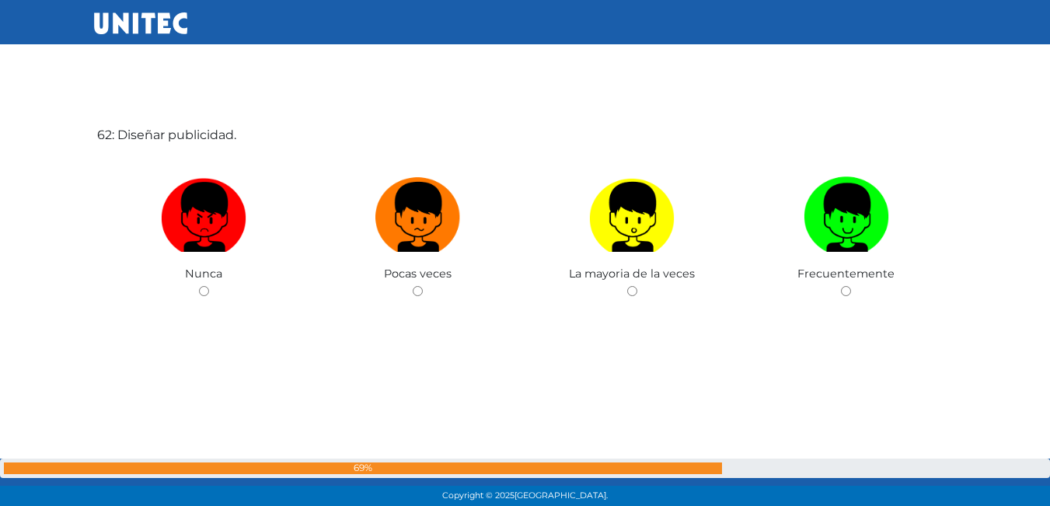
scroll to position [30941, 0]
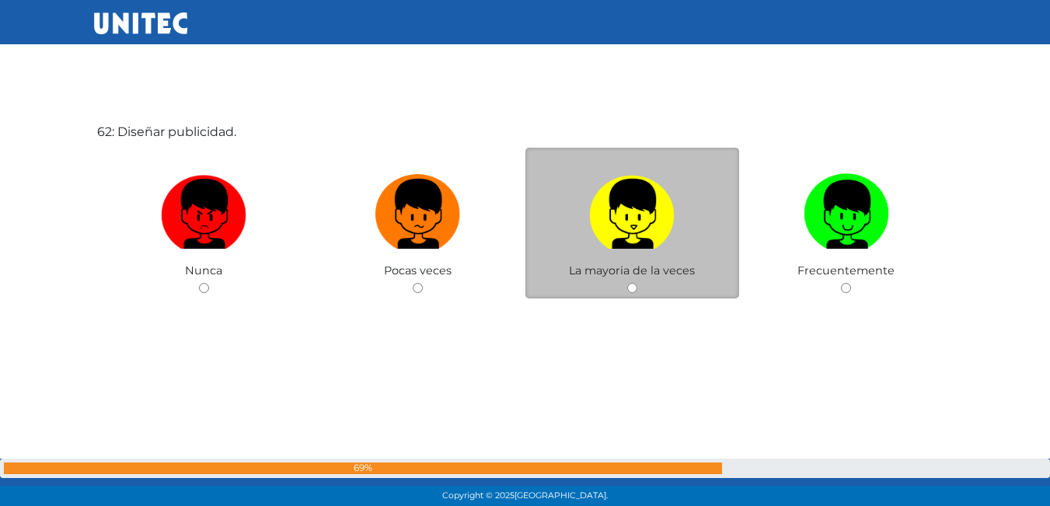
click at [659, 203] on img at bounding box center [631, 209] width 85 height 82
click at [637, 283] on input "radio" at bounding box center [632, 288] width 10 height 10
radio input "true"
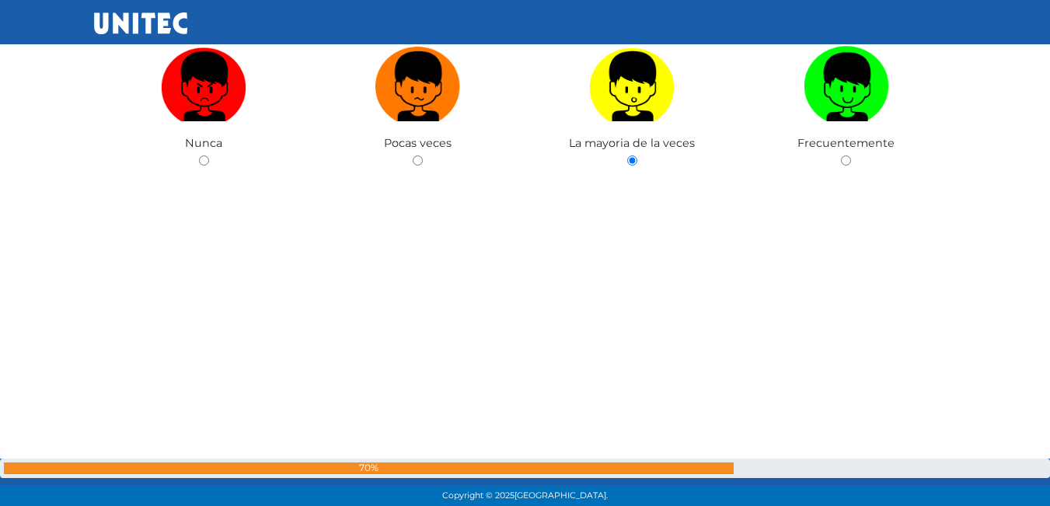
scroll to position [31021, 0]
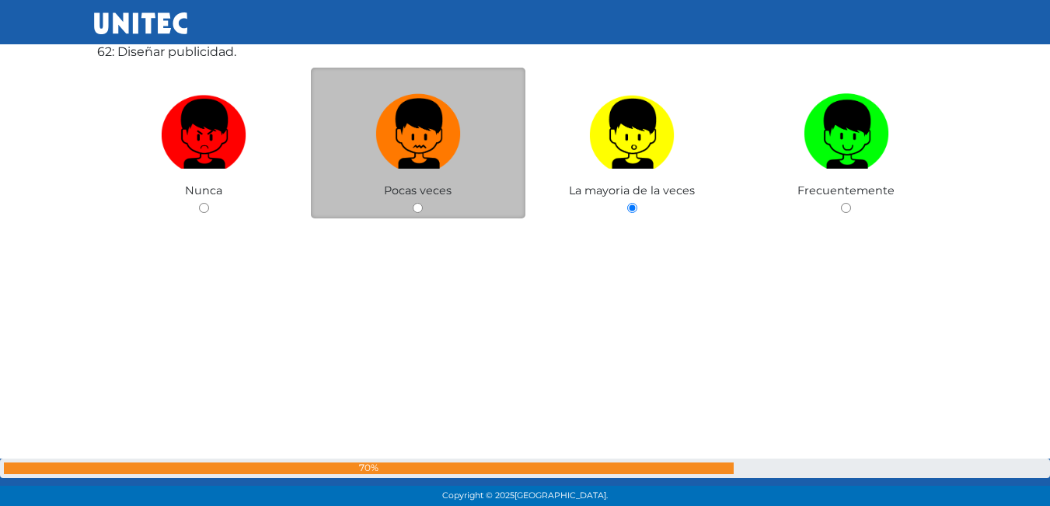
click at [423, 162] on img at bounding box center [417, 129] width 85 height 82
click at [423, 203] on input "radio" at bounding box center [418, 208] width 10 height 10
radio input "true"
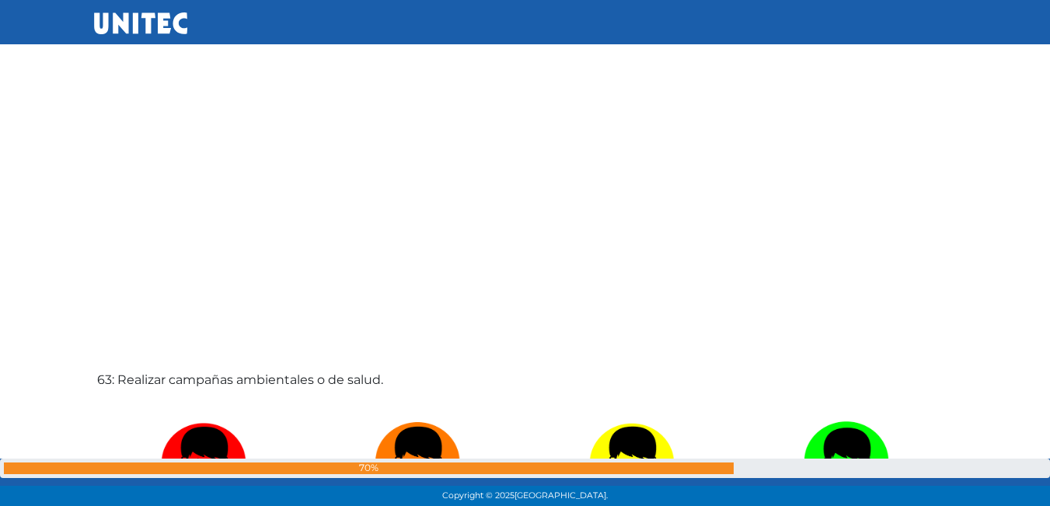
scroll to position [31410, 0]
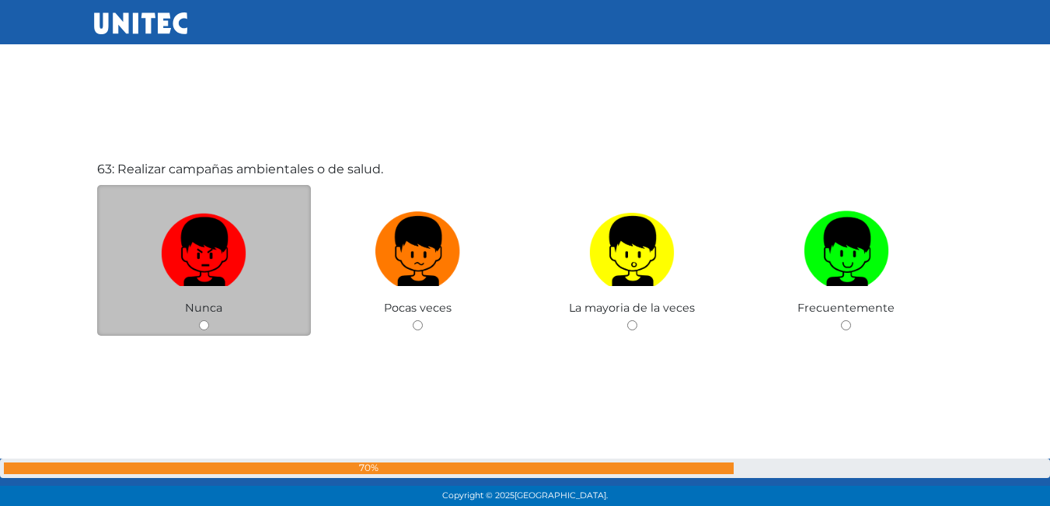
click at [239, 240] on img at bounding box center [203, 246] width 85 height 82
click at [209, 320] on input "radio" at bounding box center [204, 325] width 10 height 10
radio input "true"
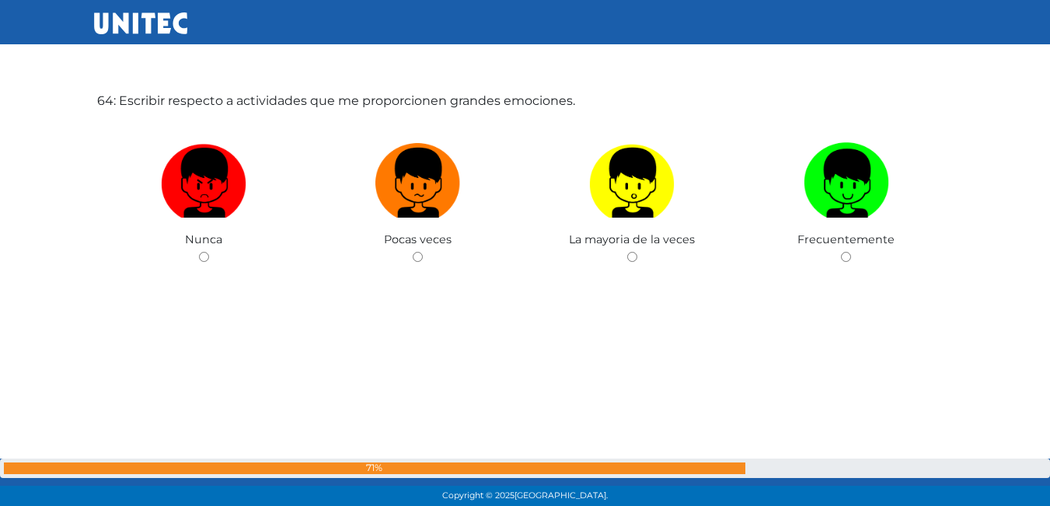
scroll to position [31956, 0]
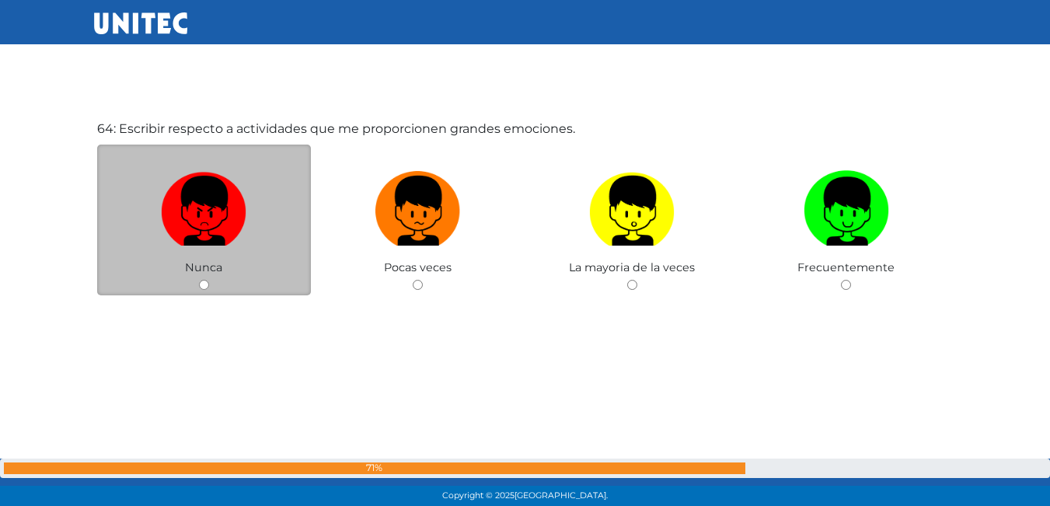
click at [263, 204] on label at bounding box center [204, 211] width 214 height 95
click at [209, 280] on input "radio" at bounding box center [204, 285] width 10 height 10
radio input "true"
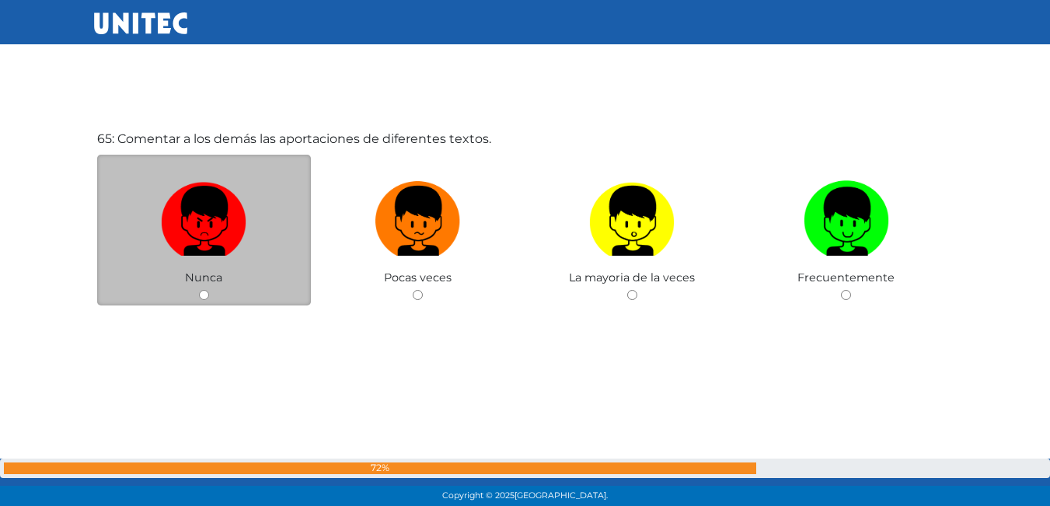
scroll to position [32455, 0]
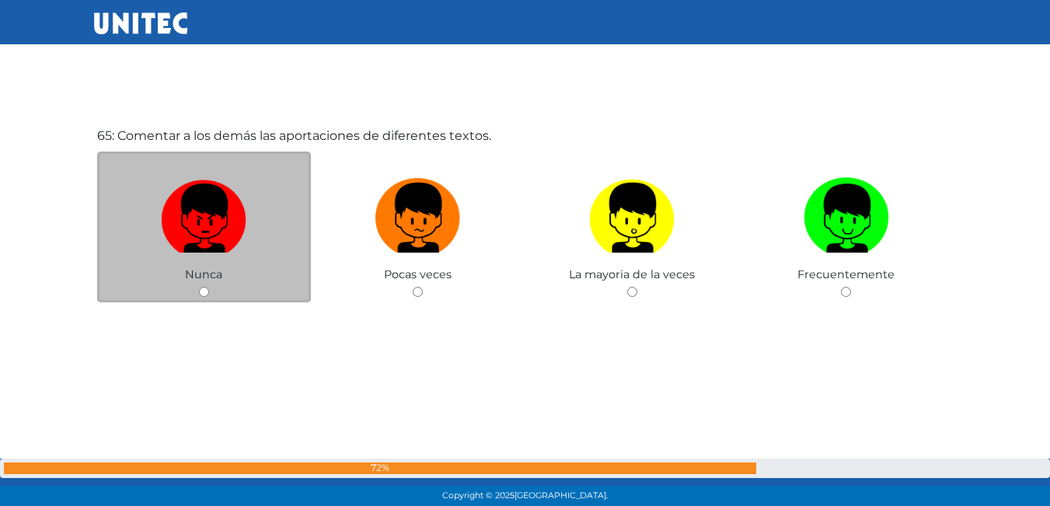
click at [194, 220] on img at bounding box center [203, 213] width 85 height 82
click at [199, 287] on input "radio" at bounding box center [204, 292] width 10 height 10
radio input "true"
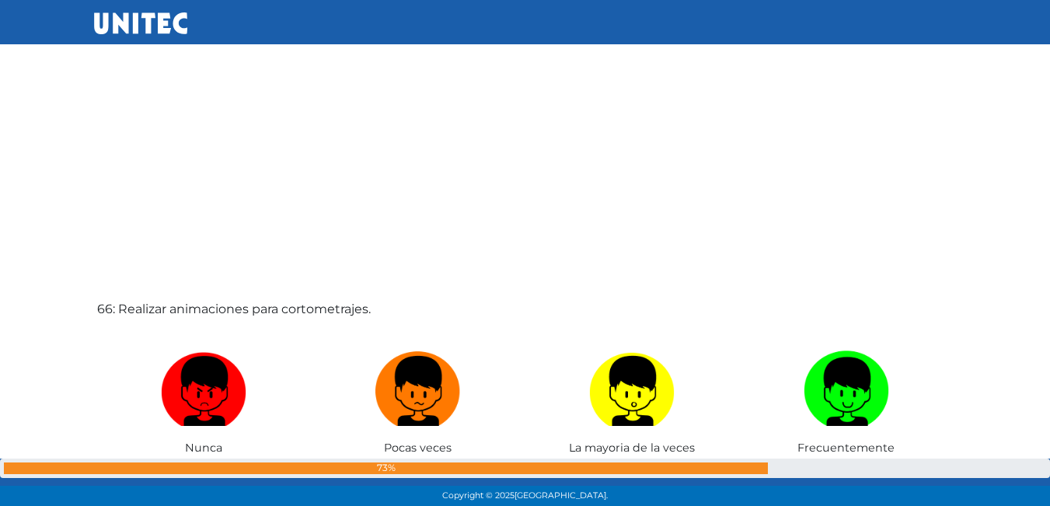
scroll to position [32924, 0]
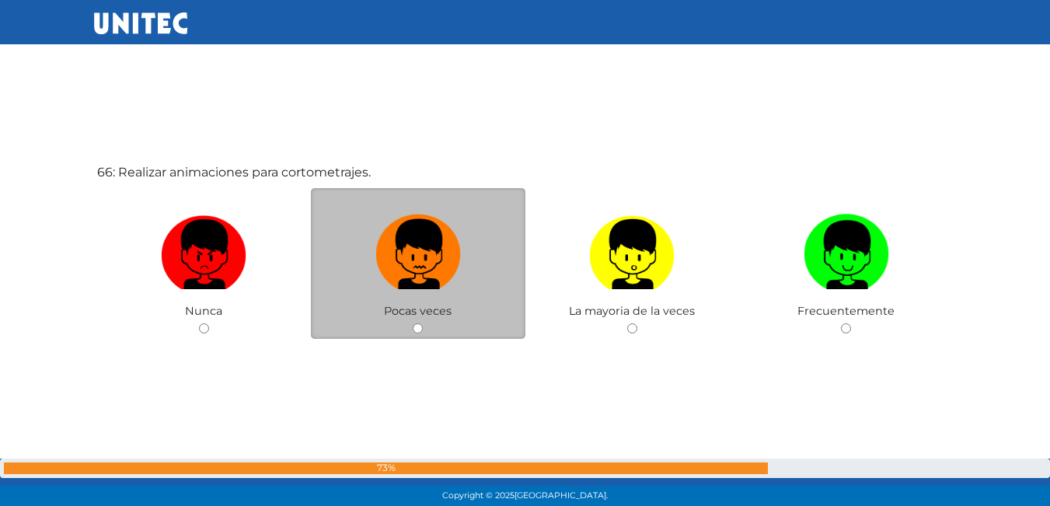
click at [425, 246] on img at bounding box center [417, 249] width 85 height 82
click at [423, 323] on input "radio" at bounding box center [418, 328] width 10 height 10
radio input "true"
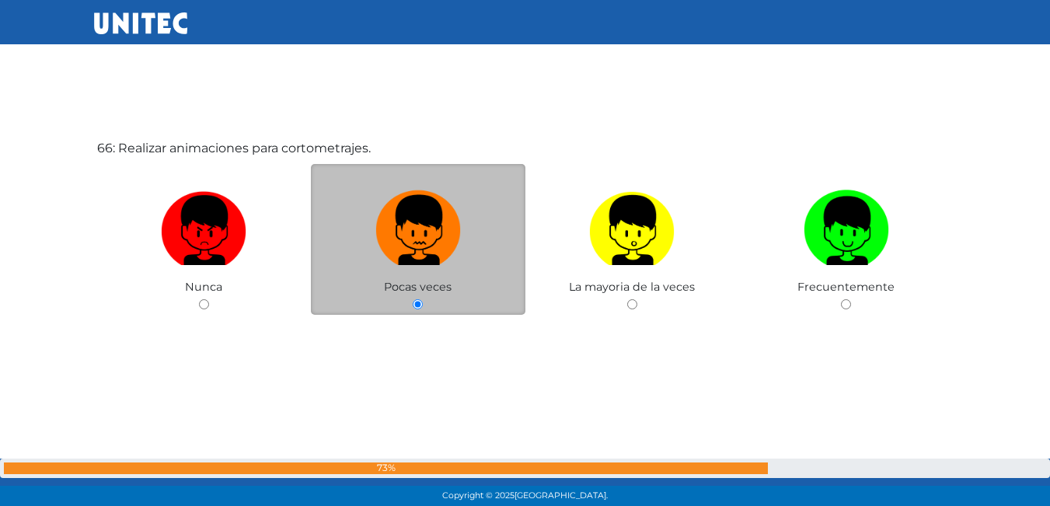
click at [425, 246] on img at bounding box center [417, 225] width 85 height 82
click at [423, 299] on input "radio" at bounding box center [418, 304] width 10 height 10
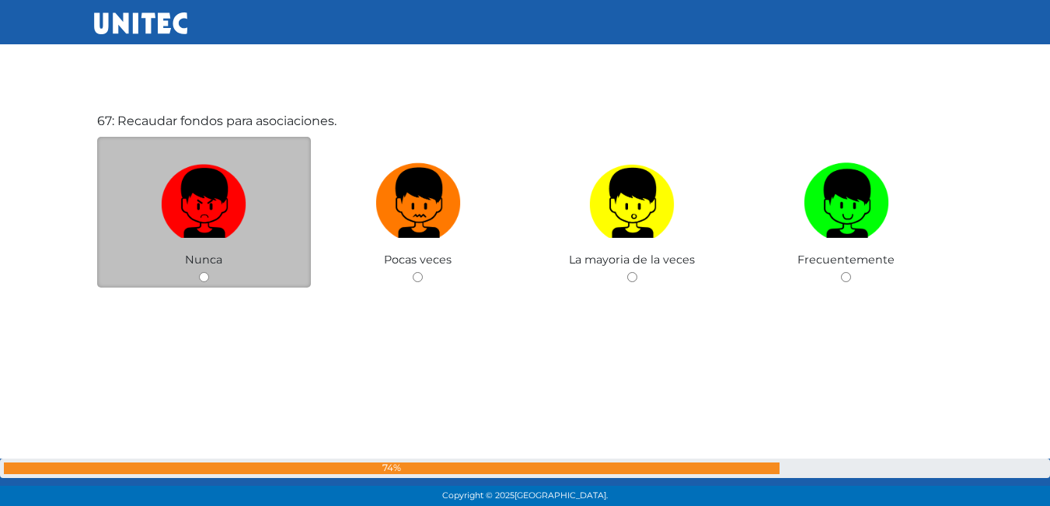
scroll to position [33502, 0]
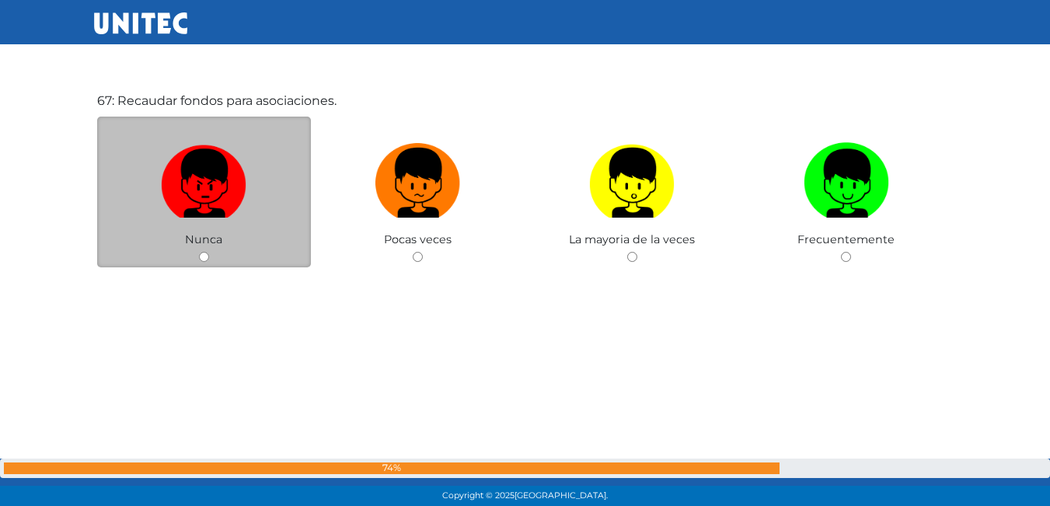
click at [244, 186] on img at bounding box center [203, 178] width 85 height 82
click at [209, 252] on input "radio" at bounding box center [204, 257] width 10 height 10
radio input "true"
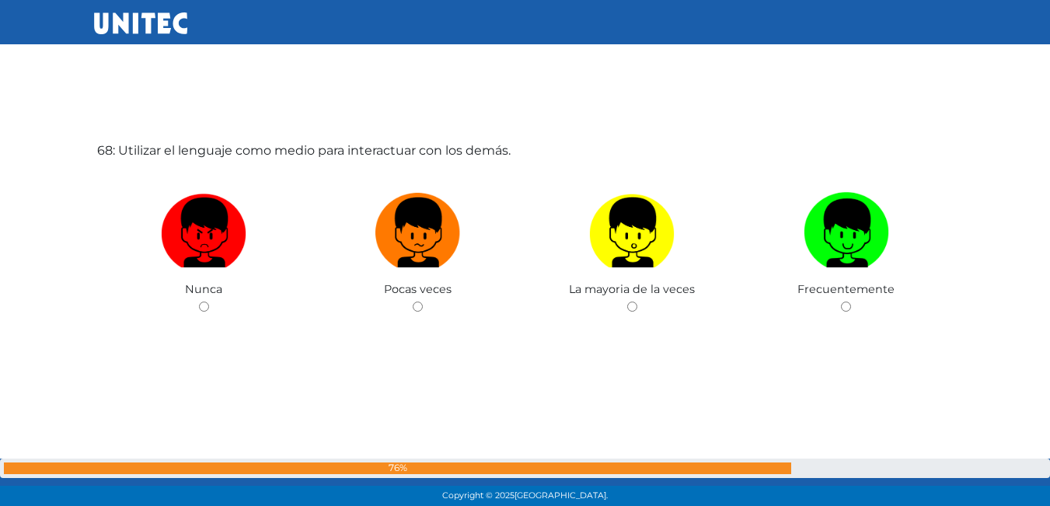
scroll to position [33974, 0]
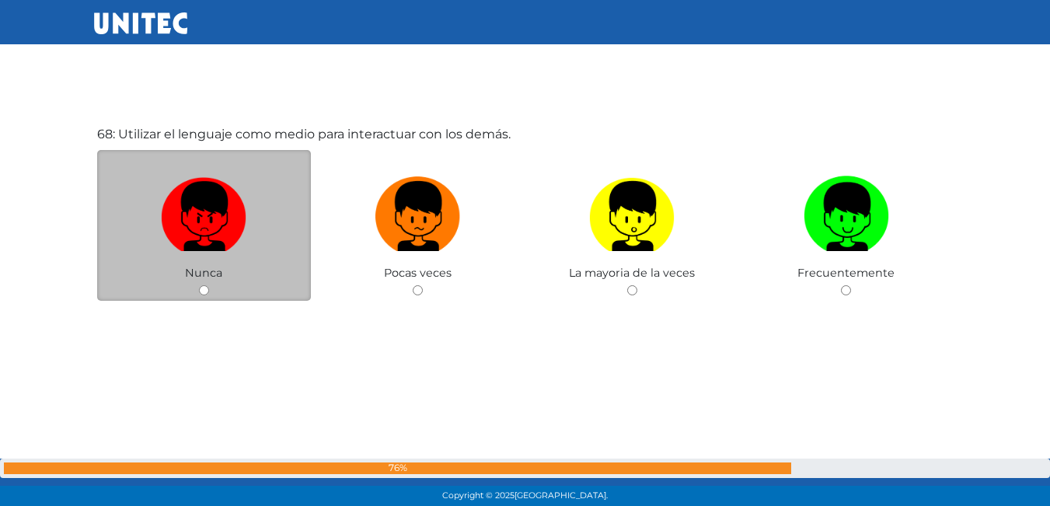
click at [267, 193] on label at bounding box center [204, 216] width 214 height 95
click at [209, 285] on input "radio" at bounding box center [204, 290] width 10 height 10
radio input "true"
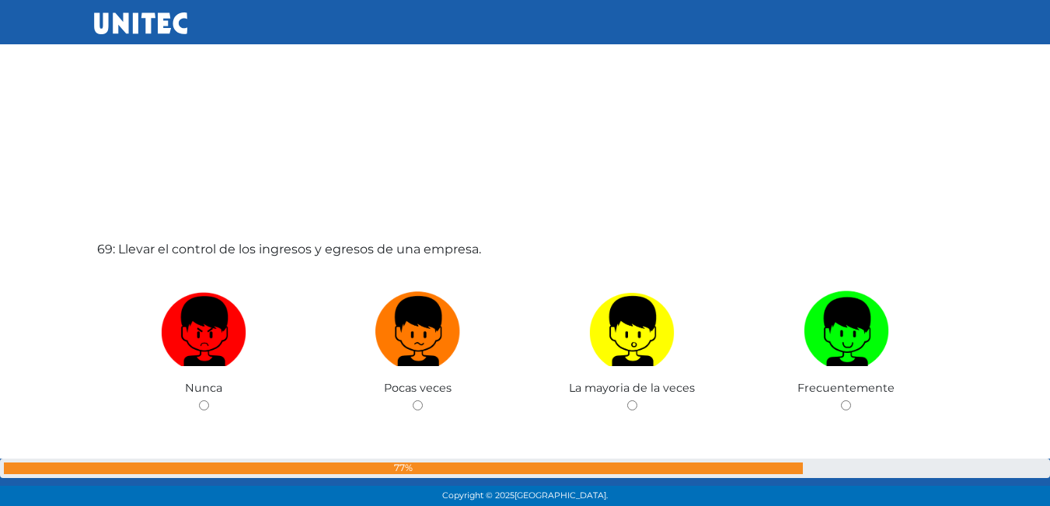
scroll to position [34438, 0]
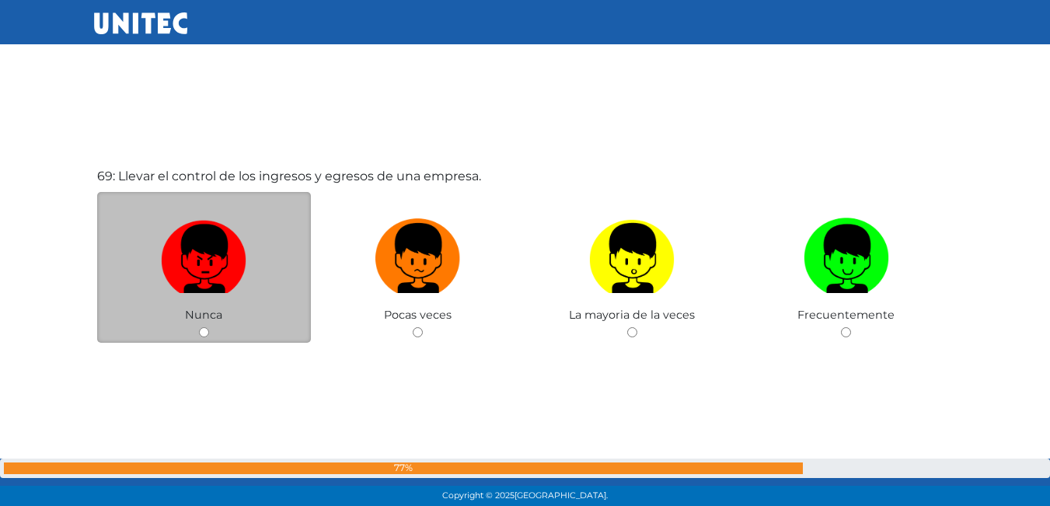
click at [245, 232] on img at bounding box center [203, 253] width 85 height 82
click at [209, 327] on input "radio" at bounding box center [204, 332] width 10 height 10
radio input "true"
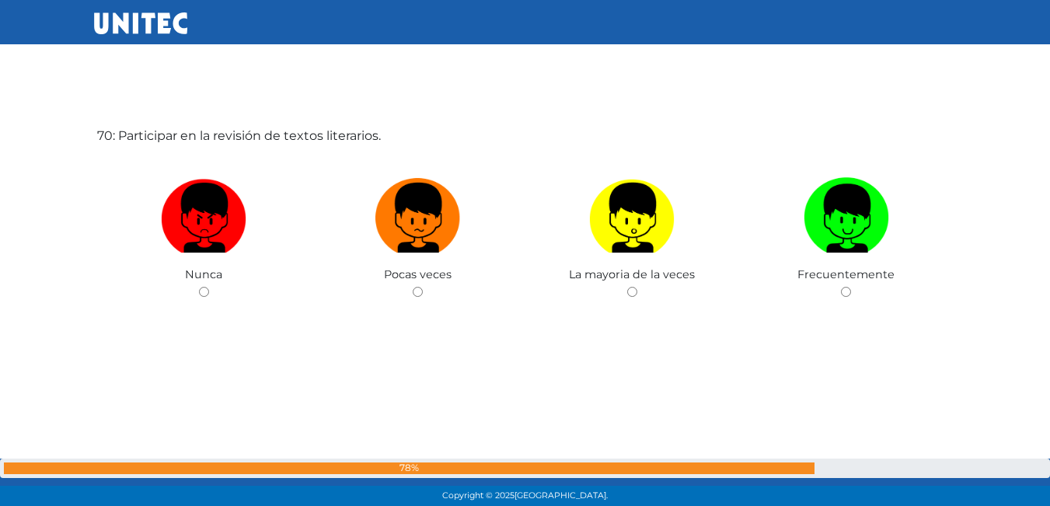
scroll to position [34904, 0]
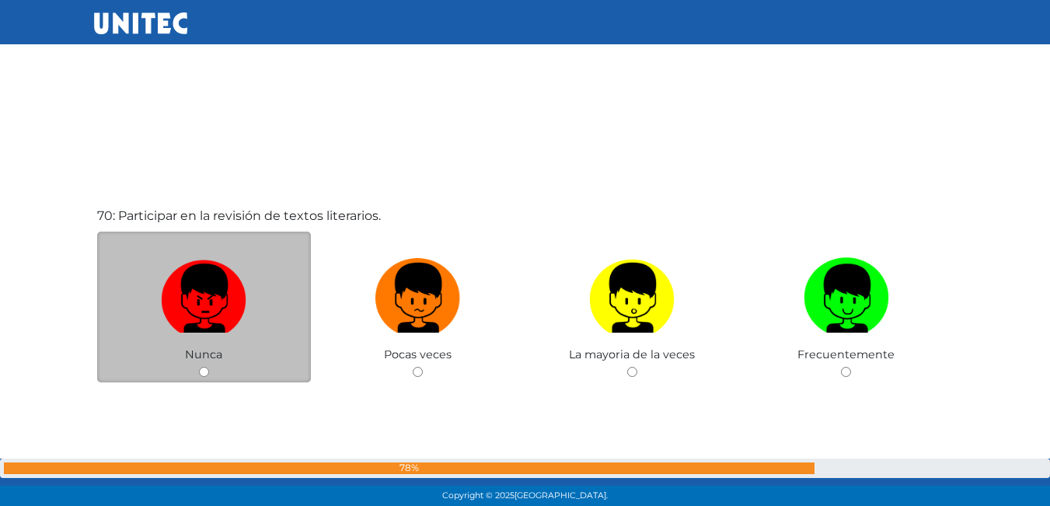
click at [221, 293] on img at bounding box center [203, 293] width 85 height 82
click at [209, 367] on input "radio" at bounding box center [204, 372] width 10 height 10
radio input "true"
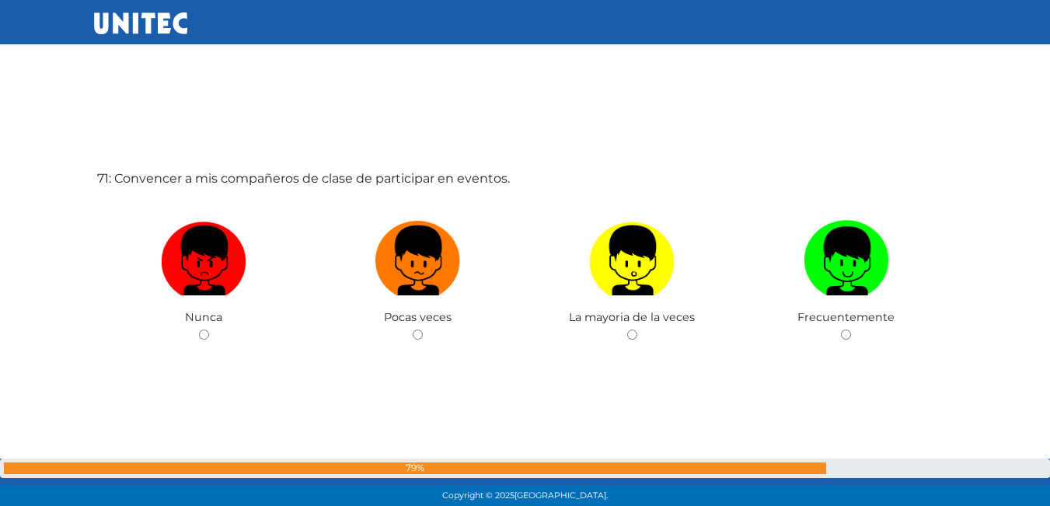
scroll to position [35434, 0]
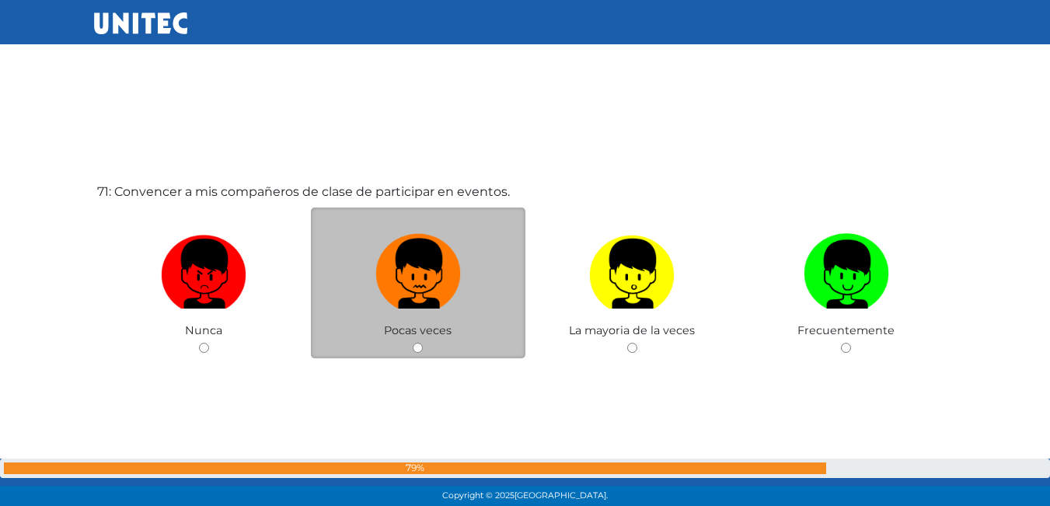
click at [413, 294] on img at bounding box center [417, 269] width 85 height 82
click at [413, 343] on input "radio" at bounding box center [418, 348] width 10 height 10
radio input "true"
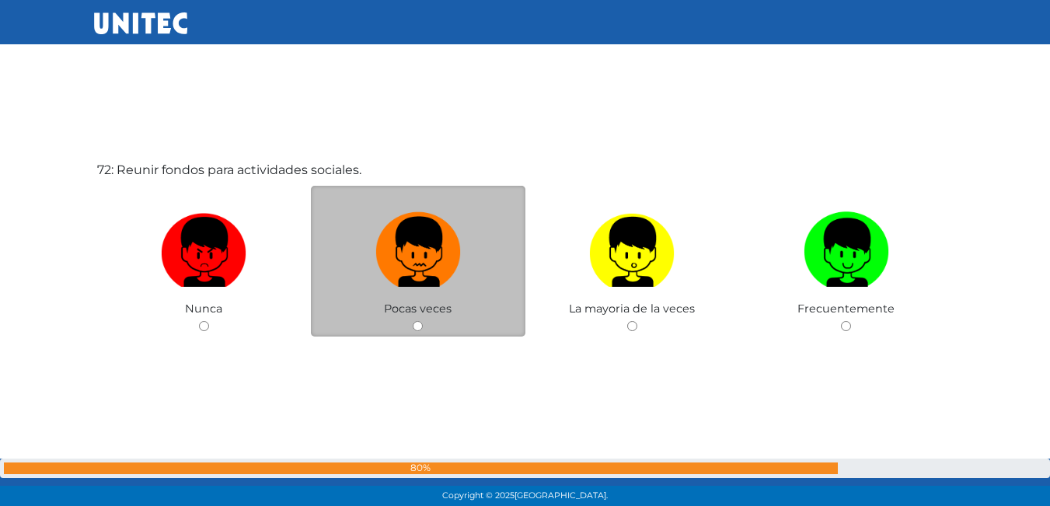
scroll to position [35964, 0]
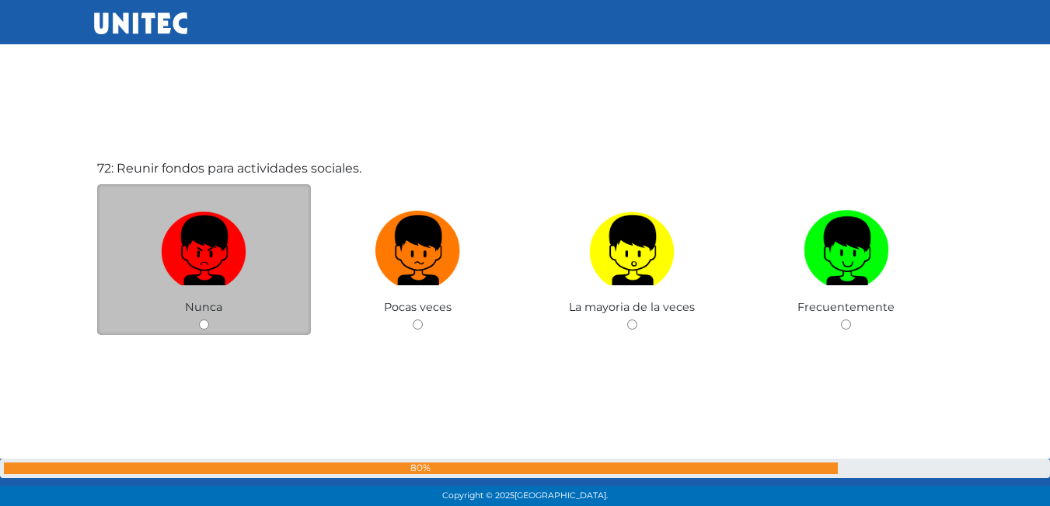
click at [288, 212] on label at bounding box center [204, 251] width 214 height 95
click at [209, 319] on input "radio" at bounding box center [204, 324] width 10 height 10
radio input "true"
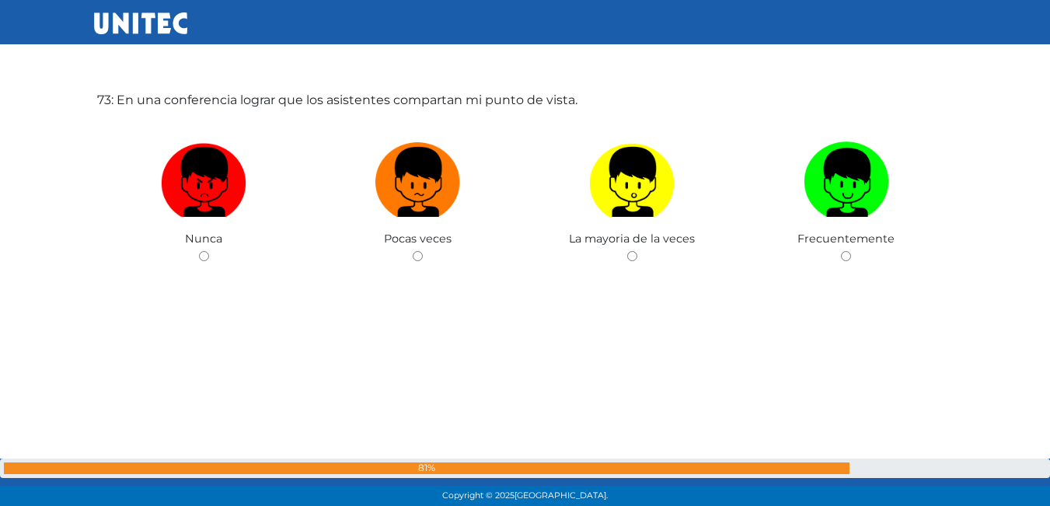
scroll to position [36565, 0]
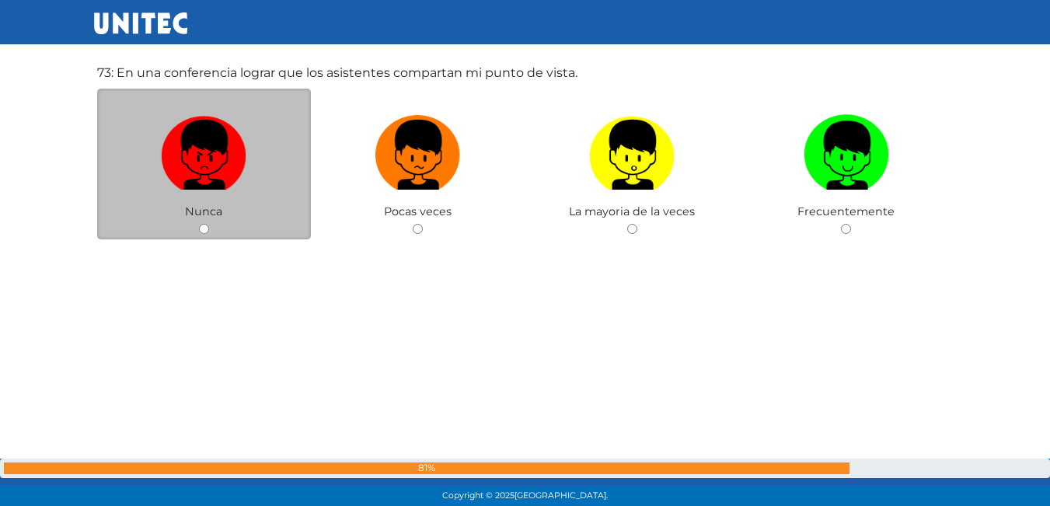
click at [274, 188] on label at bounding box center [204, 155] width 214 height 95
click at [209, 224] on input "radio" at bounding box center [204, 229] width 10 height 10
radio input "true"
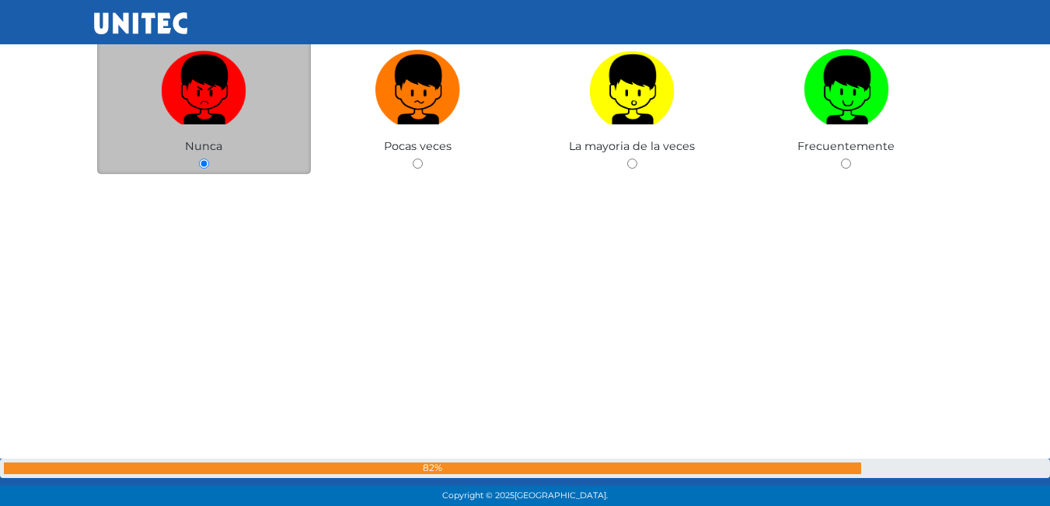
scroll to position [37017, 0]
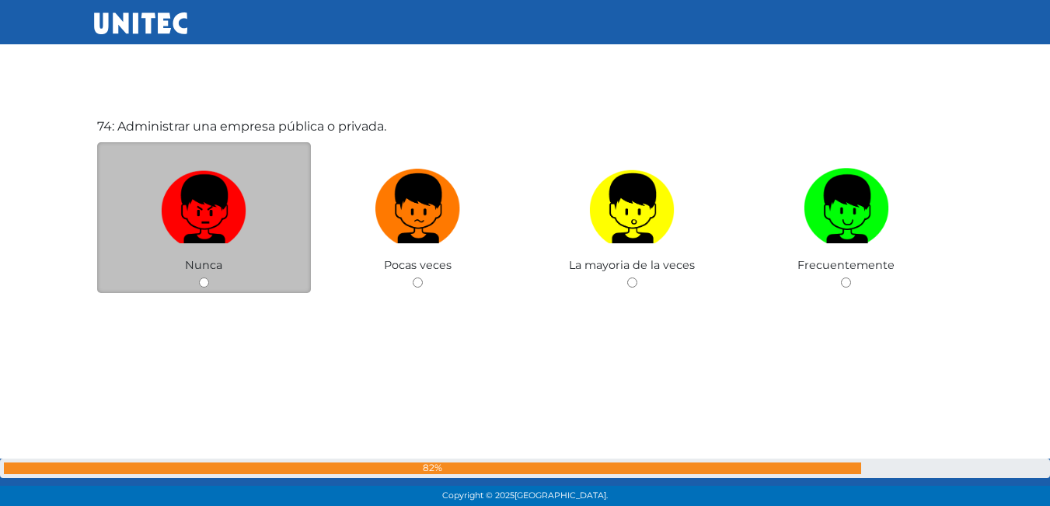
click at [176, 200] on img at bounding box center [203, 203] width 85 height 82
click at [199, 277] on input "radio" at bounding box center [204, 282] width 10 height 10
radio input "true"
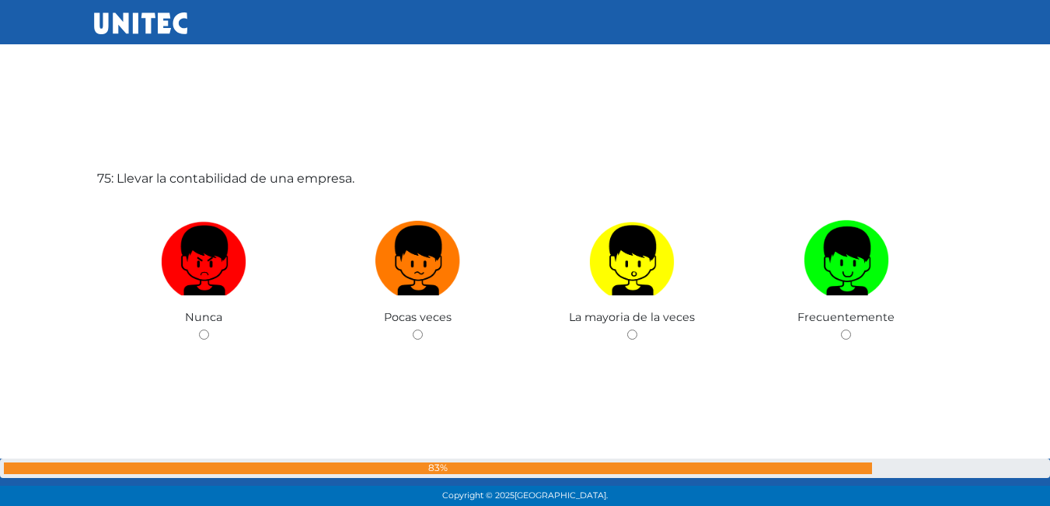
scroll to position [37487, 0]
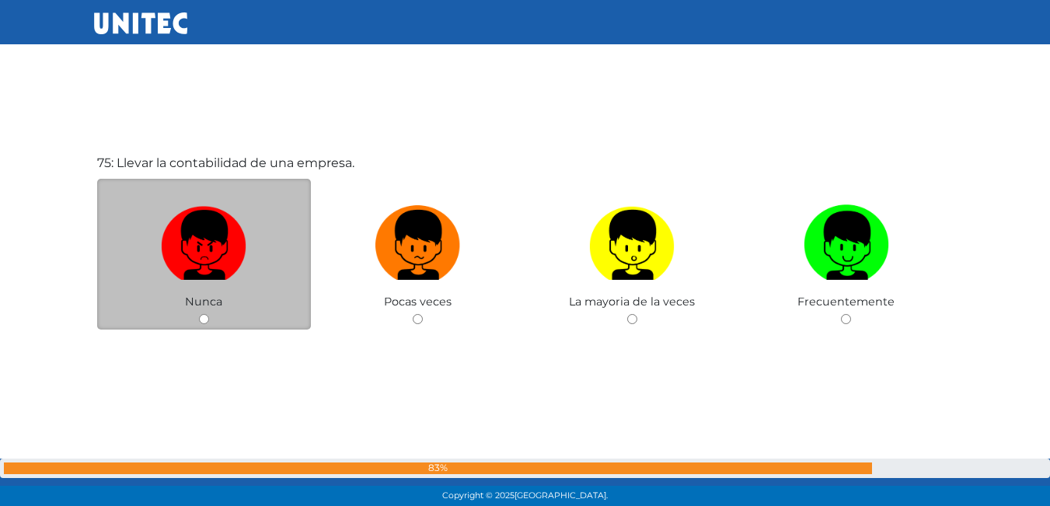
click at [249, 202] on label at bounding box center [204, 245] width 214 height 95
click at [209, 314] on input "radio" at bounding box center [204, 319] width 10 height 10
radio input "true"
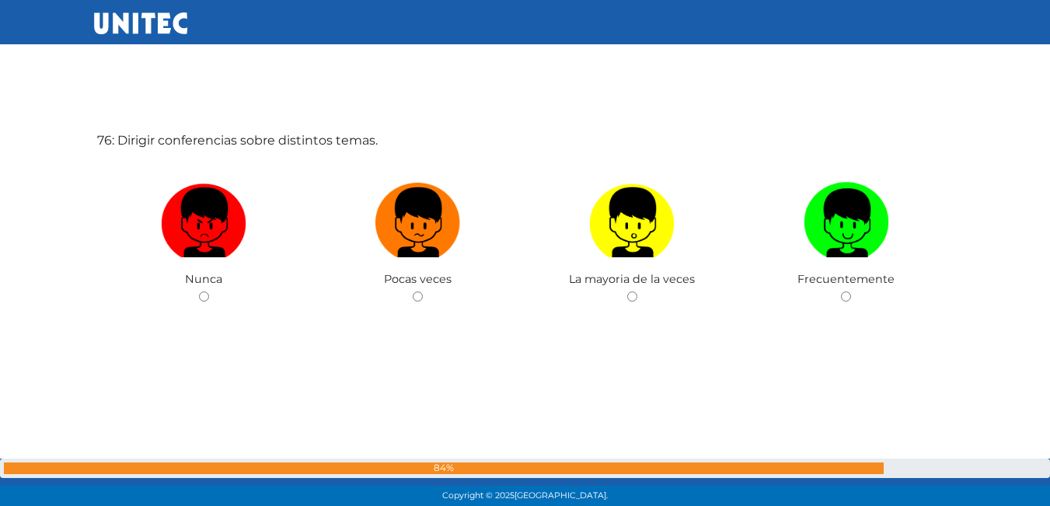
scroll to position [38020, 0]
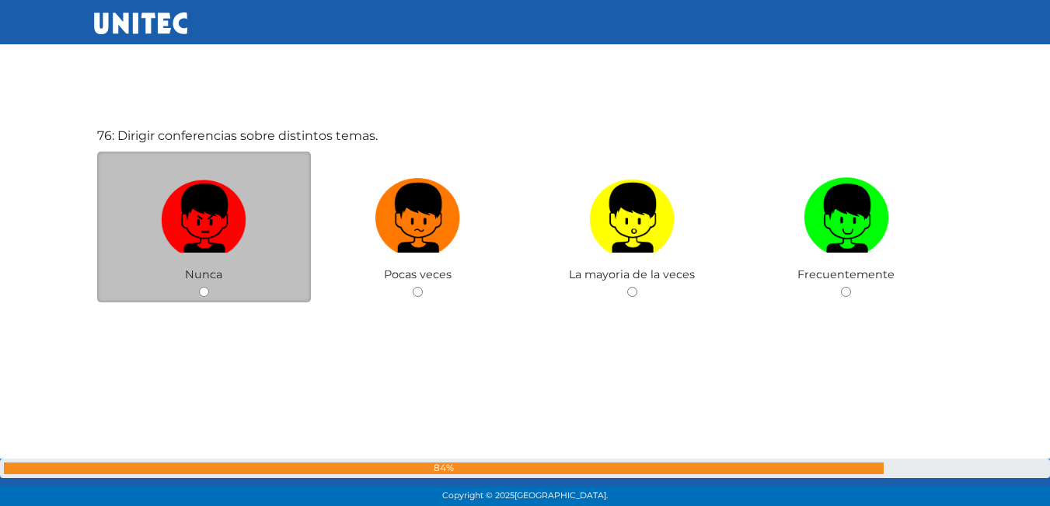
click at [231, 188] on img at bounding box center [203, 213] width 85 height 82
click at [209, 287] on input "radio" at bounding box center [204, 292] width 10 height 10
radio input "true"
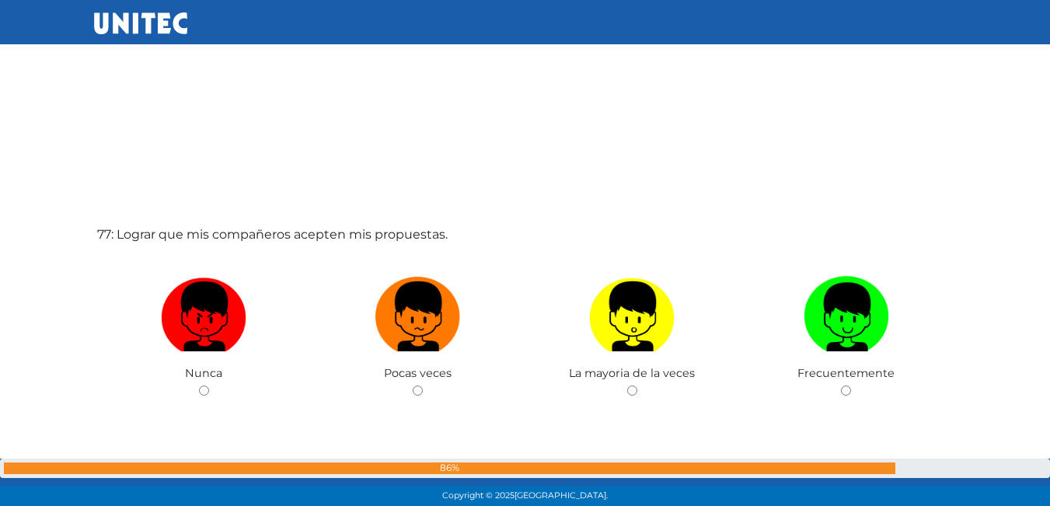
scroll to position [38488, 0]
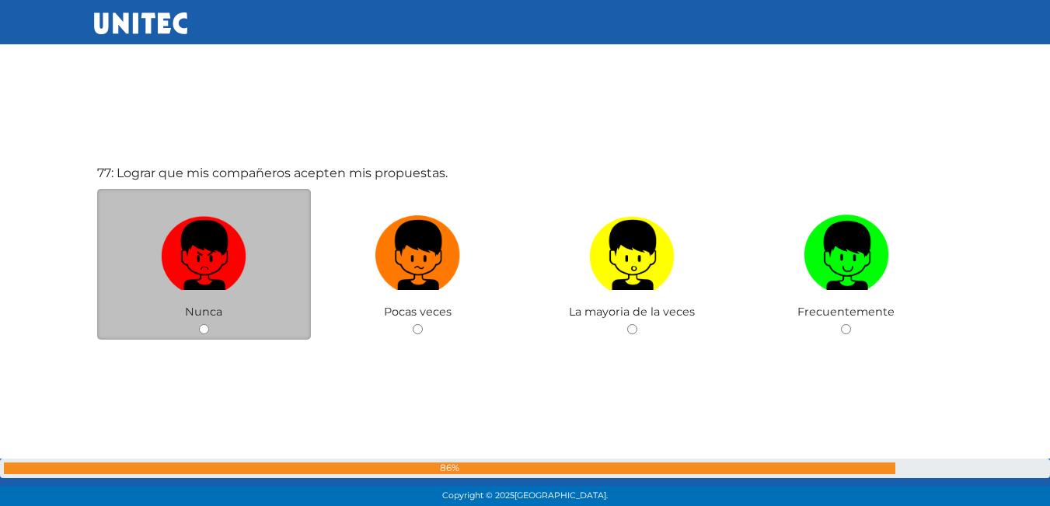
click at [248, 243] on label at bounding box center [204, 255] width 214 height 95
click at [209, 324] on input "radio" at bounding box center [204, 329] width 10 height 10
radio input "true"
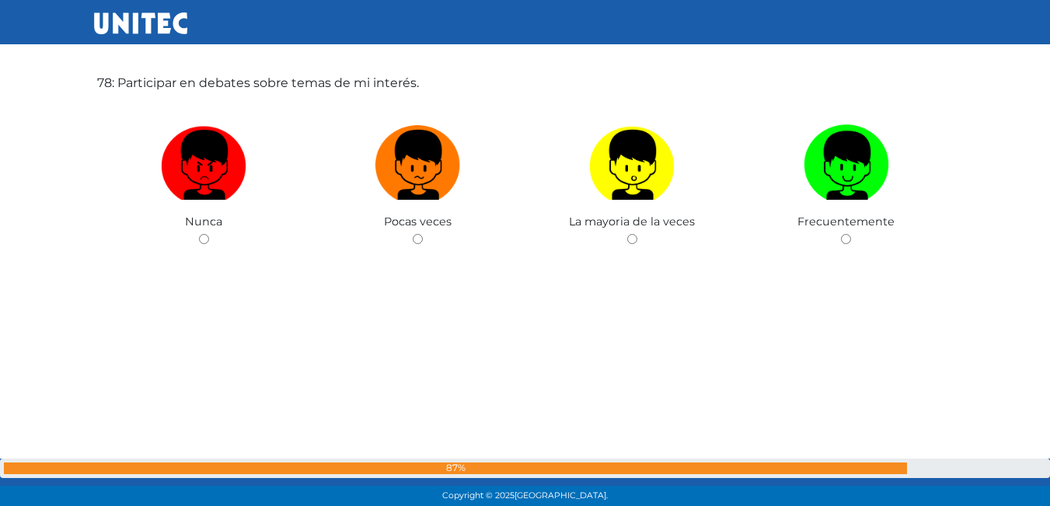
scroll to position [39109, 0]
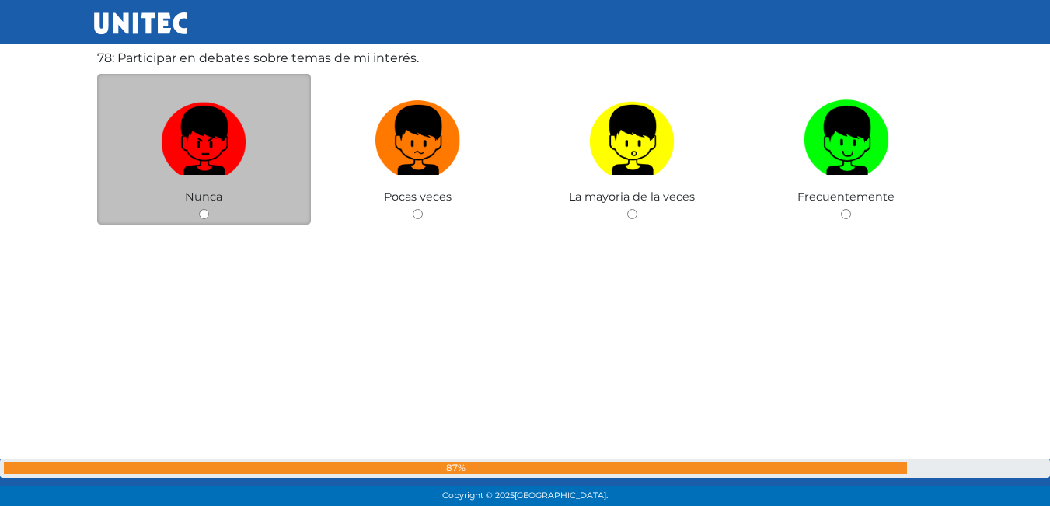
click at [211, 155] on img at bounding box center [203, 135] width 85 height 82
click at [209, 209] on input "radio" at bounding box center [204, 214] width 10 height 10
radio input "true"
click at [211, 155] on img at bounding box center [203, 135] width 85 height 82
click at [209, 209] on input "radio" at bounding box center [204, 214] width 10 height 10
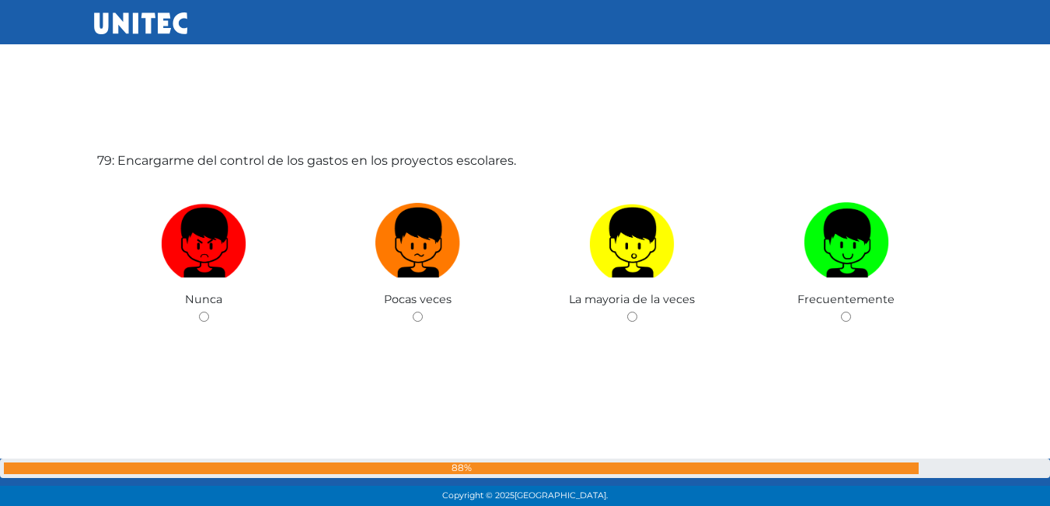
scroll to position [39538, 0]
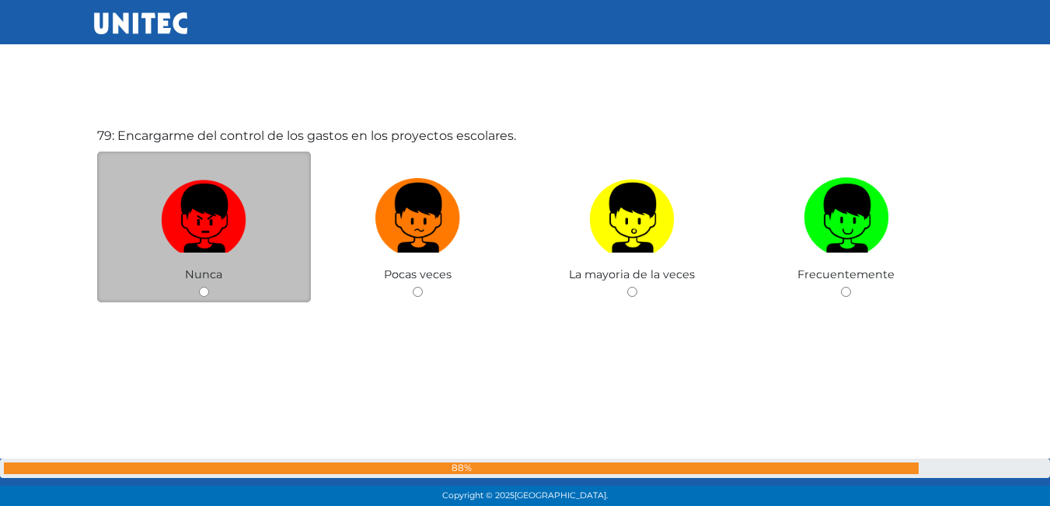
click at [235, 206] on img at bounding box center [203, 213] width 85 height 82
click at [209, 287] on input "radio" at bounding box center [204, 292] width 10 height 10
radio input "true"
click at [235, 206] on img at bounding box center [203, 213] width 85 height 82
click at [209, 287] on input "radio" at bounding box center [204, 292] width 10 height 10
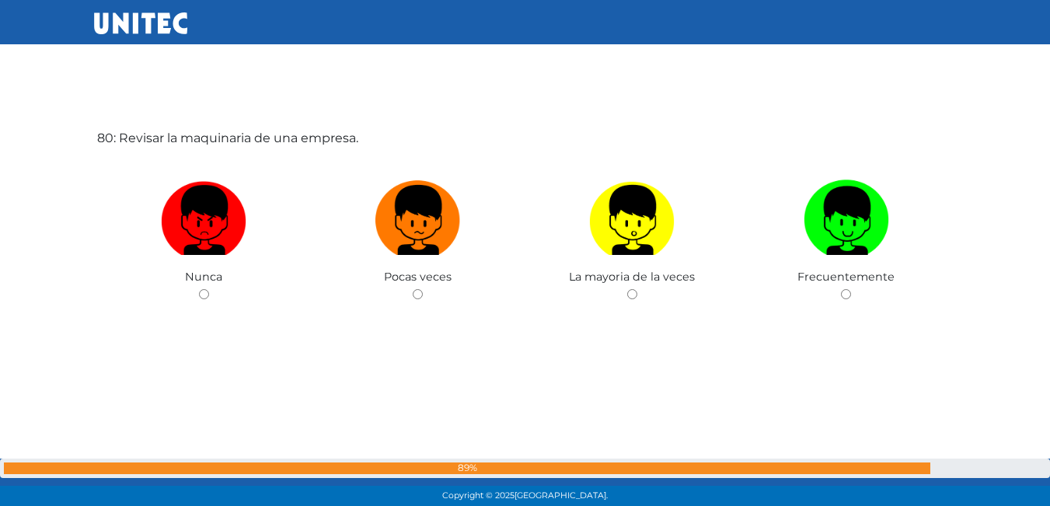
scroll to position [40043, 0]
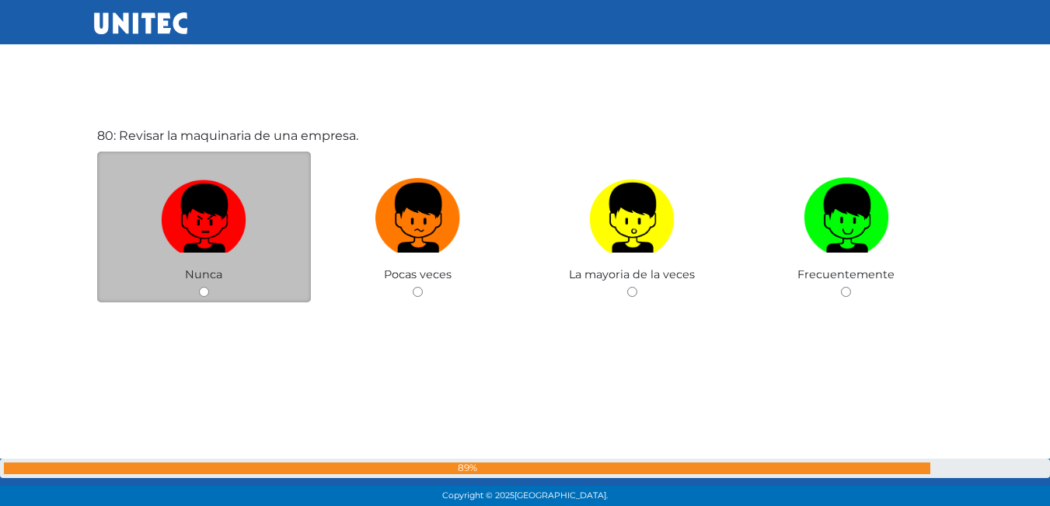
click at [225, 217] on img at bounding box center [203, 213] width 85 height 82
click at [209, 287] on input "radio" at bounding box center [204, 292] width 10 height 10
radio input "true"
click at [225, 217] on img at bounding box center [203, 213] width 85 height 82
click at [209, 287] on input "radio" at bounding box center [204, 292] width 10 height 10
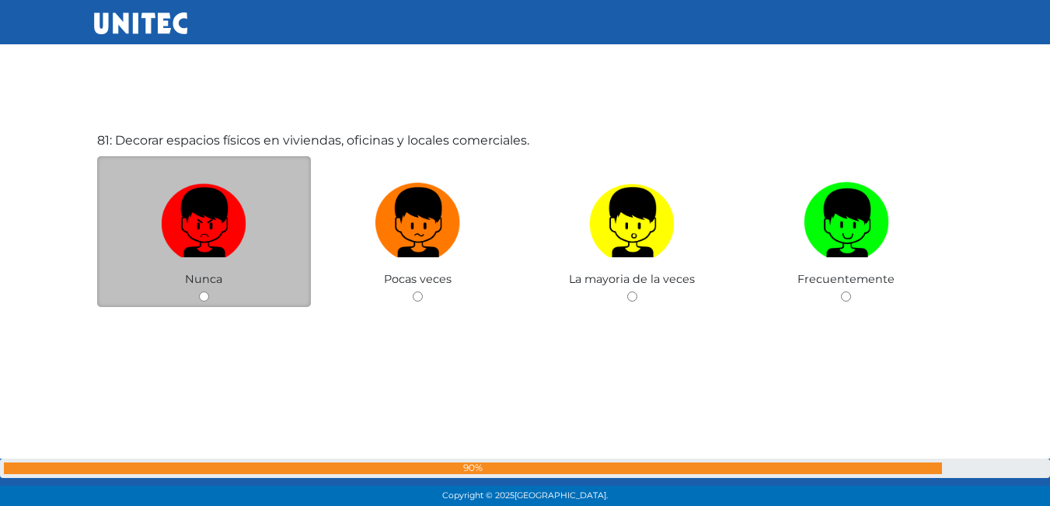
scroll to position [40549, 0]
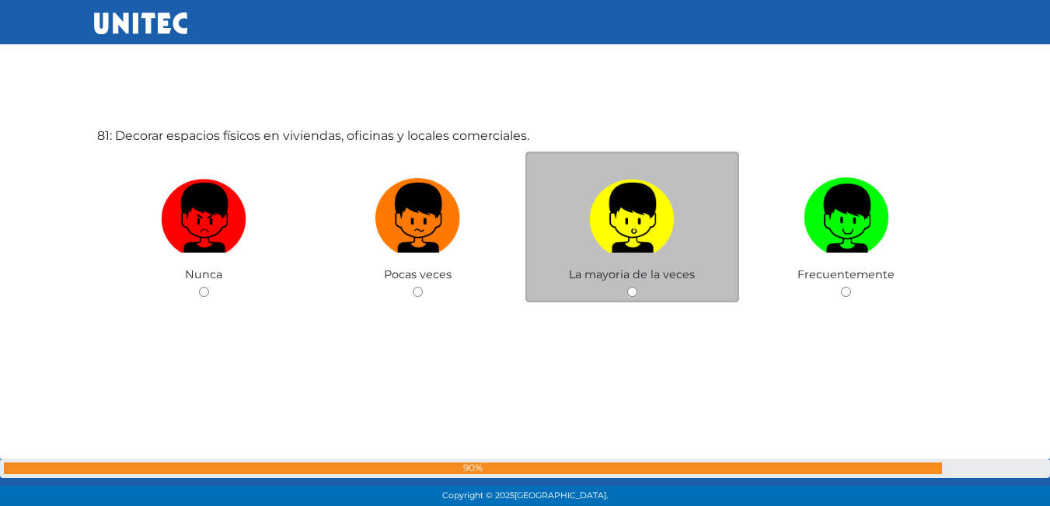
click at [710, 237] on label at bounding box center [632, 218] width 214 height 95
click at [637, 287] on input "radio" at bounding box center [632, 292] width 10 height 10
radio input "true"
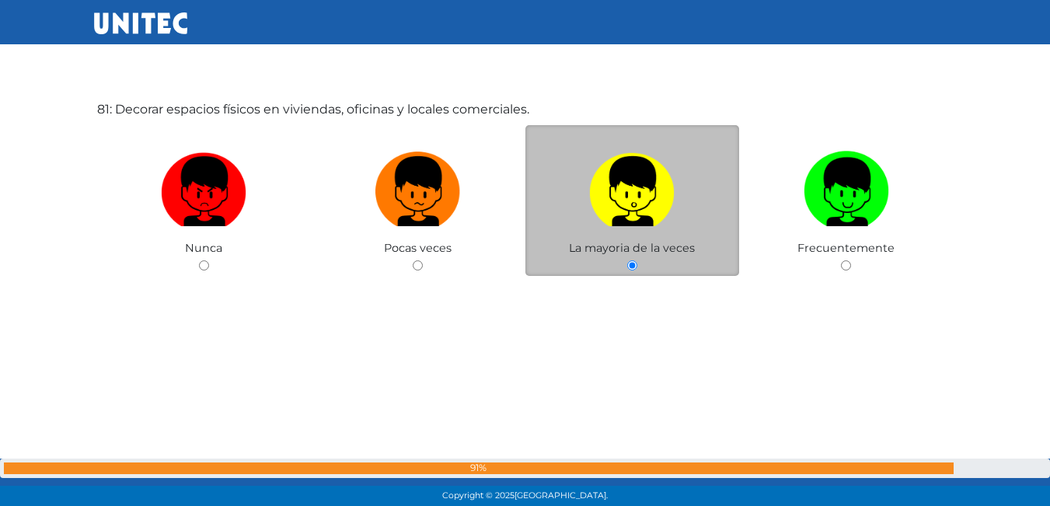
click at [710, 237] on label at bounding box center [632, 192] width 214 height 95
click at [637, 260] on input "radio" at bounding box center [632, 265] width 10 height 10
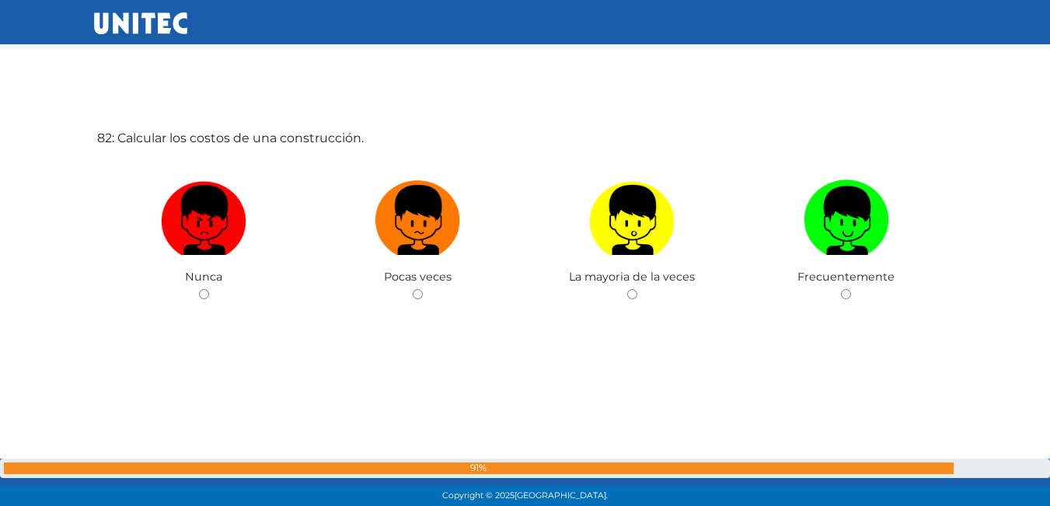
scroll to position [41055, 0]
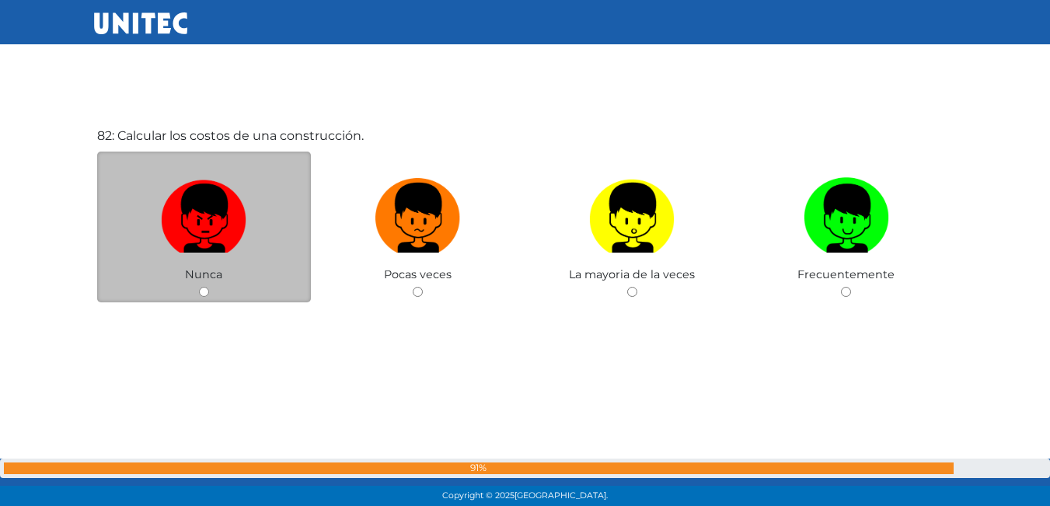
click at [219, 252] on img at bounding box center [203, 213] width 85 height 82
click at [209, 287] on input "radio" at bounding box center [204, 292] width 10 height 10
radio input "true"
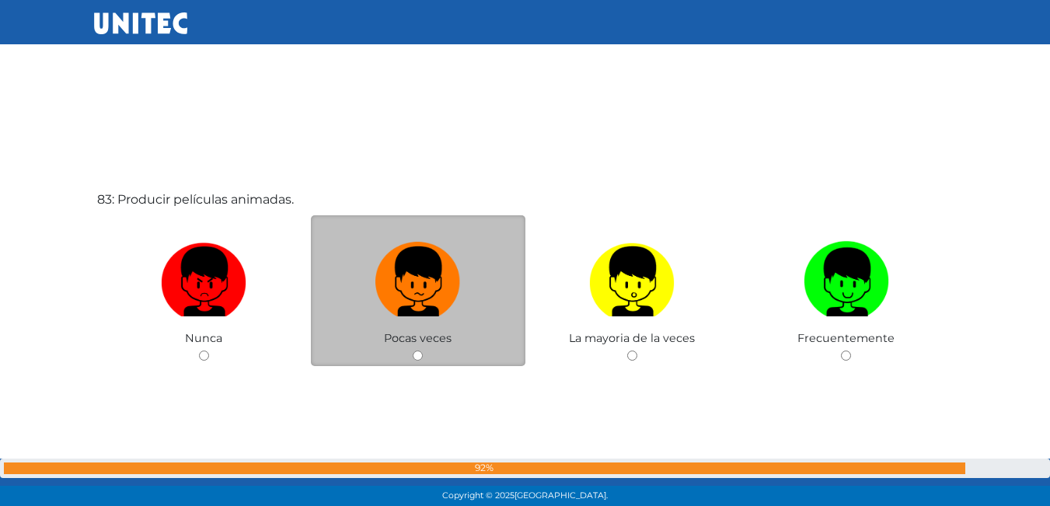
scroll to position [41523, 0]
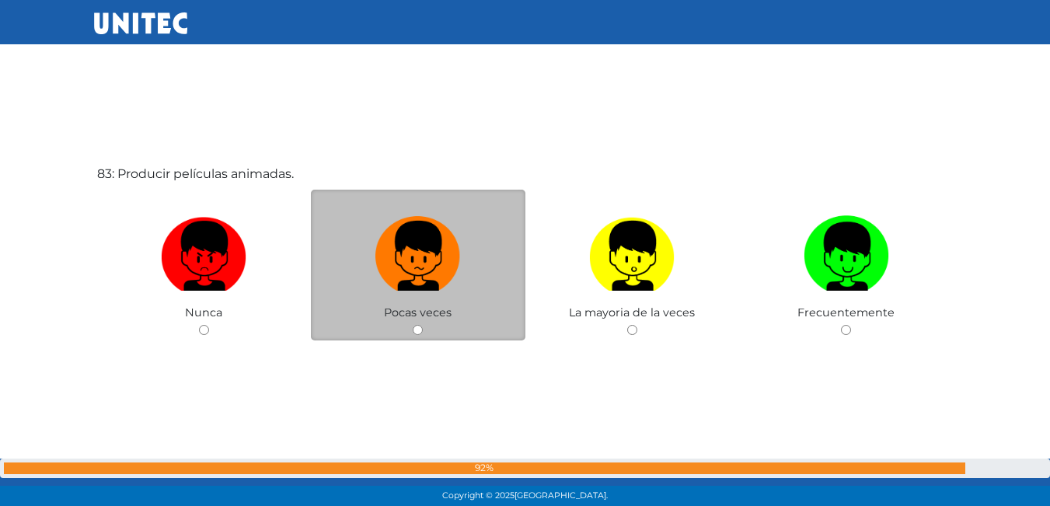
click at [502, 277] on label at bounding box center [418, 256] width 214 height 95
click at [423, 325] on input "radio" at bounding box center [418, 330] width 10 height 10
radio input "true"
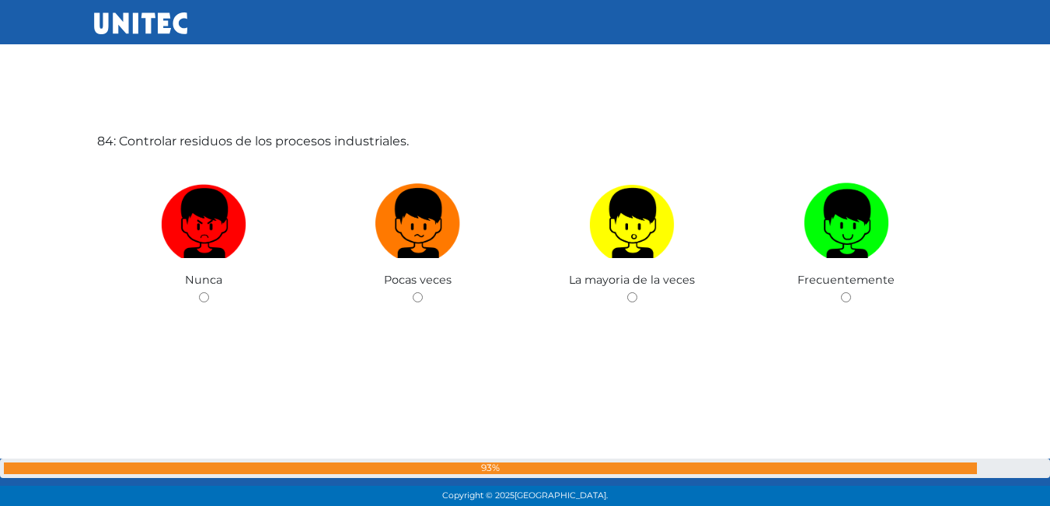
scroll to position [42067, 0]
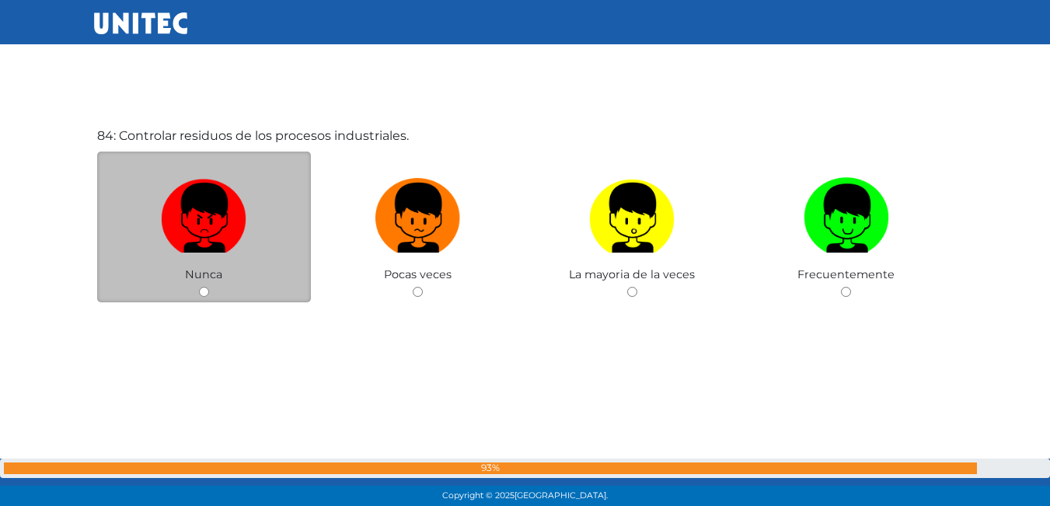
click at [253, 225] on label at bounding box center [204, 218] width 214 height 95
click at [209, 287] on input "radio" at bounding box center [204, 292] width 10 height 10
radio input "true"
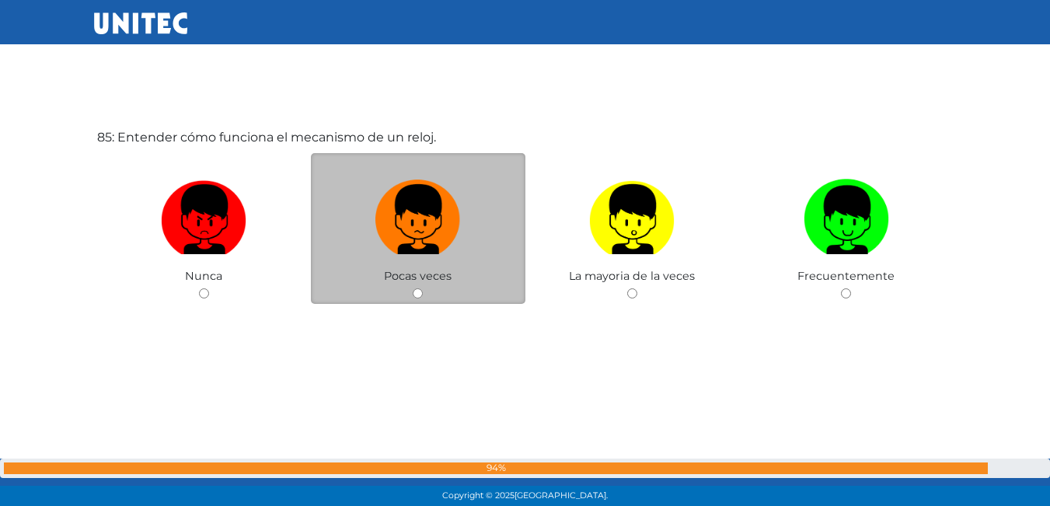
scroll to position [42573, 0]
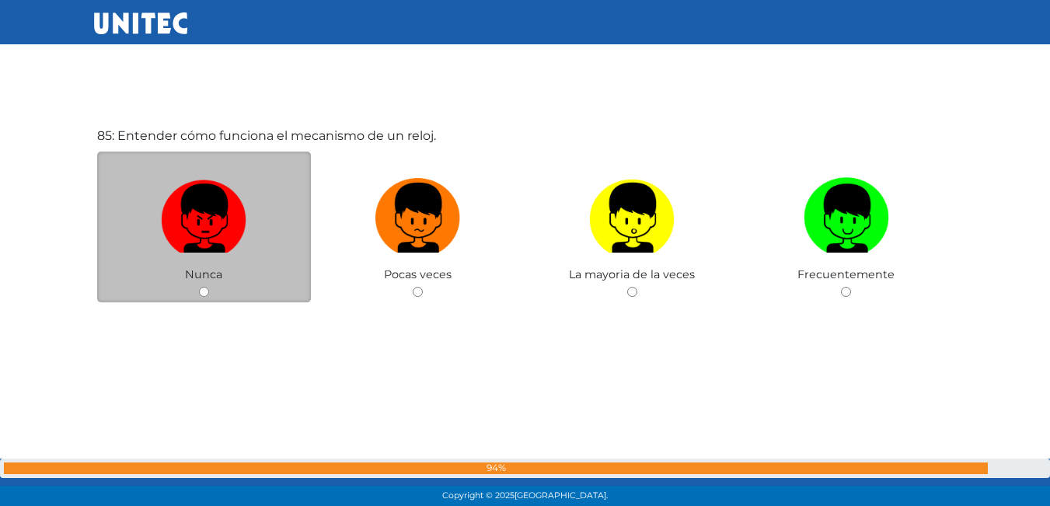
click at [235, 232] on img at bounding box center [203, 213] width 85 height 82
click at [209, 287] on input "radio" at bounding box center [204, 292] width 10 height 10
radio input "true"
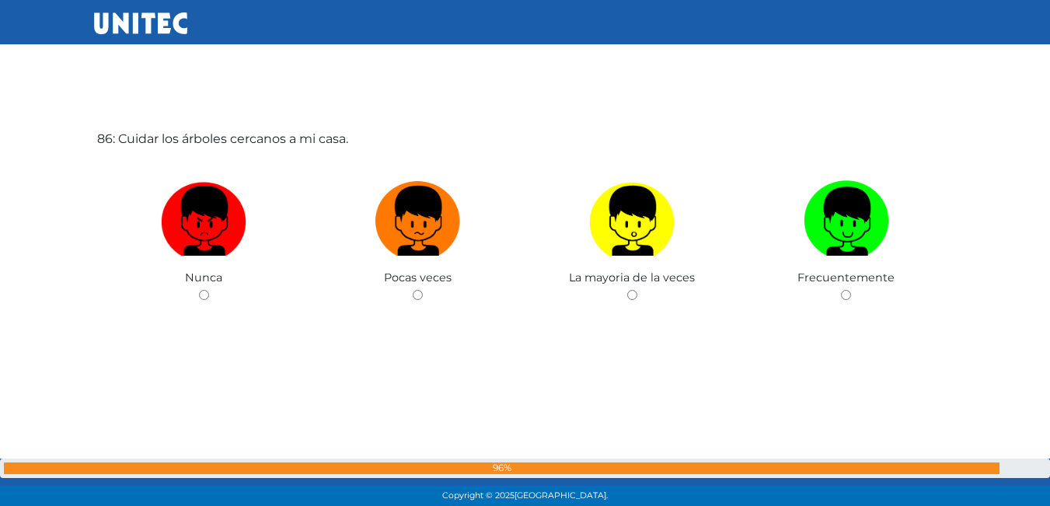
scroll to position [43079, 0]
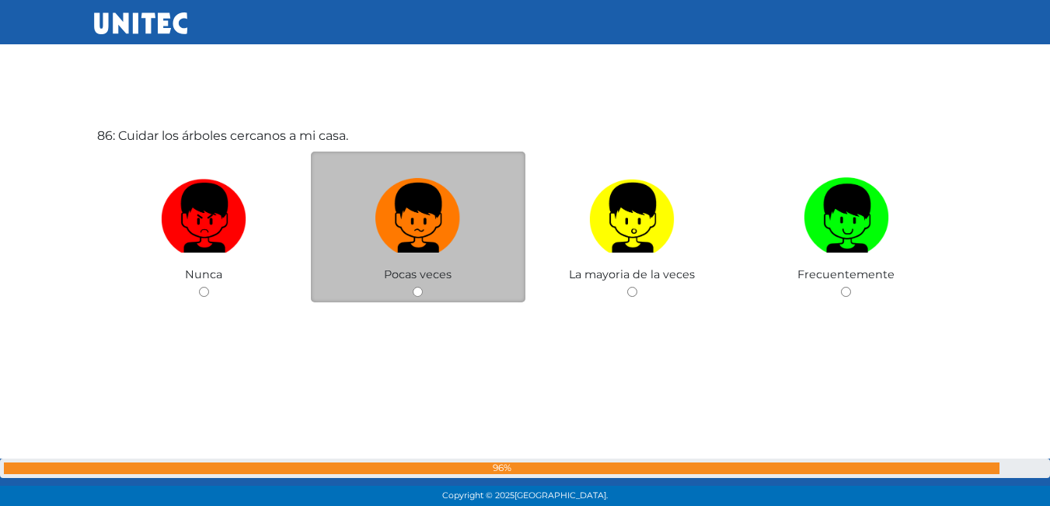
click at [505, 223] on label at bounding box center [418, 218] width 214 height 95
click at [423, 287] on input "radio" at bounding box center [418, 292] width 10 height 10
radio input "true"
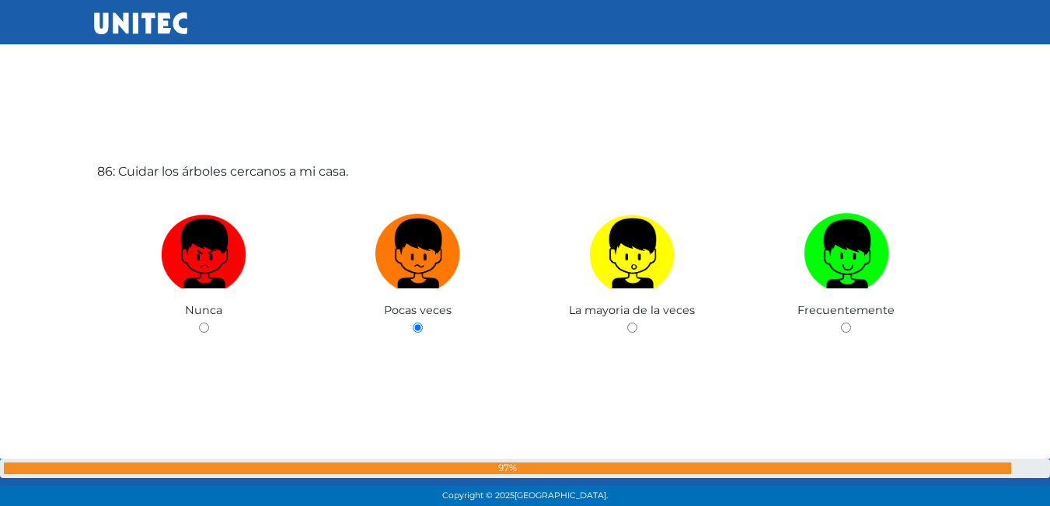
scroll to position [43041, 0]
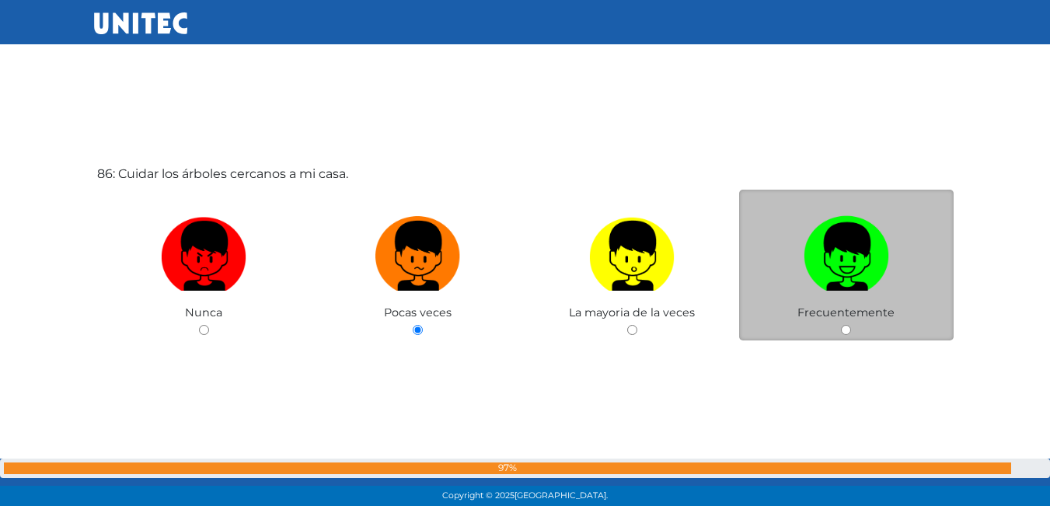
click at [850, 257] on img at bounding box center [846, 251] width 85 height 82
click at [850, 325] on input "radio" at bounding box center [846, 330] width 10 height 10
radio input "true"
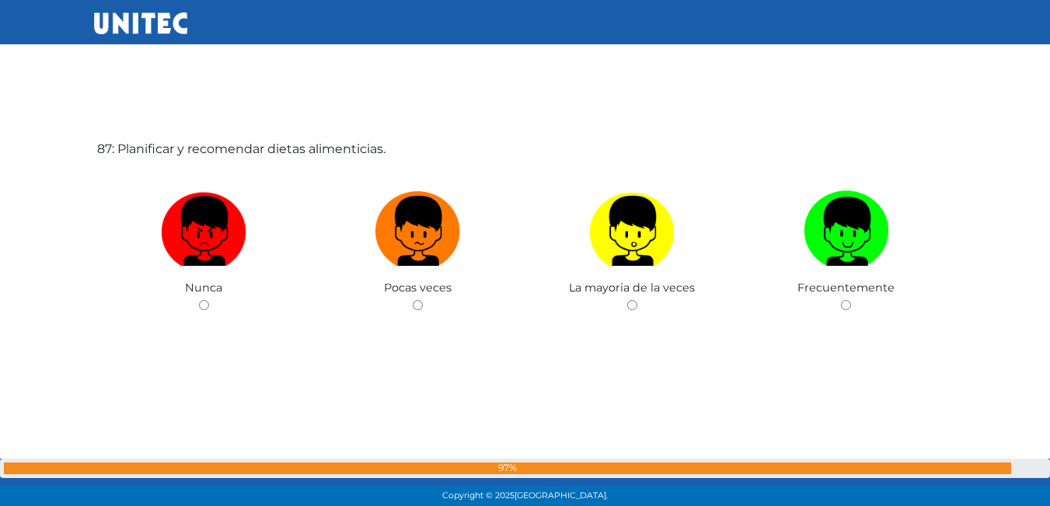
scroll to position [43585, 0]
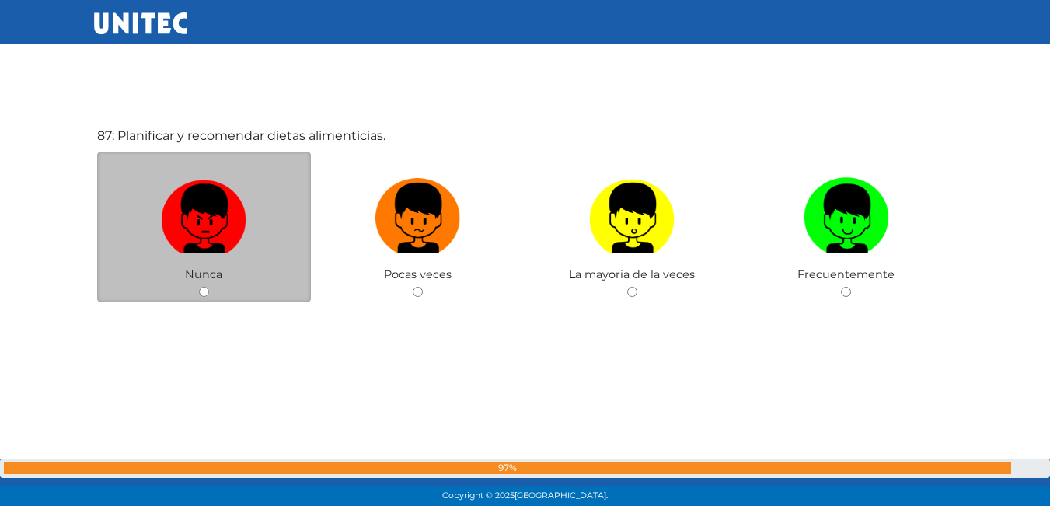
click at [225, 221] on img at bounding box center [203, 213] width 85 height 82
click at [209, 287] on input "radio" at bounding box center [204, 292] width 10 height 10
radio input "true"
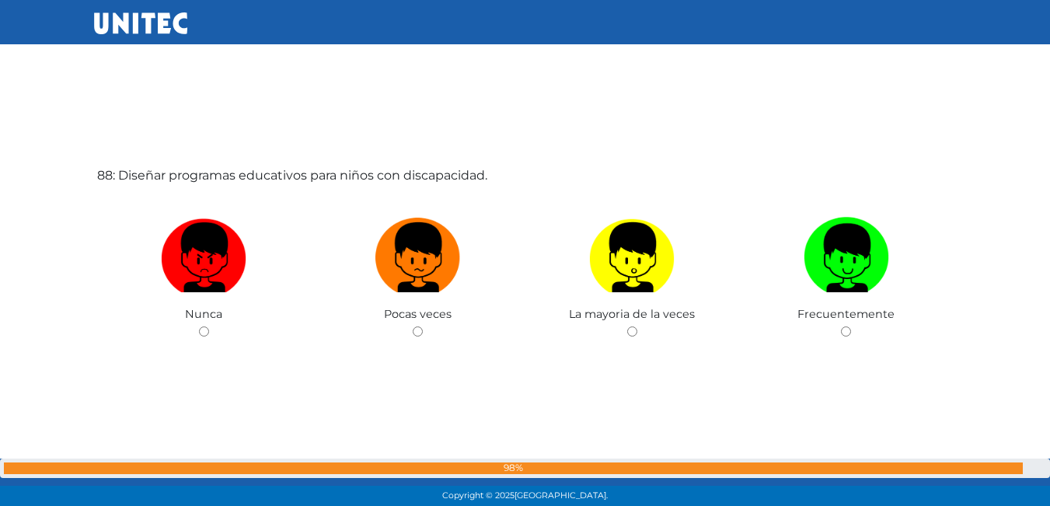
scroll to position [44052, 0]
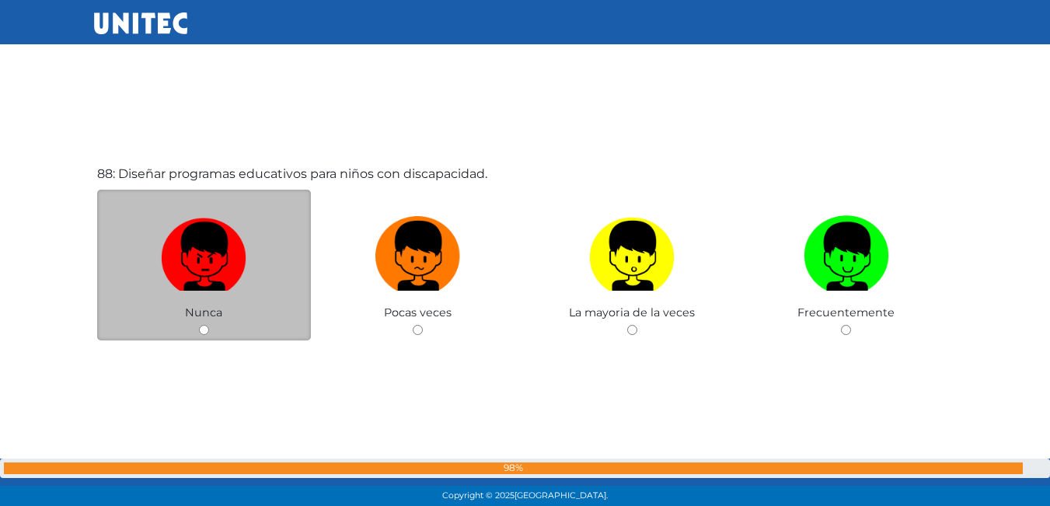
click at [213, 228] on img at bounding box center [203, 251] width 85 height 82
click at [209, 325] on input "radio" at bounding box center [204, 330] width 10 height 10
radio input "true"
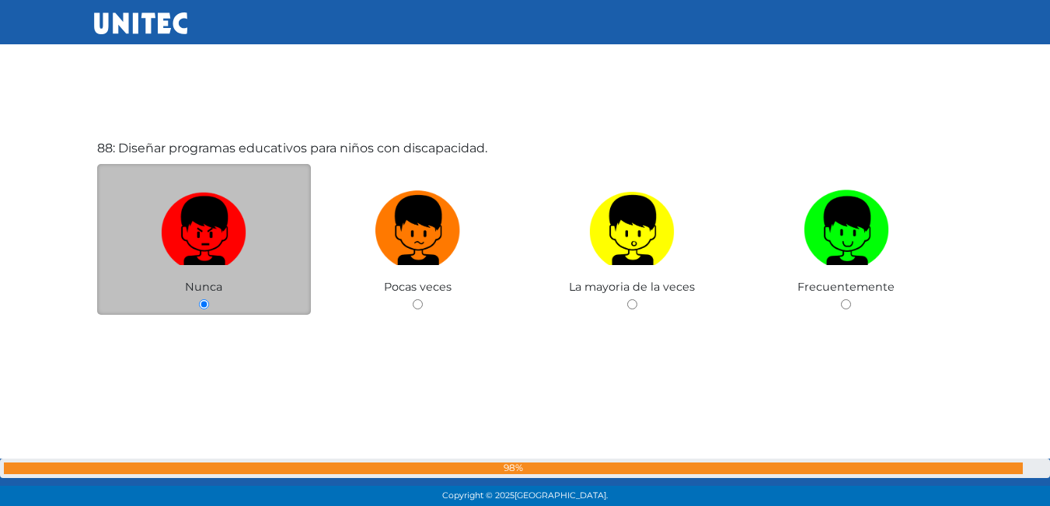
click at [213, 228] on img at bounding box center [203, 225] width 85 height 82
click at [209, 299] on input "radio" at bounding box center [204, 304] width 10 height 10
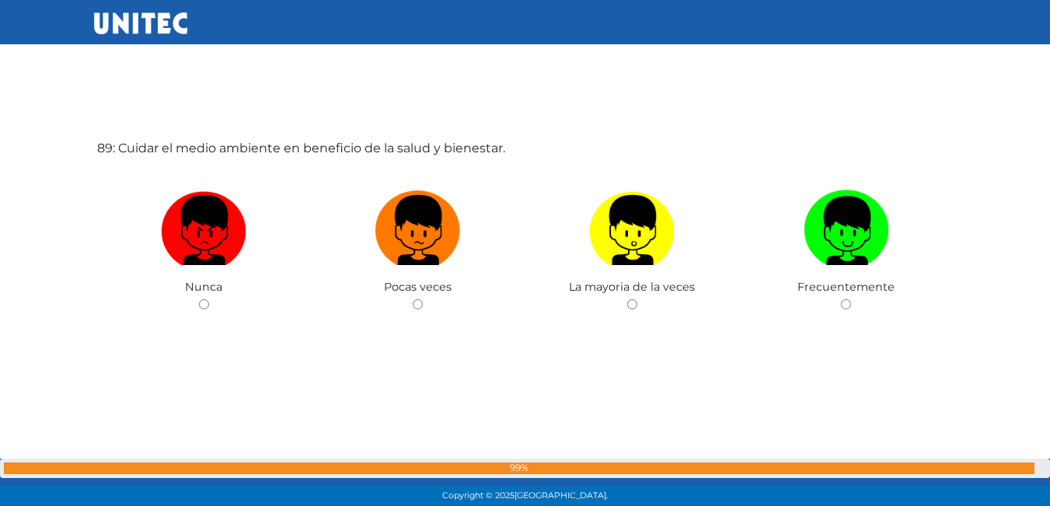
scroll to position [44596, 0]
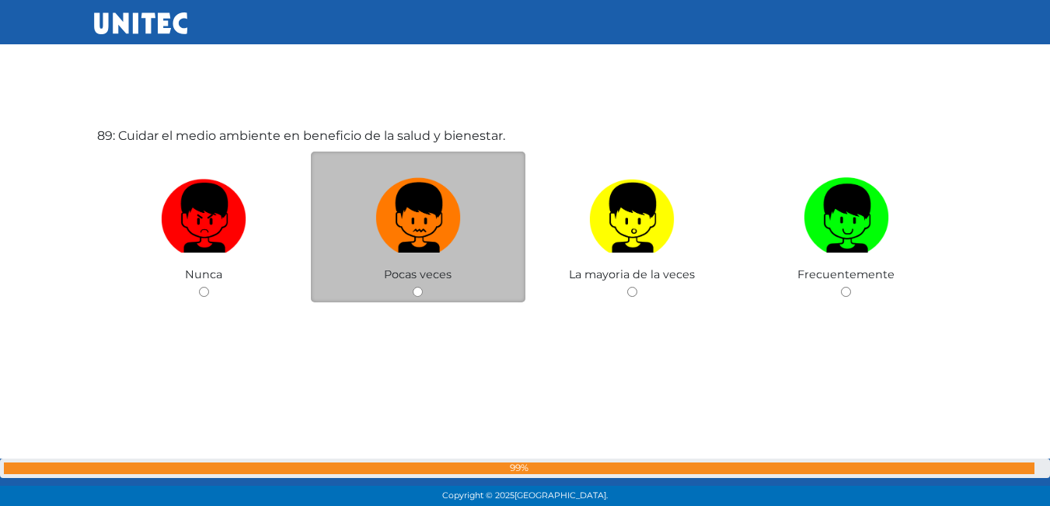
click at [408, 190] on img at bounding box center [417, 213] width 85 height 82
click at [413, 287] on input "radio" at bounding box center [418, 292] width 10 height 10
radio input "true"
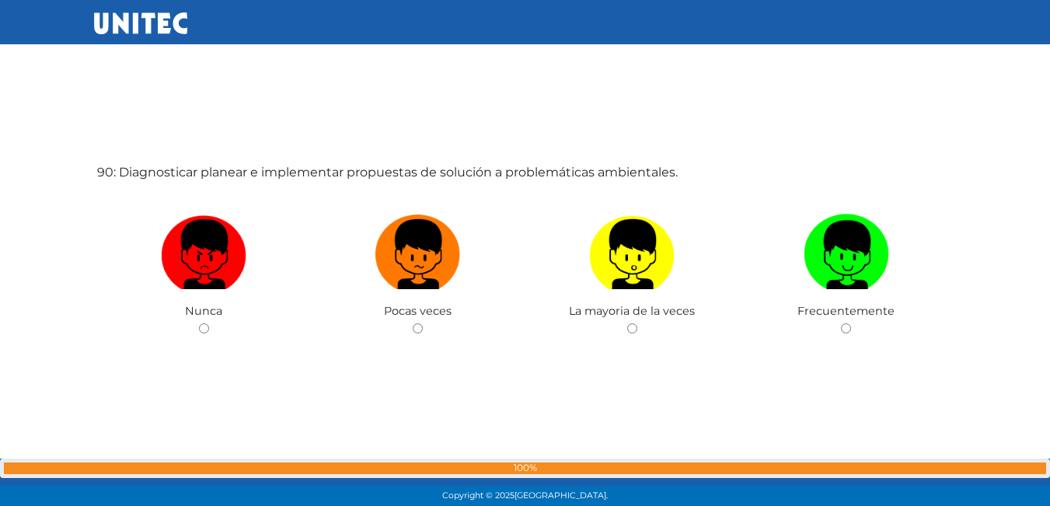
scroll to position [45144, 0]
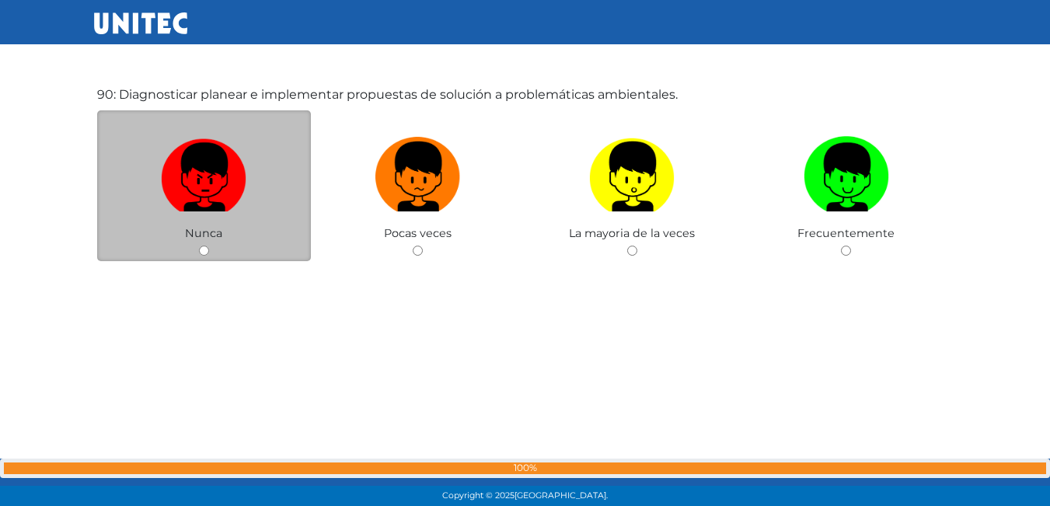
click at [240, 168] on img at bounding box center [203, 172] width 85 height 82
click at [209, 246] on input "radio" at bounding box center [204, 251] width 10 height 10
radio input "true"
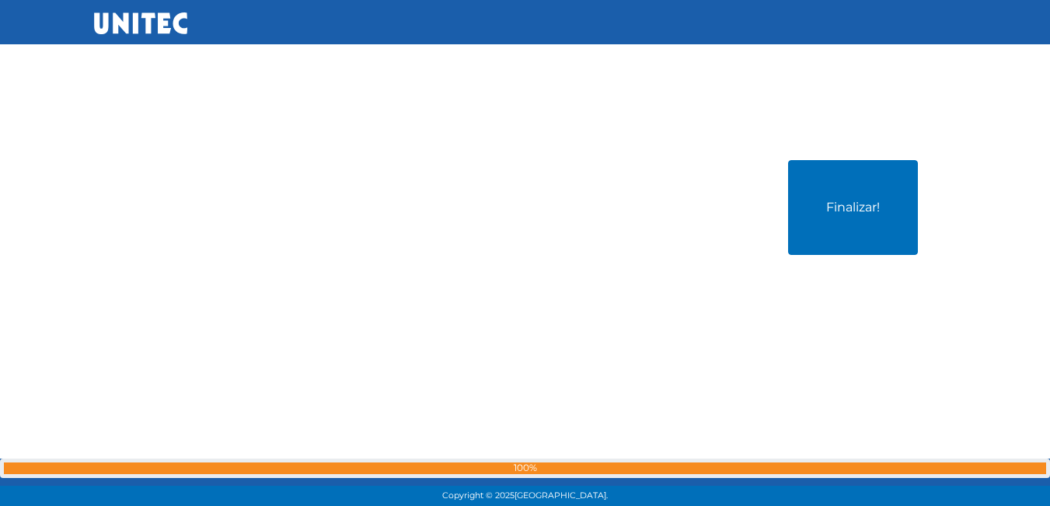
scroll to position [45614, 0]
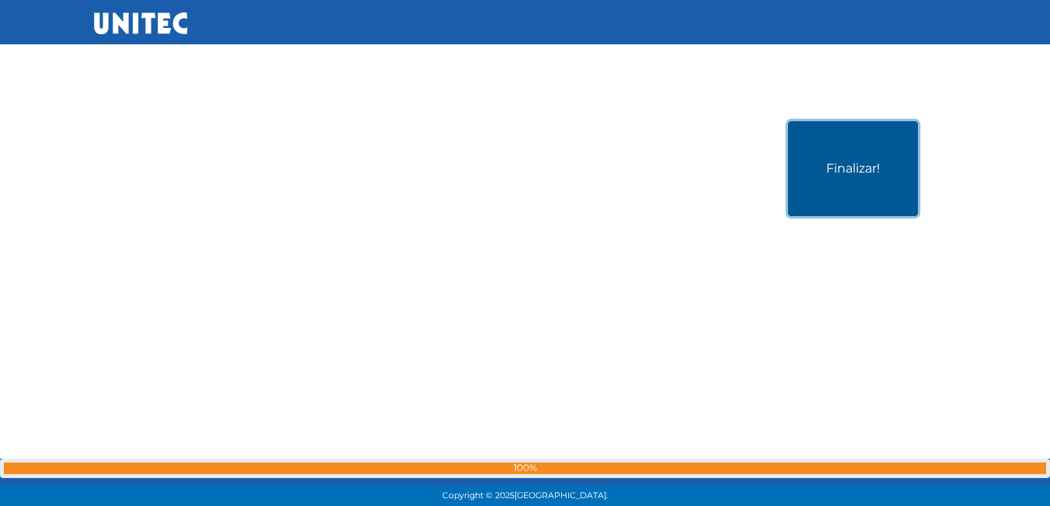
click at [866, 173] on button "Finalizar!" at bounding box center [853, 168] width 130 height 95
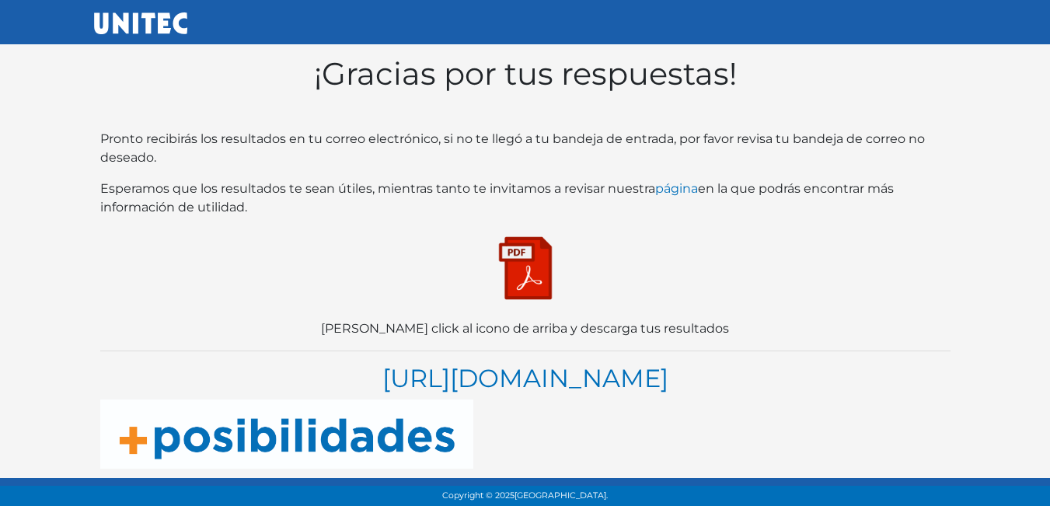
scroll to position [30, 0]
click at [515, 249] on img at bounding box center [525, 268] width 78 height 78
